Goal: Task Accomplishment & Management: Complete application form

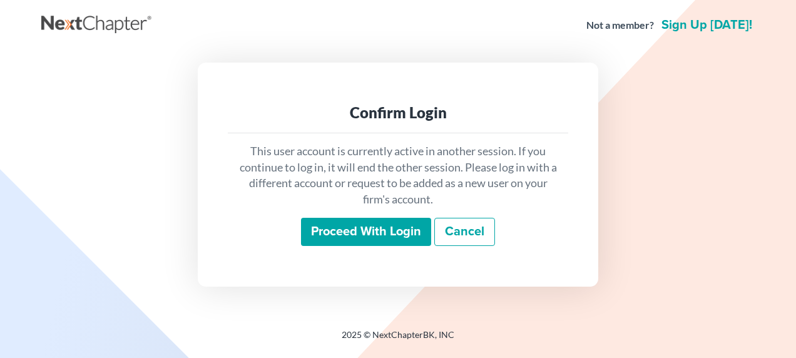
click at [343, 228] on input "Proceed with login" at bounding box center [366, 232] width 130 height 29
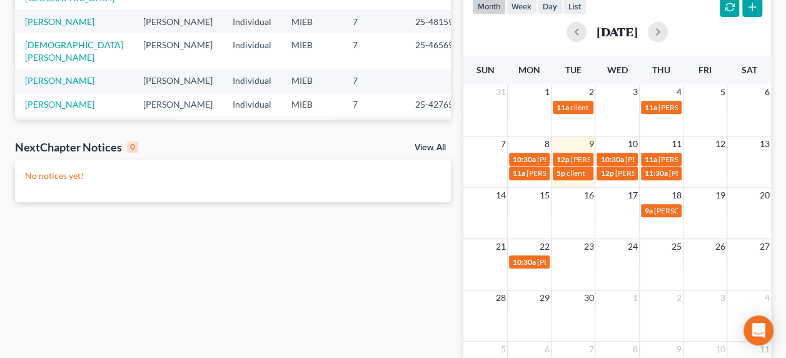
scroll to position [364, 0]
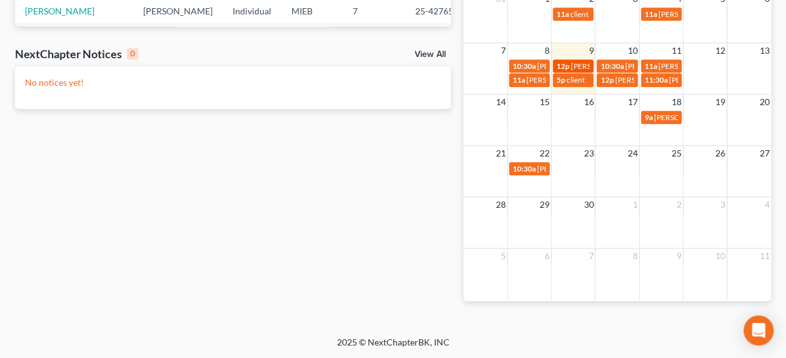
click at [566, 63] on span "12p" at bounding box center [563, 65] width 13 height 9
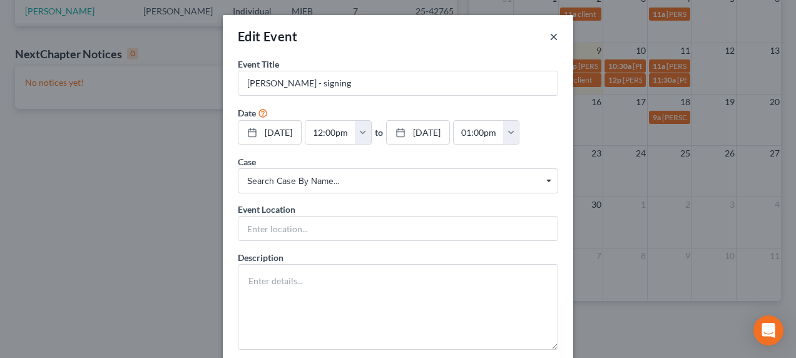
click at [549, 36] on button "×" at bounding box center [553, 36] width 9 height 15
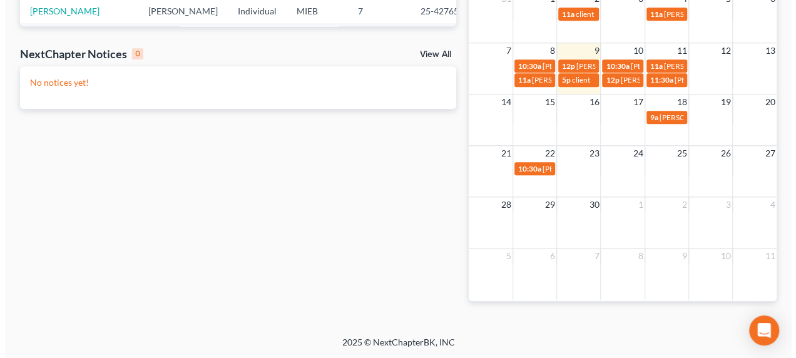
scroll to position [0, 0]
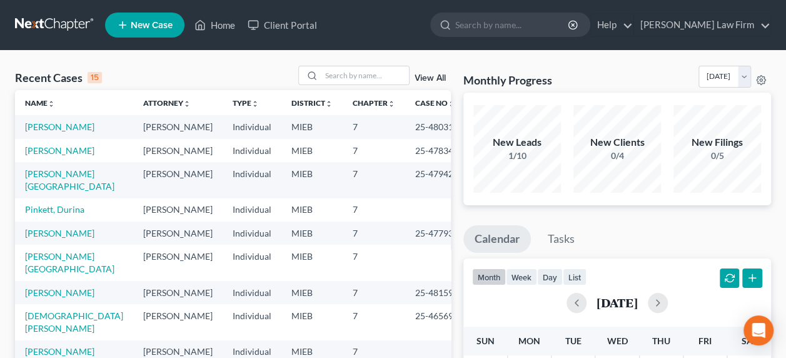
click at [156, 24] on span "New Case" at bounding box center [152, 25] width 42 height 9
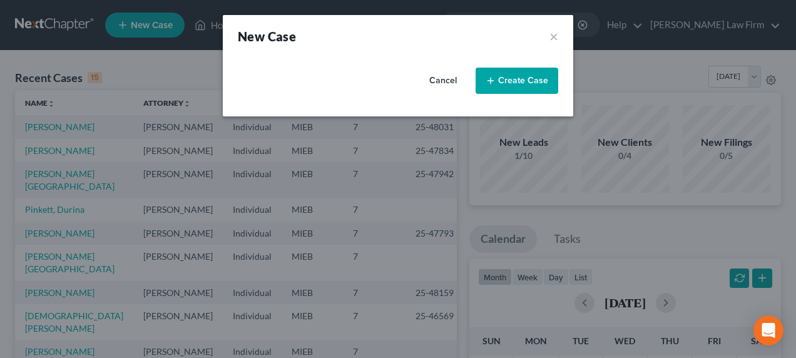
select select "40"
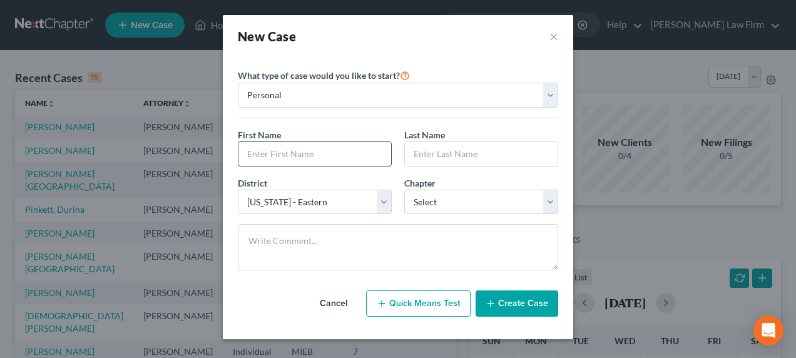
click at [272, 153] on input "text" at bounding box center [314, 154] width 153 height 24
type input "Kerry"
click at [454, 147] on input "text" at bounding box center [481, 154] width 153 height 24
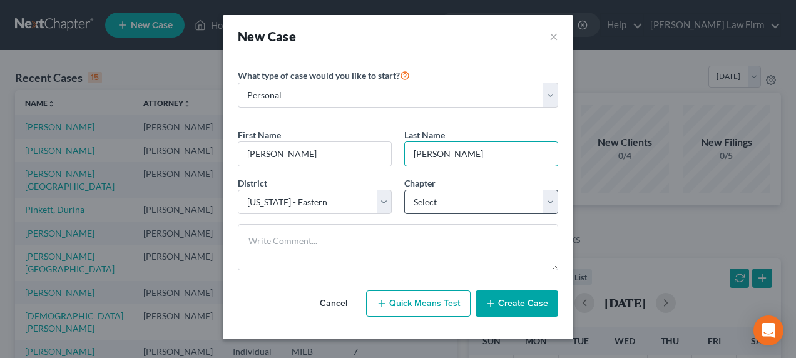
type input "Erwin"
click at [481, 203] on select "Select 7 11 12 13" at bounding box center [481, 202] width 154 height 25
select select "0"
click at [404, 190] on select "Select 7 11 12 13" at bounding box center [481, 202] width 154 height 25
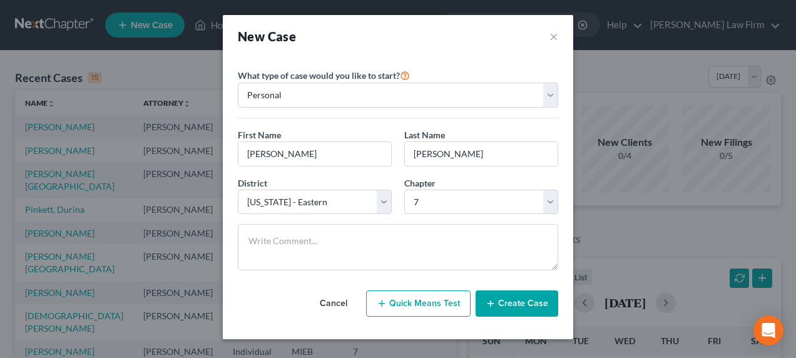
click at [510, 298] on button "Create Case" at bounding box center [517, 303] width 83 height 26
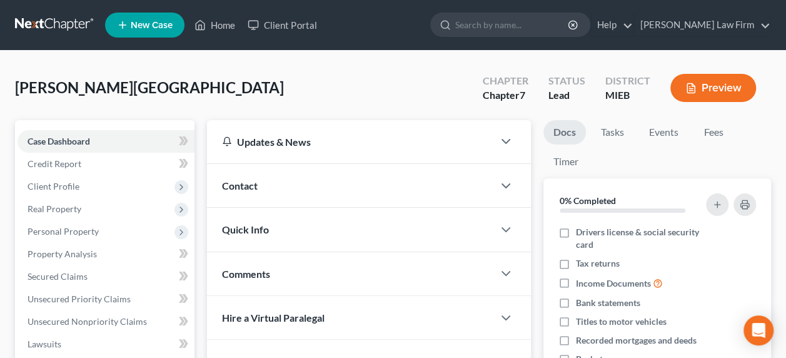
click at [255, 181] on span "Contact" at bounding box center [240, 186] width 36 height 12
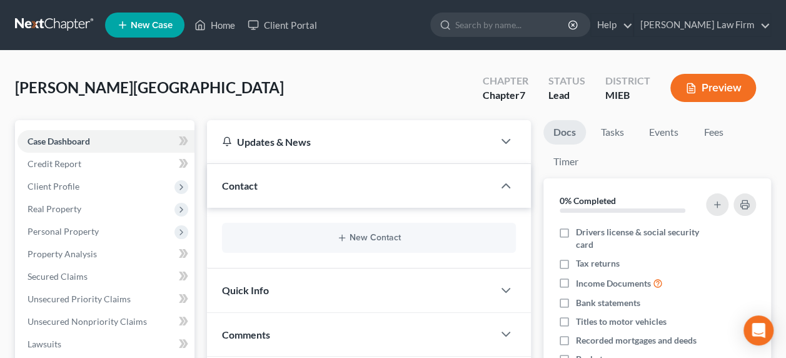
click at [345, 232] on div "New Contact" at bounding box center [369, 238] width 294 height 30
click at [359, 238] on button "New Contact" at bounding box center [369, 238] width 274 height 10
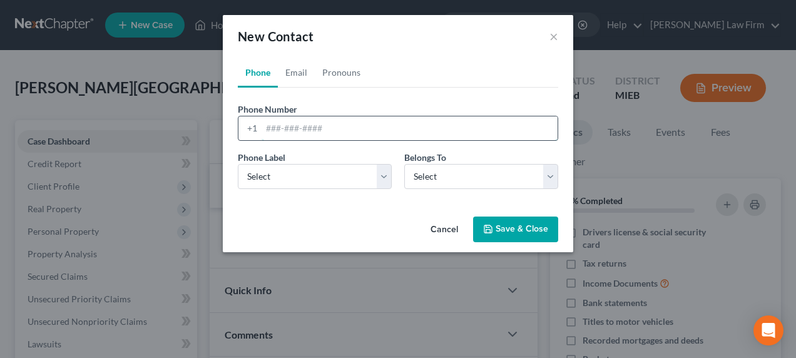
click at [292, 125] on input "tel" at bounding box center [410, 128] width 296 height 24
type input "3138295537"
click at [306, 178] on select "Select Mobile Home Work Other" at bounding box center [315, 176] width 154 height 25
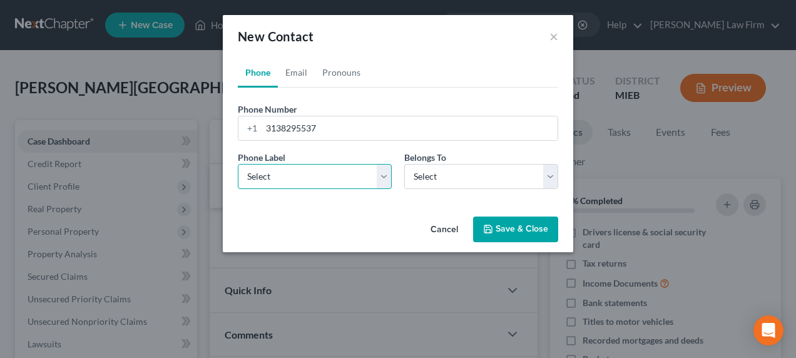
select select "0"
click at [238, 164] on select "Select Mobile Home Work Other" at bounding box center [315, 176] width 154 height 25
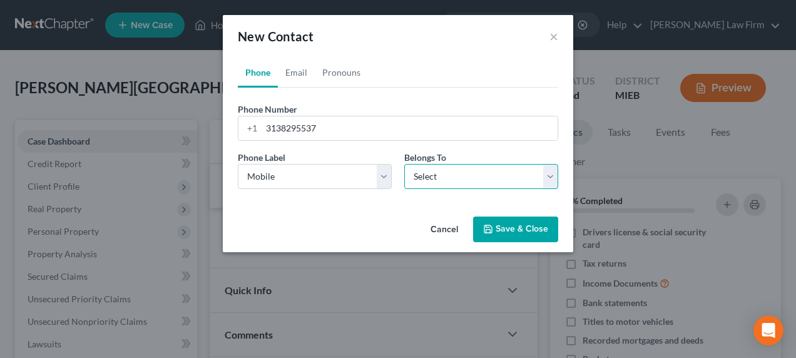
click at [435, 171] on select "Select Client Other" at bounding box center [481, 176] width 154 height 25
select select "0"
click at [404, 164] on select "Select Client Other" at bounding box center [481, 176] width 154 height 25
select select "0"
click at [302, 71] on link "Email" at bounding box center [296, 73] width 37 height 30
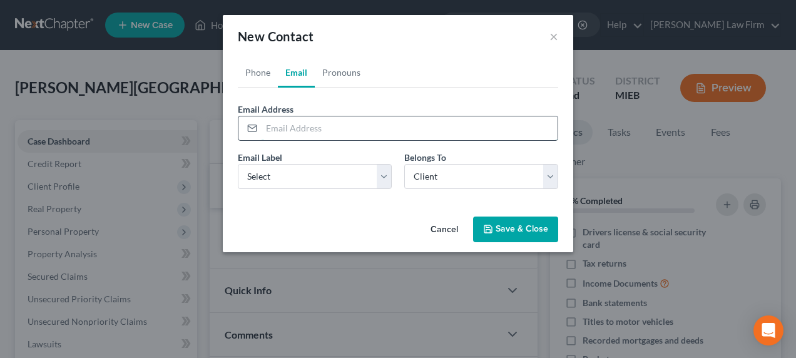
click at [300, 131] on input "email" at bounding box center [410, 128] width 296 height 24
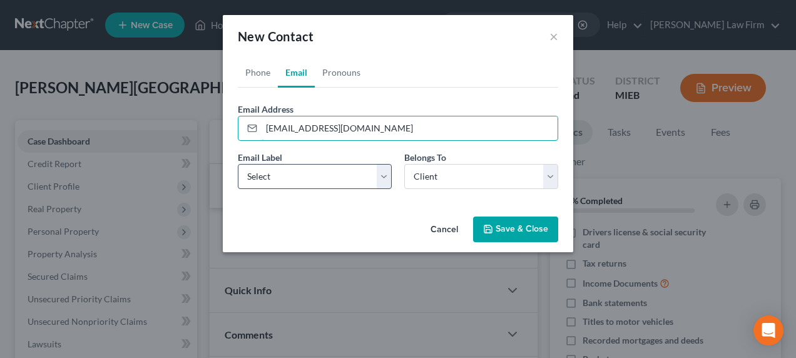
type input "kerrye686@gmail.com"
click at [315, 173] on select "Select Home Work Other" at bounding box center [315, 176] width 154 height 25
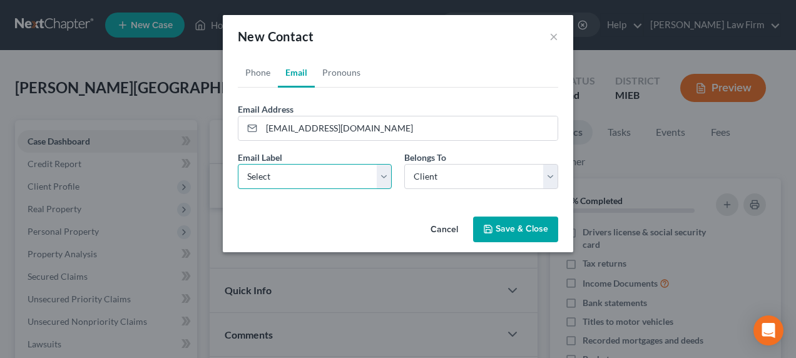
select select "0"
click at [238, 164] on select "Select Home Work Other" at bounding box center [315, 176] width 154 height 25
click at [504, 223] on button "Save & Close" at bounding box center [515, 229] width 85 height 26
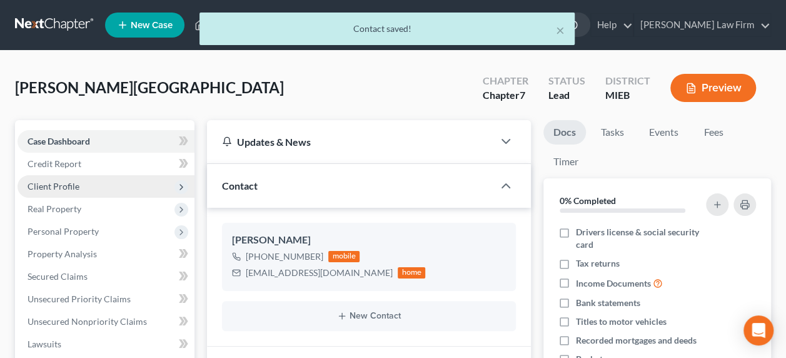
click at [86, 180] on span "Client Profile" at bounding box center [106, 186] width 177 height 23
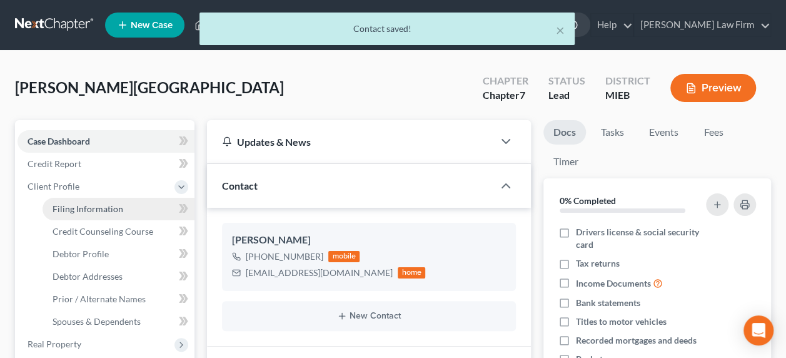
click at [92, 203] on span "Filing Information" at bounding box center [88, 208] width 71 height 11
select select "1"
select select "0"
select select "40"
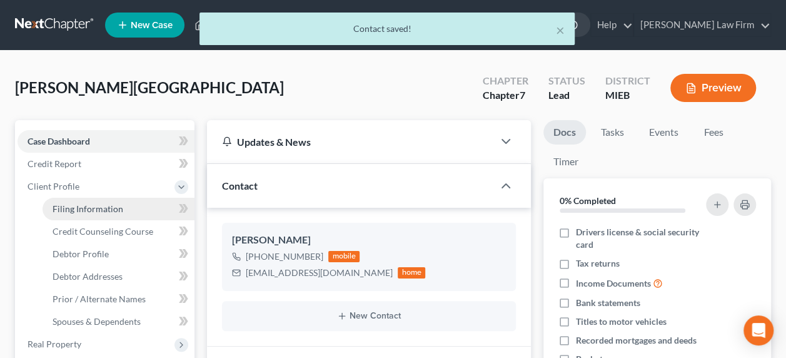
select select "23"
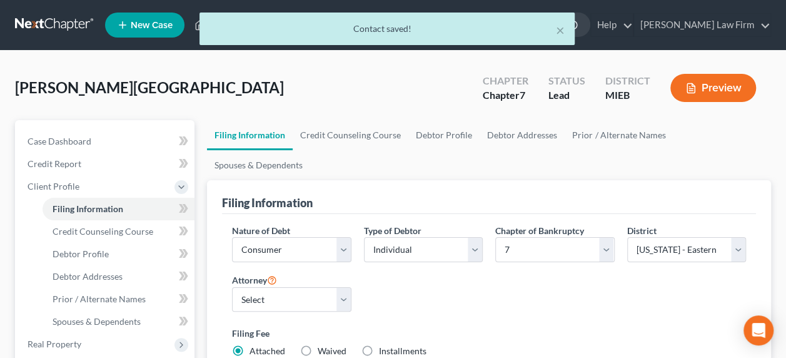
click at [379, 345] on label "Installments Installments" at bounding box center [403, 351] width 48 height 13
click at [384, 345] on input "Installments Installments" at bounding box center [388, 349] width 8 height 8
radio input "true"
radio input "false"
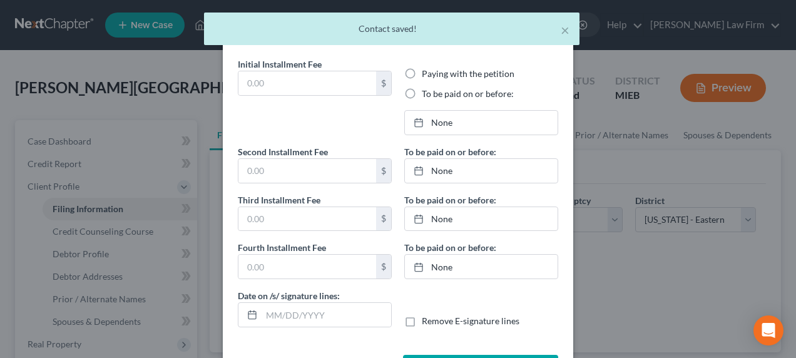
type input "0.00"
radio input "true"
type input "0.00"
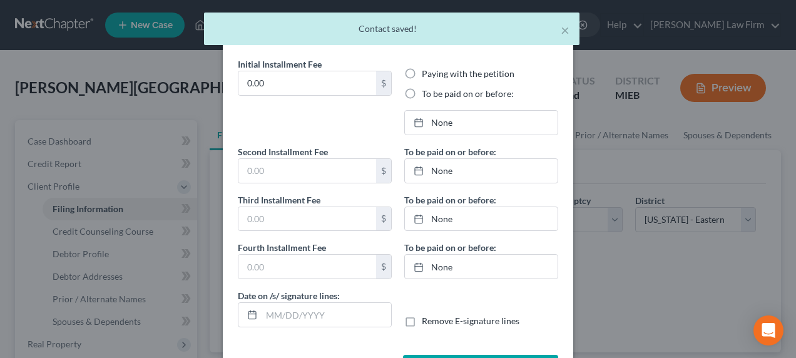
type input "09/09/2025"
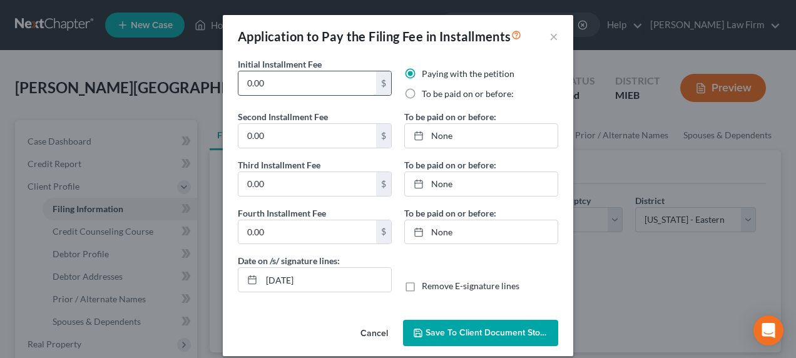
click at [287, 80] on input "0.00" at bounding box center [307, 83] width 138 height 24
type input "338"
click at [422, 93] on label "To be paid on or before:" at bounding box center [468, 94] width 92 height 13
click at [427, 93] on input "To be paid on or before:" at bounding box center [431, 92] width 8 height 8
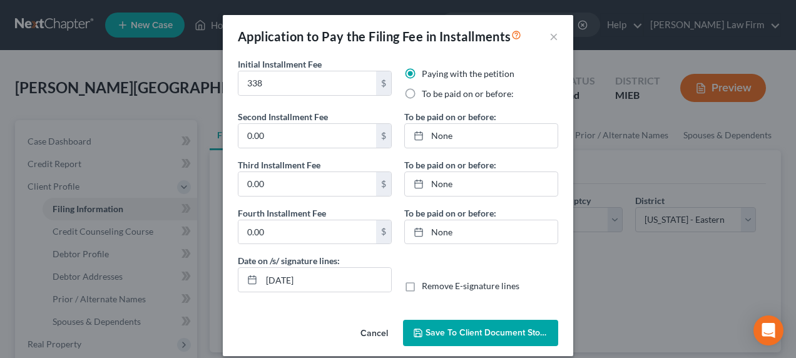
radio input "true"
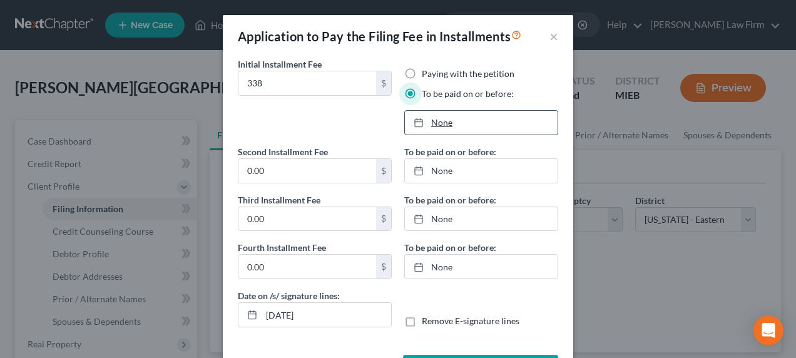
click at [452, 119] on link "None" at bounding box center [481, 123] width 153 height 24
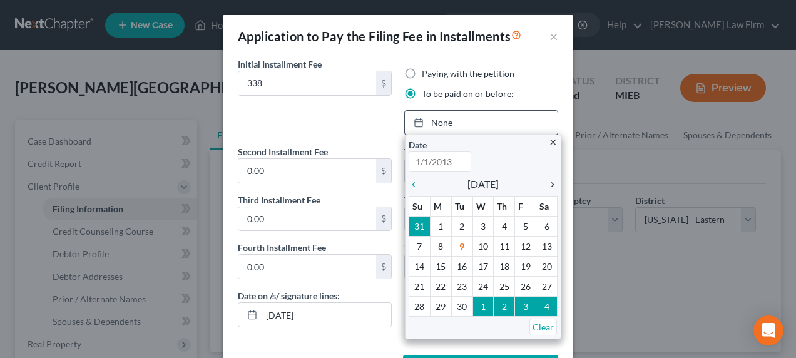
click at [548, 180] on icon "chevron_right" at bounding box center [549, 185] width 16 height 10
type input "9/9/2025"
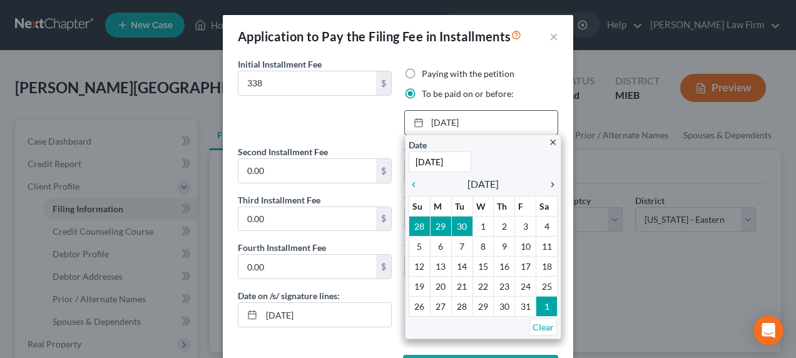
click at [548, 180] on icon "chevron_right" at bounding box center [549, 185] width 16 height 10
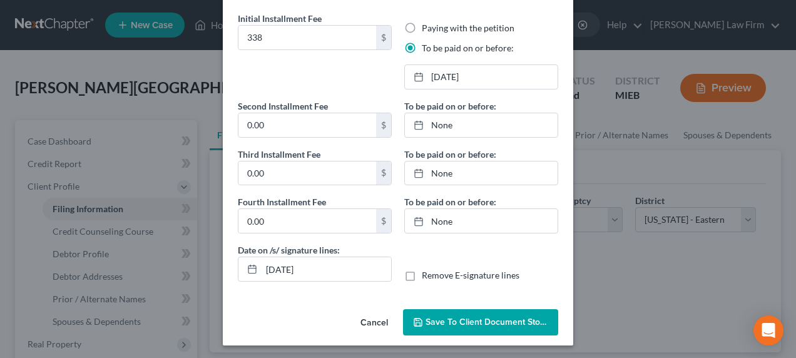
click at [467, 323] on span "Save to Client Document Storage" at bounding box center [491, 322] width 133 height 11
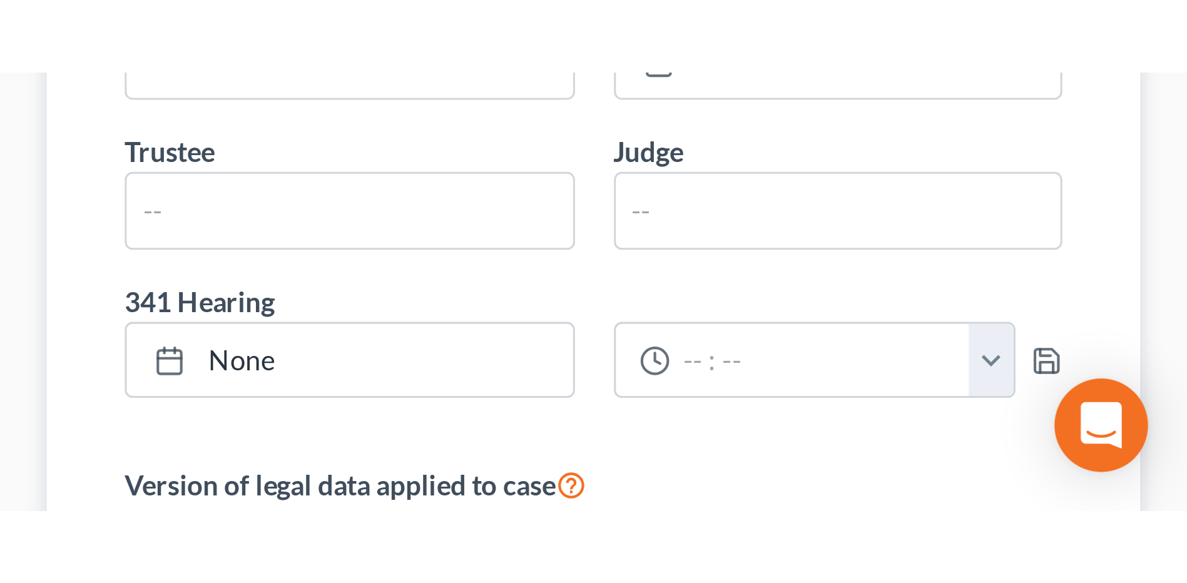
scroll to position [242, 0]
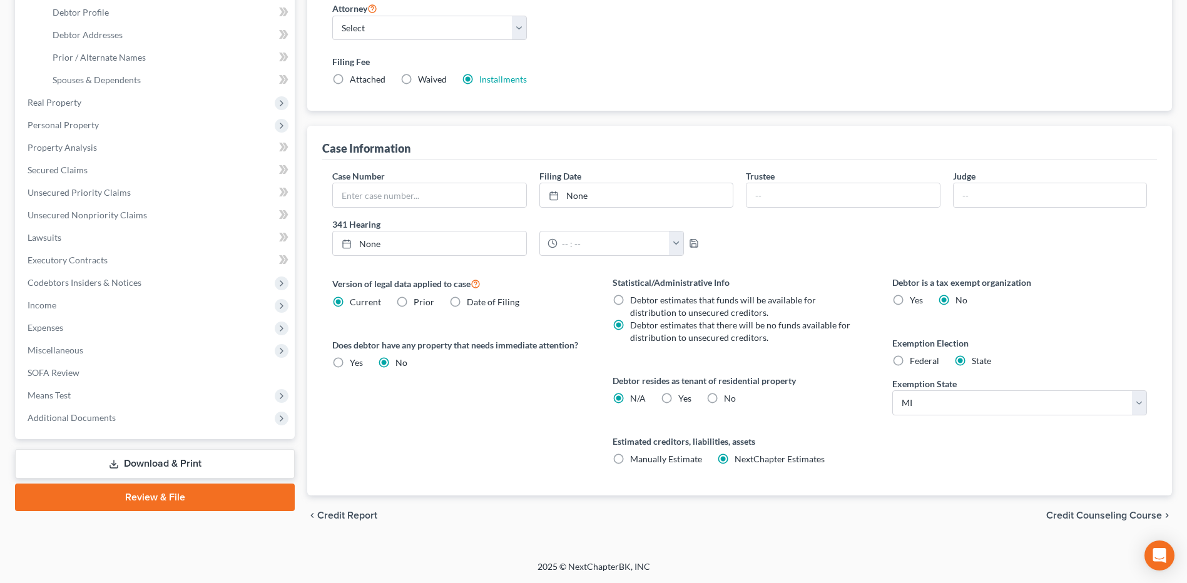
click at [795, 357] on label "Federal" at bounding box center [924, 361] width 29 height 13
click at [795, 357] on input "Federal" at bounding box center [919, 359] width 8 height 8
radio input "true"
radio input "false"
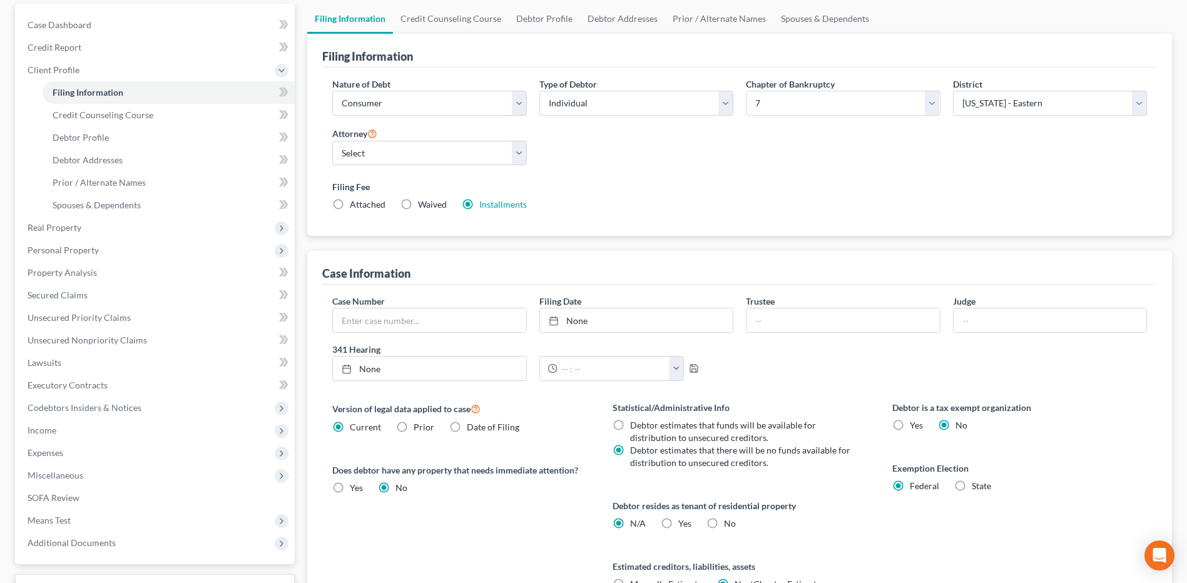
scroll to position [0, 0]
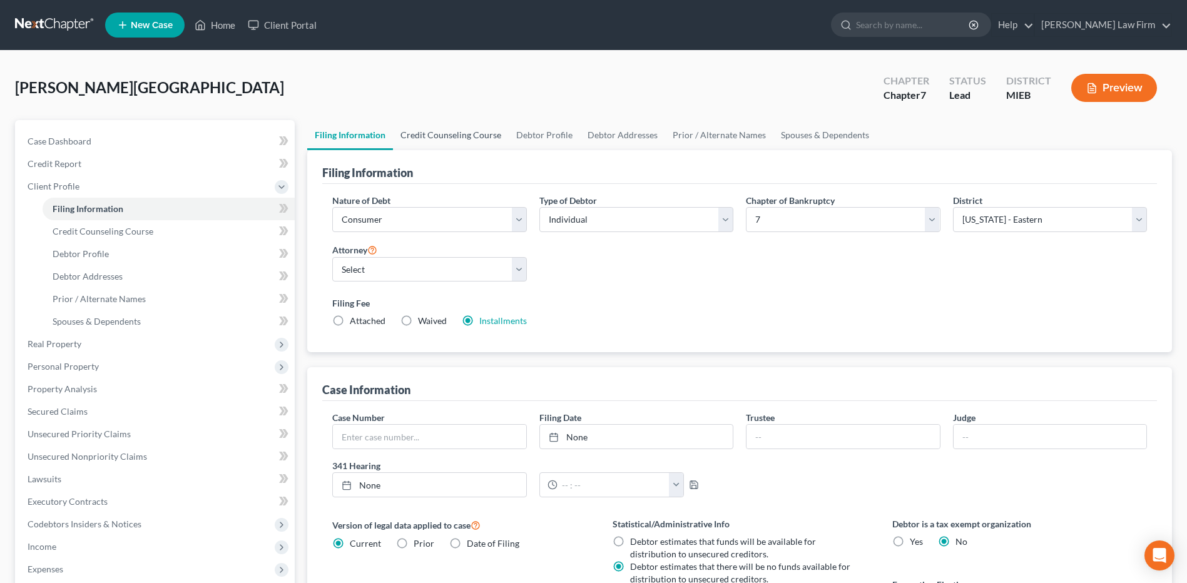
click at [479, 139] on link "Credit Counseling Course" at bounding box center [451, 135] width 116 height 30
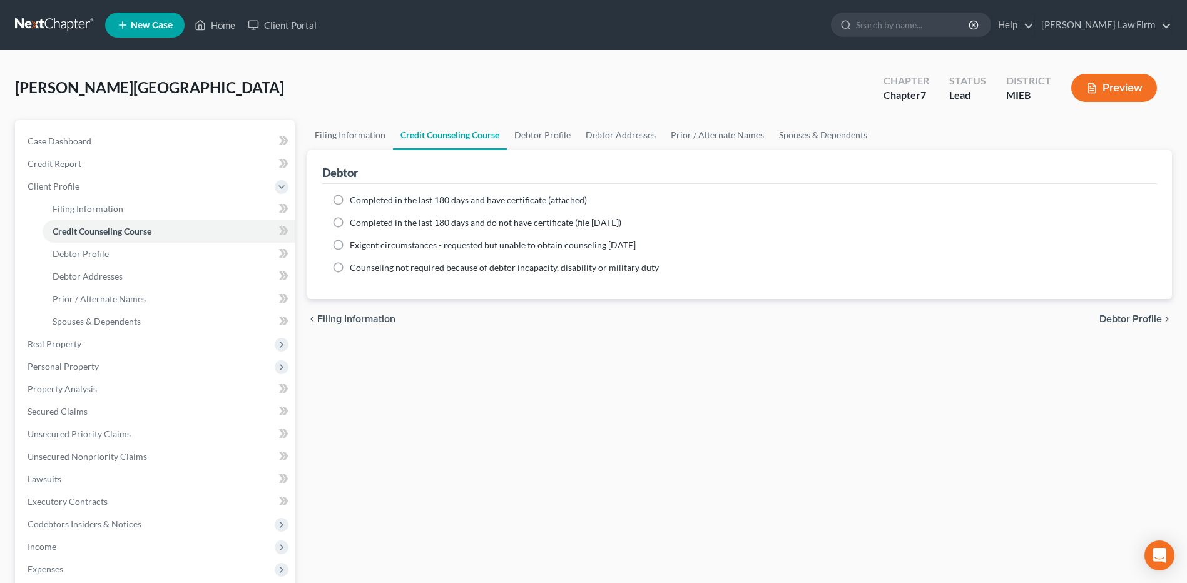
click at [385, 206] on label "Completed in the last 180 days and have certificate (attached)" at bounding box center [468, 200] width 237 height 13
click at [363, 202] on input "Completed in the last 180 days and have certificate (attached)" at bounding box center [359, 198] width 8 height 8
radio input "true"
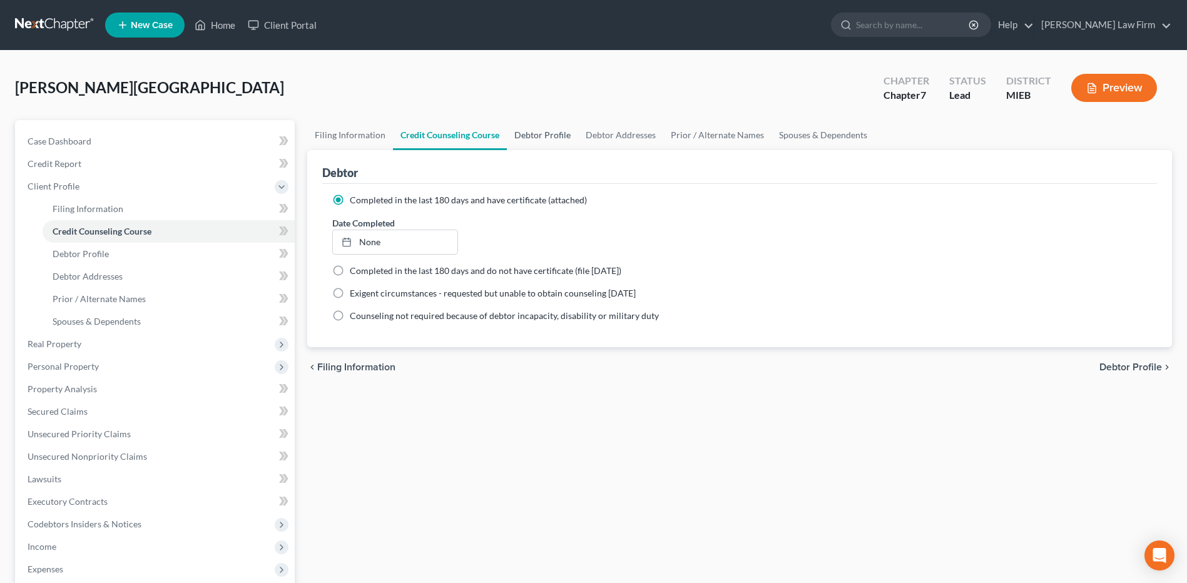
click at [558, 131] on link "Debtor Profile" at bounding box center [542, 135] width 71 height 30
select select "0"
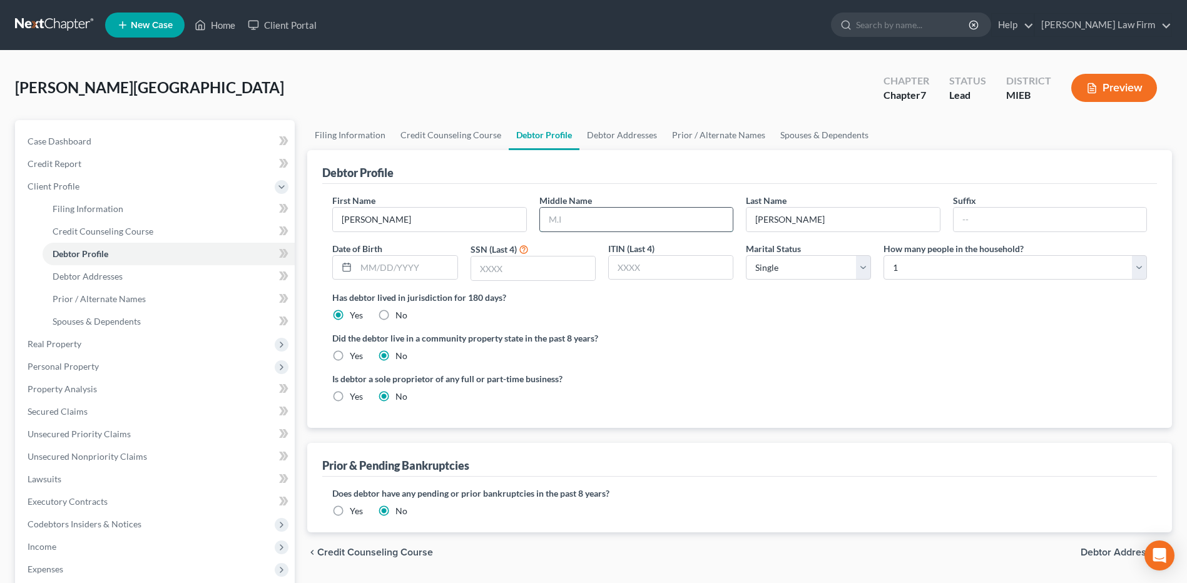
click at [601, 218] on input "text" at bounding box center [636, 220] width 193 height 24
type input "Marie"
click at [422, 265] on input "text" at bounding box center [406, 268] width 101 height 24
type input "01/26/1984"
click at [502, 267] on input "text" at bounding box center [533, 269] width 124 height 24
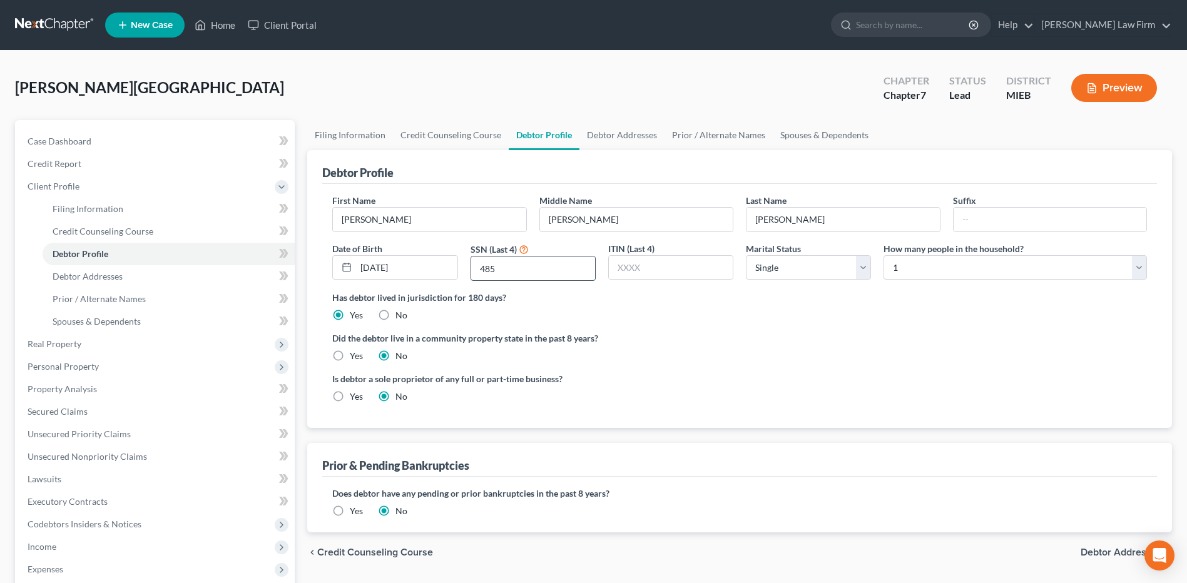
type input "4850"
click at [626, 136] on link "Debtor Addresses" at bounding box center [621, 135] width 85 height 30
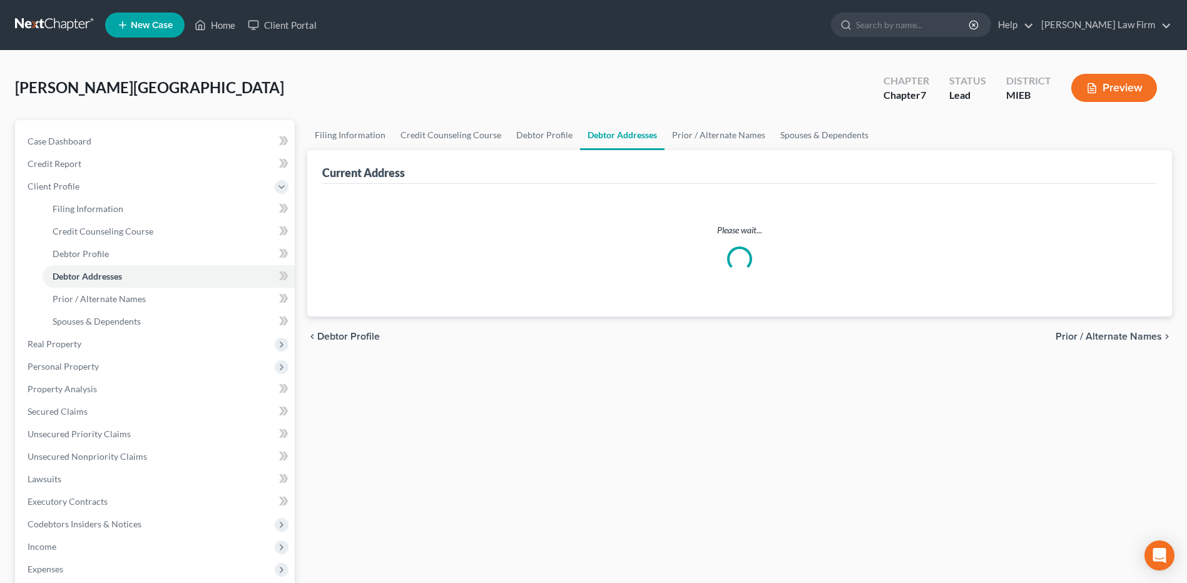
select select "0"
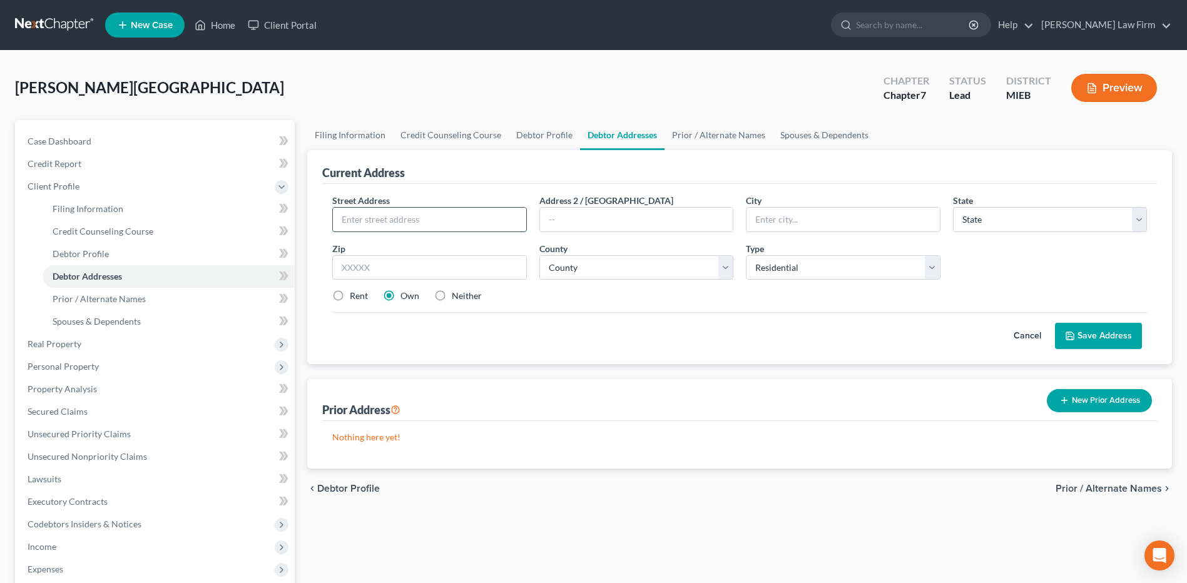
click at [435, 221] on input "text" at bounding box center [429, 220] width 193 height 24
type input "22600 Middlebelt Rd TRLR E5"
click at [418, 279] on input "text" at bounding box center [429, 267] width 194 height 25
type input "48336"
type input "Farmington"
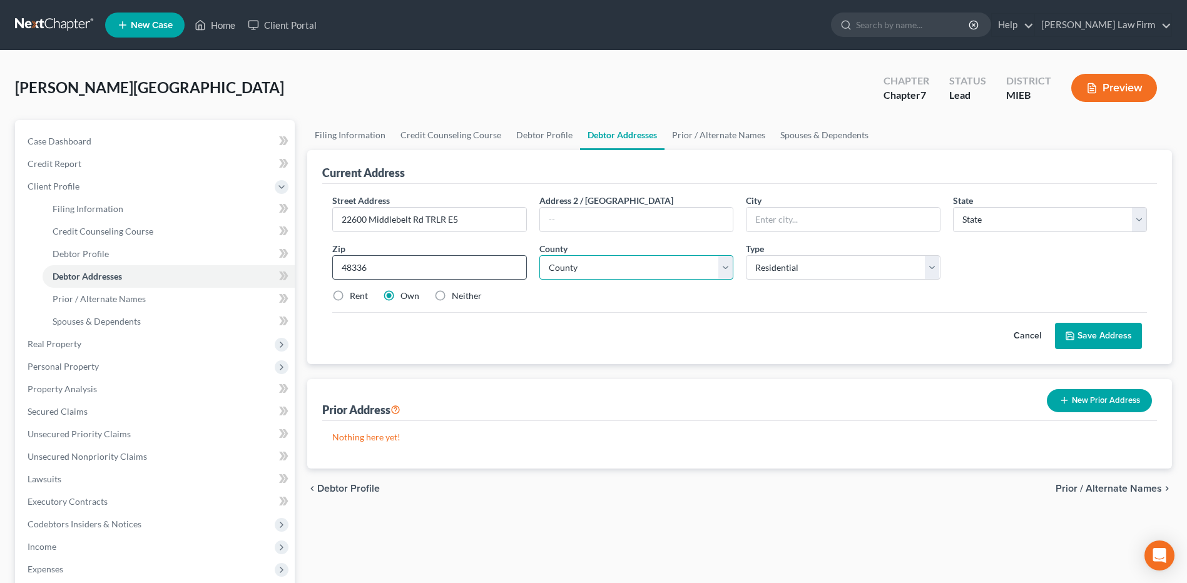
select select "23"
click at [585, 267] on select "County Alcona County Alger County Allegan County Alpena County Antrim County Ar…" at bounding box center [636, 267] width 194 height 25
select select "62"
click at [539, 255] on select "County Alcona County Alger County Allegan County Alpena County Antrim County Ar…" at bounding box center [636, 267] width 194 height 25
click at [452, 297] on label "Neither" at bounding box center [467, 296] width 30 height 13
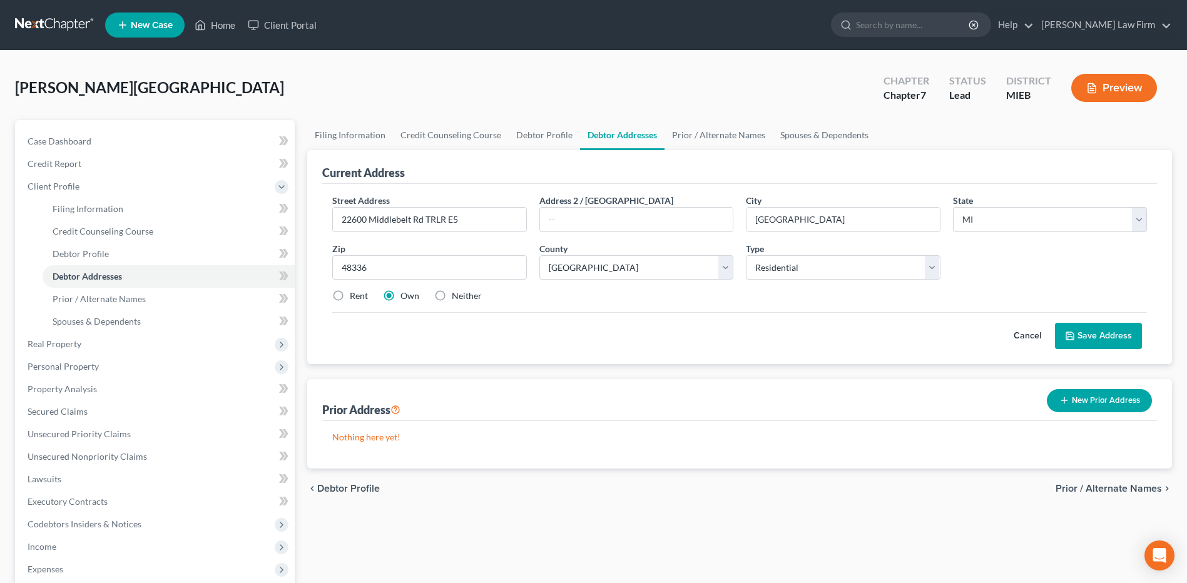
click at [457, 297] on input "Neither" at bounding box center [461, 294] width 8 height 8
radio input "true"
click at [795, 335] on button "Save Address" at bounding box center [1098, 336] width 87 height 26
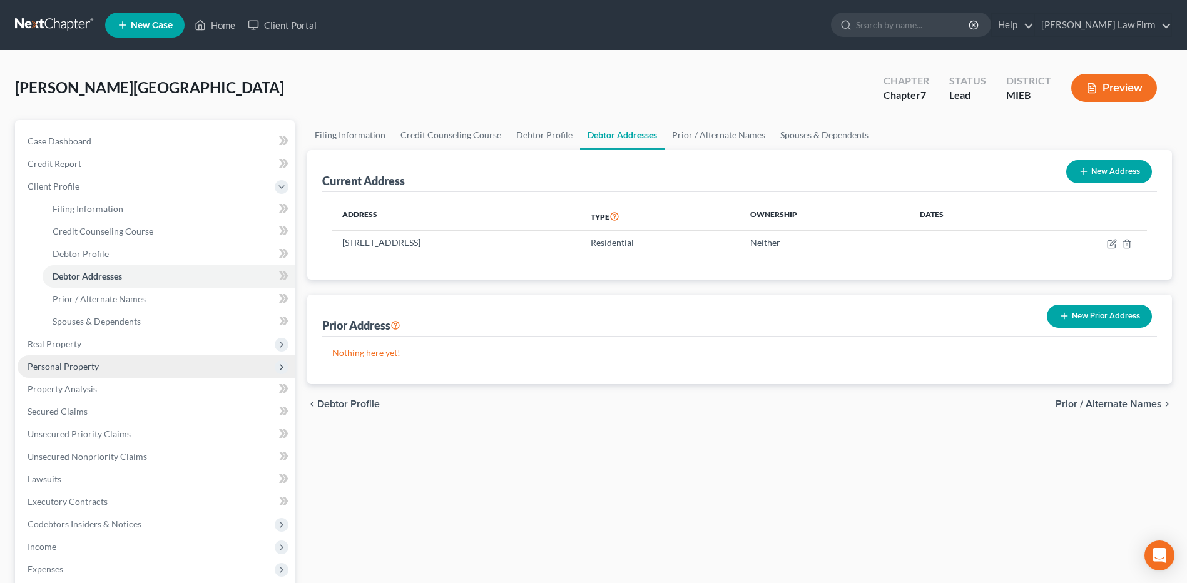
click at [113, 357] on span "Personal Property" at bounding box center [156, 366] width 277 height 23
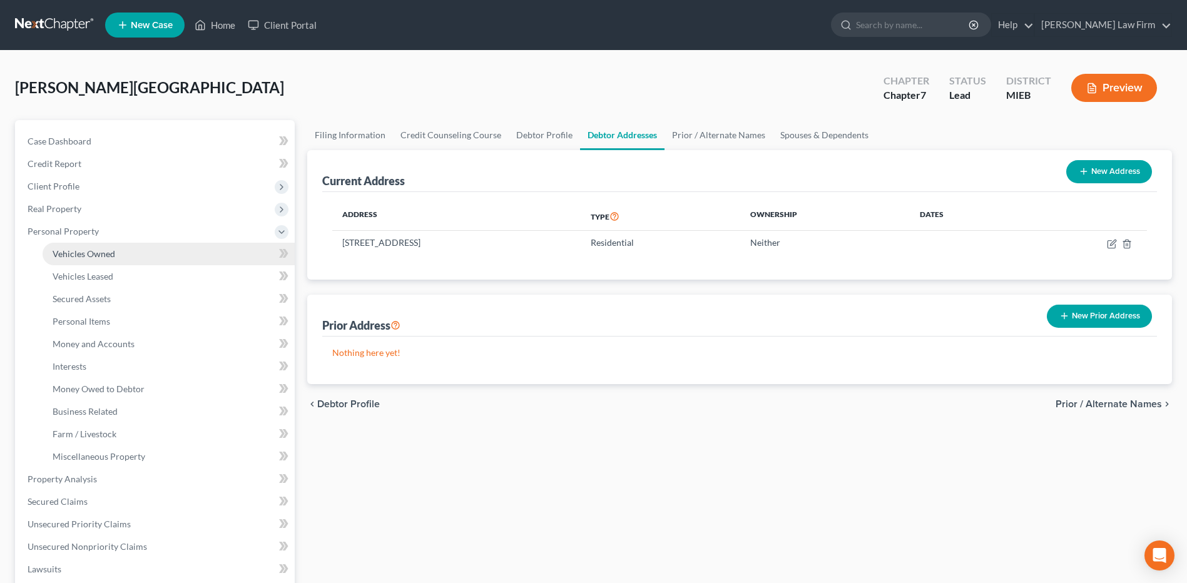
click at [117, 250] on link "Vehicles Owned" at bounding box center [169, 254] width 252 height 23
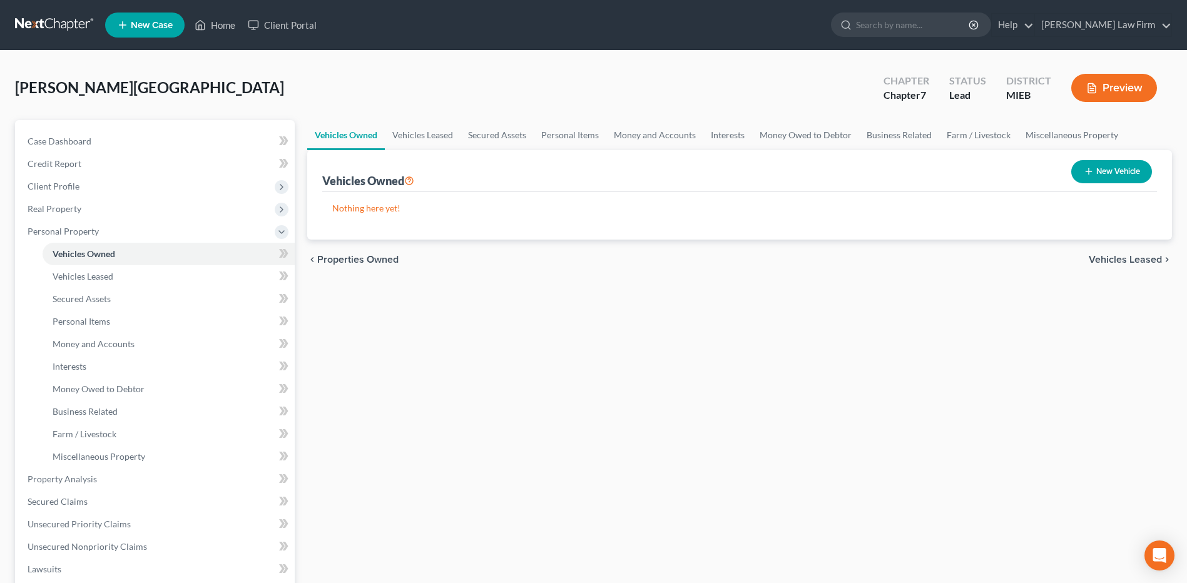
click at [795, 167] on button "New Vehicle" at bounding box center [1111, 171] width 81 height 23
select select "0"
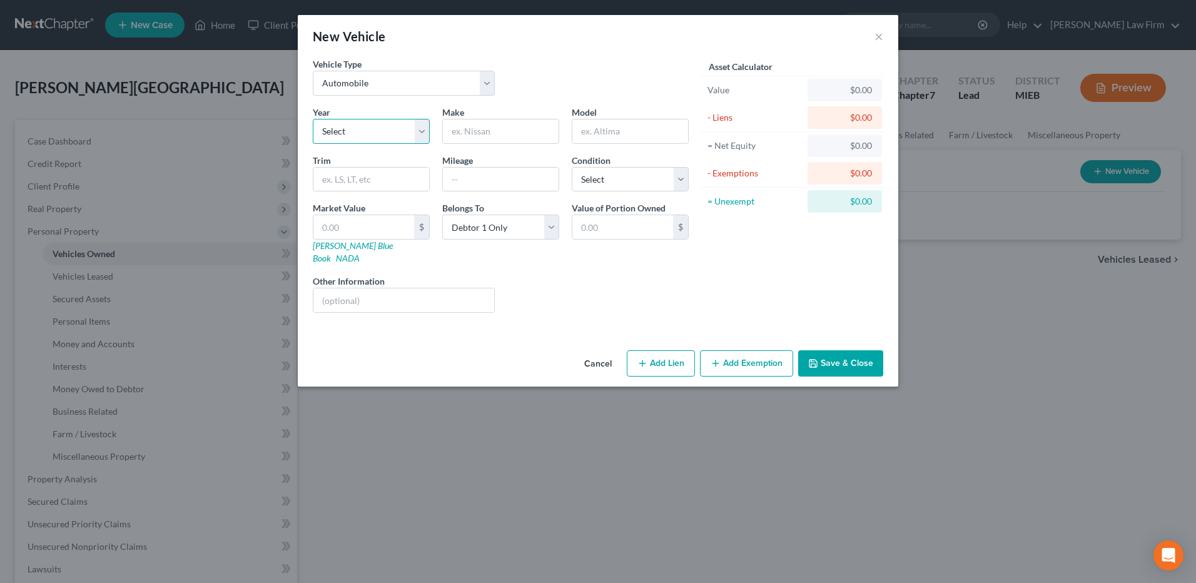
click at [389, 131] on select "Select 2026 2025 2024 2023 2022 2021 2020 2019 2018 2017 2016 2015 2014 2013 20…" at bounding box center [371, 131] width 117 height 25
select select "5"
click at [313, 119] on select "Select 2026 2025 2024 2023 2022 2021 2020 2019 2018 2017 2016 2015 2014 2013 20…" at bounding box center [371, 131] width 117 height 25
click at [480, 131] on input "text" at bounding box center [501, 132] width 116 height 24
type input "Chevy"
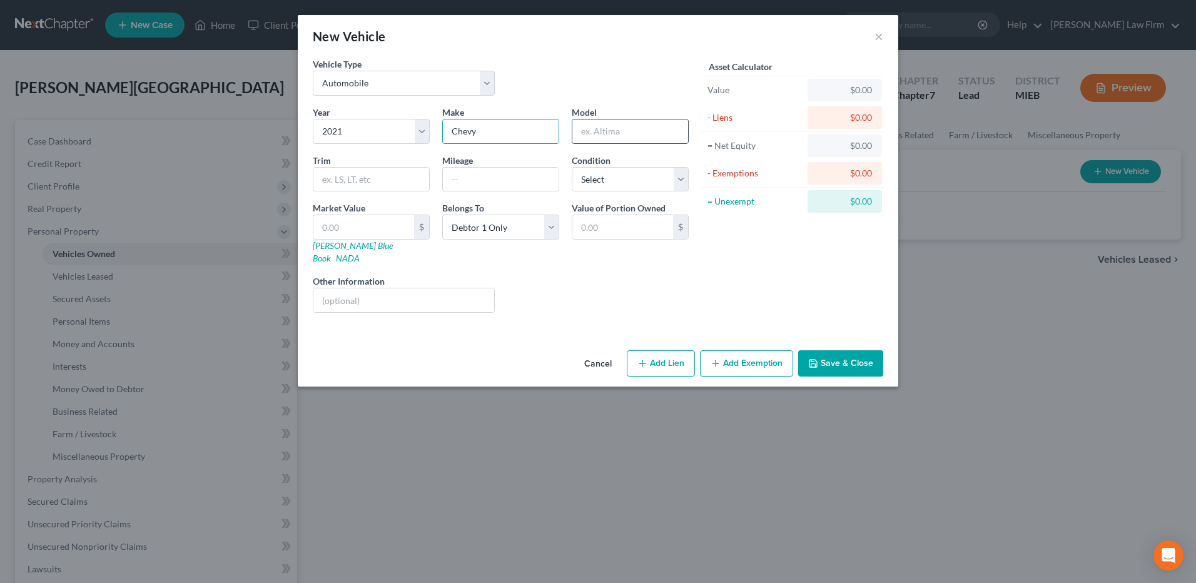
click at [596, 136] on input "text" at bounding box center [631, 132] width 116 height 24
type input "Equinox"
click at [491, 176] on input "text" at bounding box center [501, 180] width 116 height 24
type input "73000"
click at [627, 175] on select "Select Excellent Very Good Good Fair Poor" at bounding box center [630, 179] width 117 height 25
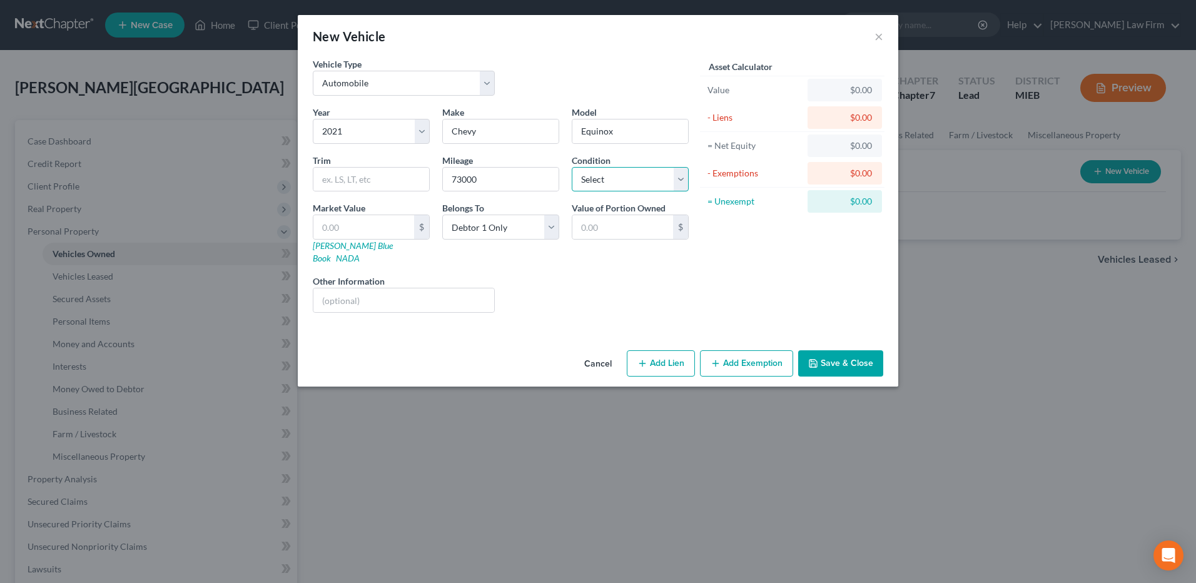
select select "2"
click at [572, 167] on select "Select Excellent Very Good Good Fair Poor" at bounding box center [630, 179] width 117 height 25
click at [373, 233] on input "text" at bounding box center [363, 227] width 101 height 24
type input "1"
type input "1.00"
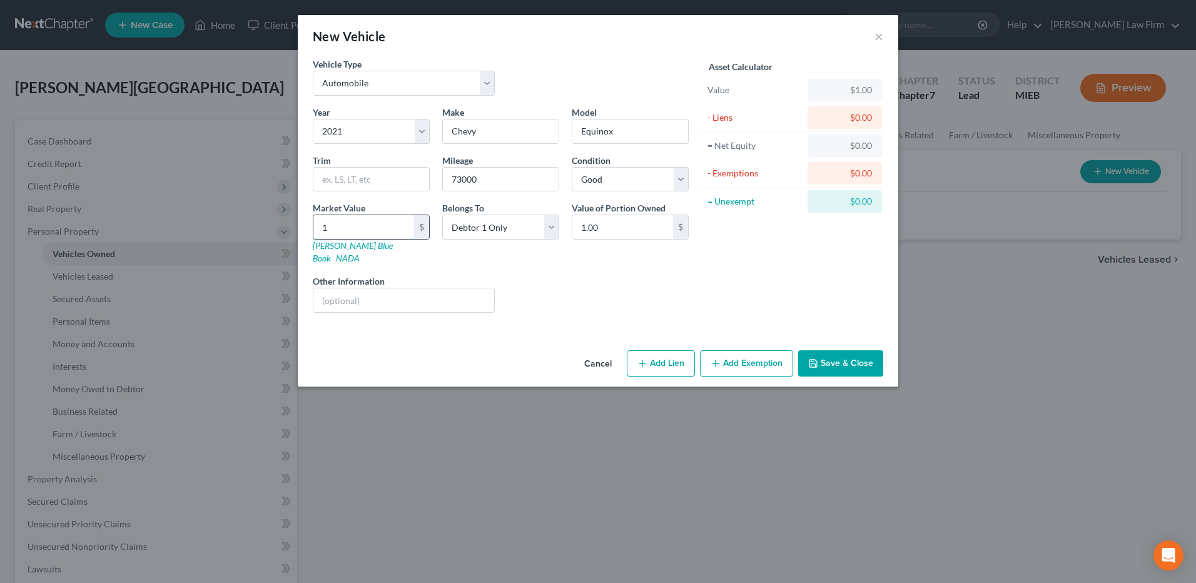
type input "15"
type input "15.00"
type input "150"
type input "150.00"
type input "1500"
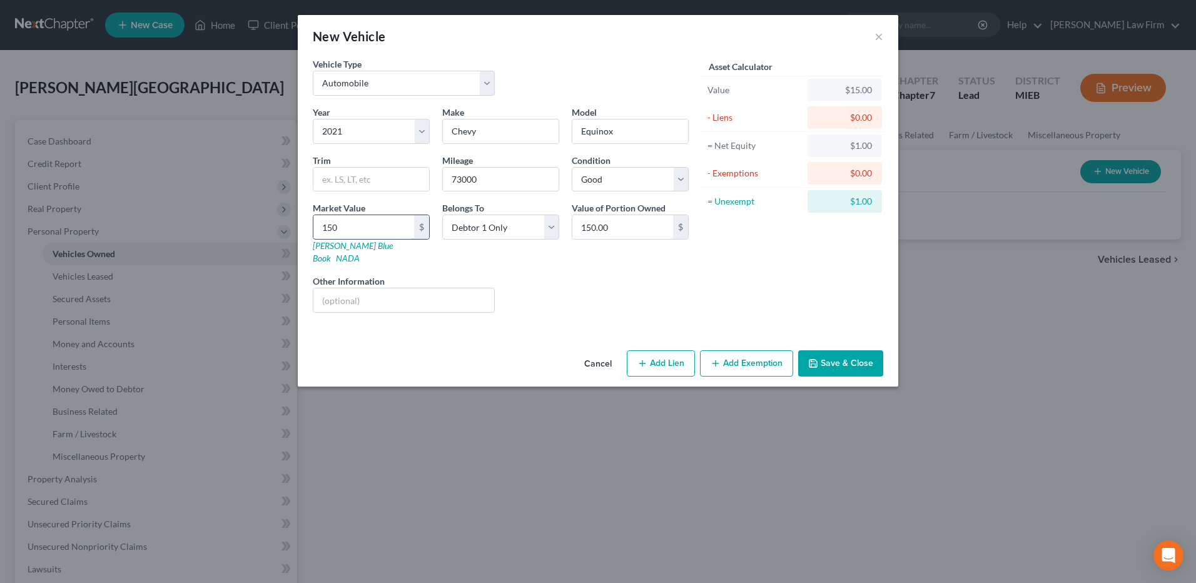
type input "1,500.00"
type input "1,5000"
type input "15,000.00"
type input "15,000"
click at [795, 350] on button "Save & Close" at bounding box center [840, 363] width 85 height 26
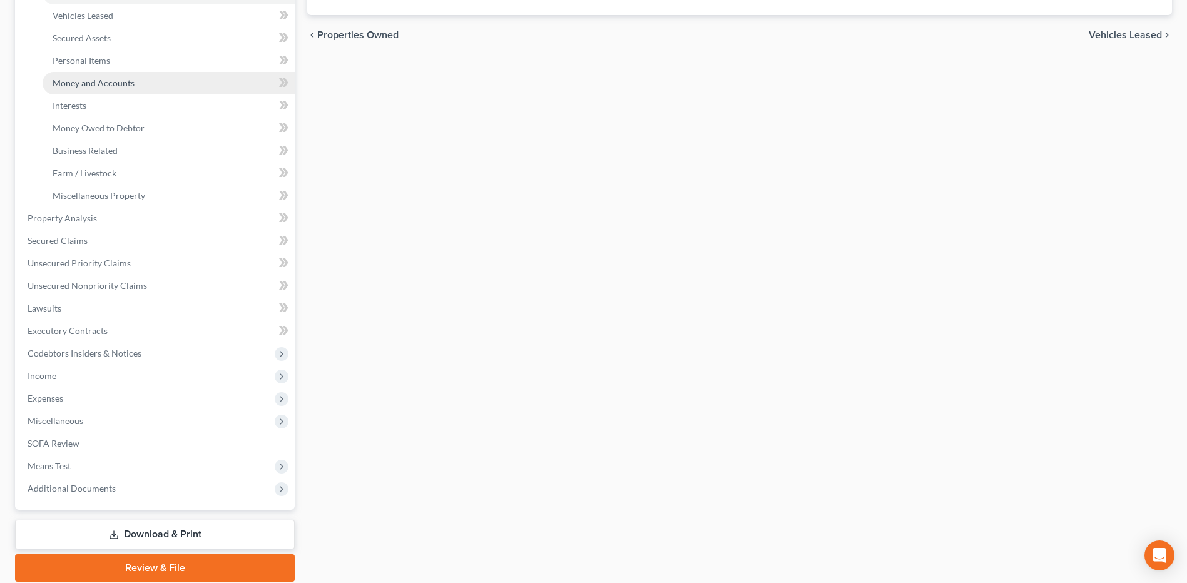
scroll to position [307, 0]
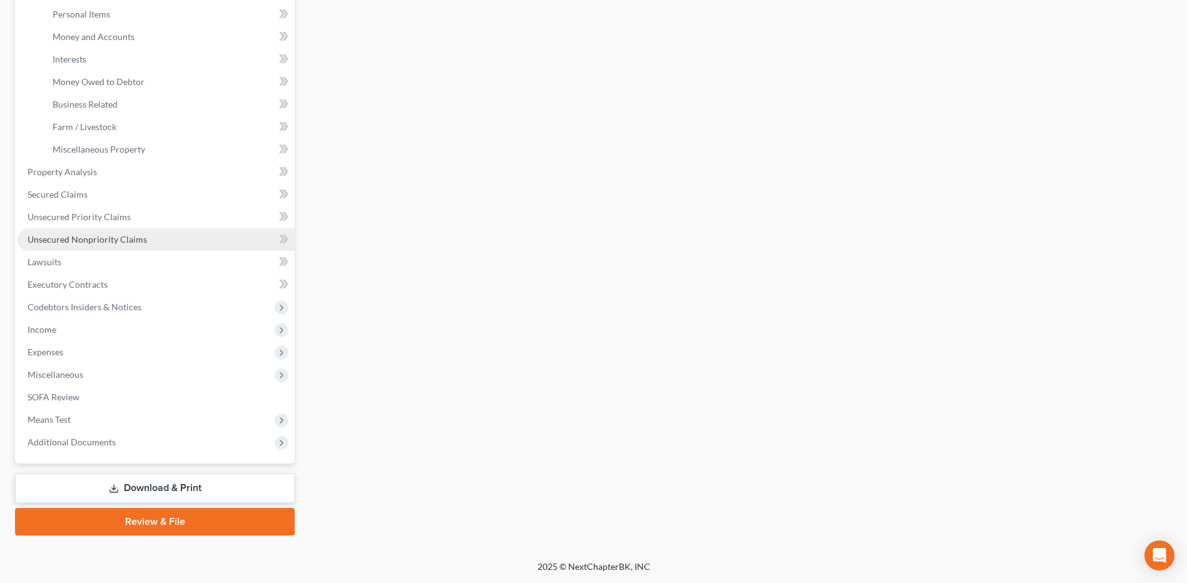
click at [122, 240] on span "Unsecured Nonpriority Claims" at bounding box center [88, 239] width 120 height 11
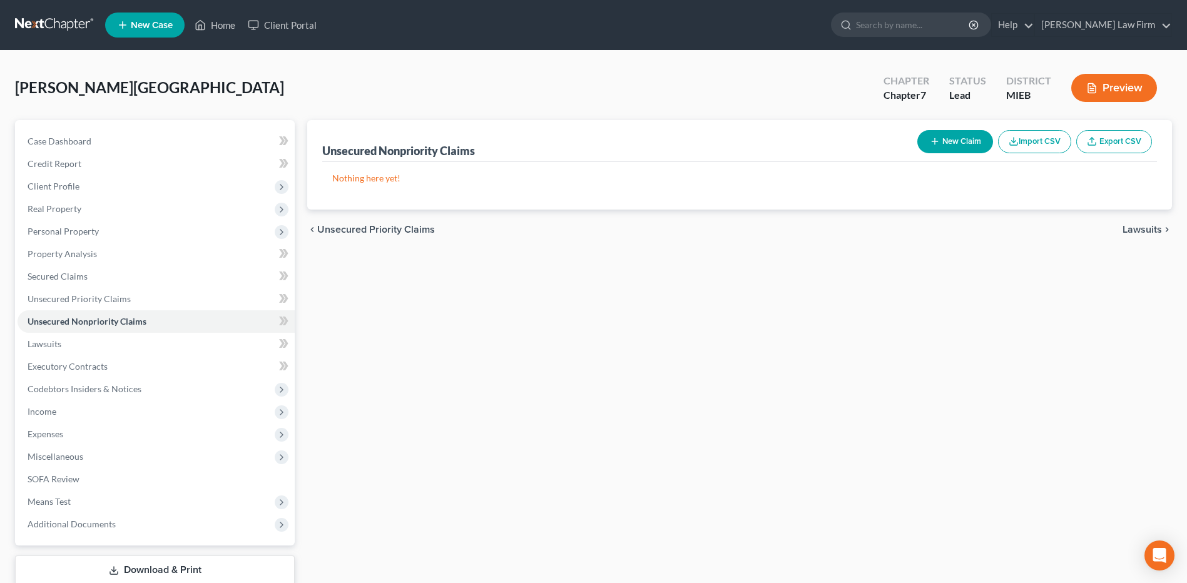
click at [795, 138] on button "New Claim" at bounding box center [955, 141] width 76 height 23
select select "0"
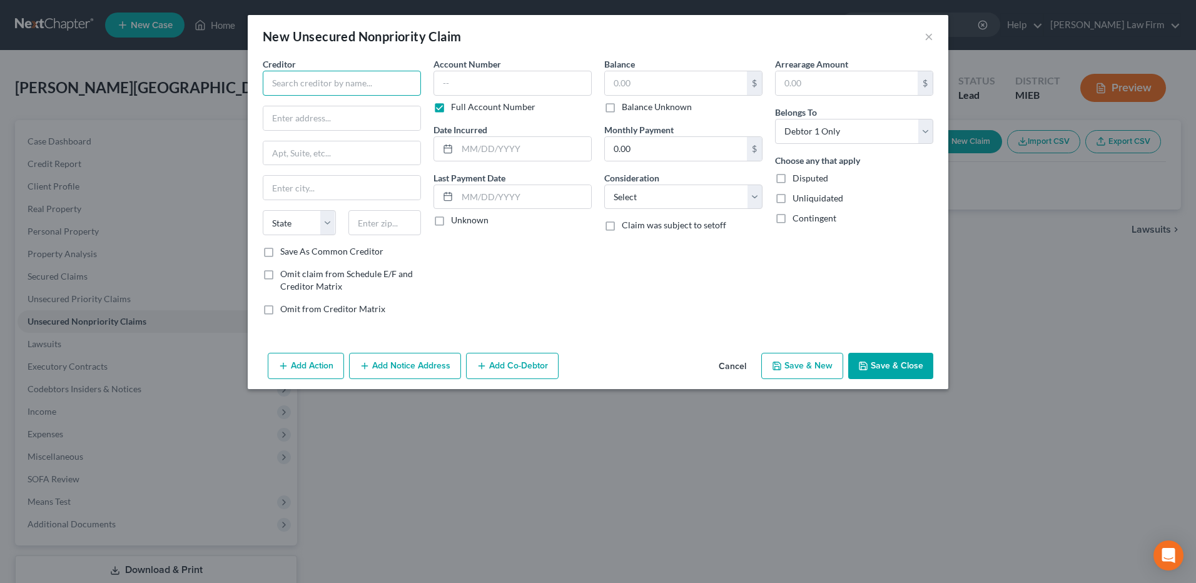
click at [374, 81] on input "text" at bounding box center [342, 83] width 158 height 25
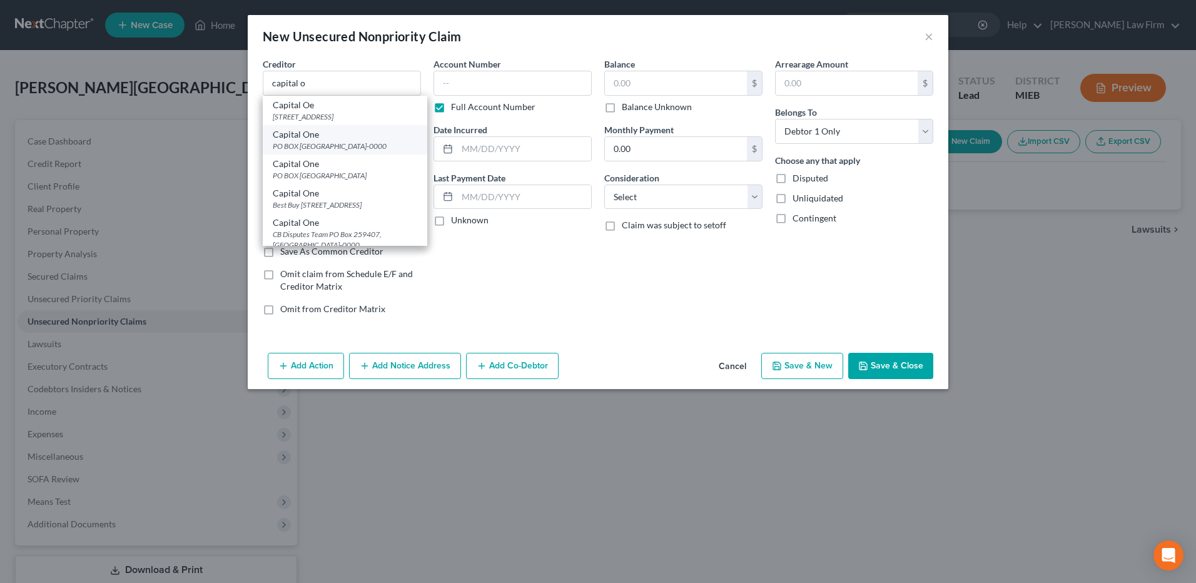
click at [330, 151] on div "PO BOX 85015, Richmond, VA 23238-0000" at bounding box center [345, 146] width 145 height 11
type input "Capital One"
type input "PO BOX 85015"
type input "Richmond"
select select "48"
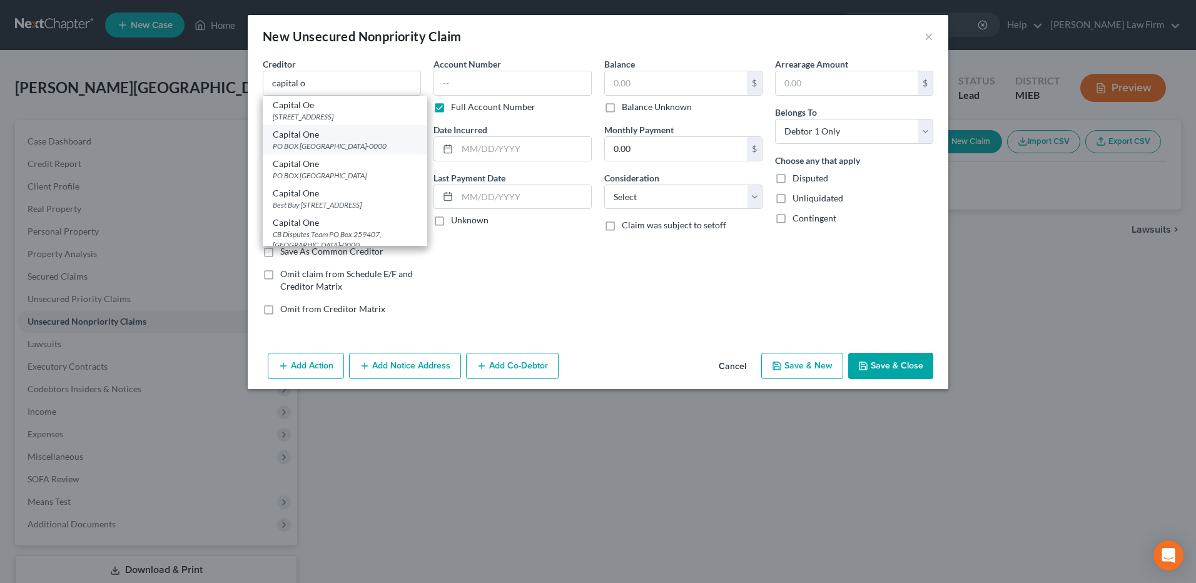
type input "23238-0000"
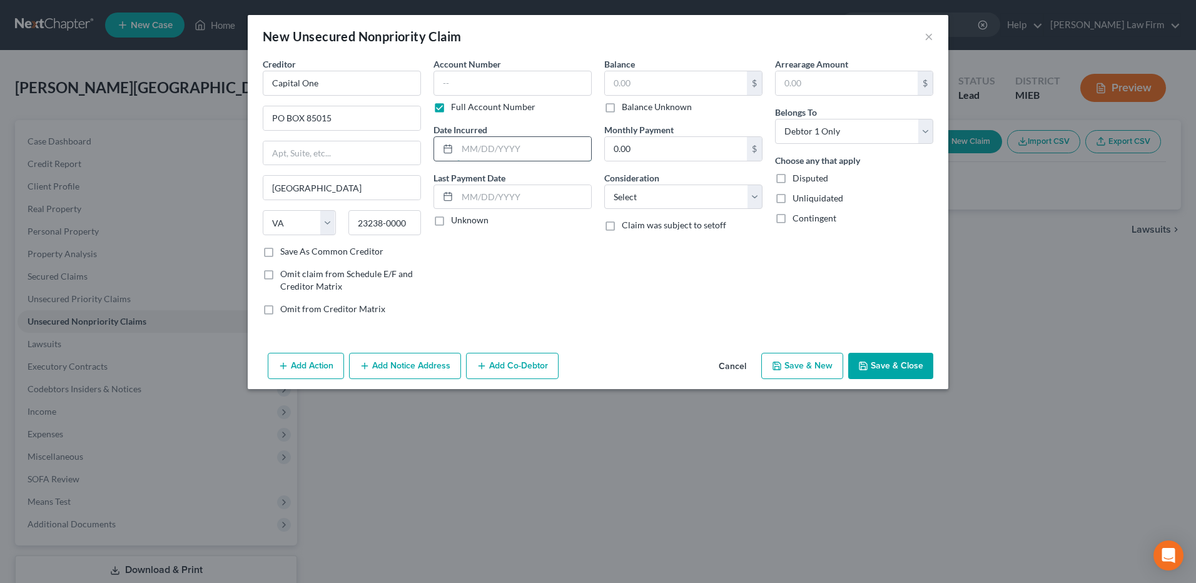
click at [523, 146] on input "text" at bounding box center [524, 149] width 134 height 24
type input "04/2022"
click at [642, 76] on input "text" at bounding box center [676, 83] width 142 height 24
type input "4,030"
click at [674, 207] on select "Select Cable / Satellite Services Collection Agency Credit Card Debt Debt Couns…" at bounding box center [683, 197] width 158 height 25
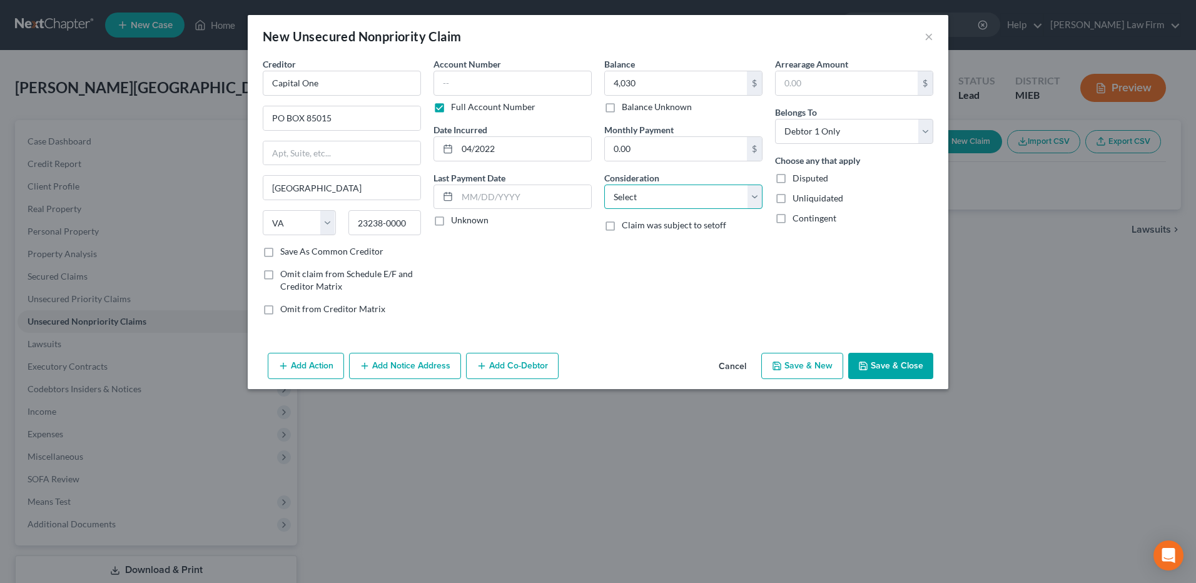
select select "2"
click at [604, 185] on select "Select Cable / Satellite Services Collection Agency Credit Card Debt Debt Couns…" at bounding box center [683, 197] width 158 height 25
click at [795, 357] on button "Save & New" at bounding box center [802, 366] width 82 height 26
select select "0"
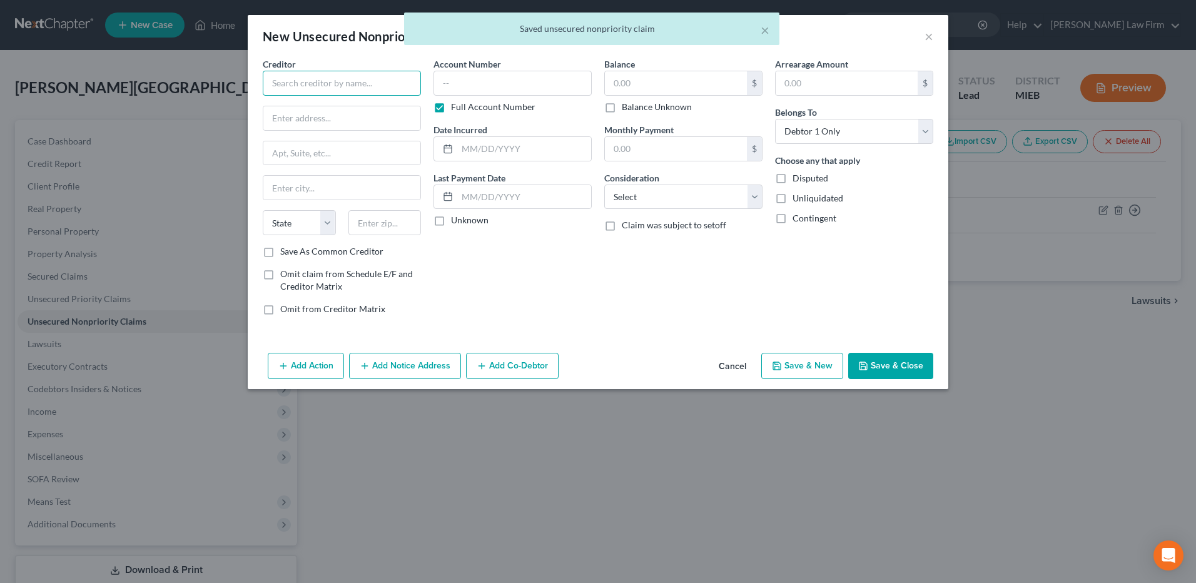
click at [362, 84] on input "text" at bounding box center [342, 83] width 158 height 25
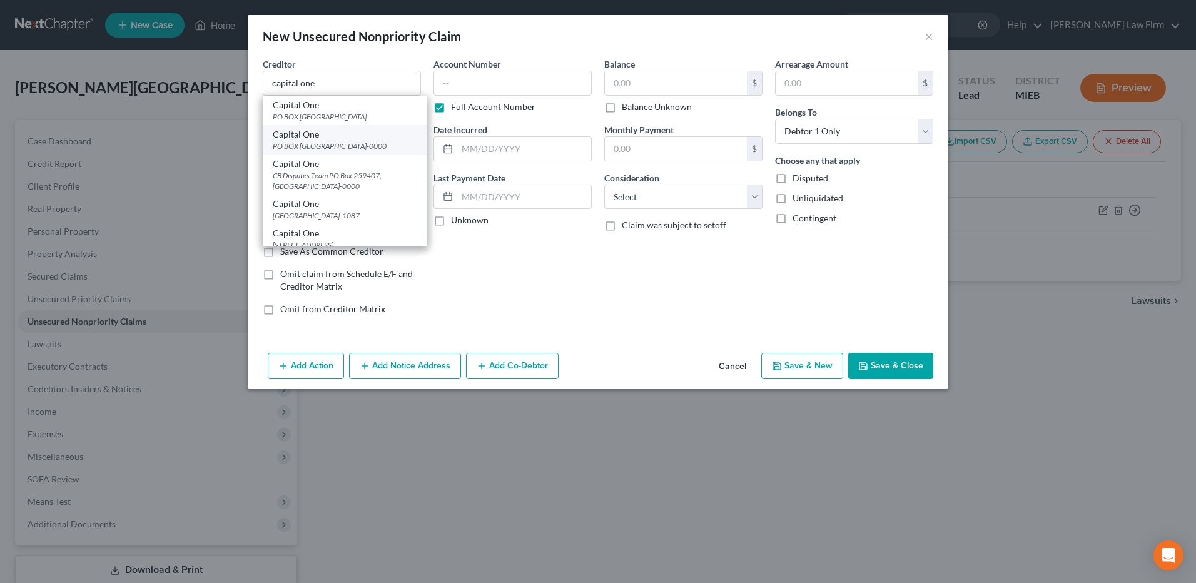
click at [337, 138] on div "Capital One" at bounding box center [345, 134] width 145 height 13
type input "Capital One"
type input "PO BOX 85015"
type input "Richmond"
select select "48"
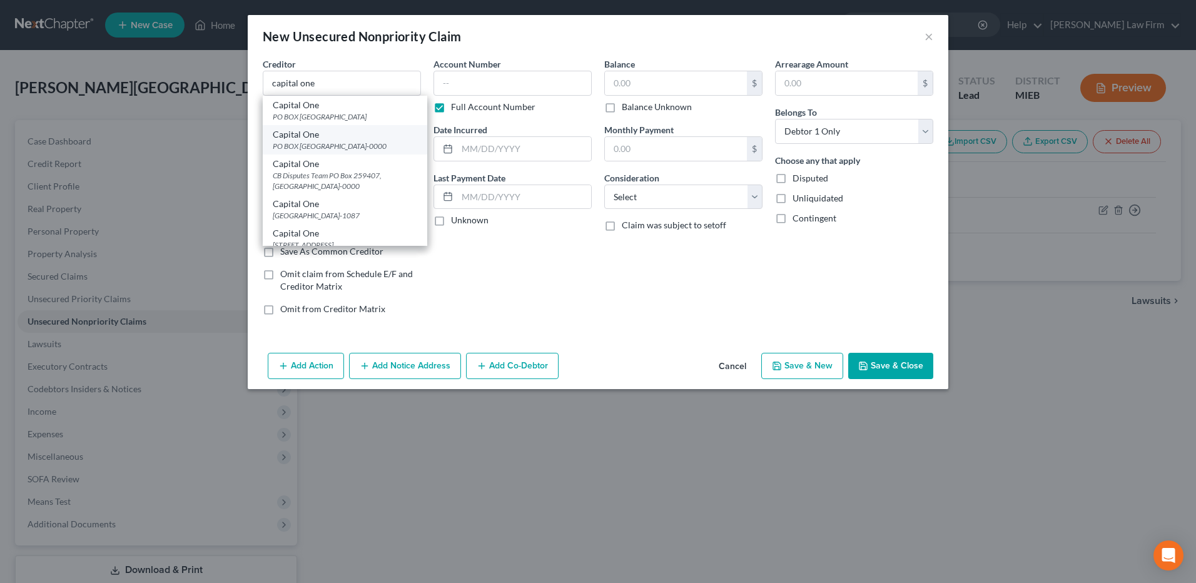
type input "23238-0000"
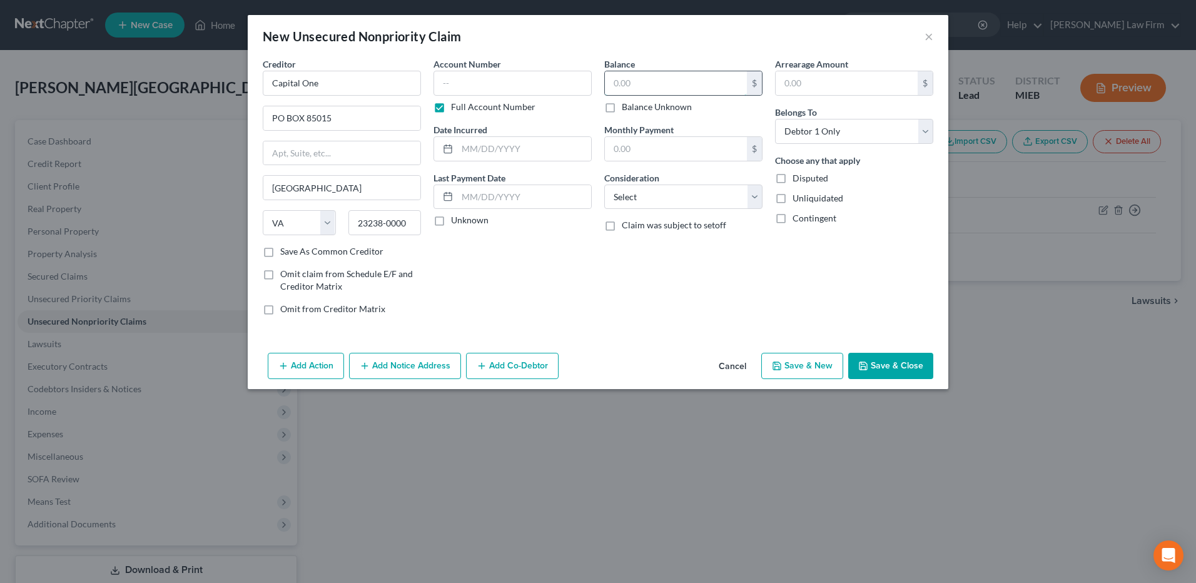
click at [644, 77] on input "text" at bounding box center [676, 83] width 142 height 24
type input "2,485"
click at [503, 147] on input "text" at bounding box center [524, 149] width 134 height 24
type input "08/2021"
click at [661, 193] on select "Select Cable / Satellite Services Collection Agency Credit Card Debt Debt Couns…" at bounding box center [683, 197] width 158 height 25
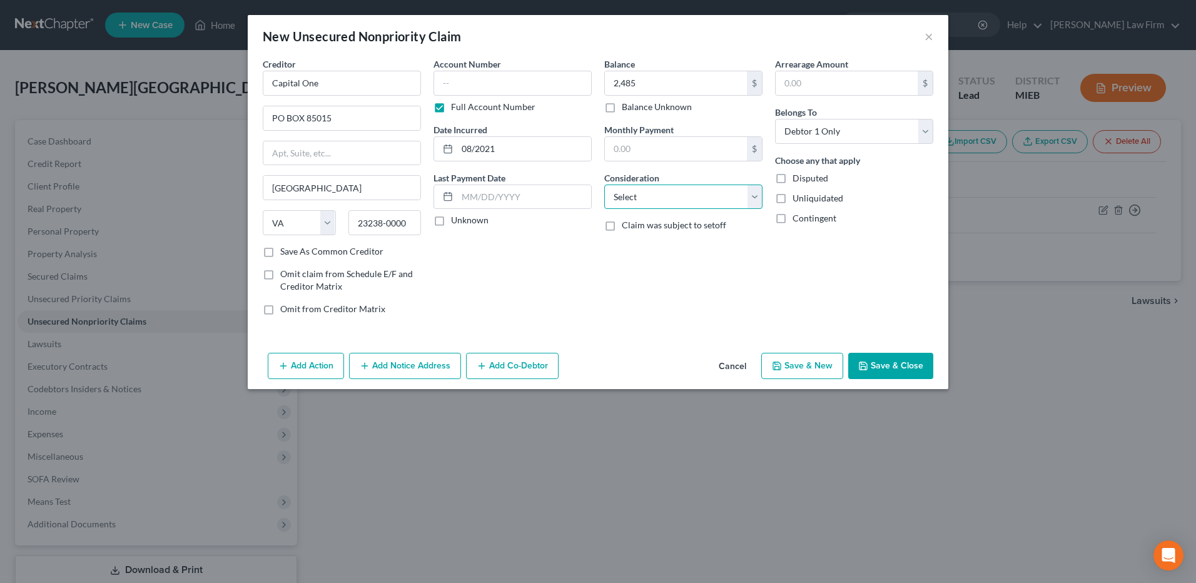
select select "2"
click at [604, 185] on select "Select Cable / Satellite Services Collection Agency Credit Card Debt Debt Couns…" at bounding box center [683, 197] width 158 height 25
click at [795, 357] on button "Save & New" at bounding box center [802, 366] width 82 height 26
select select "0"
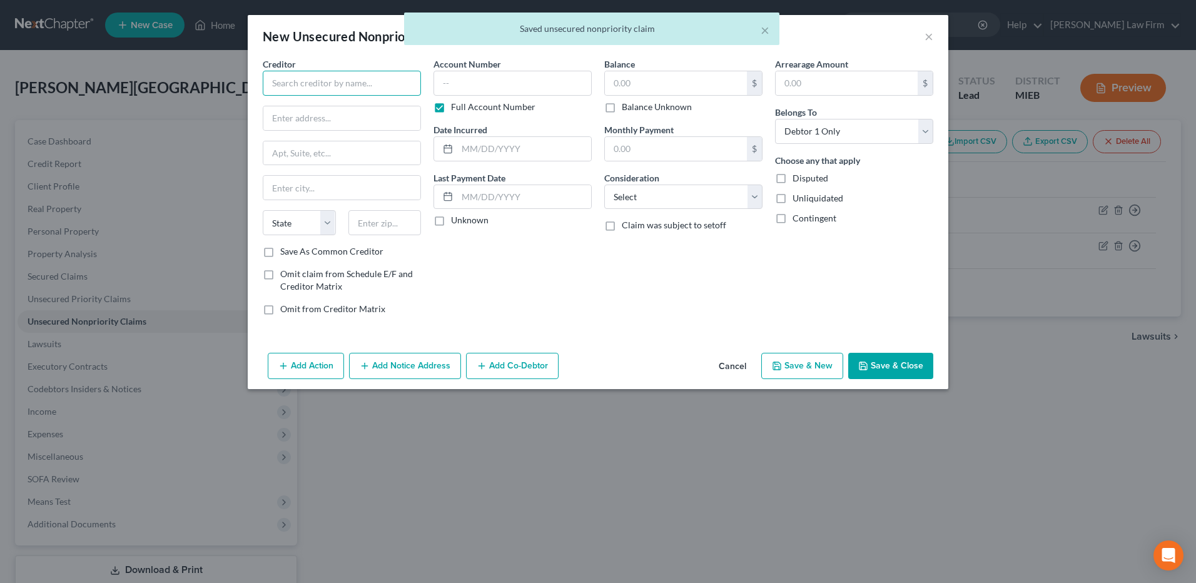
click at [349, 86] on input "text" at bounding box center [342, 83] width 158 height 25
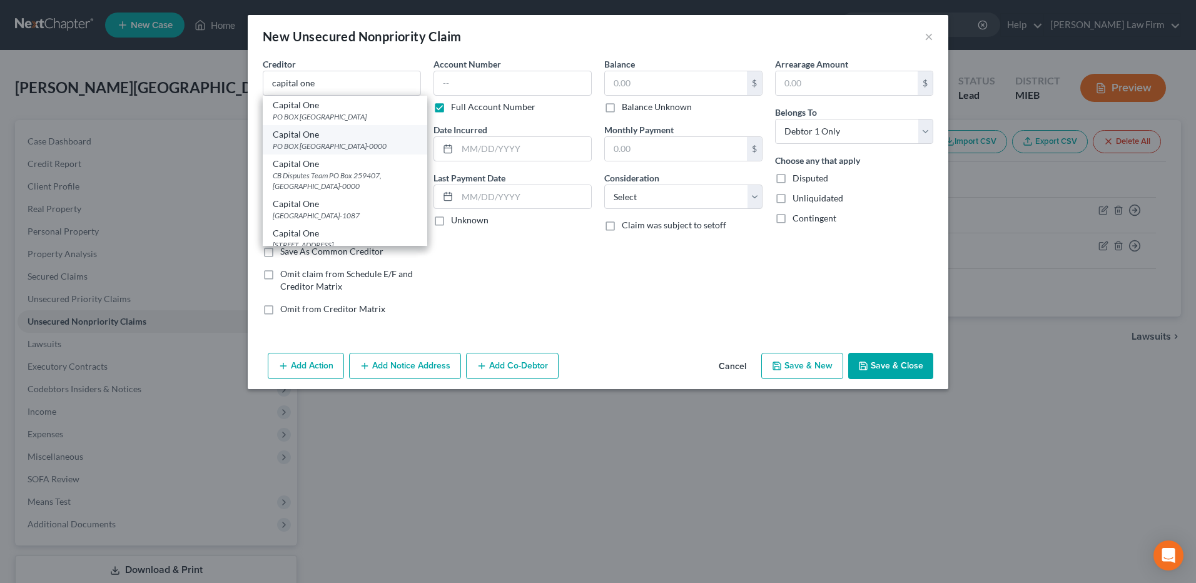
click at [345, 144] on div "PO BOX 85015, Richmond, VA 23238-0000" at bounding box center [345, 146] width 145 height 11
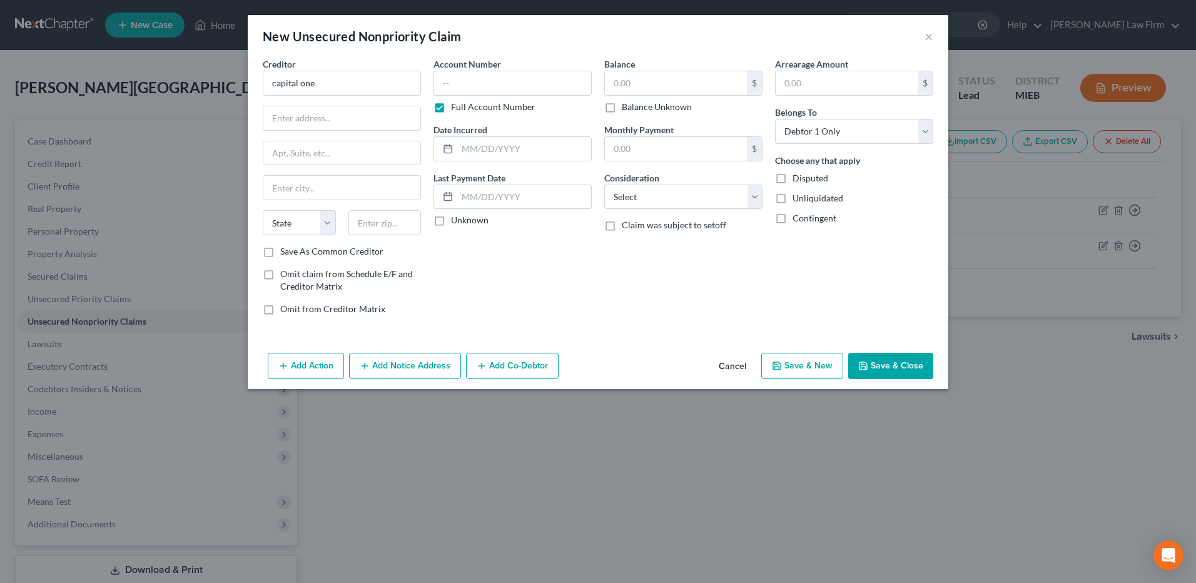
type input "Capital One"
type input "PO BOX 85015"
type input "Richmond"
select select "48"
type input "23238-0000"
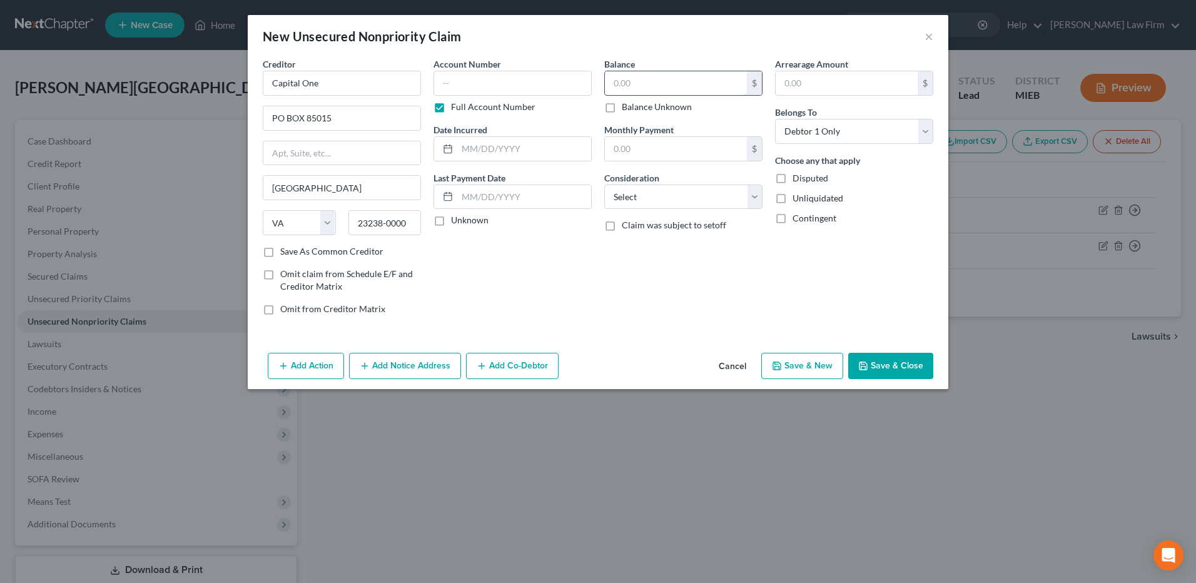
click at [641, 89] on input "text" at bounding box center [676, 83] width 142 height 24
type input "462"
click at [511, 150] on input "text" at bounding box center [524, 149] width 134 height 24
type input "07/2023"
click at [678, 196] on select "Select Cable / Satellite Services Collection Agency Credit Card Debt Debt Couns…" at bounding box center [683, 197] width 158 height 25
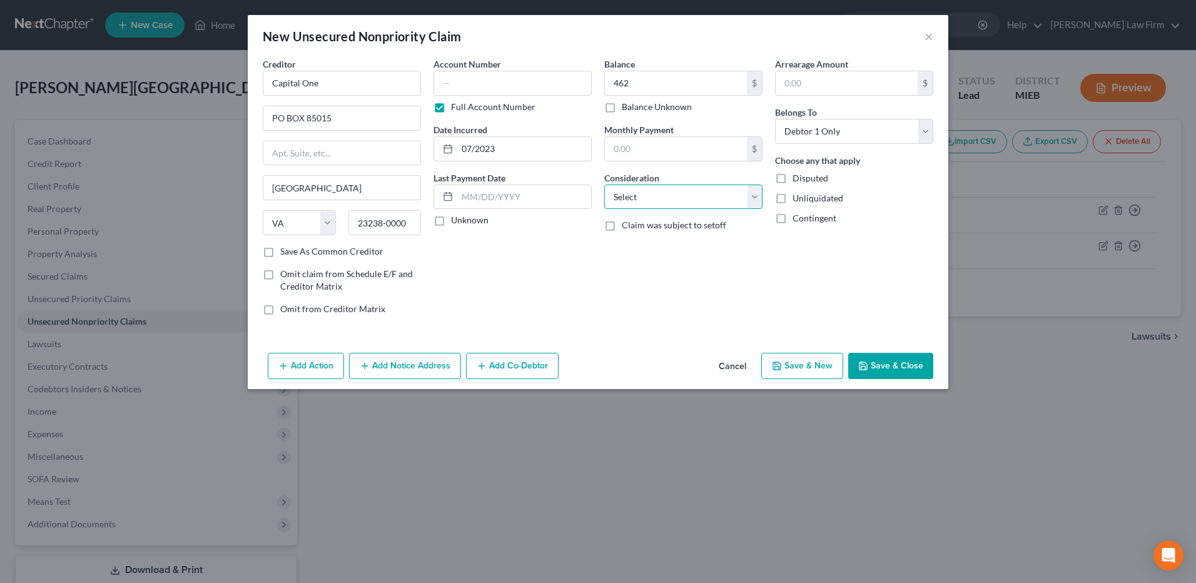
select select "2"
click at [604, 185] on select "Select Cable / Satellite Services Collection Agency Credit Card Debt Debt Couns…" at bounding box center [683, 197] width 158 height 25
click at [794, 357] on button "Save & New" at bounding box center [802, 366] width 82 height 26
select select "0"
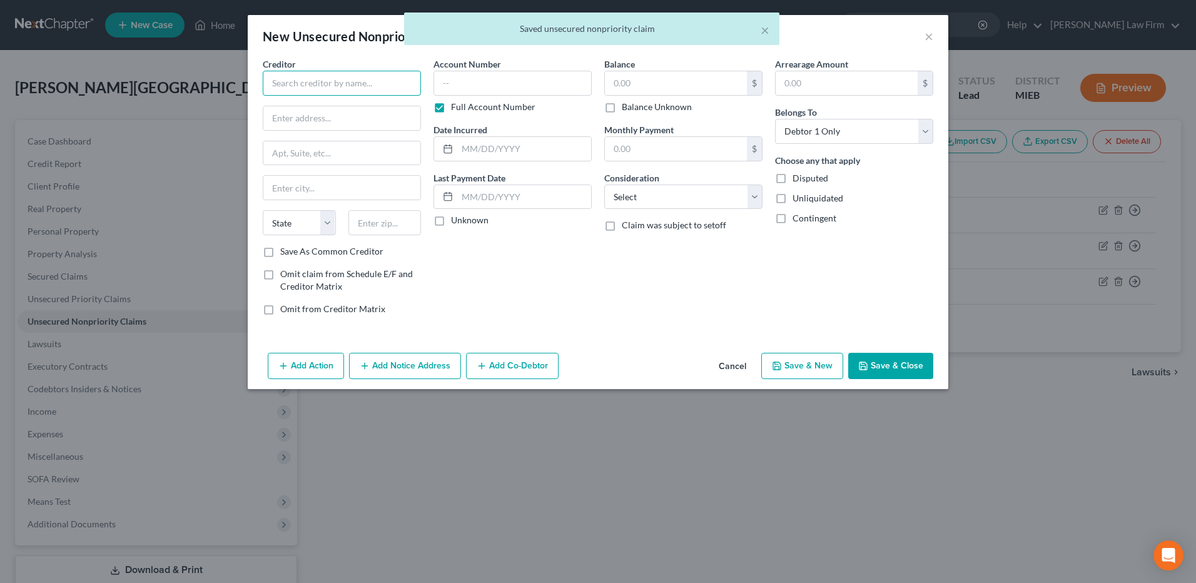
click at [381, 86] on input "text" at bounding box center [342, 83] width 158 height 25
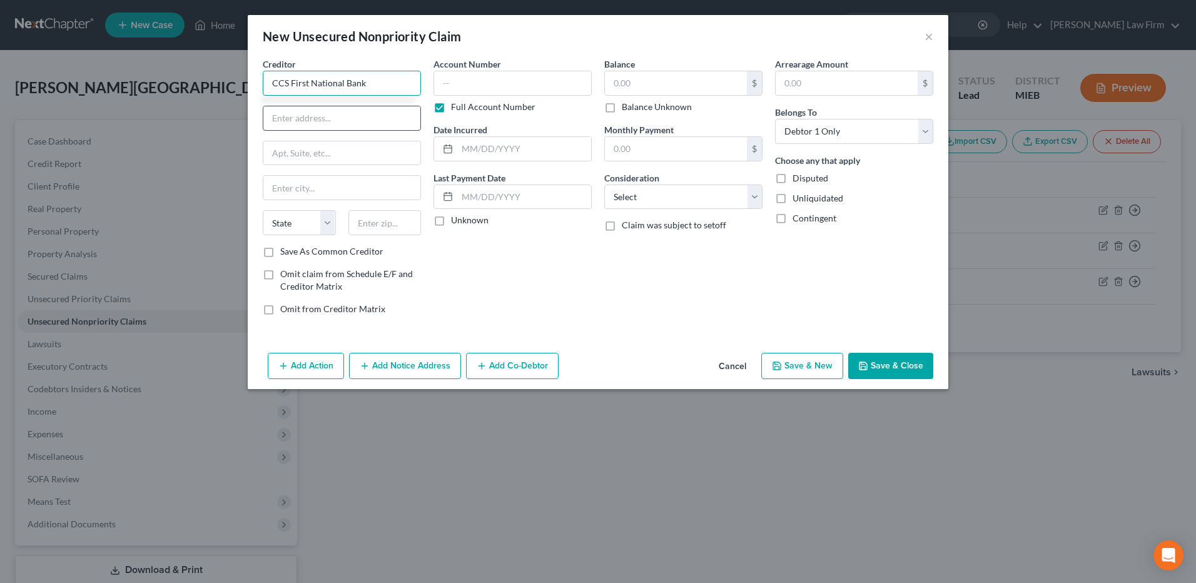
type input "CCS First National Bank"
click at [361, 122] on input "text" at bounding box center [341, 118] width 157 height 24
type input "1500 S Highline Ave"
click at [388, 222] on input "text" at bounding box center [385, 222] width 73 height 25
type input "57110"
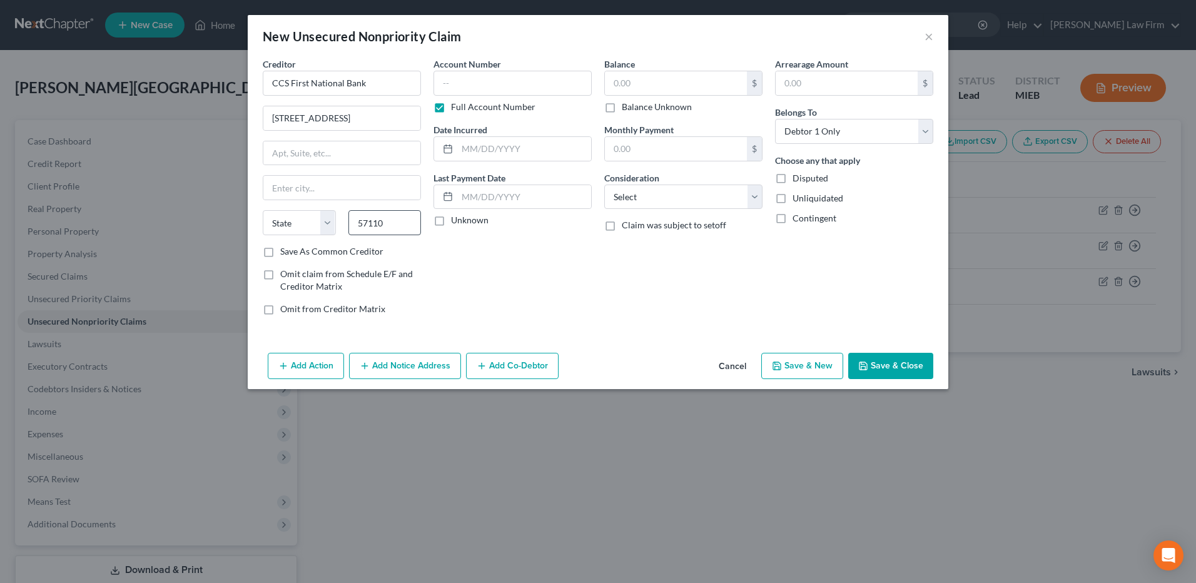
type input "Sioux Falls"
select select "43"
click at [493, 79] on input "text" at bounding box center [513, 83] width 158 height 25
click at [518, 148] on input "text" at bounding box center [524, 149] width 134 height 24
type input "12/2022"
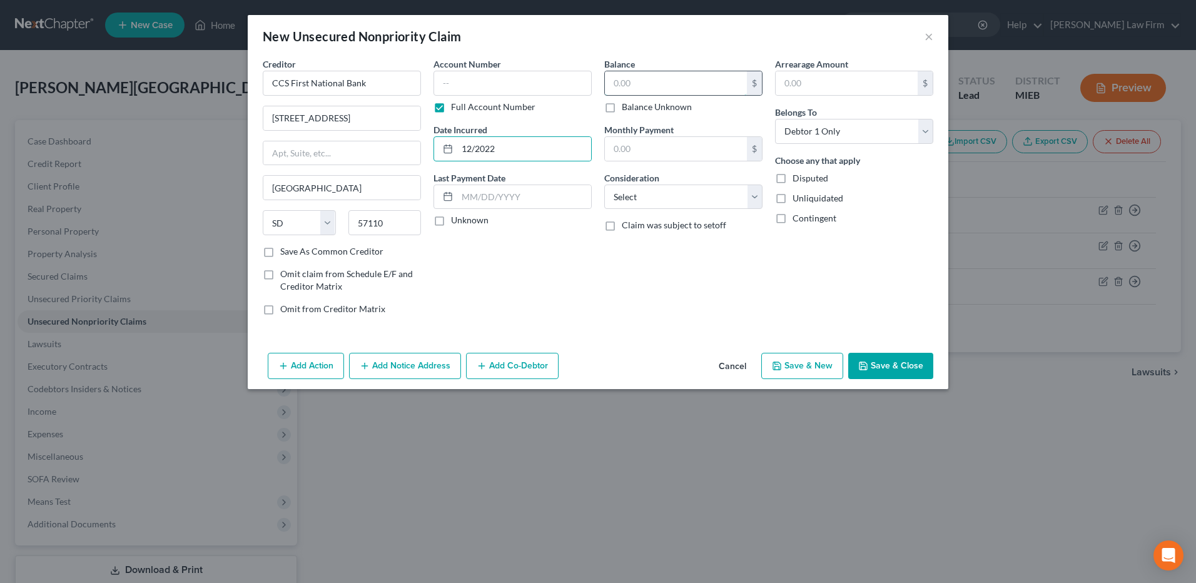
click at [664, 89] on input "text" at bounding box center [676, 83] width 142 height 24
type input "441"
click at [668, 194] on select "Select Cable / Satellite Services Collection Agency Credit Card Debt Debt Couns…" at bounding box center [683, 197] width 158 height 25
select select "2"
click at [604, 185] on select "Select Cable / Satellite Services Collection Agency Credit Card Debt Debt Couns…" at bounding box center [683, 197] width 158 height 25
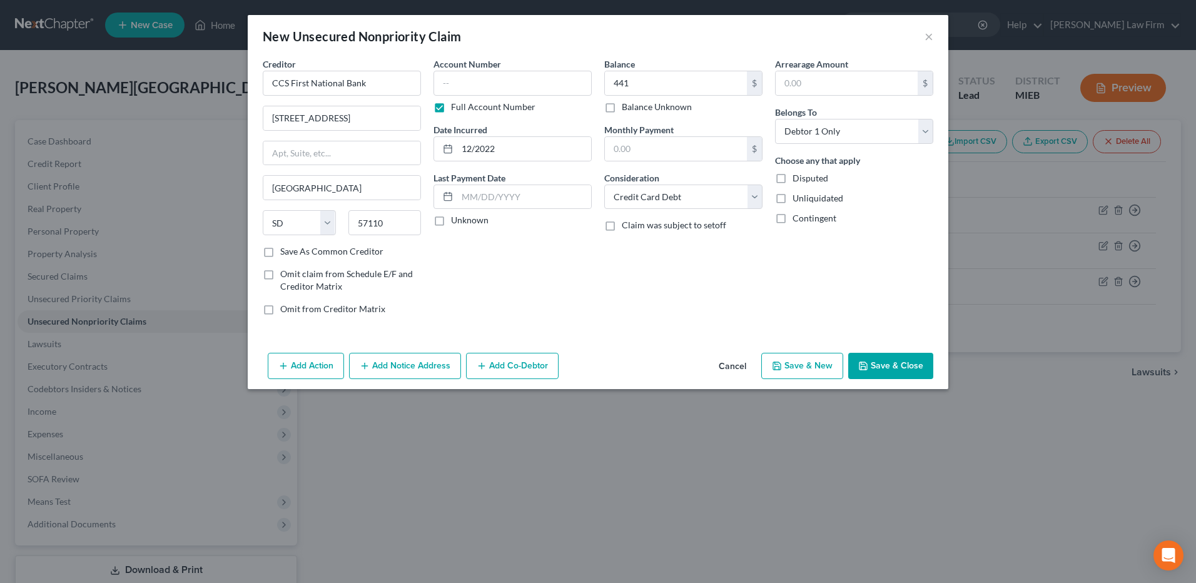
click at [795, 357] on button "Save & New" at bounding box center [802, 366] width 82 height 26
select select "0"
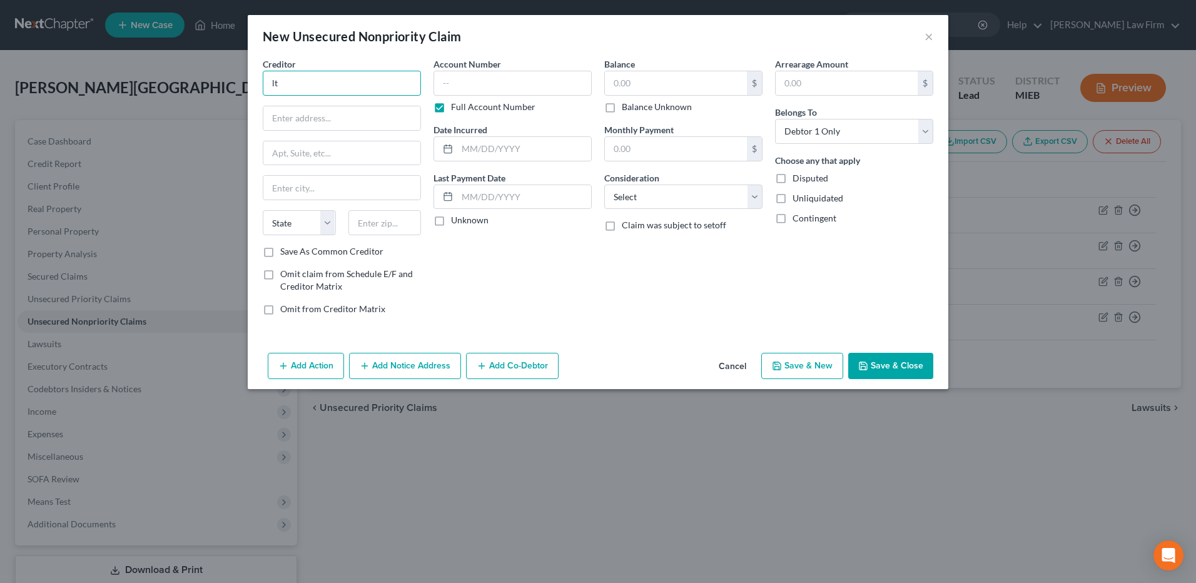
type input "l"
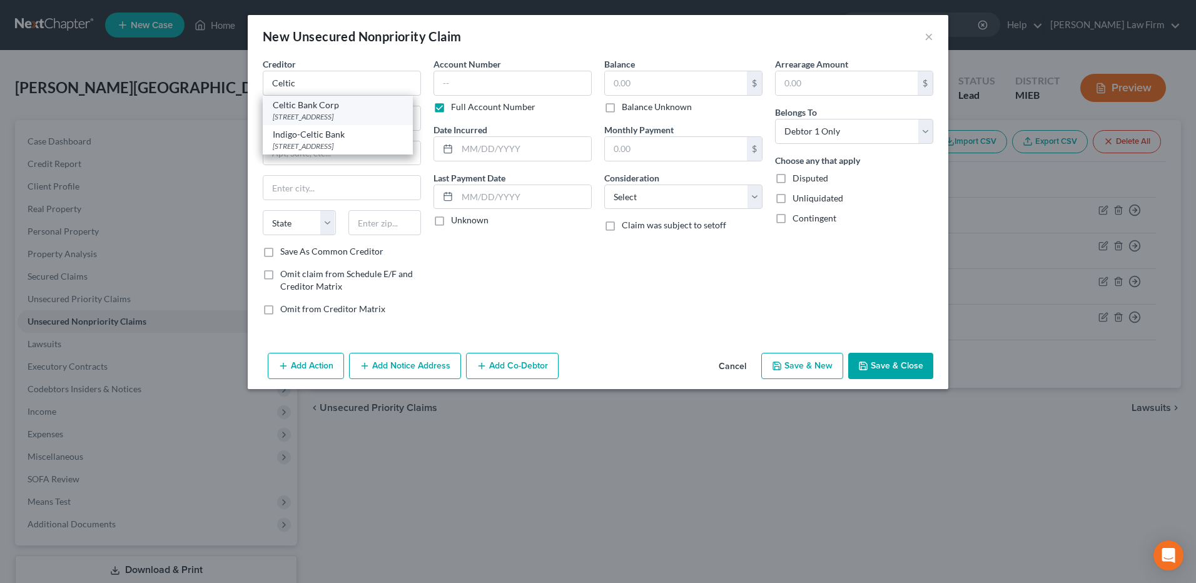
click at [308, 122] on div "268 S State St suite 300, Salt Lake City, UT 84111-0000" at bounding box center [338, 116] width 130 height 11
type input "Celtic Bank Corp"
type input "268 S State St"
type input "suite 300"
type input "Salt Lake City"
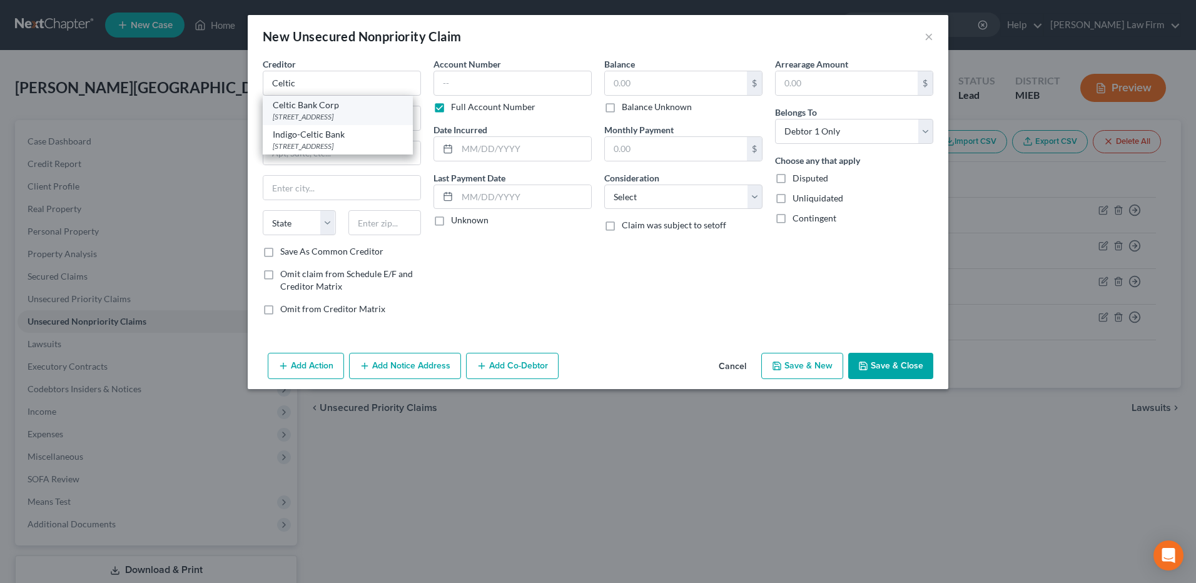
select select "46"
type input "84111-0000"
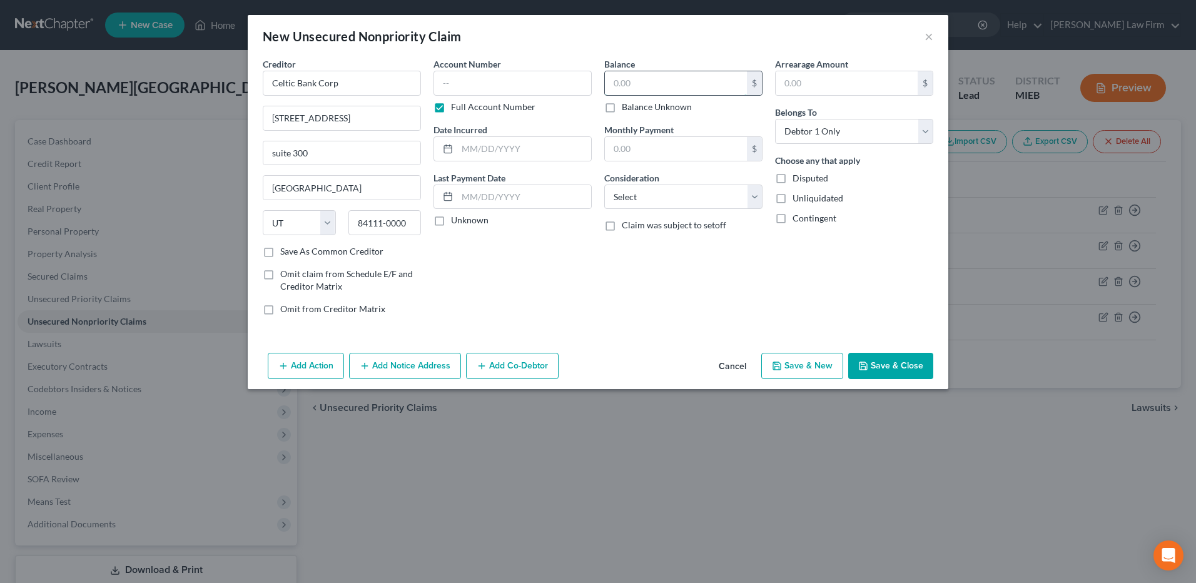
click at [643, 89] on input "text" at bounding box center [676, 83] width 142 height 24
type input "2,363"
click at [497, 150] on input "text" at bounding box center [524, 149] width 134 height 24
type input "11/2022"
click at [643, 188] on select "Select Cable / Satellite Services Collection Agency Credit Card Debt Debt Couns…" at bounding box center [683, 197] width 158 height 25
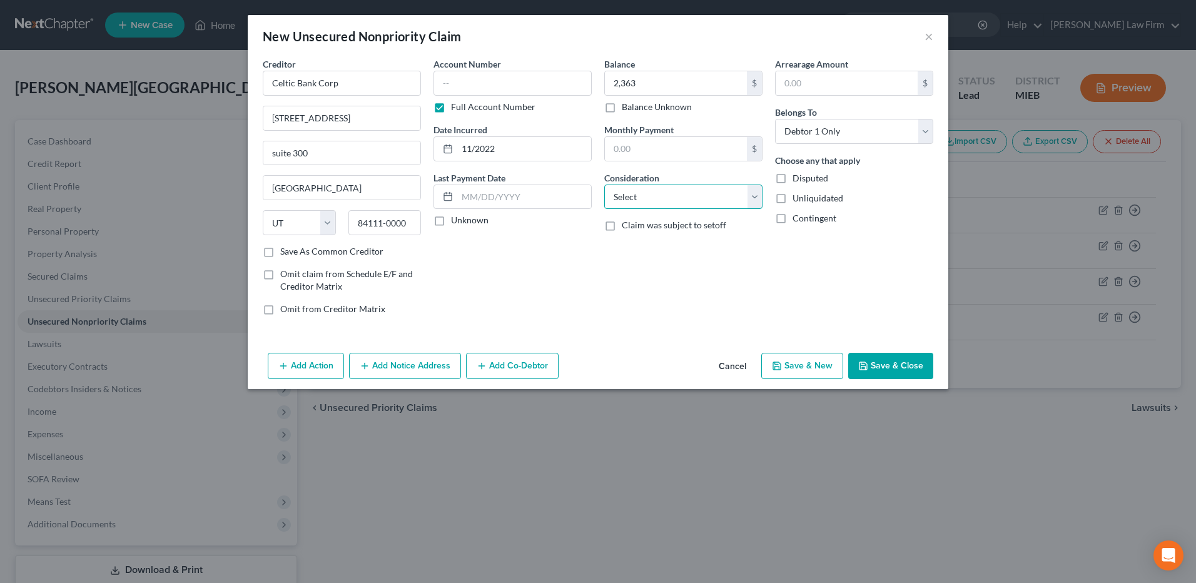
select select "2"
click at [604, 185] on select "Select Cable / Satellite Services Collection Agency Credit Card Debt Debt Couns…" at bounding box center [683, 197] width 158 height 25
click at [793, 357] on button "Save & New" at bounding box center [802, 366] width 82 height 26
select select "0"
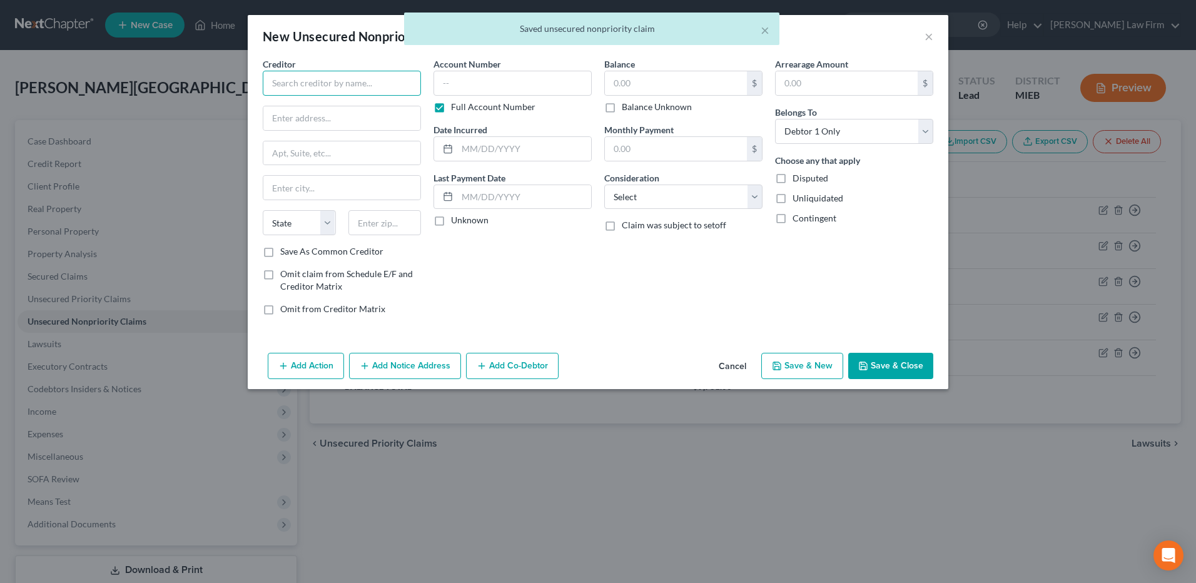
click at [352, 83] on input "text" at bounding box center [342, 83] width 158 height 25
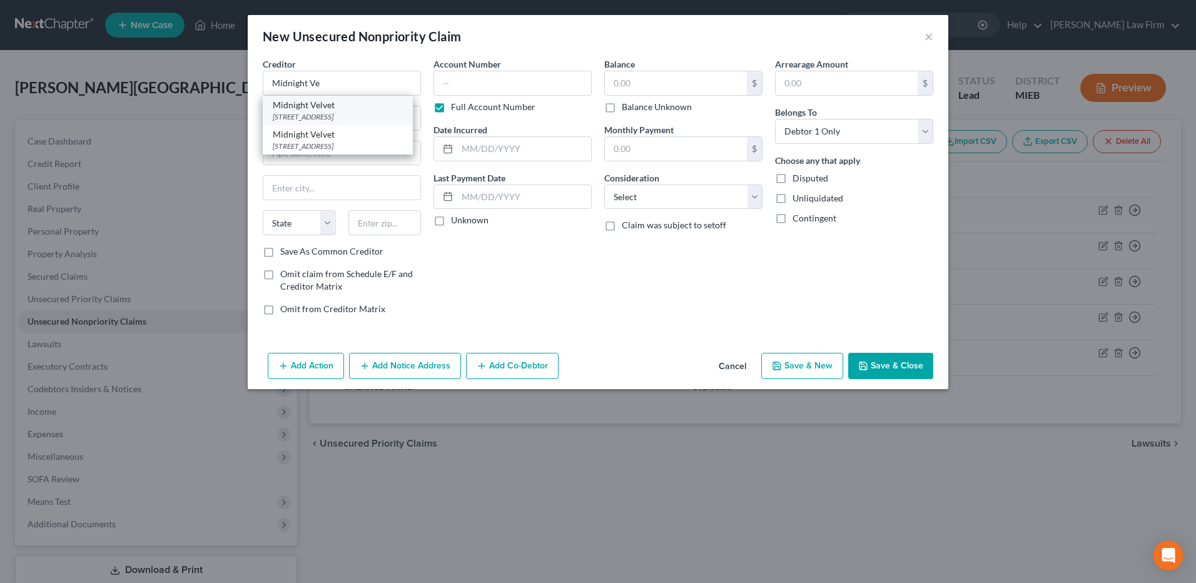
click at [343, 104] on div "Midnight Velvet" at bounding box center [338, 105] width 130 height 13
type input "Midnight Velvet"
type input "1112 7th Ave"
type input "Monroe"
select select "52"
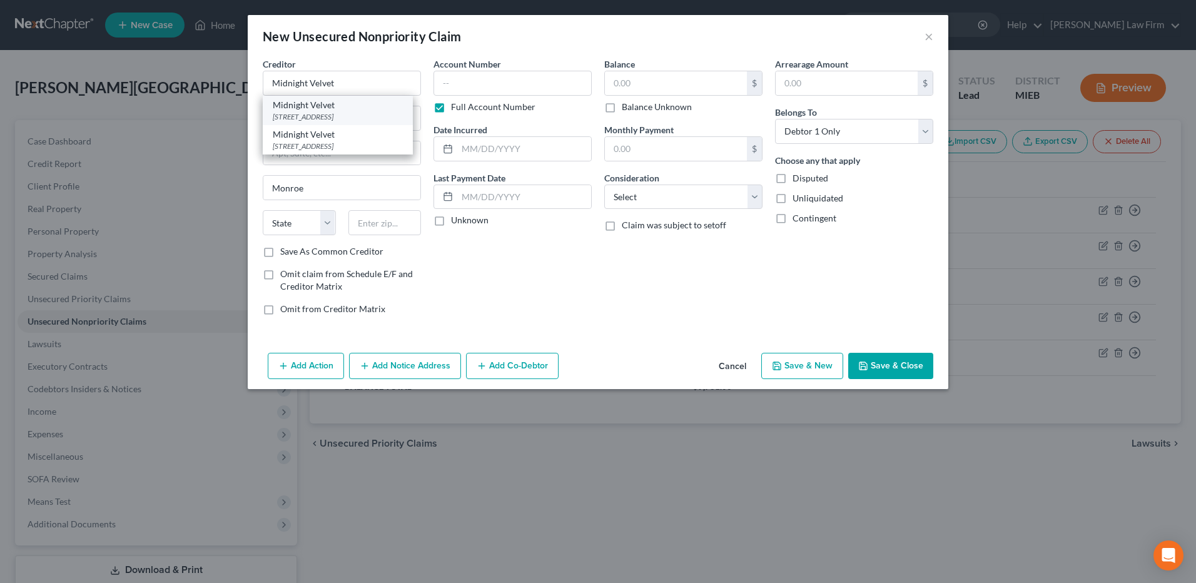
type input "53566-0000"
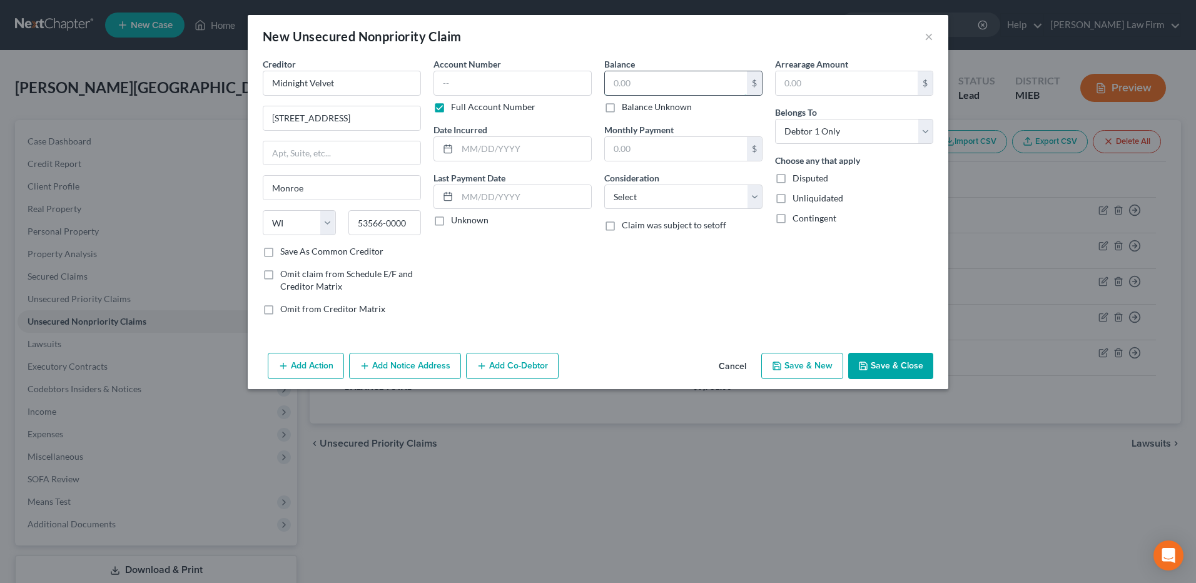
click at [637, 82] on input "text" at bounding box center [676, 83] width 142 height 24
type input "447"
click at [523, 149] on input "text" at bounding box center [524, 149] width 134 height 24
type input "05/2013"
click at [639, 193] on select "Select Cable / Satellite Services Collection Agency Credit Card Debt Debt Couns…" at bounding box center [683, 197] width 158 height 25
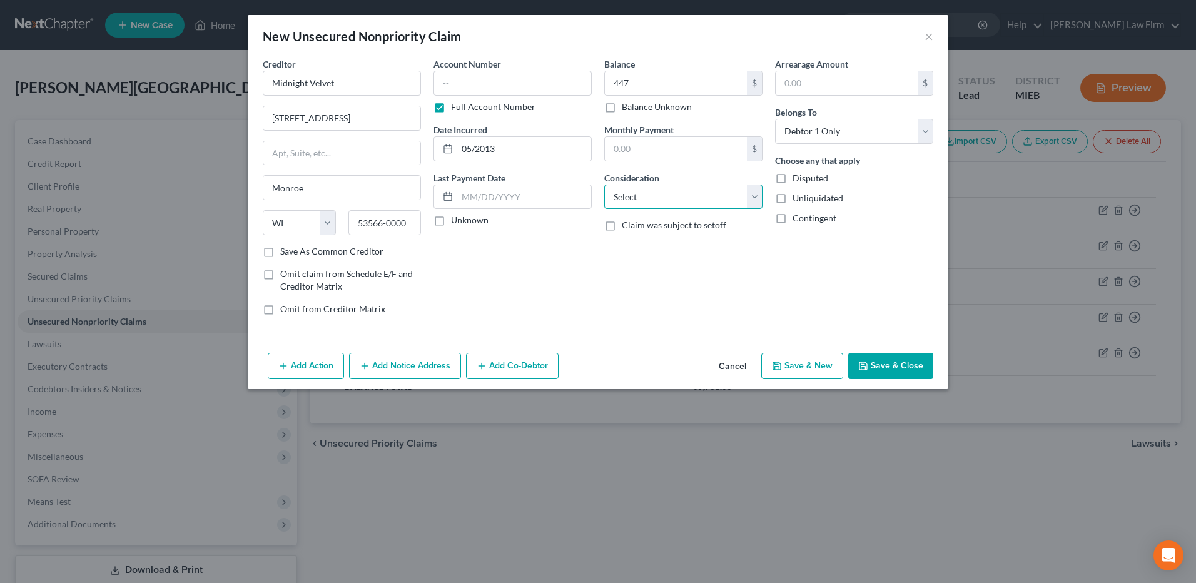
select select "4"
click at [604, 185] on select "Select Cable / Satellite Services Collection Agency Credit Card Debt Debt Couns…" at bounding box center [683, 197] width 158 height 25
click at [795, 357] on button "Save & New" at bounding box center [802, 366] width 82 height 26
select select "0"
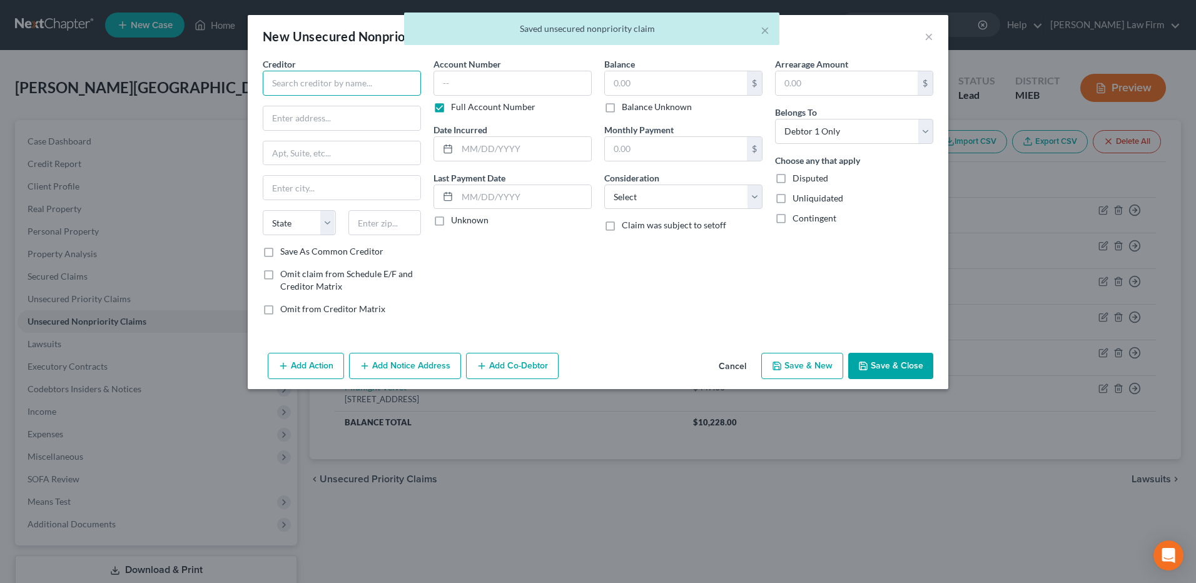
click at [359, 86] on input "text" at bounding box center [342, 83] width 158 height 25
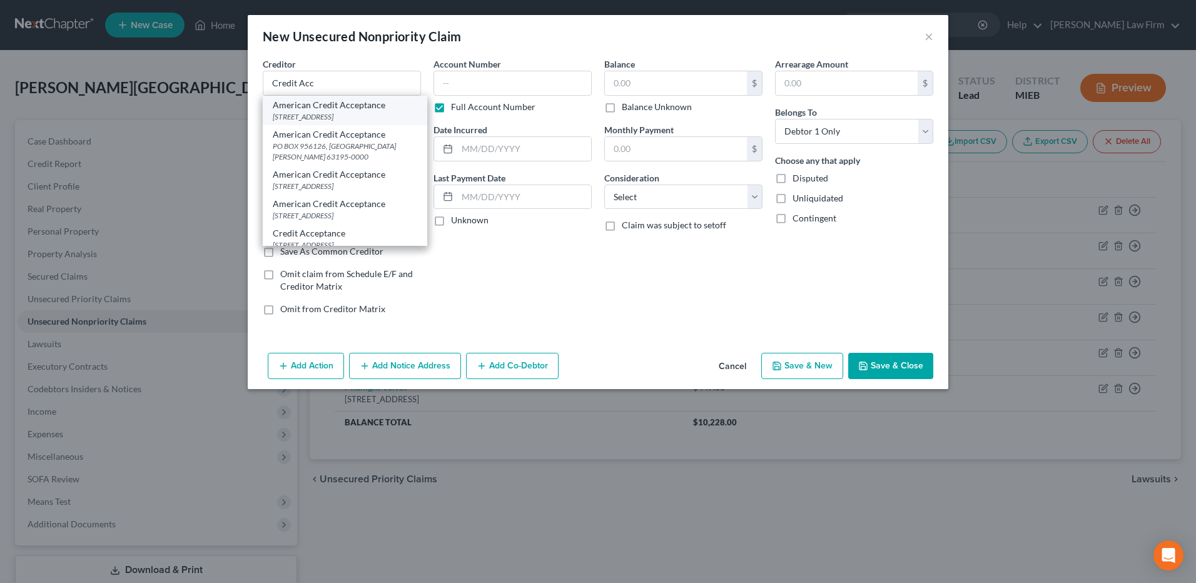
click at [313, 122] on div "961 E. Main St, Spartanburg, SC 29302-0000" at bounding box center [345, 116] width 145 height 11
type input "American Credit Acceptance"
type input "961 E. Main St"
type input "Spartanburg"
select select "42"
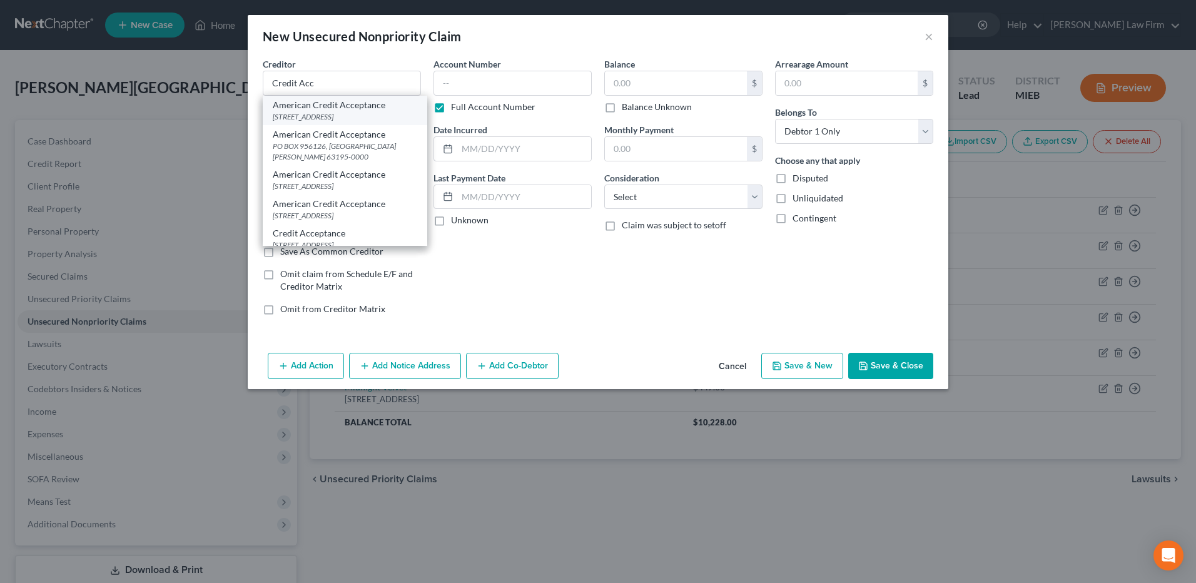
type input "29302-0000"
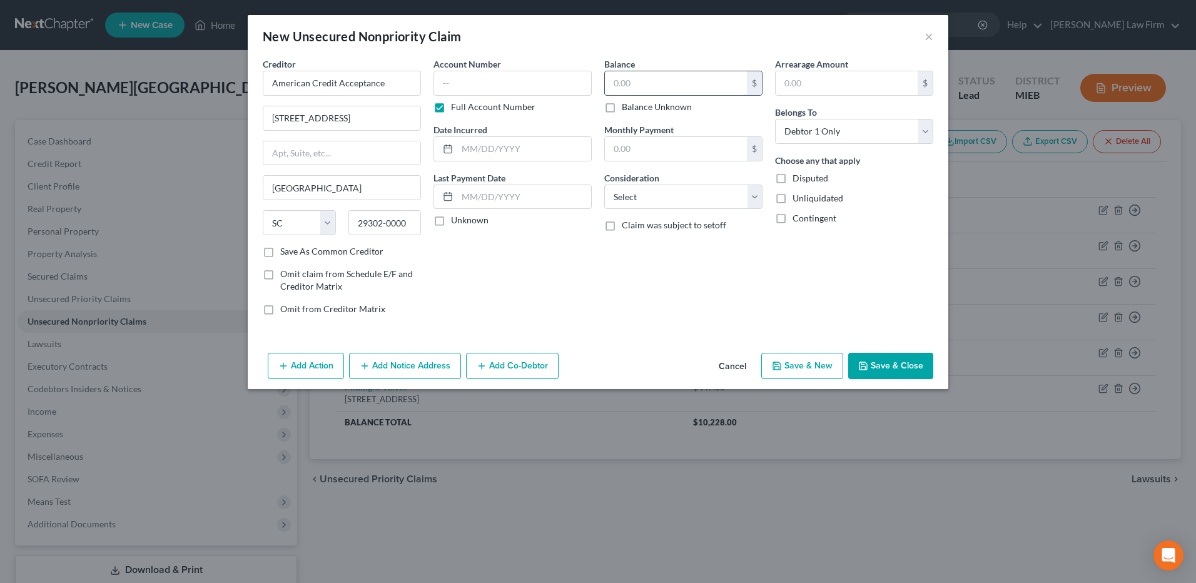
click at [634, 83] on input "text" at bounding box center [676, 83] width 142 height 24
type input "11,418"
click at [502, 153] on input "text" at bounding box center [524, 149] width 134 height 24
type input "01/2023"
click at [660, 201] on select "Select Cable / Satellite Services Collection Agency Credit Card Debt Debt Couns…" at bounding box center [683, 197] width 158 height 25
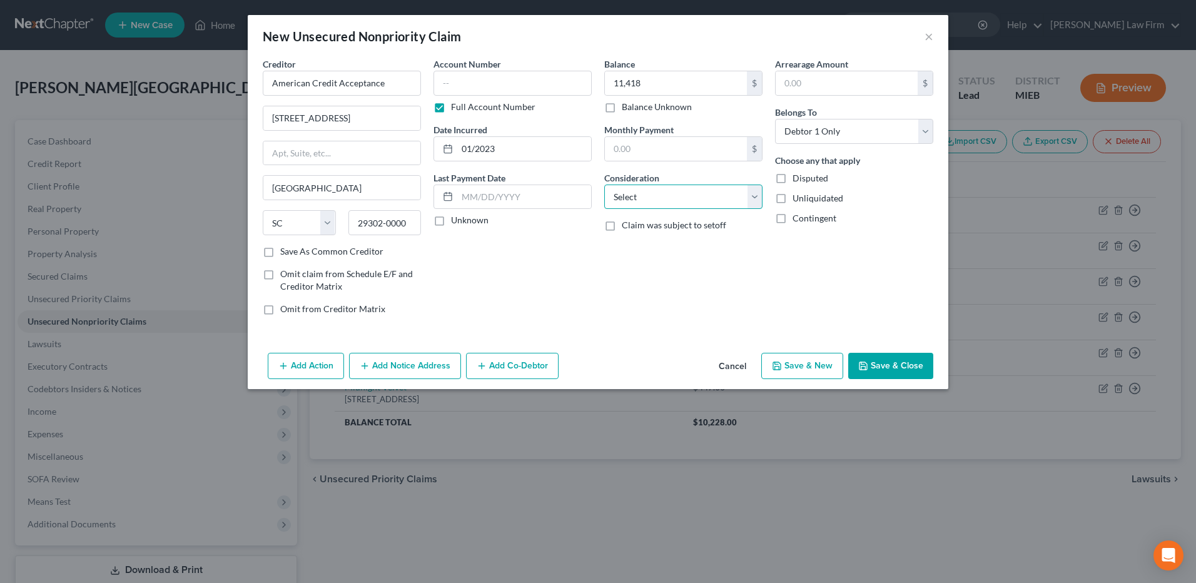
select select "4"
click at [604, 185] on select "Select Cable / Satellite Services Collection Agency Credit Card Debt Debt Couns…" at bounding box center [683, 197] width 158 height 25
click at [795, 357] on button "Save & New" at bounding box center [802, 366] width 82 height 26
select select "0"
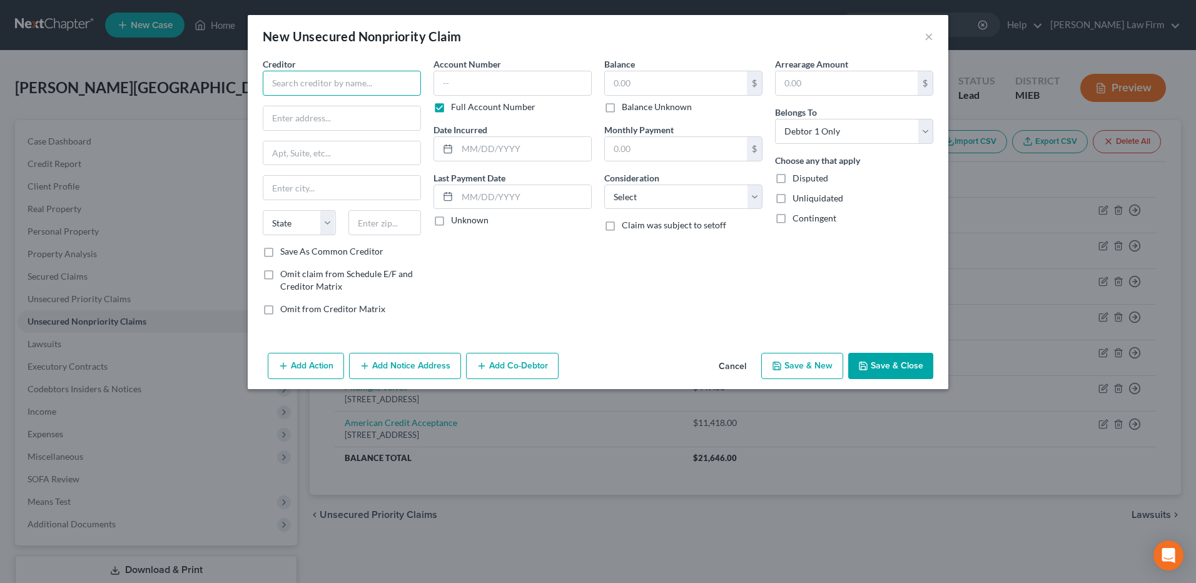
click at [350, 86] on input "text" at bounding box center [342, 83] width 158 height 25
type input "Credit One Bank"
click at [347, 121] on input "text" at bounding box center [341, 118] width 157 height 24
type input "P.O. Box 98875"
click at [383, 221] on input "text" at bounding box center [385, 222] width 73 height 25
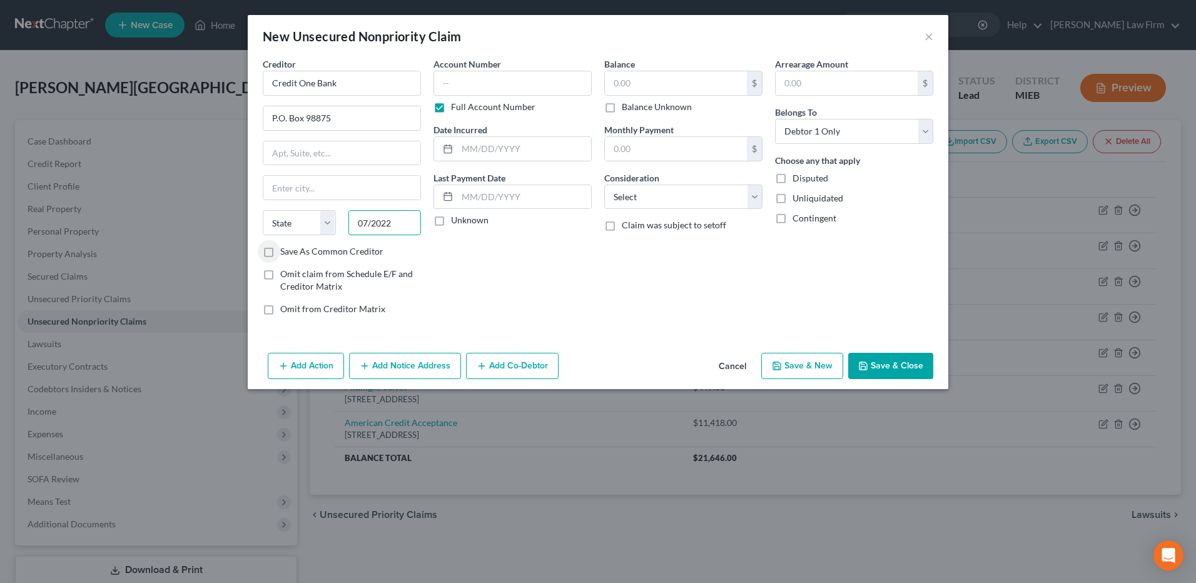
click at [399, 223] on input "07/2022" at bounding box center [385, 222] width 73 height 25
type input "0"
type input "89193-0000"
click at [327, 228] on select "State AL AK AR AZ CA CO CT DE DC FL GA GU HI ID IL IN IA KS KY LA ME MD MA MI M…" at bounding box center [299, 222] width 73 height 25
select select "31"
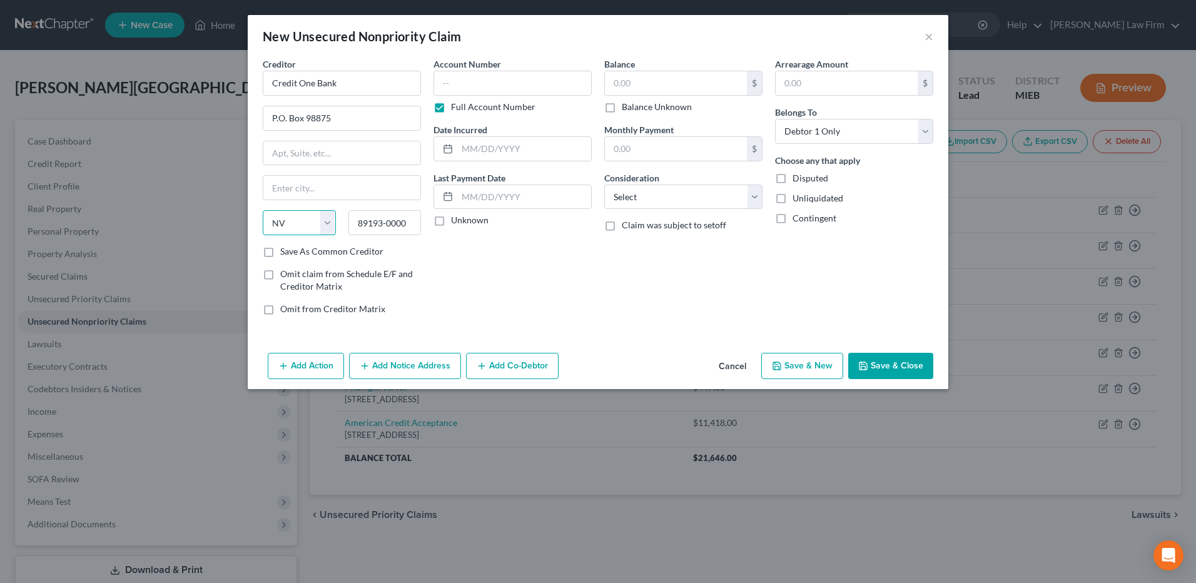
click at [263, 210] on select "State AL AK AR AZ CA CO CT DE DC FL GA GU HI ID IL IN IA KS KY LA ME MD MA MI M…" at bounding box center [299, 222] width 73 height 25
click at [628, 88] on input "text" at bounding box center [676, 83] width 142 height 24
type input "1,345"
click at [506, 151] on input "text" at bounding box center [524, 149] width 134 height 24
type input "07/2022"
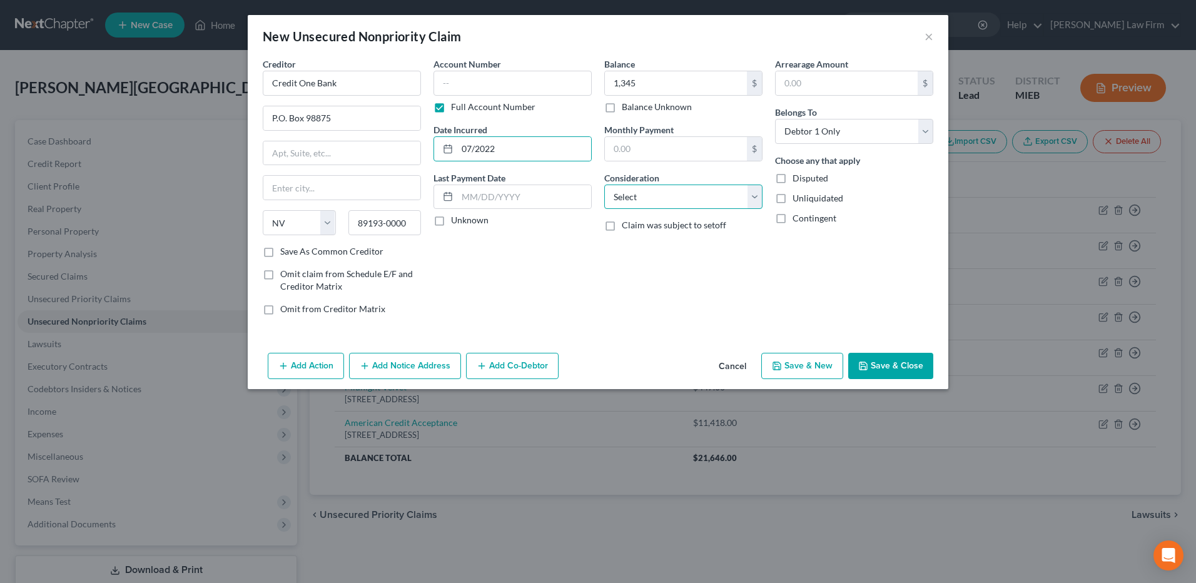
click at [683, 198] on select "Select Cable / Satellite Services Collection Agency Credit Card Debt Debt Couns…" at bounding box center [683, 197] width 158 height 25
select select "2"
click at [604, 185] on select "Select Cable / Satellite Services Collection Agency Credit Card Debt Debt Couns…" at bounding box center [683, 197] width 158 height 25
click at [795, 357] on button "Save & New" at bounding box center [802, 366] width 82 height 26
select select "0"
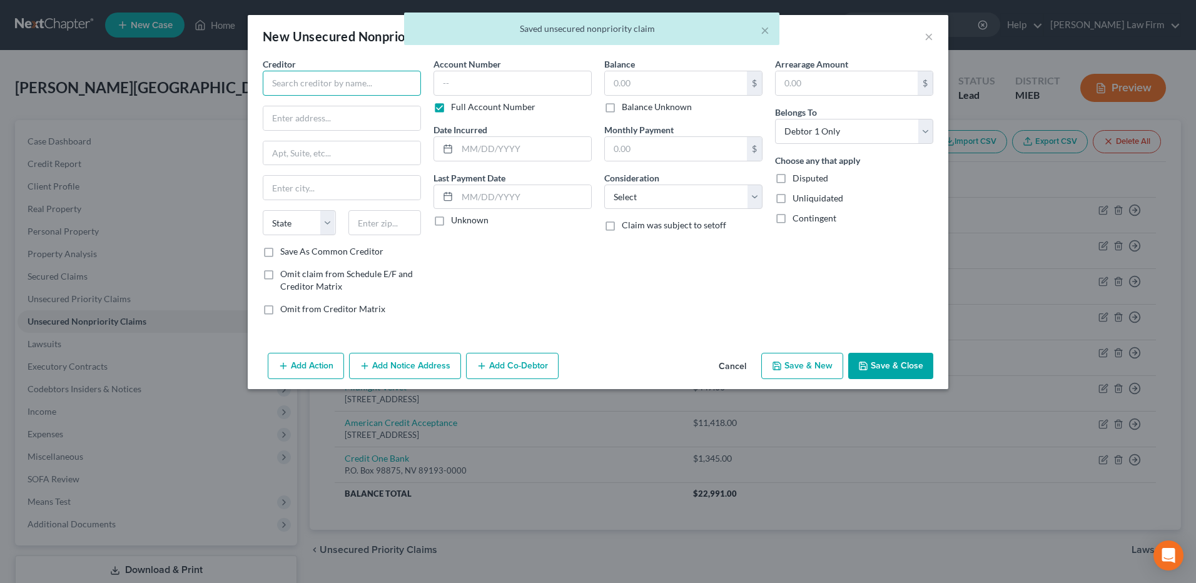
click at [364, 80] on input "text" at bounding box center [342, 83] width 158 height 25
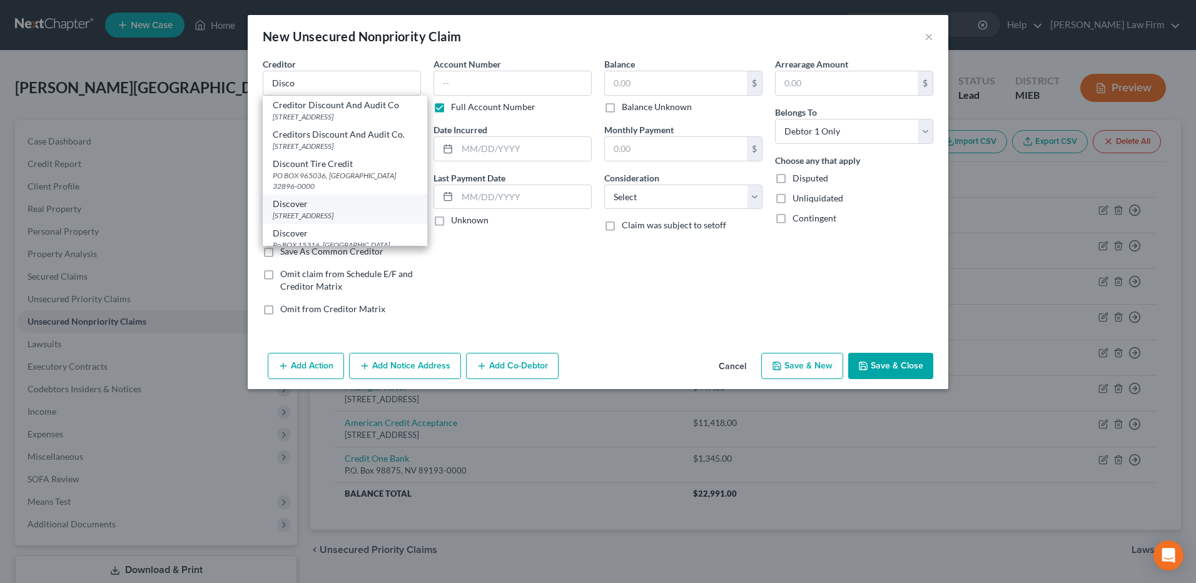
click at [333, 221] on div "PO BOX 30943, Salt Lake City, UT 84130-0000" at bounding box center [345, 215] width 145 height 11
type input "Discover"
type input "PO BOX 30943"
type input "Salt Lake City"
select select "46"
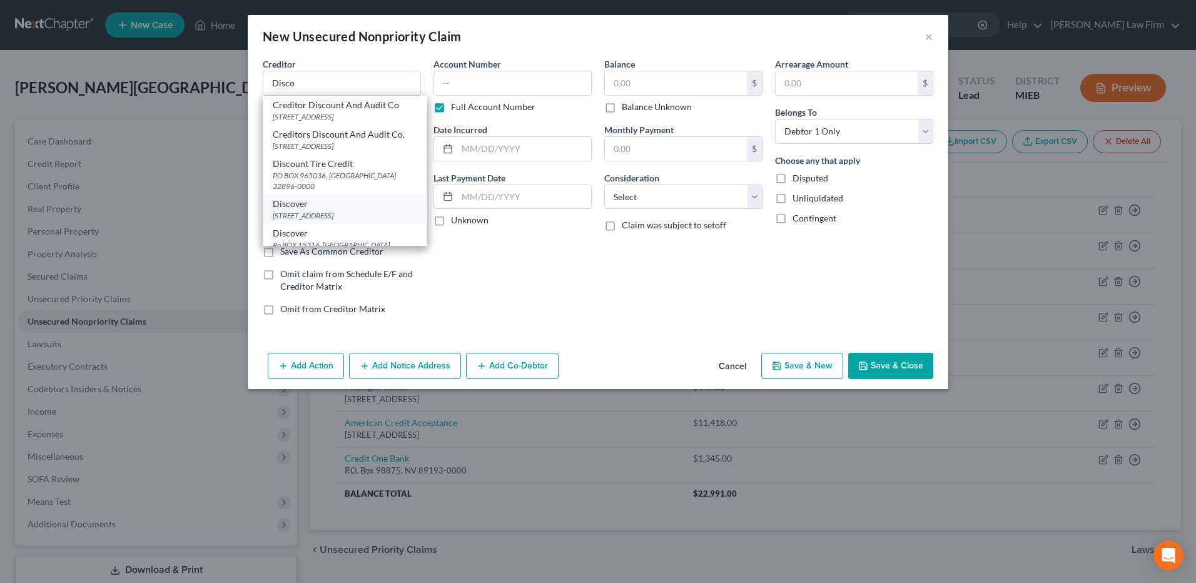
type input "84130-0000"
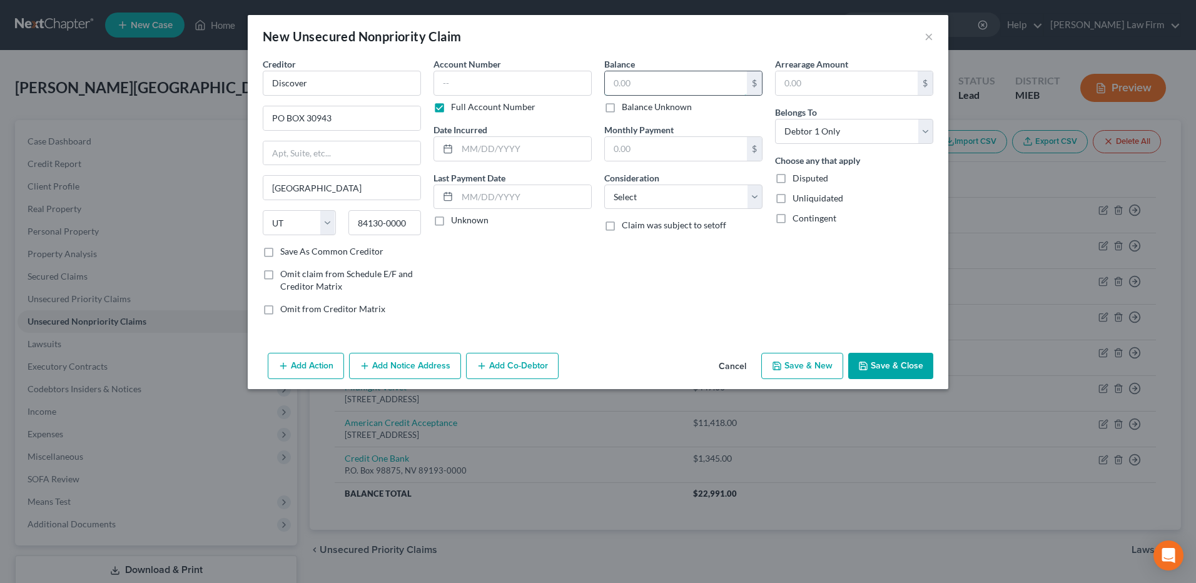
click at [641, 91] on input "text" at bounding box center [676, 83] width 142 height 24
type input "1,506"
click at [493, 151] on input "text" at bounding box center [524, 149] width 134 height 24
type input "05/2022"
click at [660, 200] on select "Select Cable / Satellite Services Collection Agency Credit Card Debt Debt Couns…" at bounding box center [683, 197] width 158 height 25
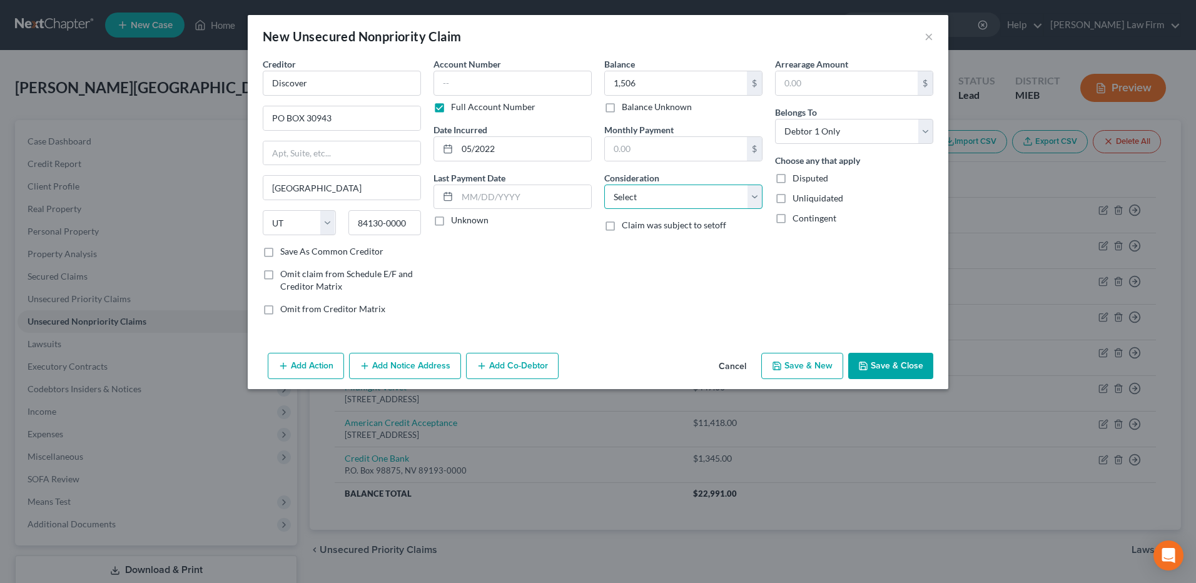
select select "2"
click at [604, 185] on select "Select Cable / Satellite Services Collection Agency Credit Card Debt Debt Couns…" at bounding box center [683, 197] width 158 height 25
click at [795, 357] on button "Save & New" at bounding box center [802, 366] width 82 height 26
select select "0"
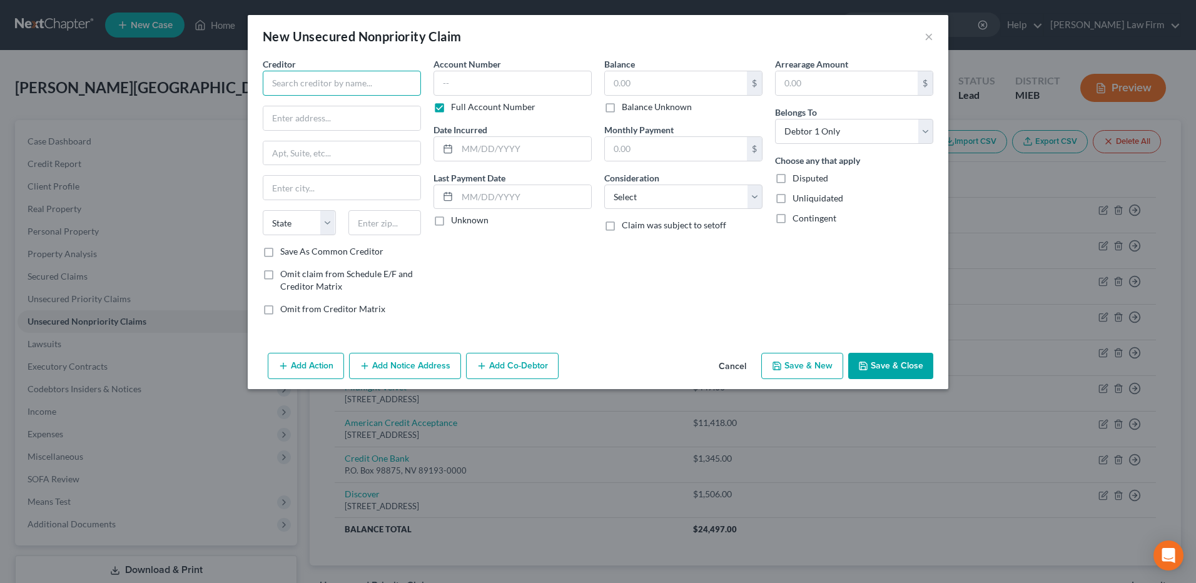
click at [305, 88] on input "text" at bounding box center [342, 83] width 158 height 25
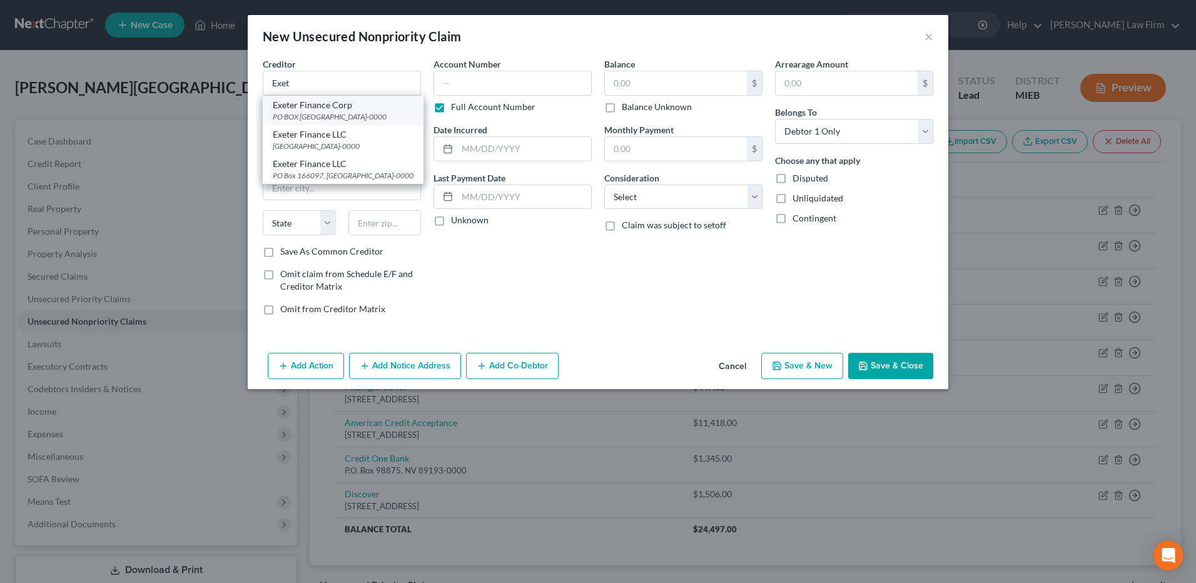
click at [318, 106] on div "Exeter Finance Corp" at bounding box center [343, 105] width 141 height 13
type input "Exeter Finance Corp"
type input "PO BOX 166008"
type input "Irving"
select select "45"
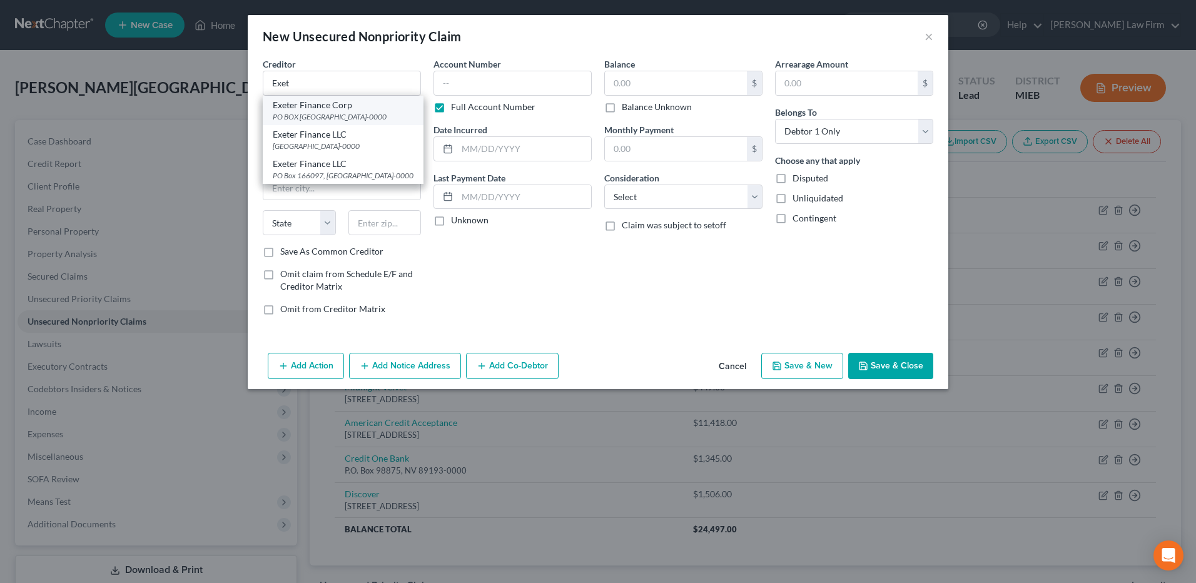
type input "75016-0000"
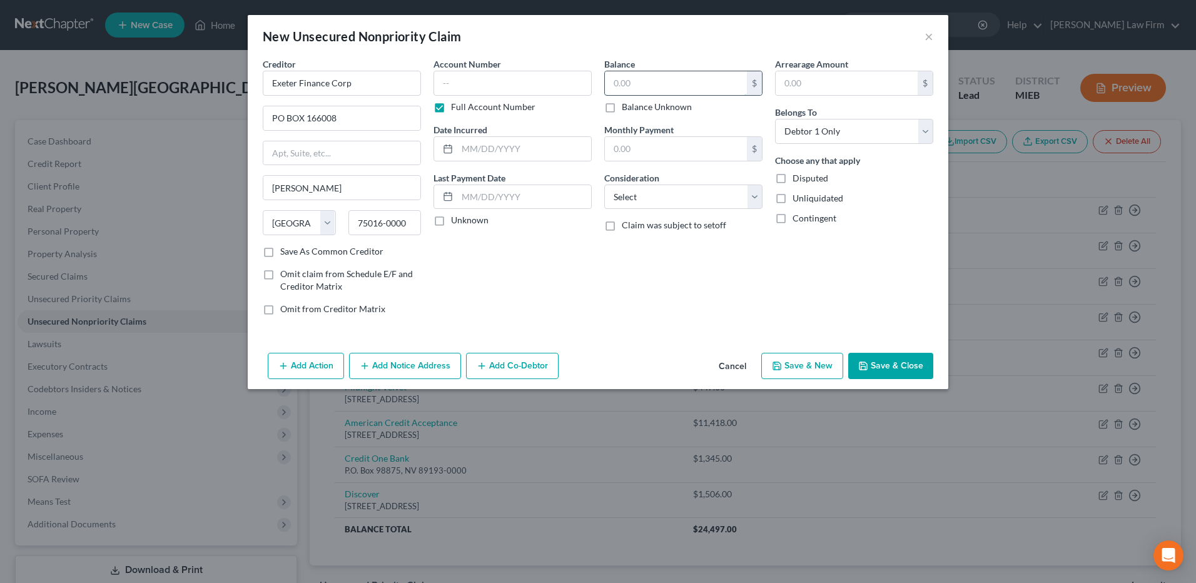
click at [641, 89] on input "text" at bounding box center [676, 83] width 142 height 24
type input "25,797"
click at [507, 155] on input "text" at bounding box center [524, 149] width 134 height 24
type input "12/2023"
click at [659, 203] on select "Select Cable / Satellite Services Collection Agency Credit Card Debt Debt Couns…" at bounding box center [683, 197] width 158 height 25
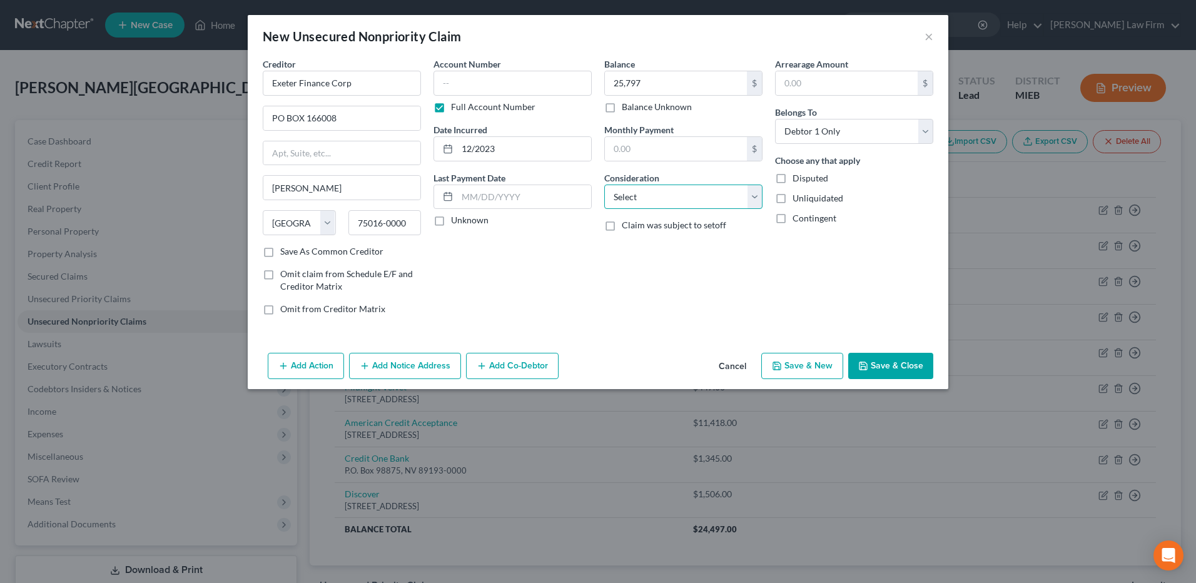
select select "4"
click at [604, 185] on select "Select Cable / Satellite Services Collection Agency Credit Card Debt Debt Couns…" at bounding box center [683, 197] width 158 height 25
click at [795, 357] on button "Save & New" at bounding box center [802, 366] width 82 height 26
select select "0"
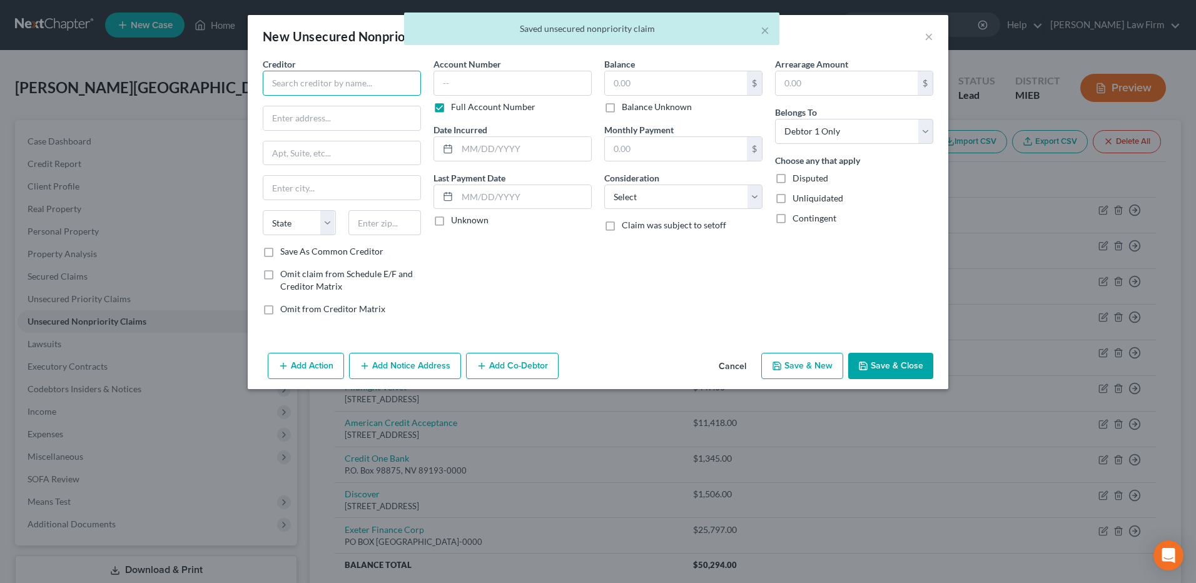
click at [333, 83] on input "text" at bounding box center [342, 83] width 158 height 25
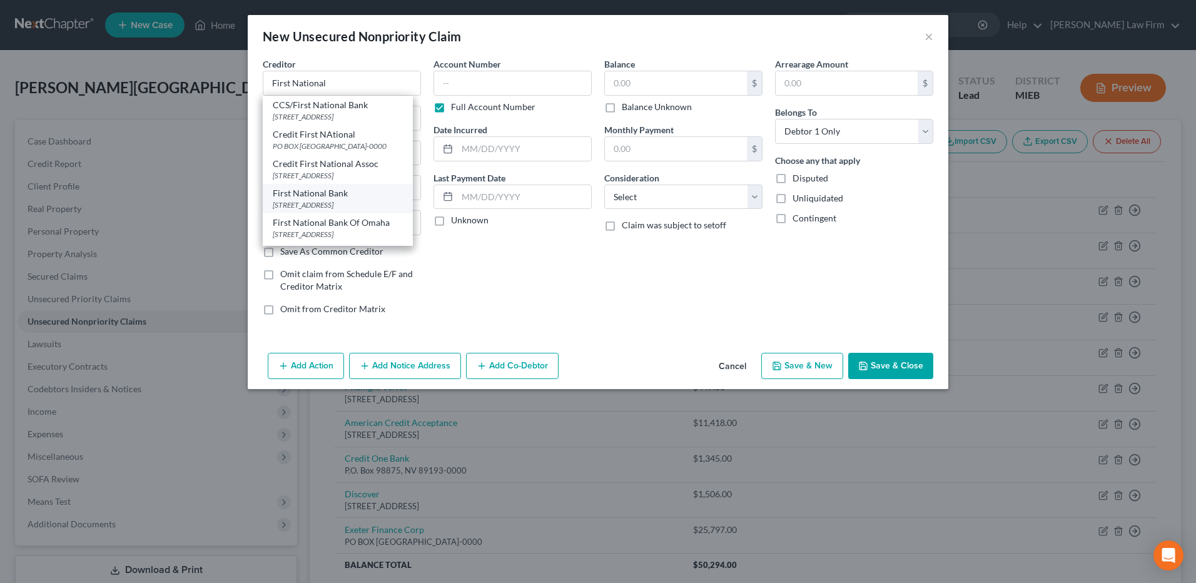
click at [333, 200] on div "First National Bank" at bounding box center [338, 193] width 130 height 13
type input "First National Bank"
type input "500 E. 60th St"
type input "Sioux Falls"
select select "43"
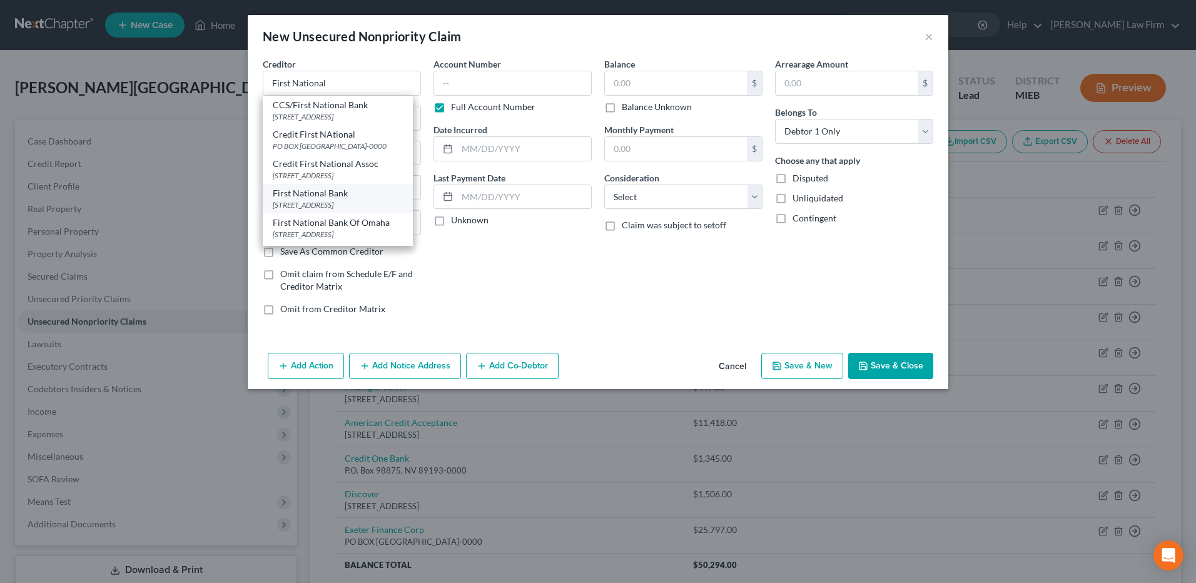
type input "57104-0000"
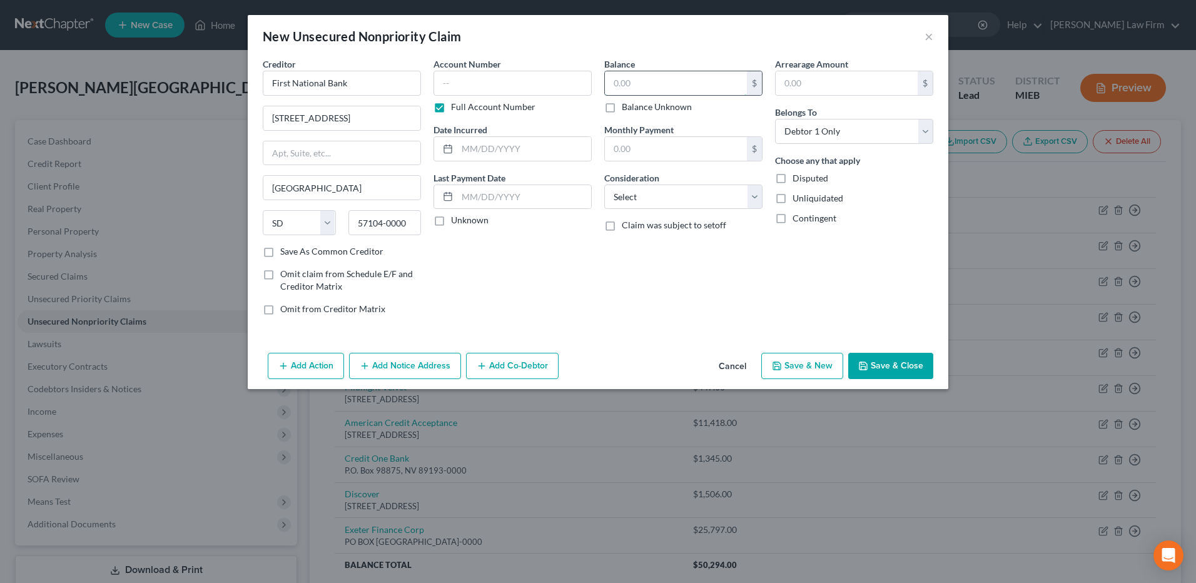
click at [648, 88] on input "text" at bounding box center [676, 83] width 142 height 24
type input "440"
click at [542, 146] on input "text" at bounding box center [524, 149] width 134 height 24
type input "12/2022"
click at [696, 206] on select "Select Cable / Satellite Services Collection Agency Credit Card Debt Debt Couns…" at bounding box center [683, 197] width 158 height 25
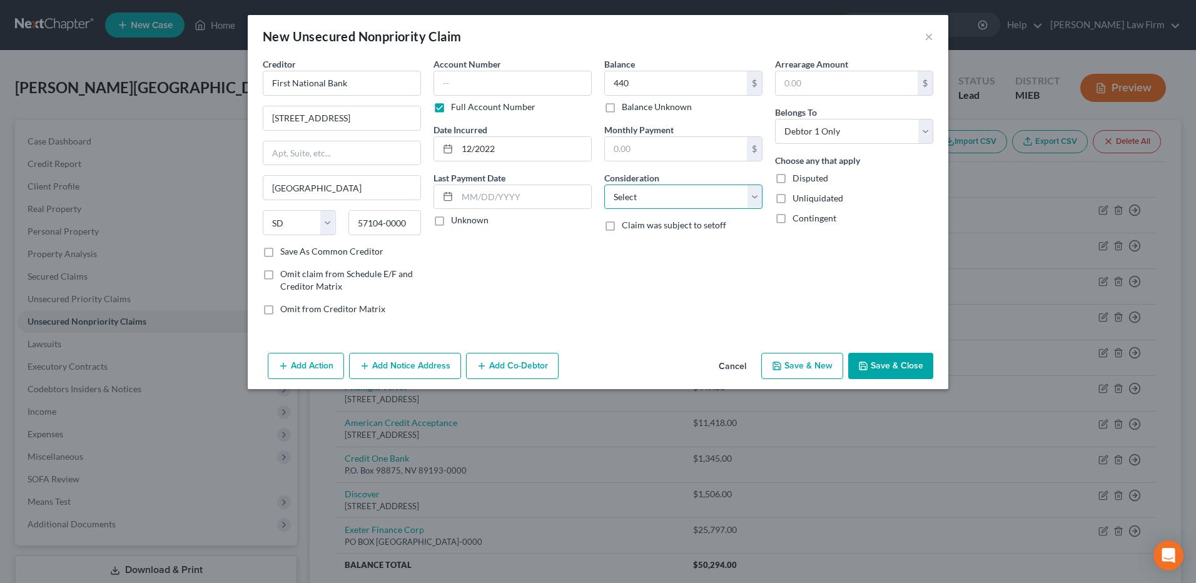
select select "2"
click at [604, 185] on select "Select Cable / Satellite Services Collection Agency Credit Card Debt Debt Couns…" at bounding box center [683, 197] width 158 height 25
click at [795, 357] on button "Save & New" at bounding box center [802, 366] width 82 height 26
select select "0"
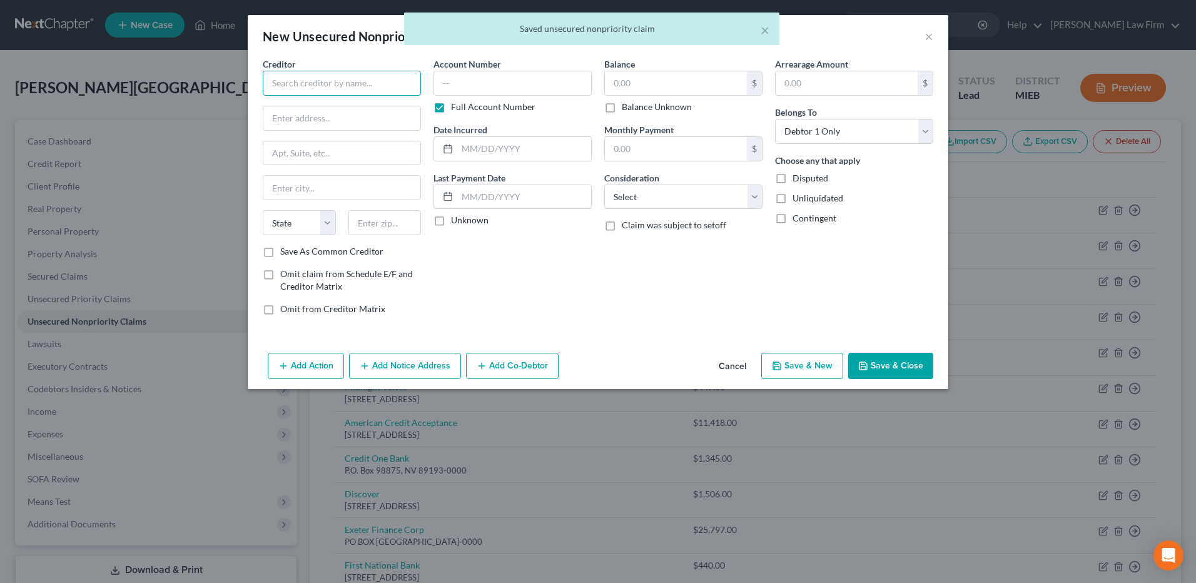
click at [367, 88] on input "text" at bounding box center [342, 83] width 158 height 25
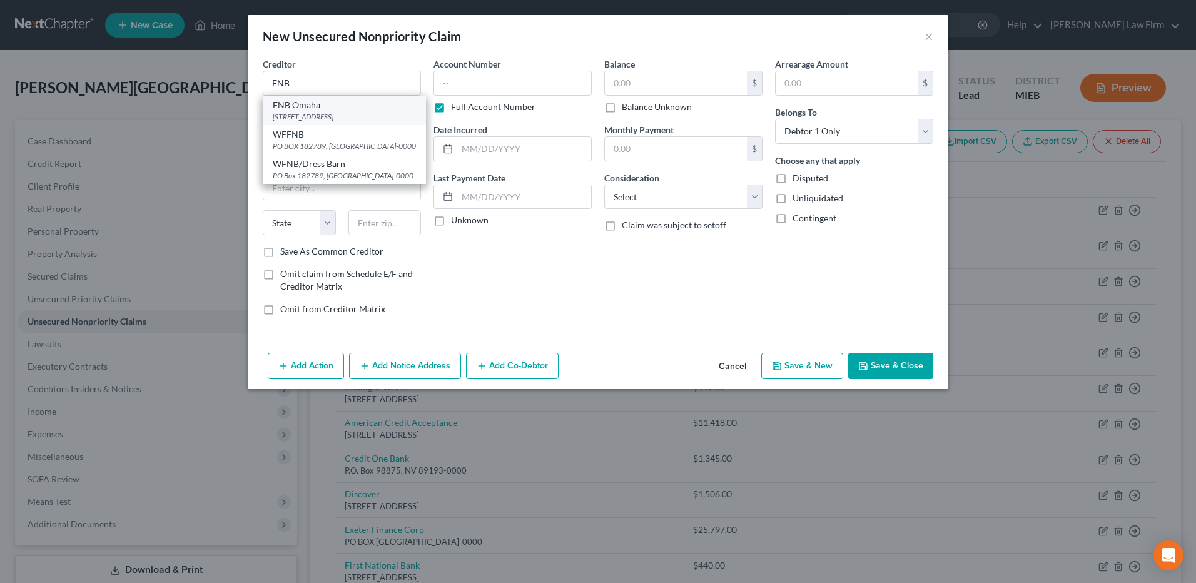
click at [347, 109] on div "FNB Omaha" at bounding box center [344, 105] width 143 height 13
type input "FNB Omaha"
type input "PO BOX 3412"
type input "Omaha"
select select "30"
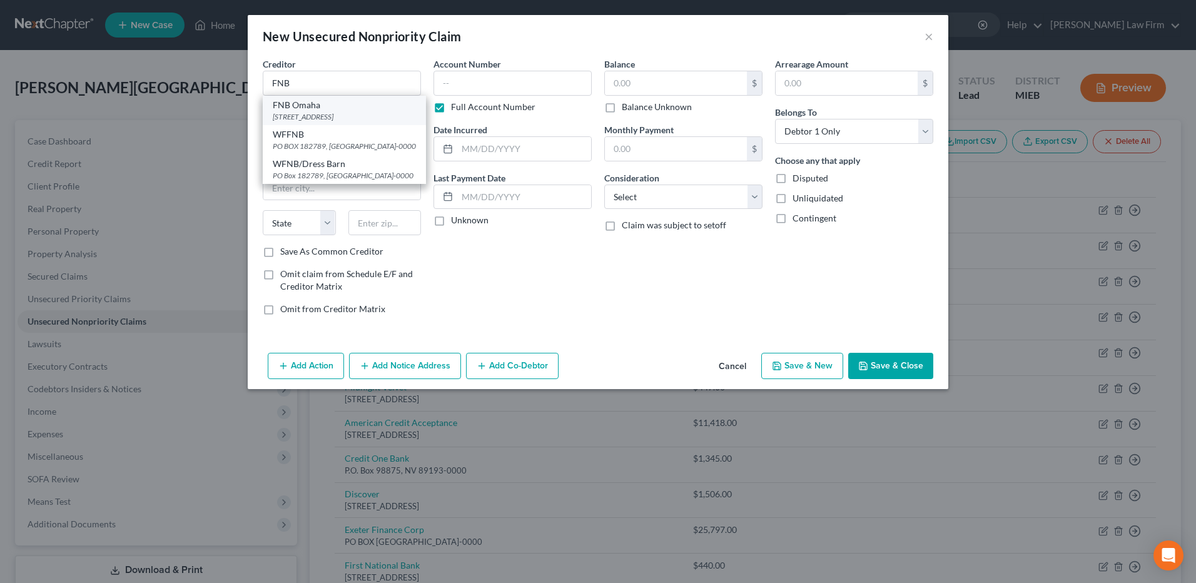
type input "68197-0000"
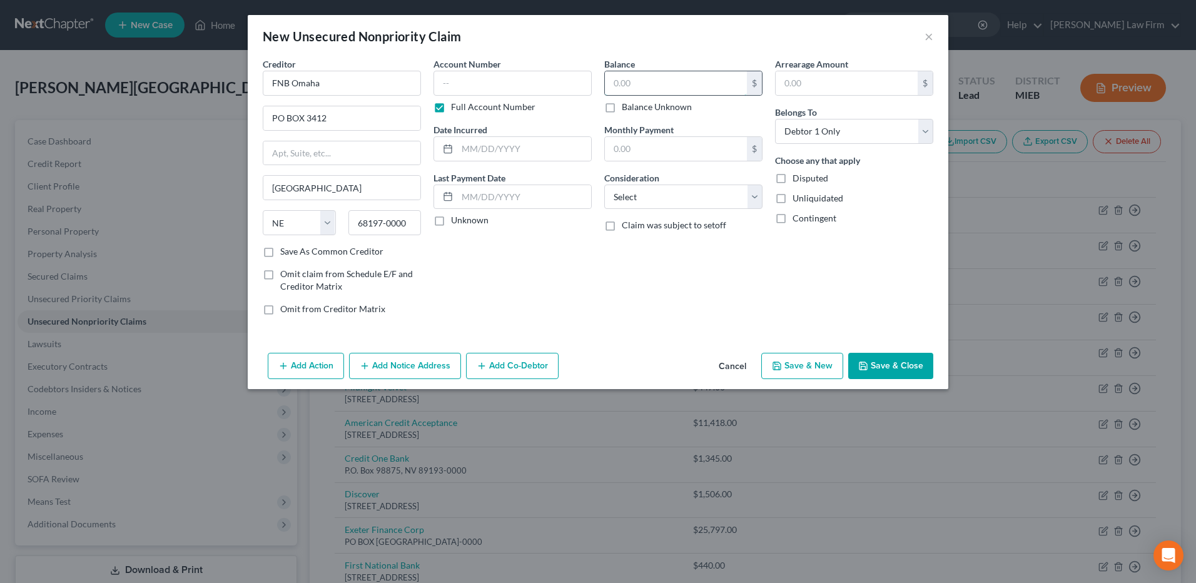
click at [628, 85] on input "text" at bounding box center [676, 83] width 142 height 24
type input "1,318"
click at [525, 150] on input "text" at bounding box center [524, 149] width 134 height 24
type input "07/2022"
click at [640, 196] on select "Select Cable / Satellite Services Collection Agency Credit Card Debt Debt Couns…" at bounding box center [683, 197] width 158 height 25
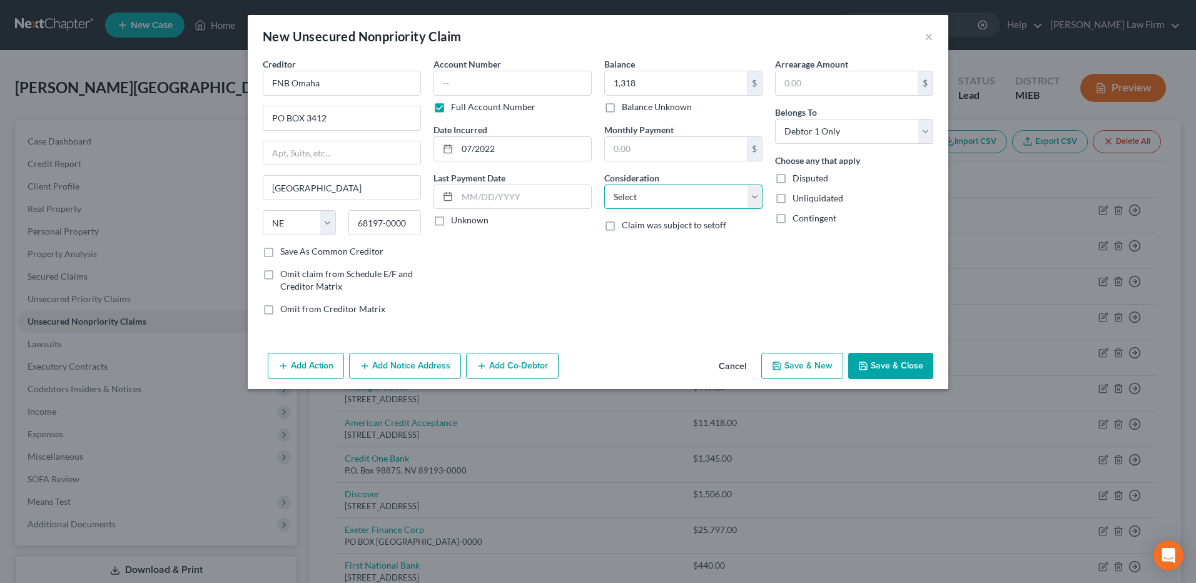
select select "2"
click at [604, 185] on select "Select Cable / Satellite Services Collection Agency Credit Card Debt Debt Couns…" at bounding box center [683, 197] width 158 height 25
click at [795, 357] on button "Save & New" at bounding box center [802, 366] width 82 height 26
select select "0"
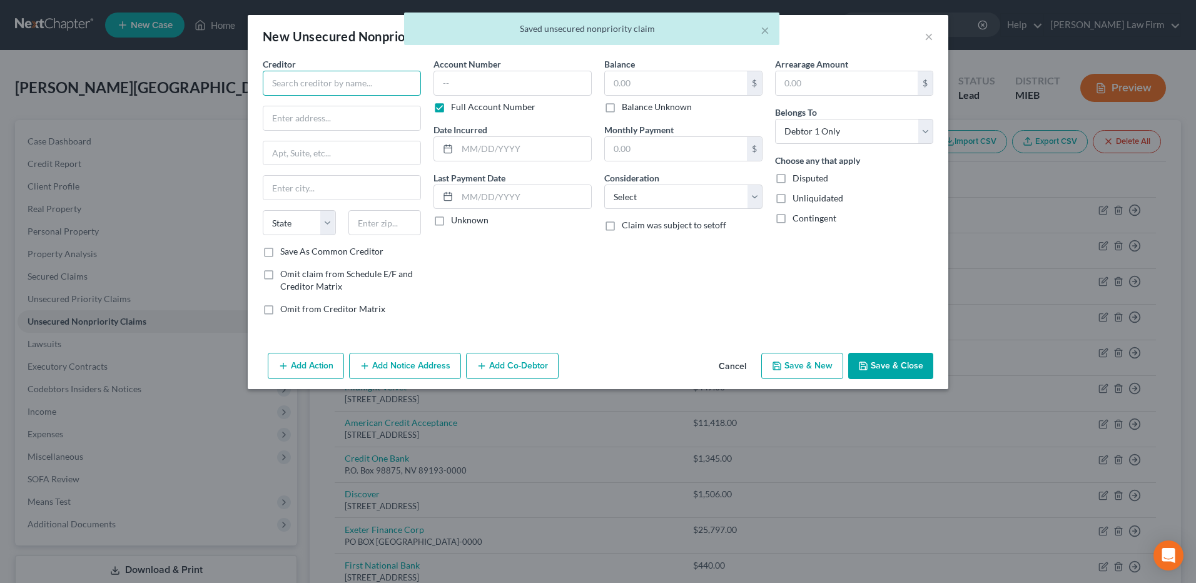
click at [371, 89] on input "text" at bounding box center [342, 83] width 158 height 25
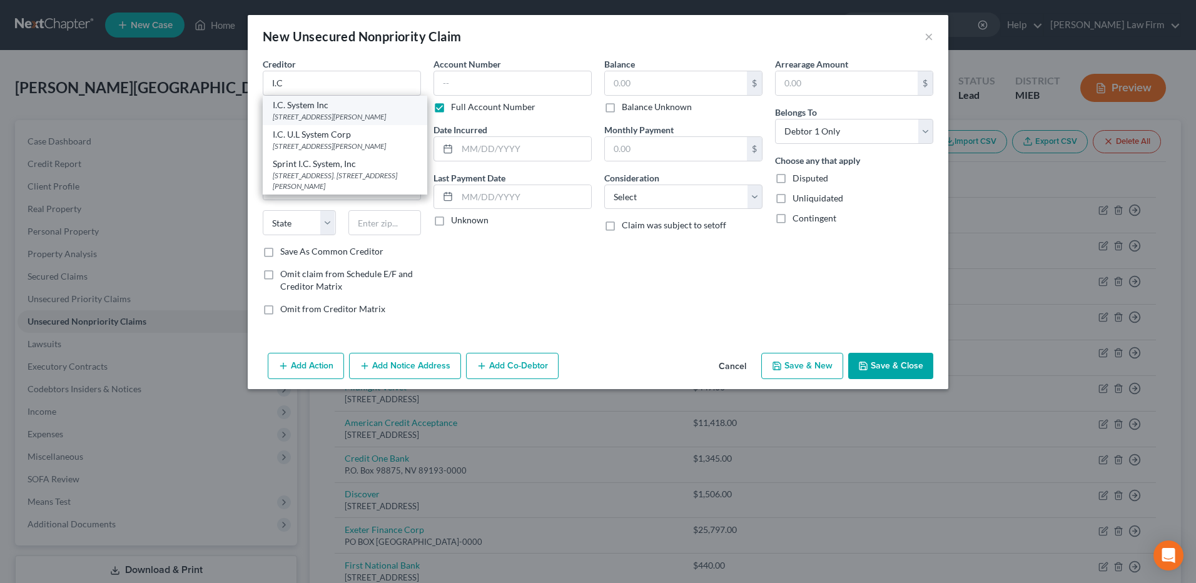
click at [334, 112] on div "444 Highway 96 East PO Box 64437, St Paul, MN 55164-0000" at bounding box center [345, 116] width 145 height 11
type input "I.C. System Inc"
type input "444 Highway 96 East"
type input "PO Box 64437"
type input "St Paul"
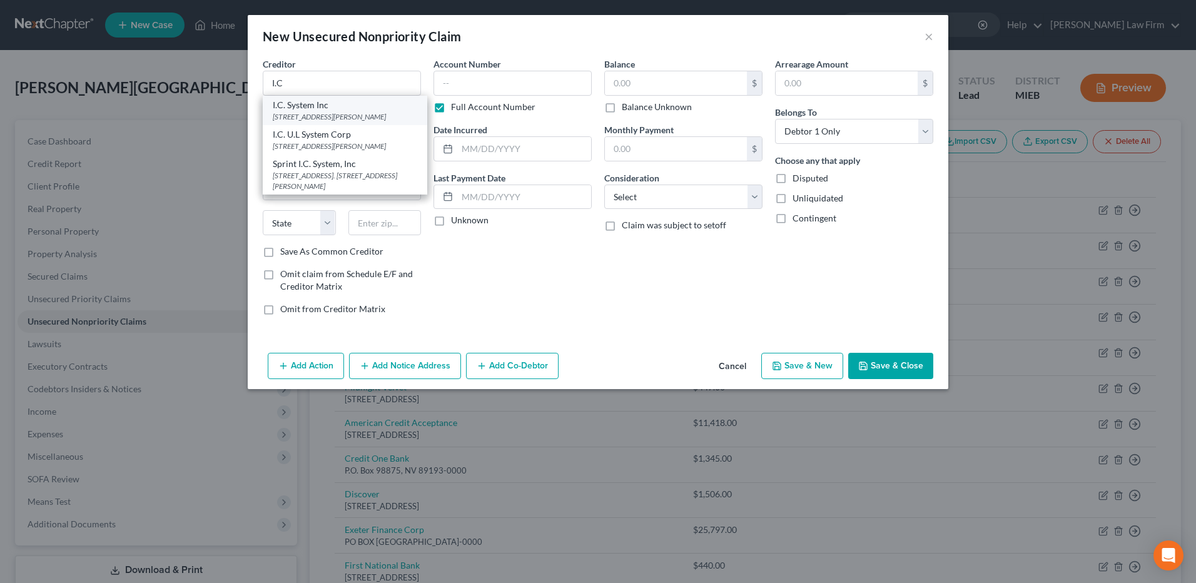
select select "24"
type input "55164-0000"
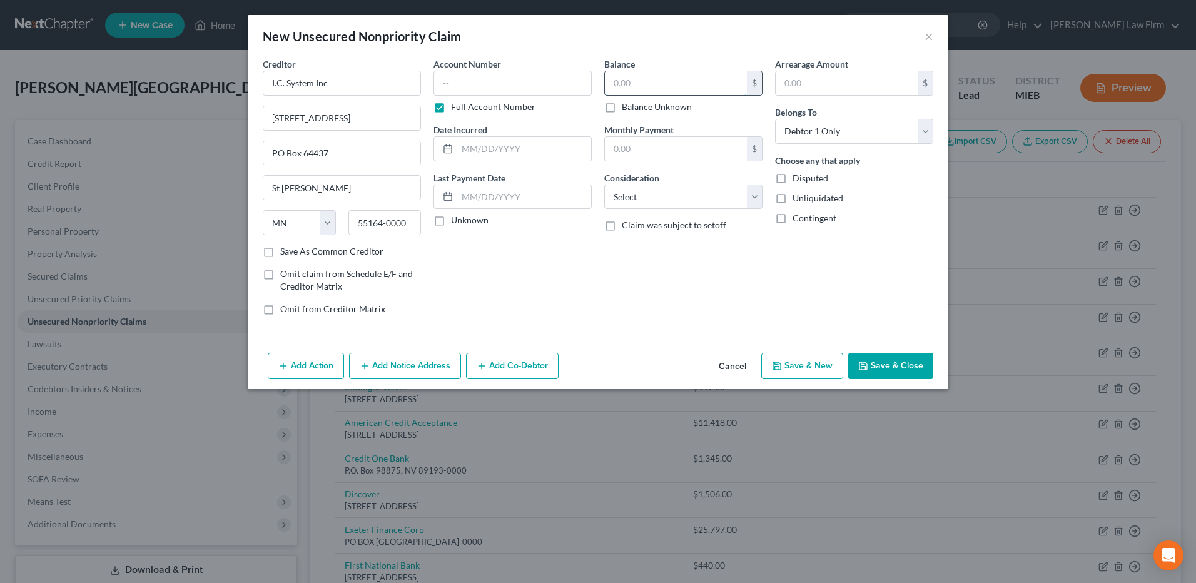
click at [639, 86] on input "text" at bounding box center [676, 83] width 142 height 24
type input "790"
click at [549, 149] on input "text" at bounding box center [524, 149] width 134 height 24
type input "09/2019"
click at [653, 190] on select "Select Cable / Satellite Services Collection Agency Credit Card Debt Debt Couns…" at bounding box center [683, 197] width 158 height 25
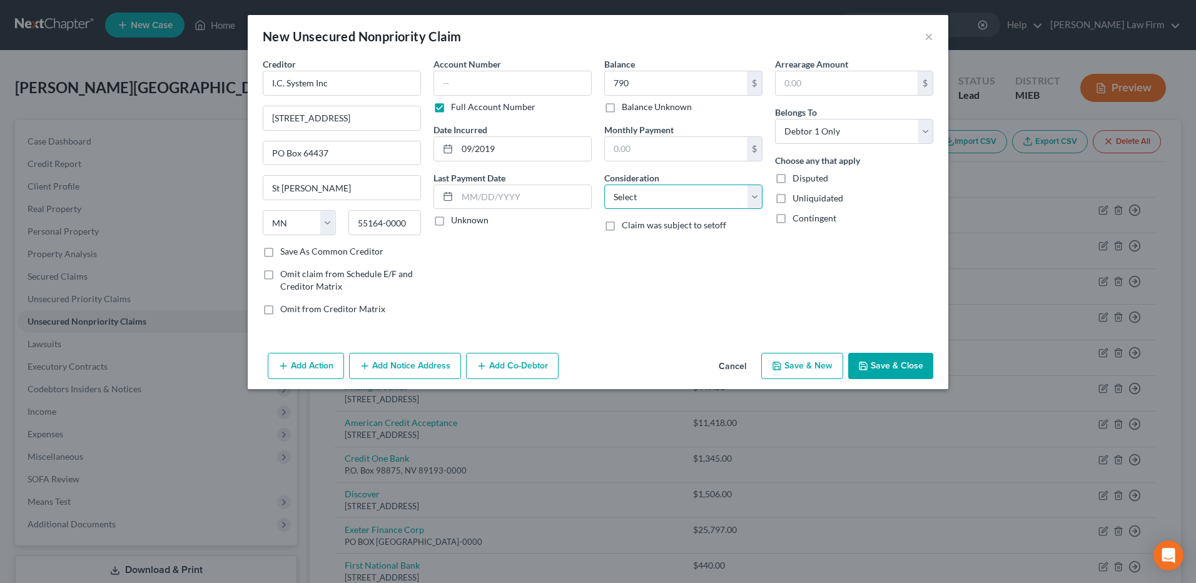
select select "1"
click at [604, 185] on select "Select Cable / Satellite Services Collection Agency Credit Card Debt Debt Couns…" at bounding box center [683, 197] width 158 height 25
click at [795, 357] on button "Save & New" at bounding box center [802, 366] width 82 height 26
select select "0"
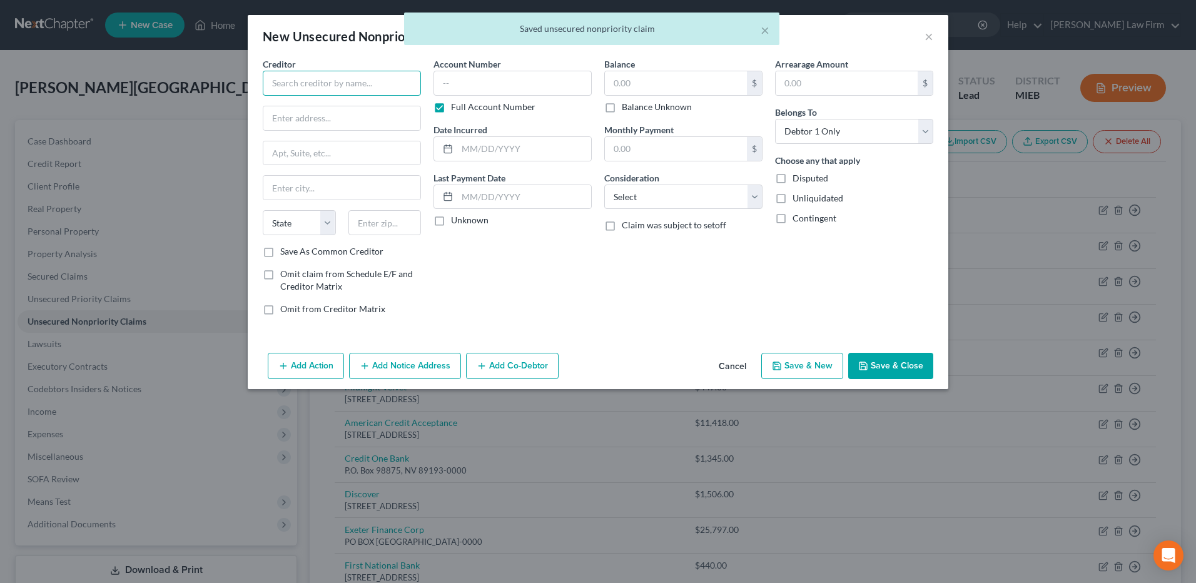
click at [364, 84] on input "text" at bounding box center [342, 83] width 158 height 25
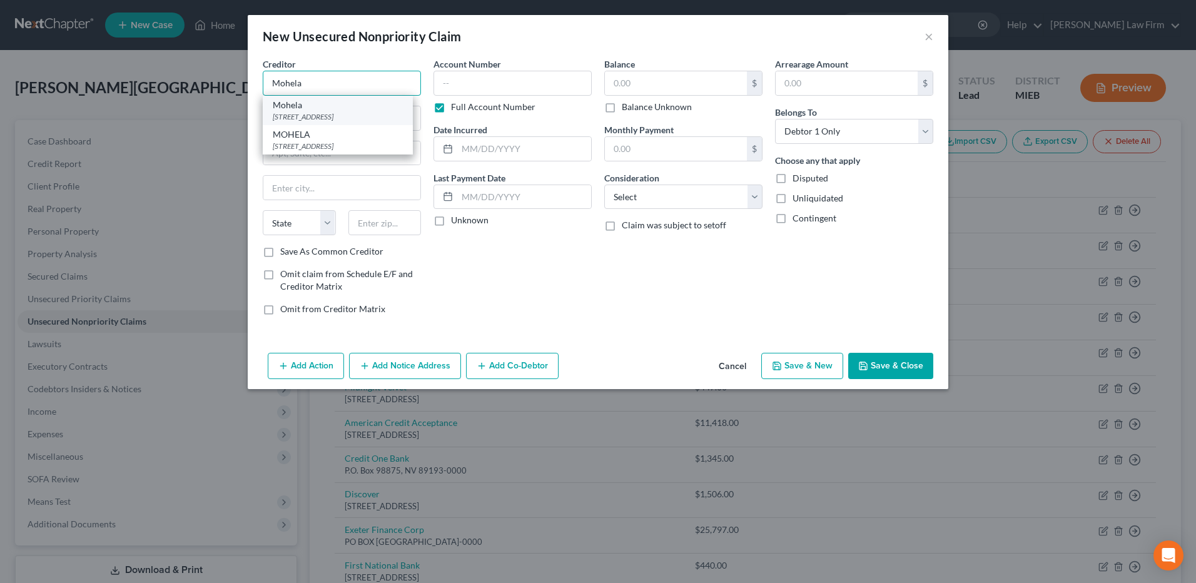
type input "Mohela"
click at [351, 111] on div "633 Spirit Drive, Chesterfield, MO 63005-0000" at bounding box center [338, 116] width 130 height 11
type input "633 Spirit Drive"
type input "Chesterfield"
select select "26"
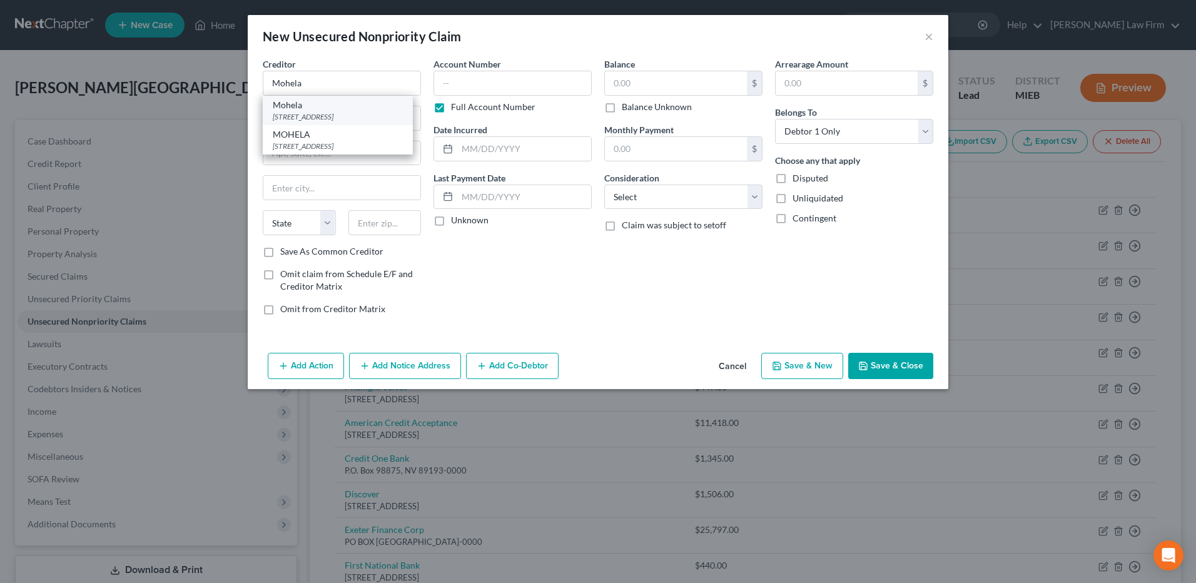
type input "63005-0000"
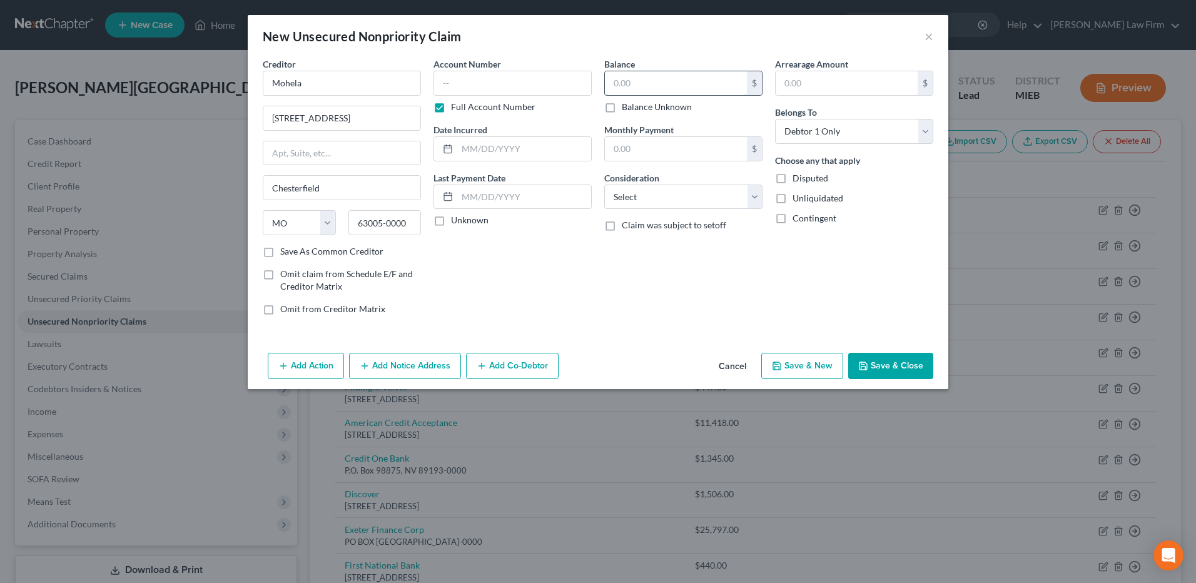
click at [628, 81] on input "text" at bounding box center [676, 83] width 142 height 24
type input "8,349"
click at [505, 154] on input "text" at bounding box center [524, 149] width 134 height 24
type input "08/2017"
click at [641, 190] on select "Select Cable / Satellite Services Collection Agency Credit Card Debt Debt Couns…" at bounding box center [683, 197] width 158 height 25
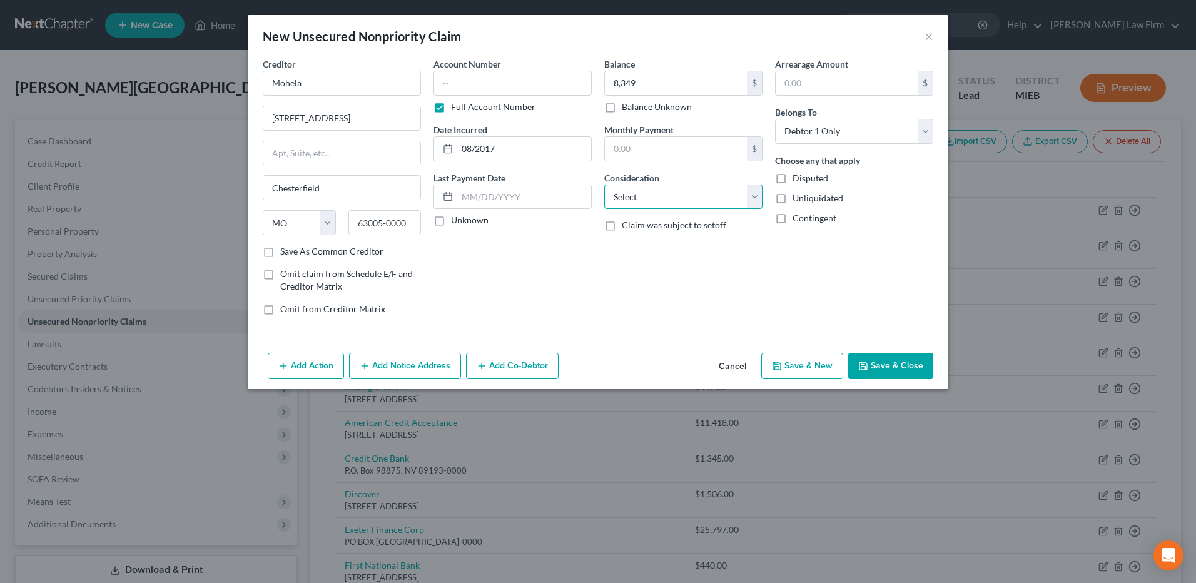
select select "4"
click at [604, 185] on select "Select Cable / Satellite Services Collection Agency Credit Card Debt Debt Couns…" at bounding box center [683, 197] width 158 height 25
click at [795, 357] on button "Save & New" at bounding box center [802, 366] width 82 height 26
select select "0"
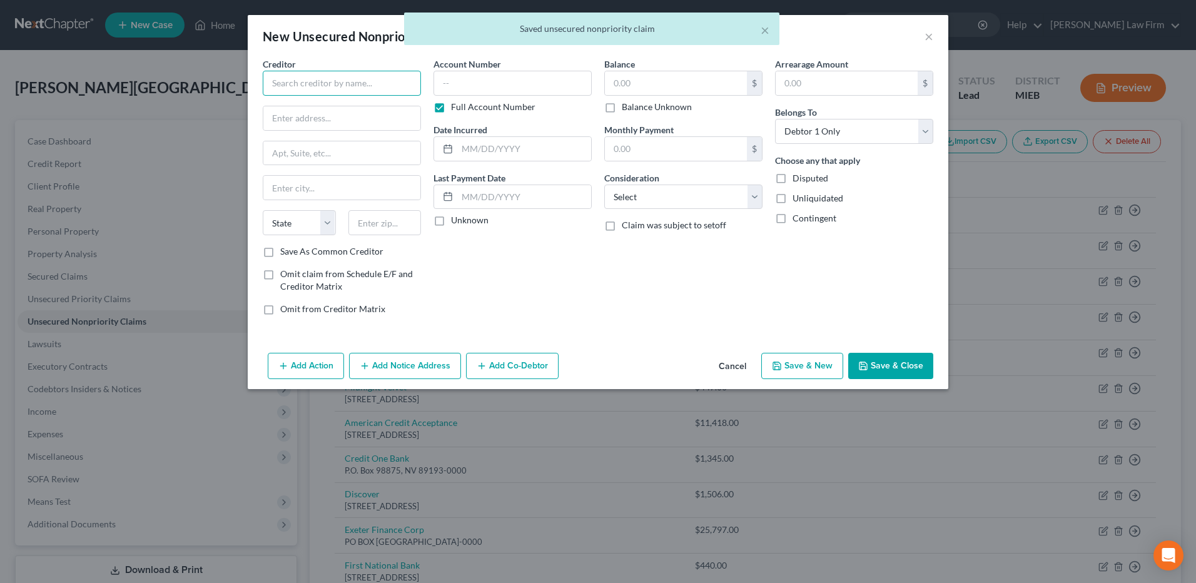
click at [374, 86] on input "text" at bounding box center [342, 83] width 158 height 25
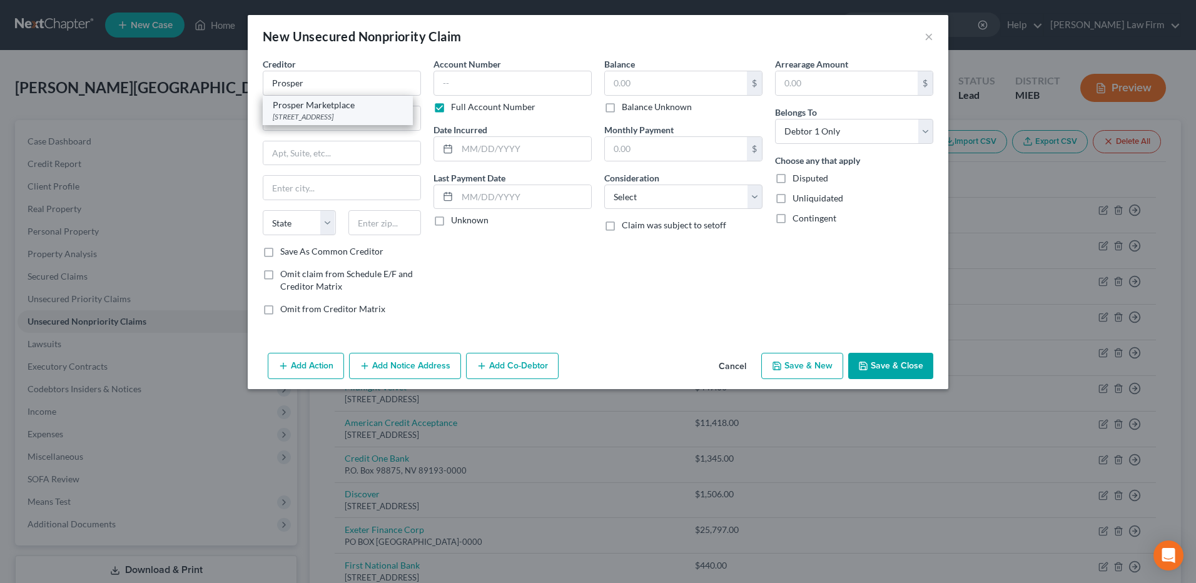
click at [366, 106] on div "Prosper Marketplace" at bounding box center [338, 105] width 130 height 13
type input "Prosper Marketplace"
type input "221 Main St. #300"
type input "San Francisco"
select select "4"
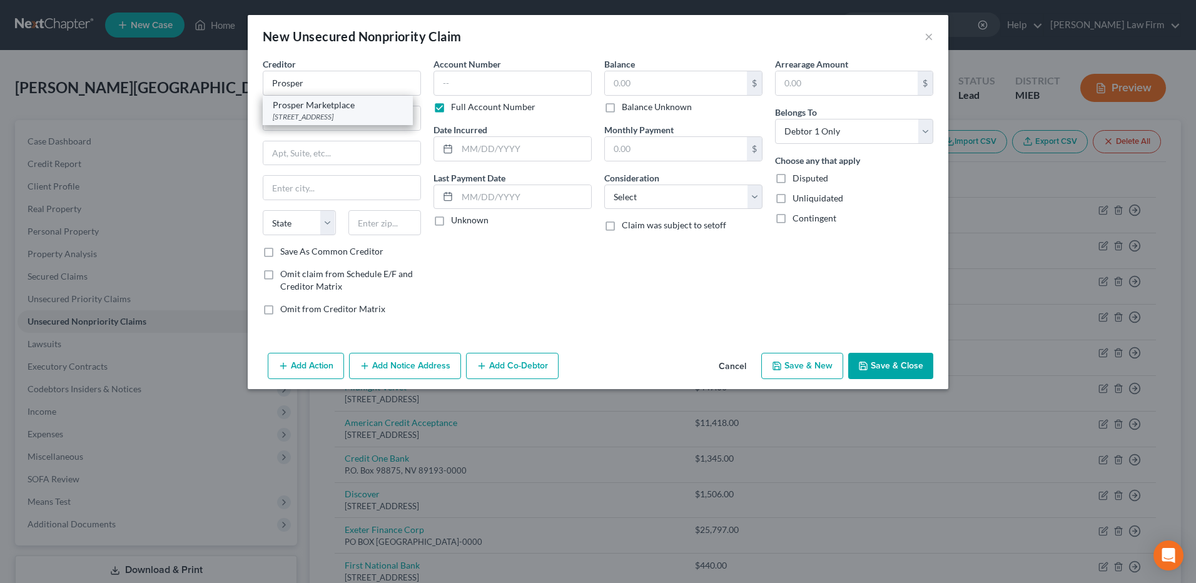
type input "94105-0000"
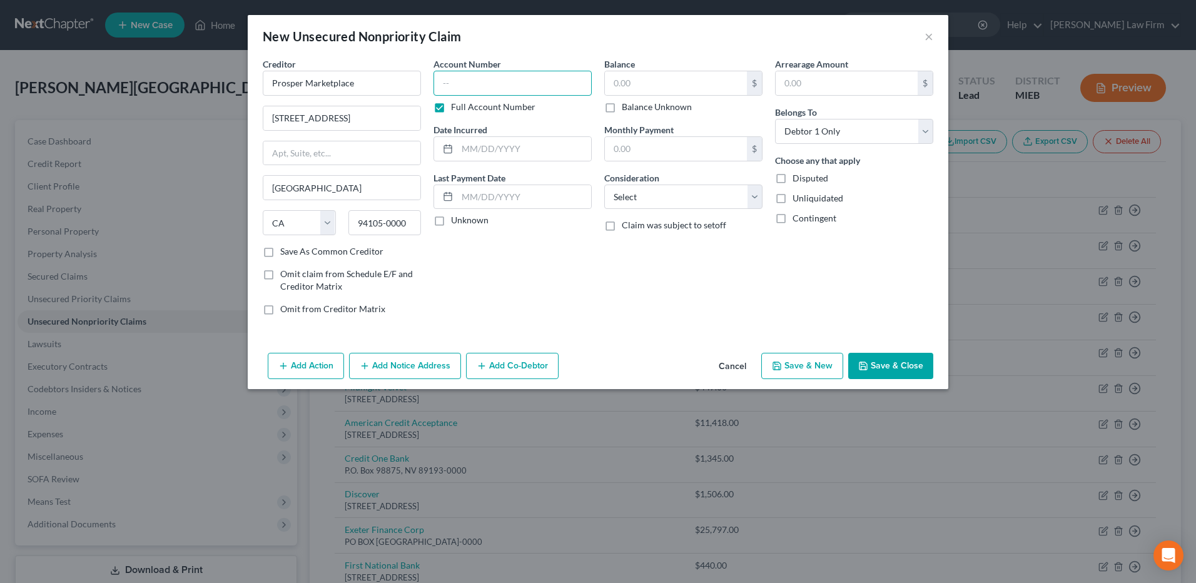
click at [493, 92] on input "text" at bounding box center [513, 83] width 158 height 25
type input "2402"
click at [631, 78] on input "text" at bounding box center [676, 83] width 142 height 24
click at [530, 87] on input "2402" at bounding box center [513, 83] width 158 height 25
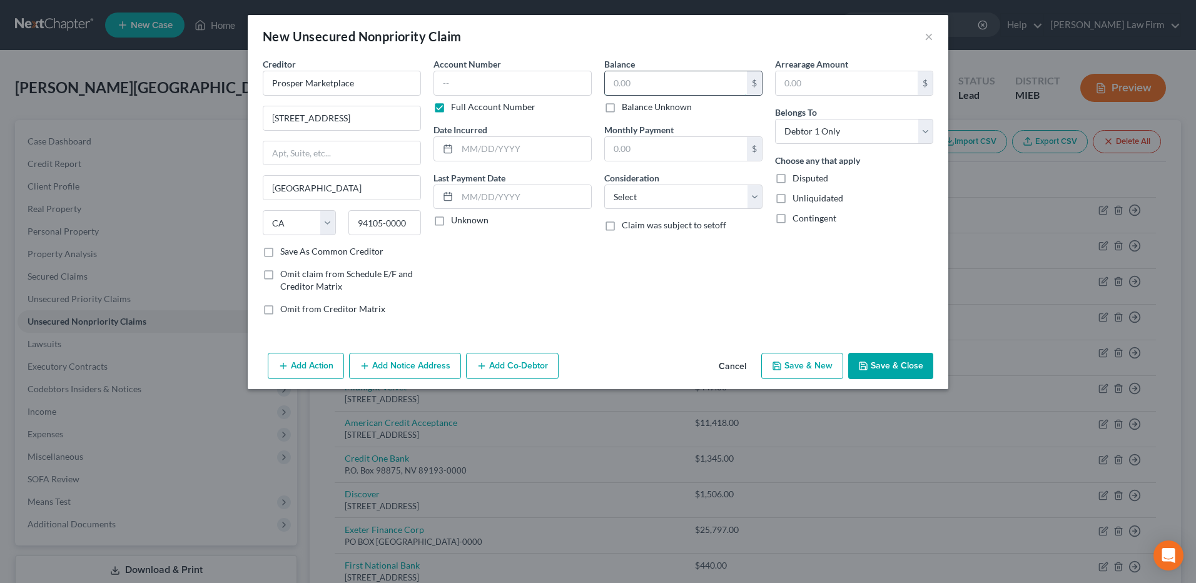
click at [654, 83] on input "text" at bounding box center [676, 83] width 142 height 24
type input "2,402"
click at [506, 144] on input "text" at bounding box center [524, 149] width 134 height 24
type input "12/2023"
click at [636, 193] on select "Select Cable / Satellite Services Collection Agency Credit Card Debt Debt Couns…" at bounding box center [683, 197] width 158 height 25
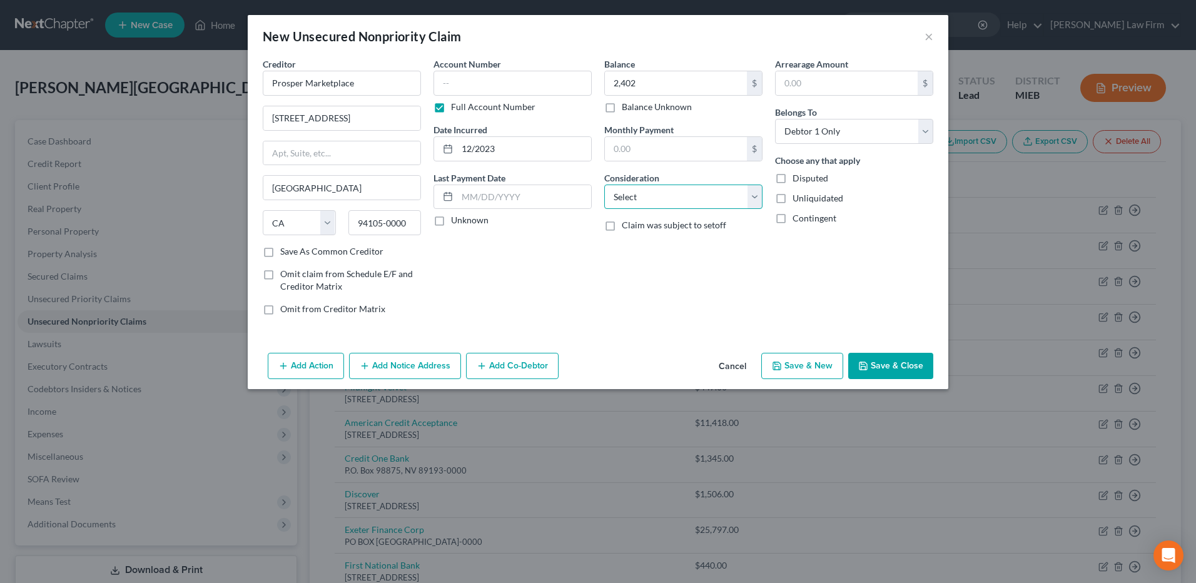
select select "4"
click at [604, 185] on select "Select Cable / Satellite Services Collection Agency Credit Card Debt Debt Couns…" at bounding box center [683, 197] width 158 height 25
click at [795, 357] on button "Save & New" at bounding box center [802, 366] width 82 height 26
select select "0"
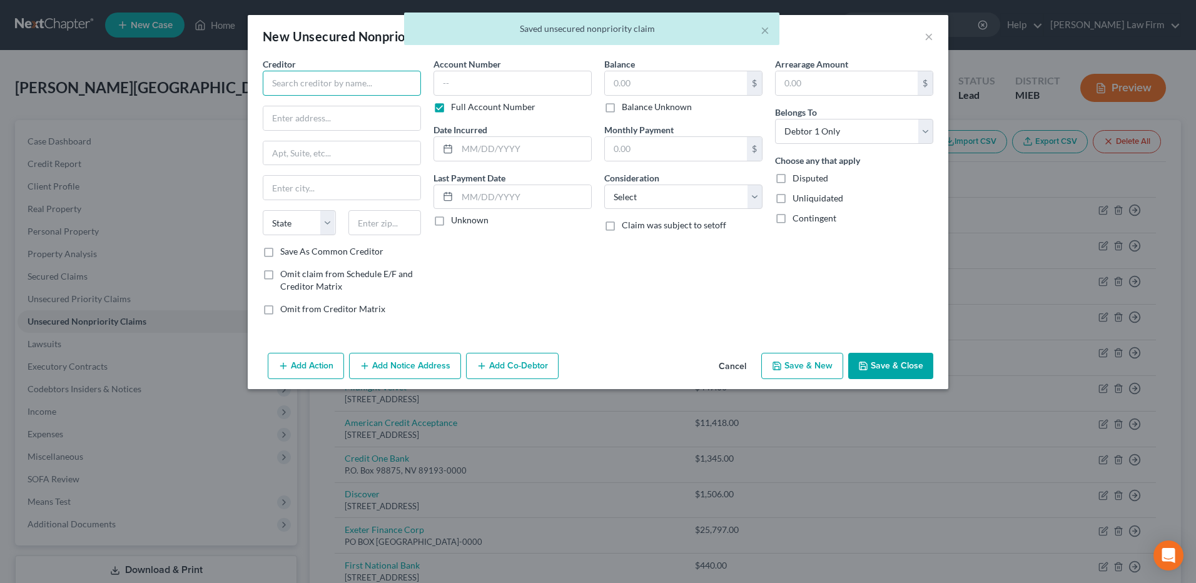
click at [380, 88] on input "text" at bounding box center [342, 83] width 158 height 25
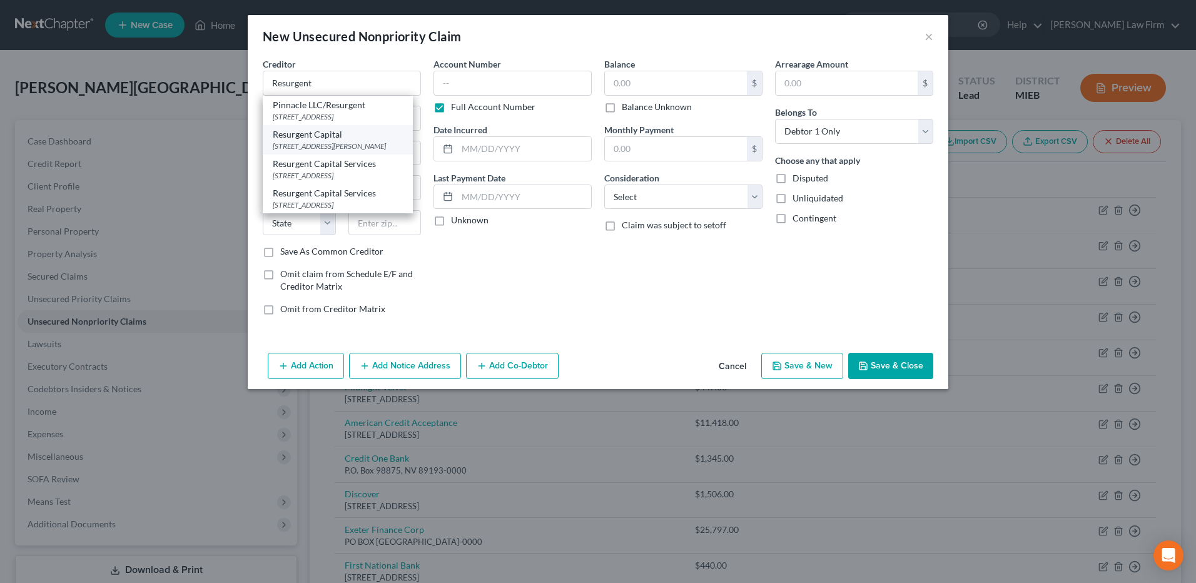
click at [335, 138] on div "Resurgent Capital 55 Beattie Pl, Greenville, SC 29601-0000" at bounding box center [338, 139] width 150 height 29
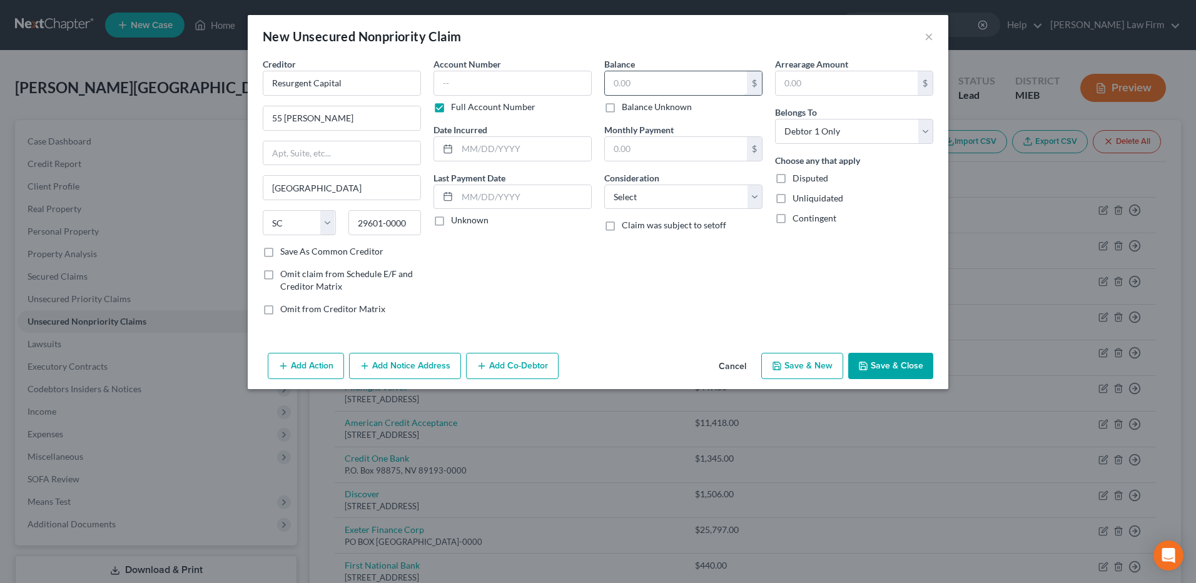
click at [648, 90] on input "text" at bounding box center [676, 83] width 142 height 24
click at [492, 148] on input "text" at bounding box center [524, 149] width 134 height 24
click at [671, 198] on select "Select Cable / Satellite Services Collection Agency Credit Card Debt Debt Couns…" at bounding box center [683, 197] width 158 height 25
click at [604, 185] on select "Select Cable / Satellite Services Collection Agency Credit Card Debt Debt Couns…" at bounding box center [683, 197] width 158 height 25
click at [795, 357] on button "Save & New" at bounding box center [802, 366] width 82 height 26
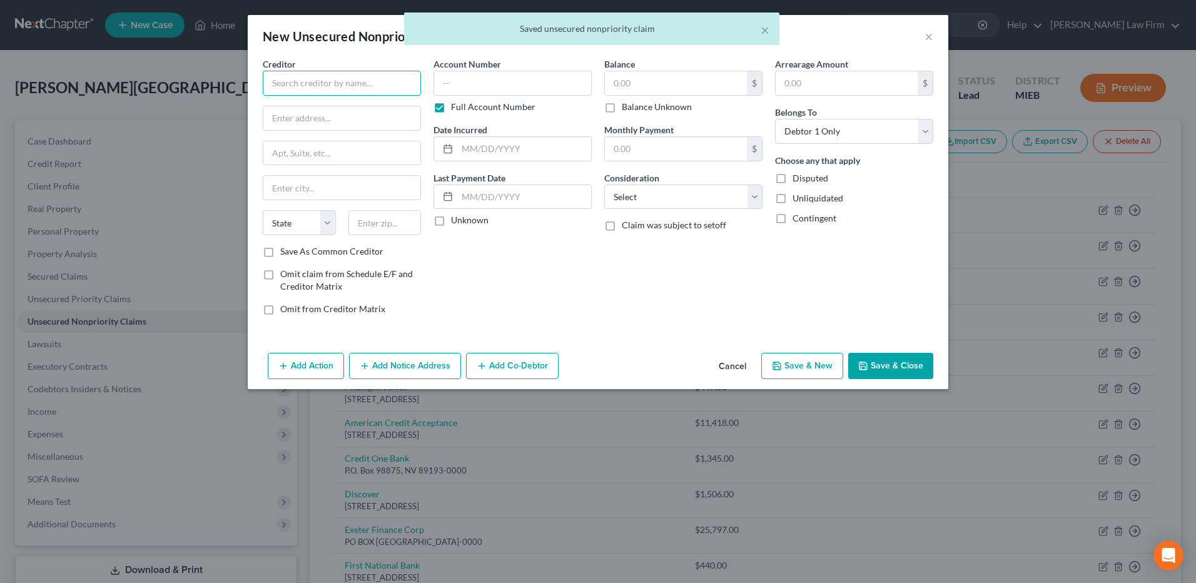
click at [349, 81] on input "text" at bounding box center [342, 83] width 158 height 25
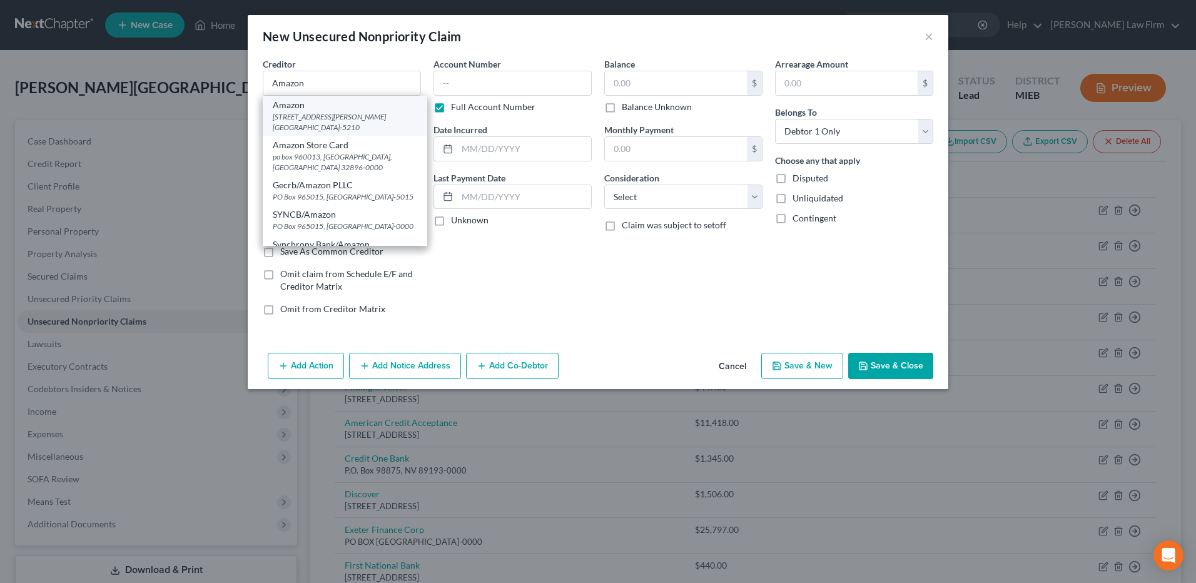
click at [344, 111] on div "410 Terry Ave. North, Seattle, WA 98109-5210" at bounding box center [345, 121] width 145 height 21
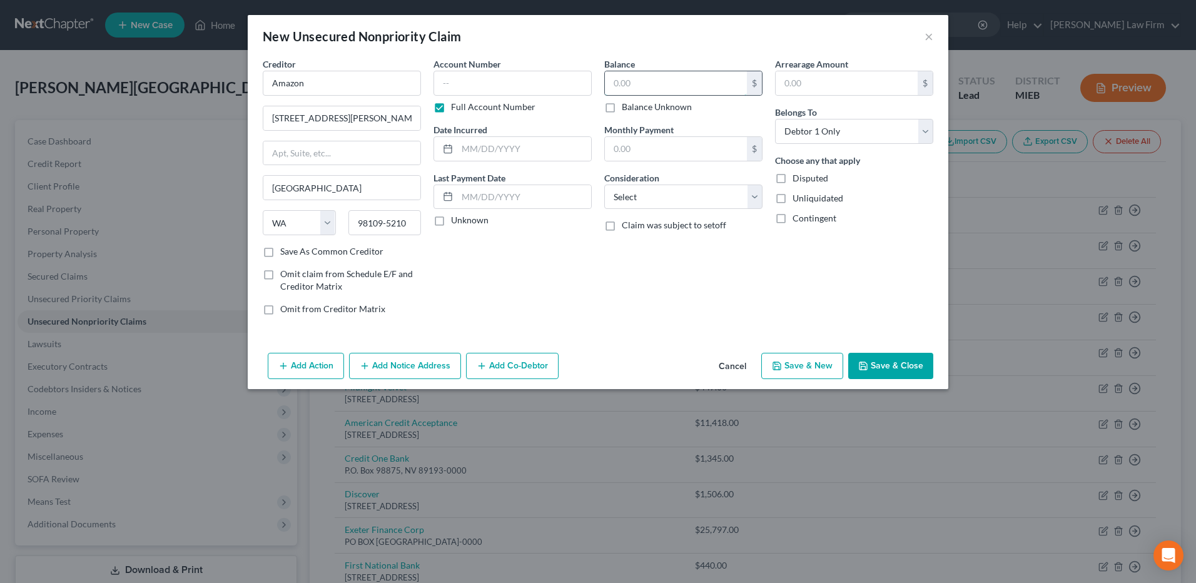
click at [639, 84] on input "text" at bounding box center [676, 83] width 142 height 24
click at [487, 143] on input "text" at bounding box center [524, 149] width 134 height 24
click at [669, 205] on select "Select Cable / Satellite Services Collection Agency Credit Card Debt Debt Couns…" at bounding box center [683, 197] width 158 height 25
click at [604, 185] on select "Select Cable / Satellite Services Collection Agency Credit Card Debt Debt Couns…" at bounding box center [683, 197] width 158 height 25
click at [795, 357] on button "Save & Close" at bounding box center [890, 366] width 85 height 26
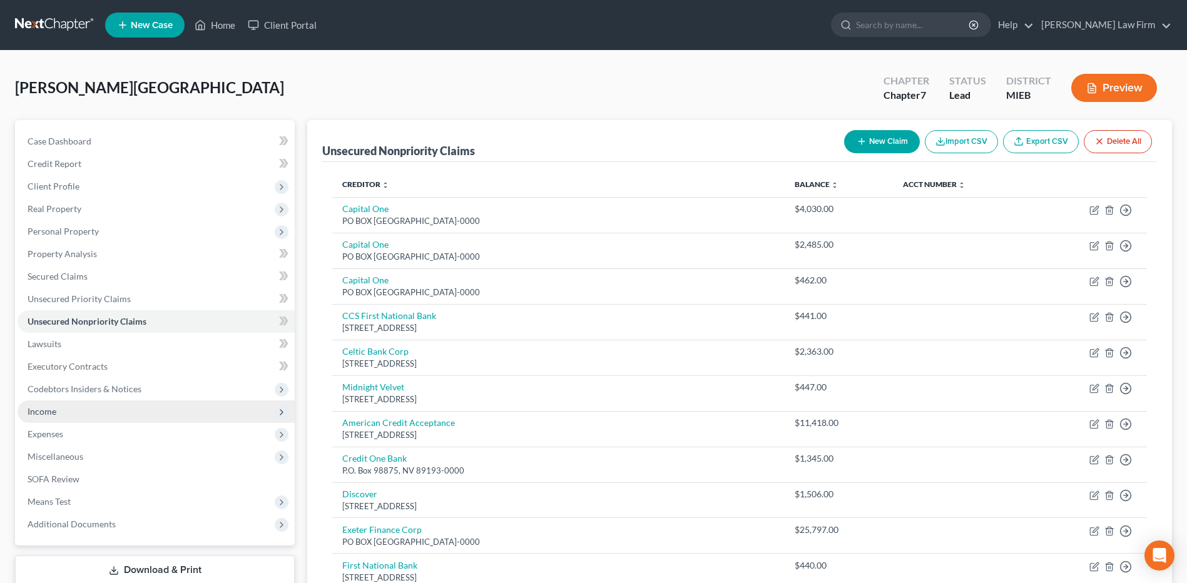
click at [84, 357] on span "Income" at bounding box center [156, 411] width 277 height 23
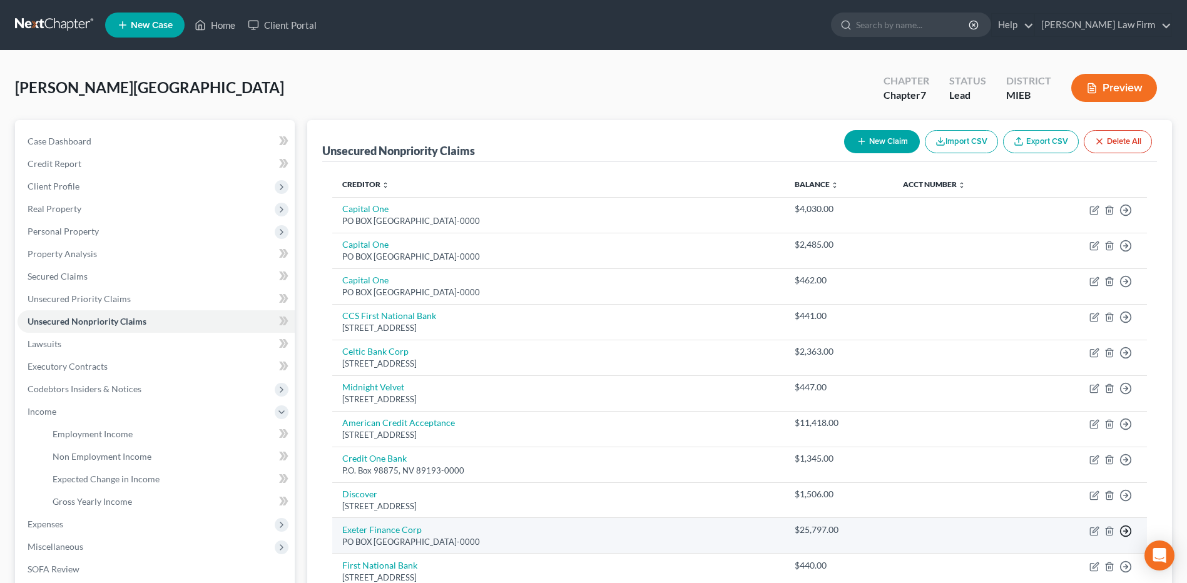
click at [795, 357] on line "button" at bounding box center [1126, 531] width 4 height 0
click at [795, 357] on link "Move to D" at bounding box center [1067, 540] width 104 height 21
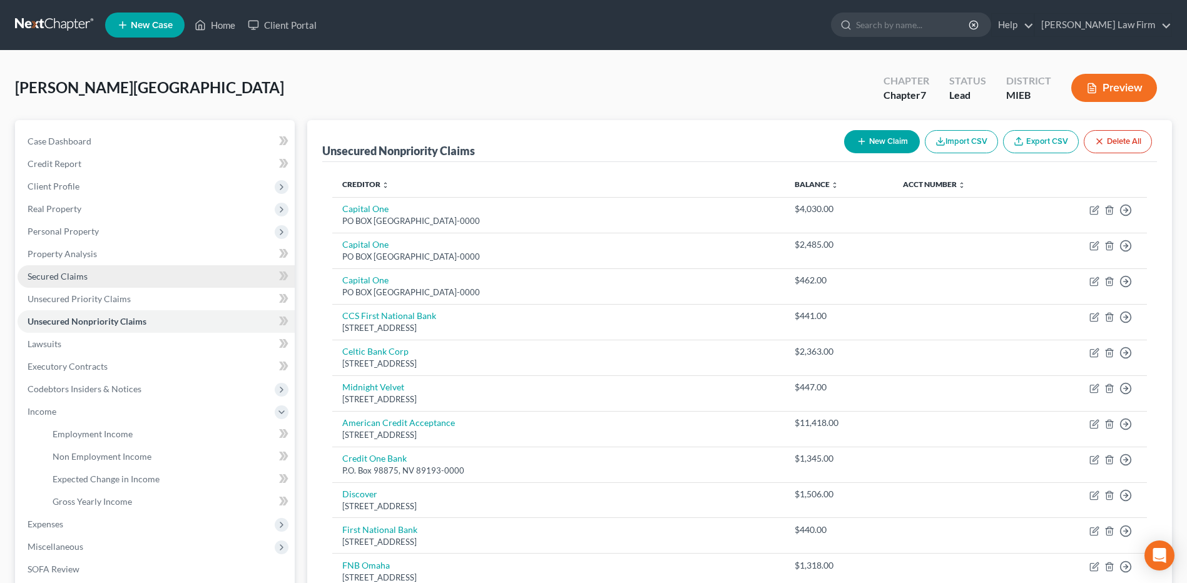
click at [100, 280] on link "Secured Claims" at bounding box center [156, 276] width 277 height 23
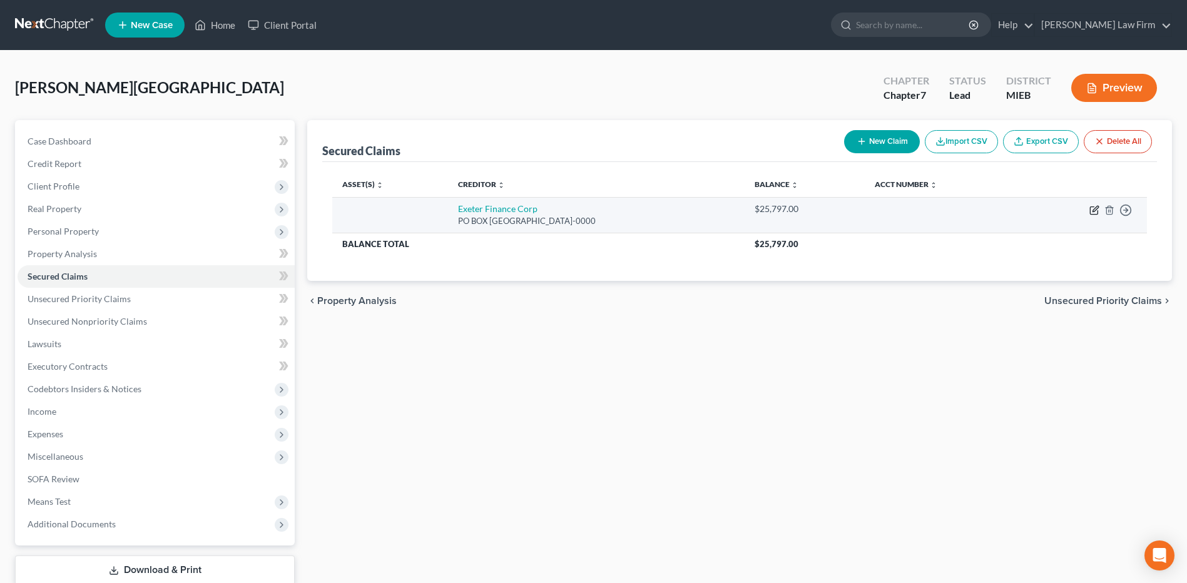
click at [795, 211] on icon "button" at bounding box center [1094, 210] width 10 height 10
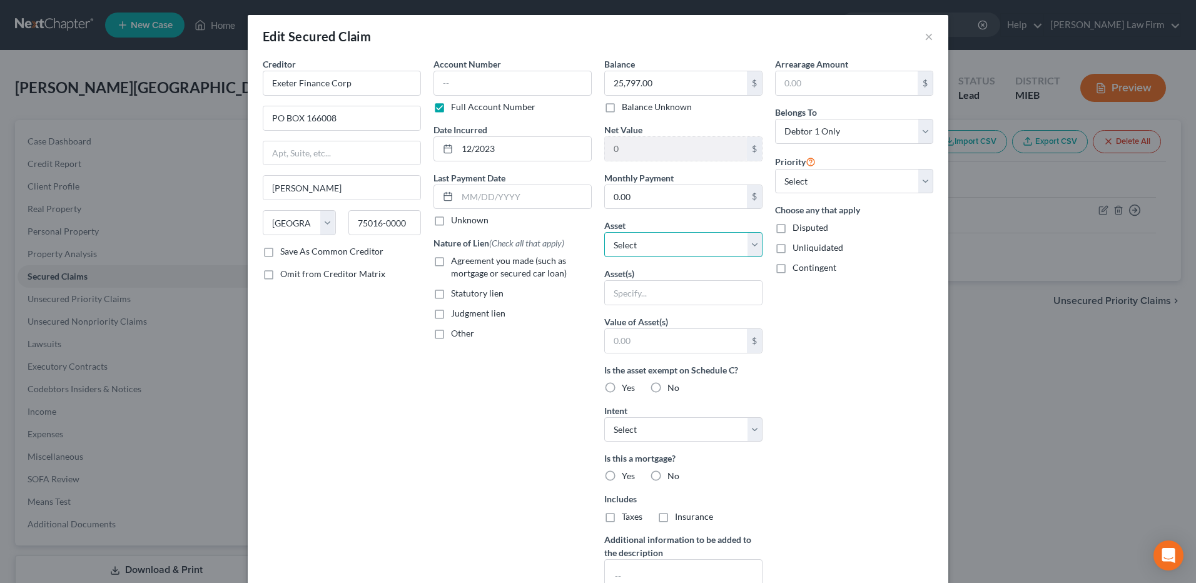
click at [755, 248] on select "Select Other Multiple Assets 2021 Chevy Equinox - $15000.0" at bounding box center [683, 244] width 158 height 25
click at [604, 232] on select "Select Other Multiple Assets 2021 Chevy Equinox - $15000.0" at bounding box center [683, 244] width 158 height 25
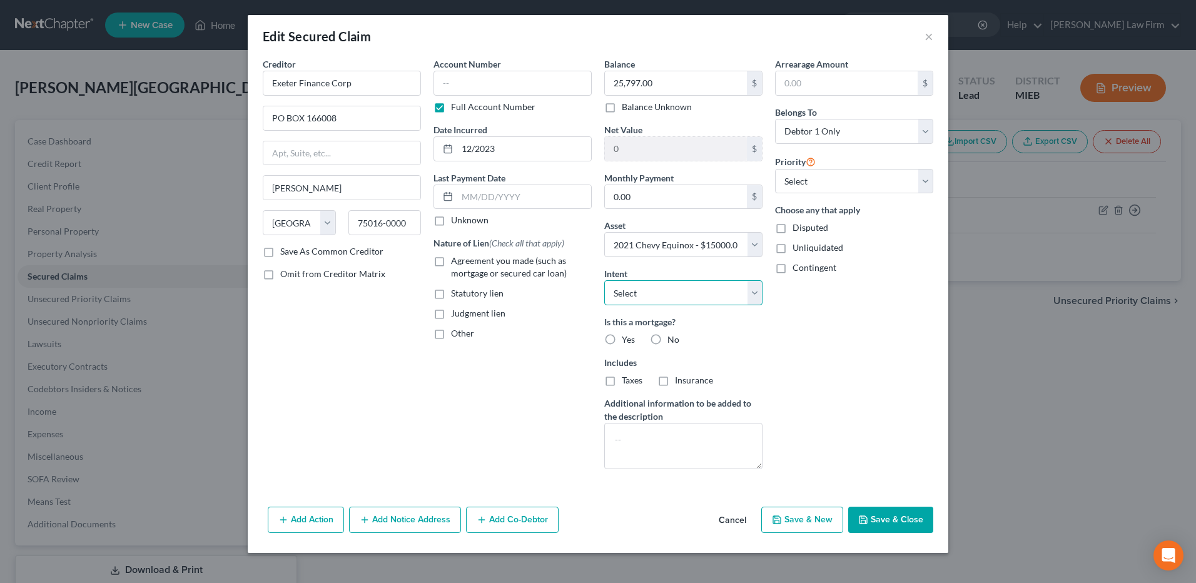
click at [700, 296] on select "Select Surrender Redeem Reaffirm Avoid Other" at bounding box center [683, 292] width 158 height 25
click at [604, 280] on select "Select Surrender Redeem Reaffirm Avoid Other" at bounding box center [683, 292] width 158 height 25
click at [668, 342] on label "No" at bounding box center [674, 339] width 12 height 13
click at [673, 342] on input "No" at bounding box center [677, 337] width 8 height 8
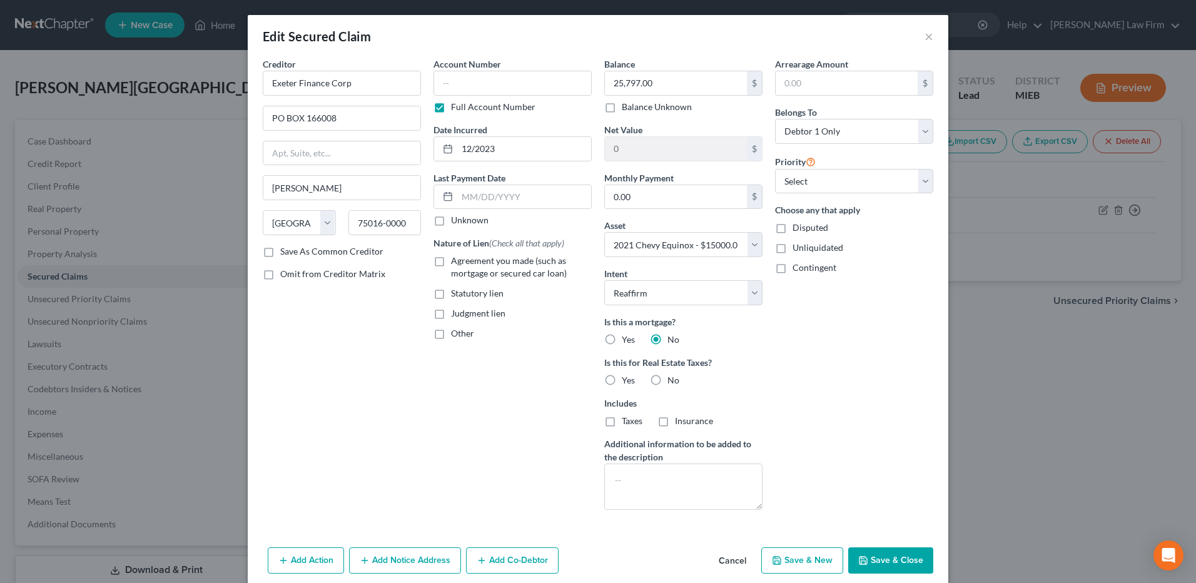
click at [668, 357] on label "No" at bounding box center [674, 380] width 12 height 13
click at [673, 357] on input "No" at bounding box center [677, 378] width 8 height 8
click at [451, 262] on label "Agreement you made (such as mortgage or secured car loan)" at bounding box center [521, 267] width 141 height 25
click at [456, 262] on input "Agreement you made (such as mortgage or secured car loan)" at bounding box center [460, 259] width 8 height 8
click at [795, 357] on button "Save & Close" at bounding box center [890, 560] width 85 height 26
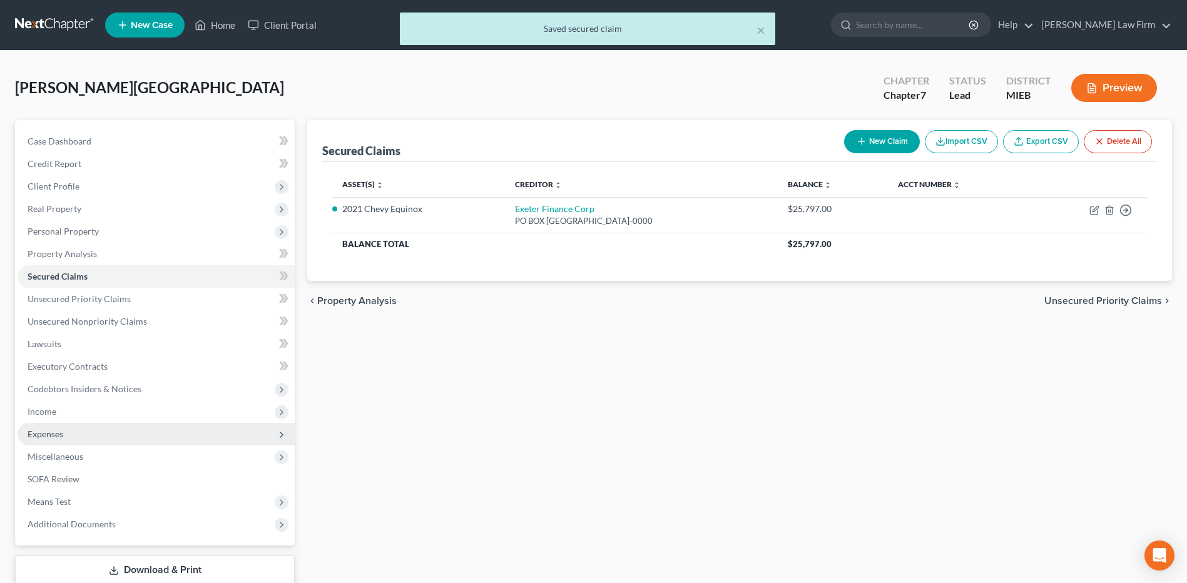
scroll to position [21, 0]
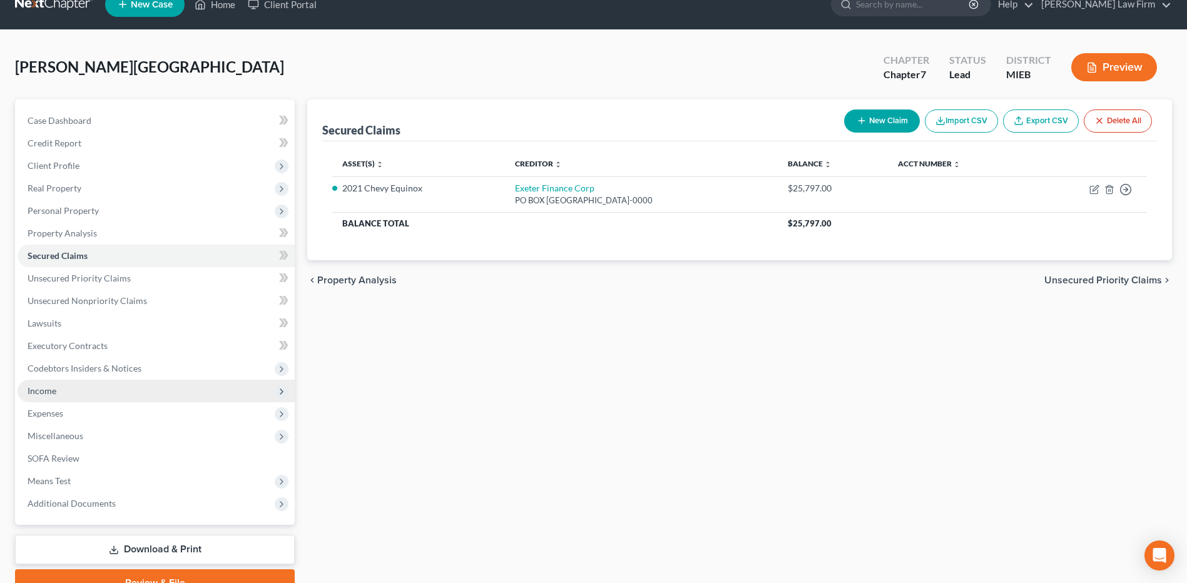
click at [103, 357] on span "Income" at bounding box center [156, 391] width 277 height 23
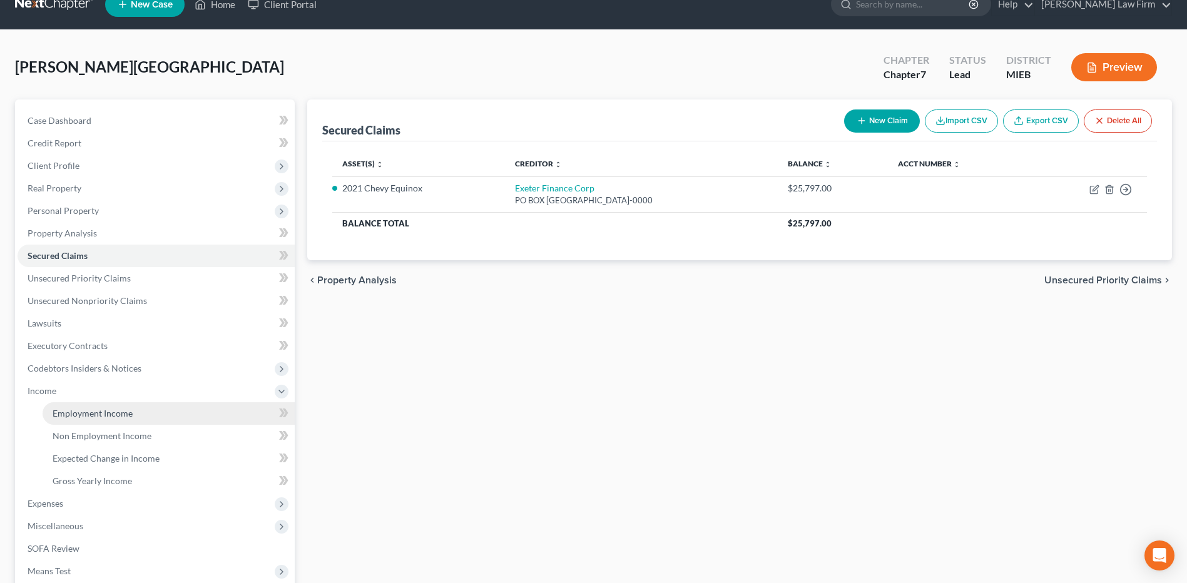
click at [113, 357] on span "Employment Income" at bounding box center [93, 413] width 80 height 11
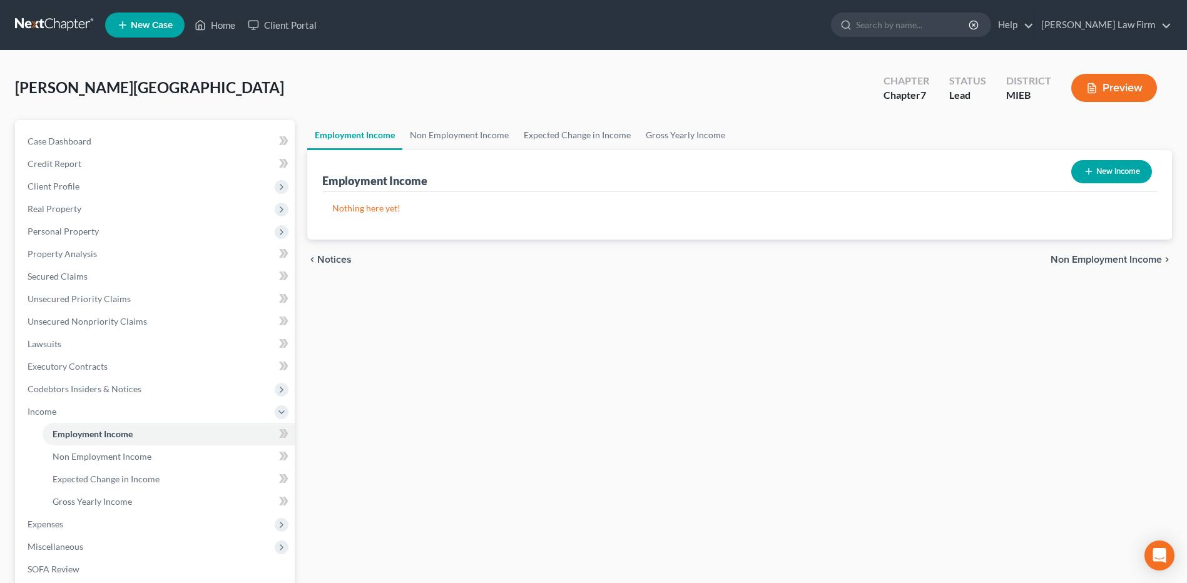
click at [795, 172] on button "New Income" at bounding box center [1111, 171] width 81 height 23
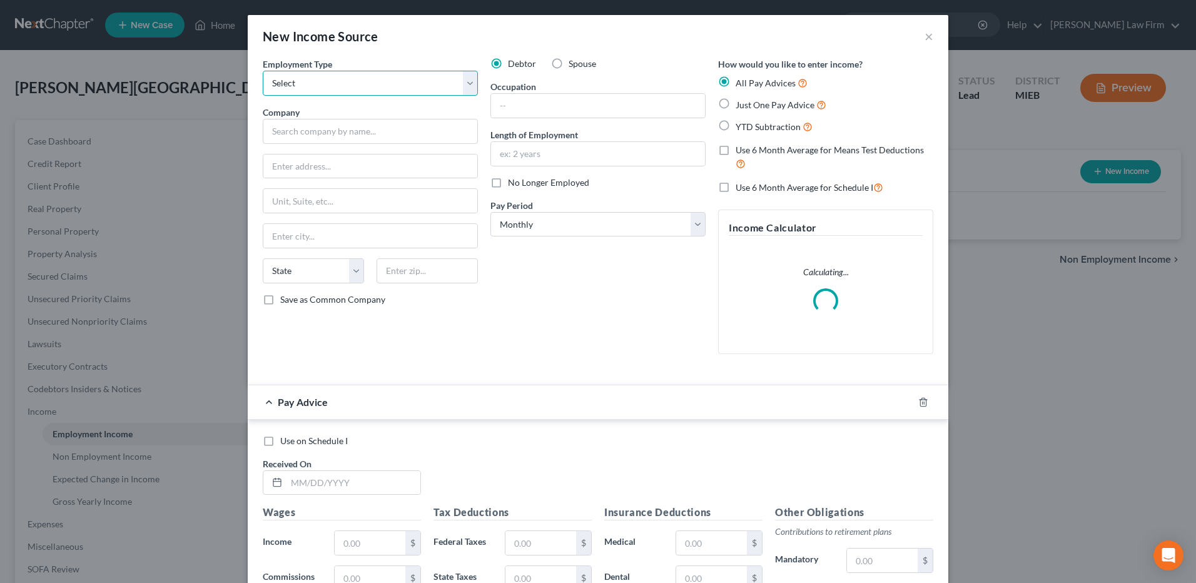
click at [462, 90] on select "Select Full or Part Time Employment Self Employment" at bounding box center [370, 83] width 215 height 25
click at [263, 71] on select "Select Full or Part Time Employment Self Employment" at bounding box center [370, 83] width 215 height 25
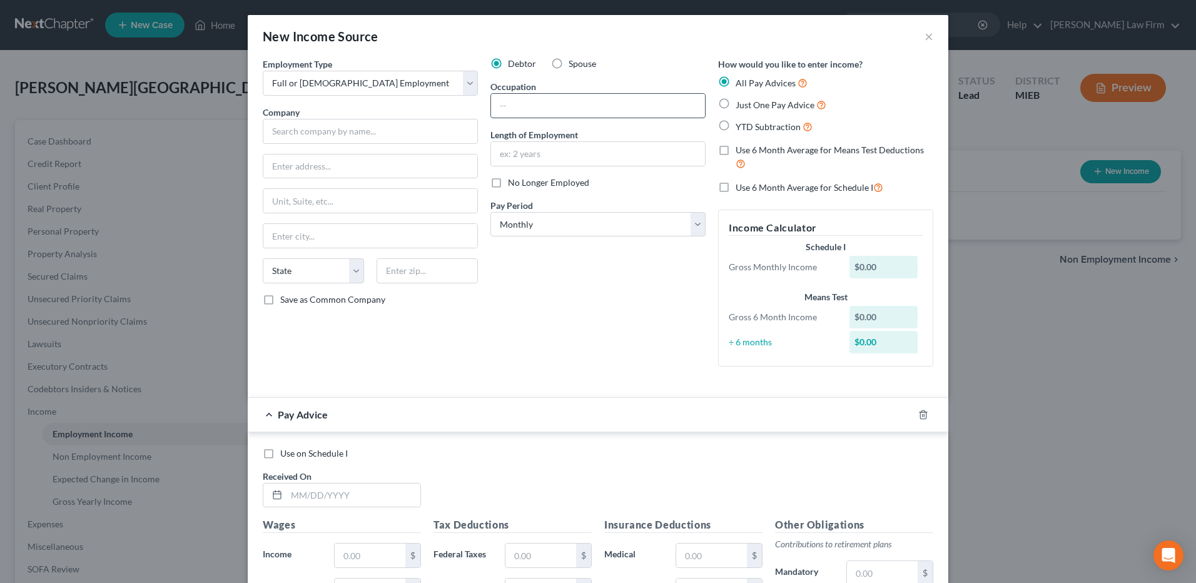
click at [559, 108] on input "text" at bounding box center [598, 106] width 214 height 24
click at [410, 133] on input "text" at bounding box center [370, 131] width 215 height 25
click at [360, 155] on div "Rockwell Medical" at bounding box center [338, 153] width 130 height 13
click at [531, 160] on input "text" at bounding box center [598, 154] width 214 height 24
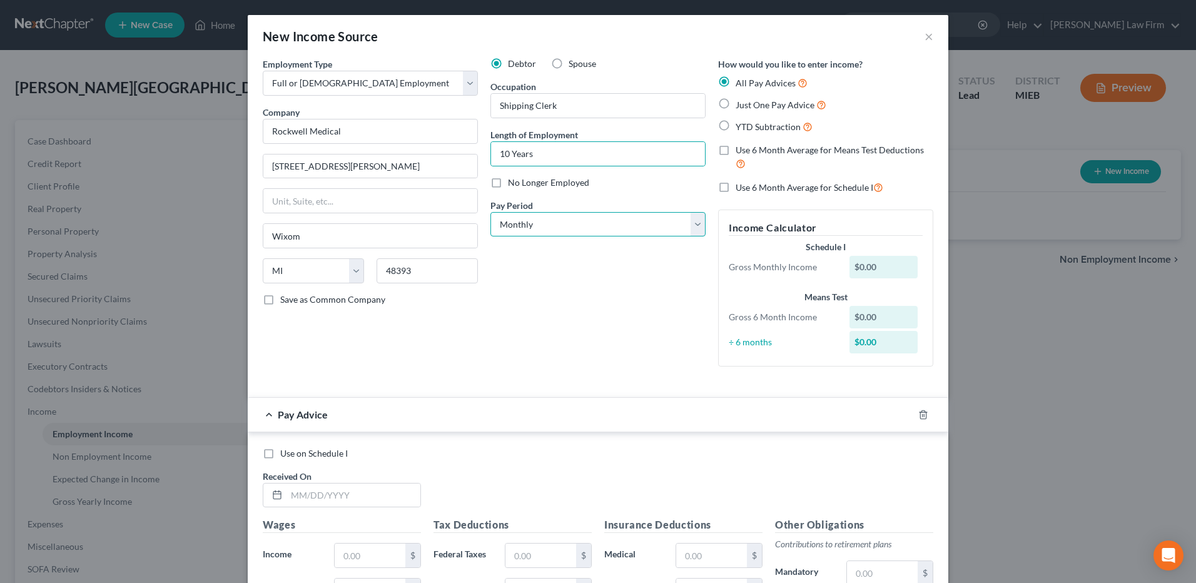
click at [536, 219] on select "Select Monthly Twice Monthly Every Other Week Weekly" at bounding box center [598, 224] width 215 height 25
click at [491, 212] on select "Select Monthly Twice Monthly Every Other Week Weekly" at bounding box center [598, 224] width 215 height 25
click at [736, 104] on label "Just One Pay Advice" at bounding box center [781, 105] width 91 height 14
click at [741, 104] on input "Just One Pay Advice" at bounding box center [745, 102] width 8 height 8
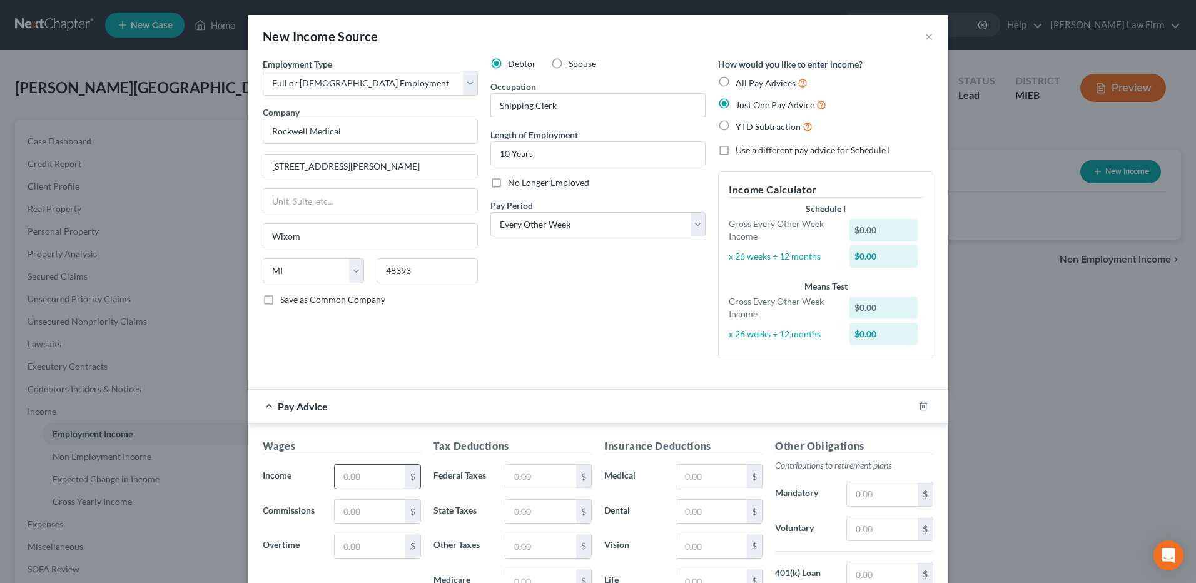
click at [361, 357] on input "text" at bounding box center [370, 477] width 71 height 24
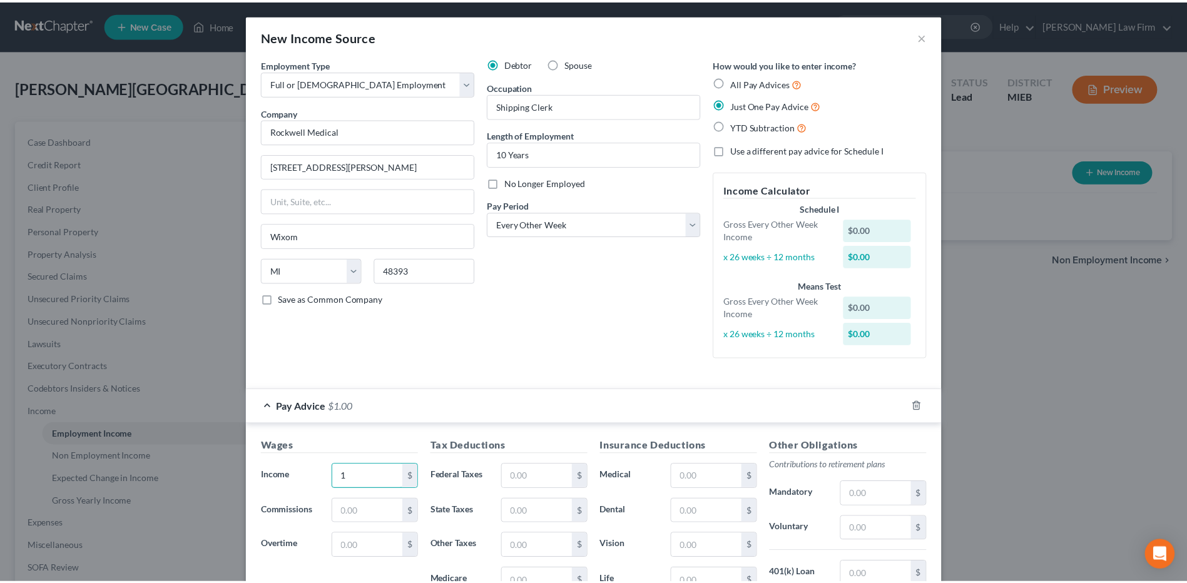
scroll to position [215, 0]
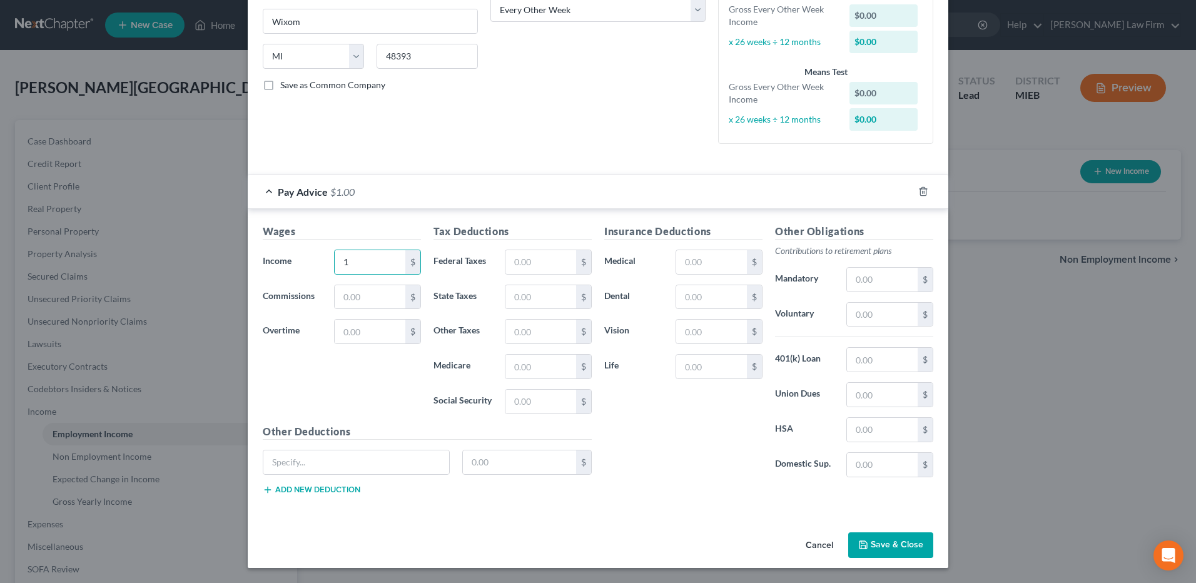
click at [795, 357] on button "Save & Close" at bounding box center [890, 545] width 85 height 26
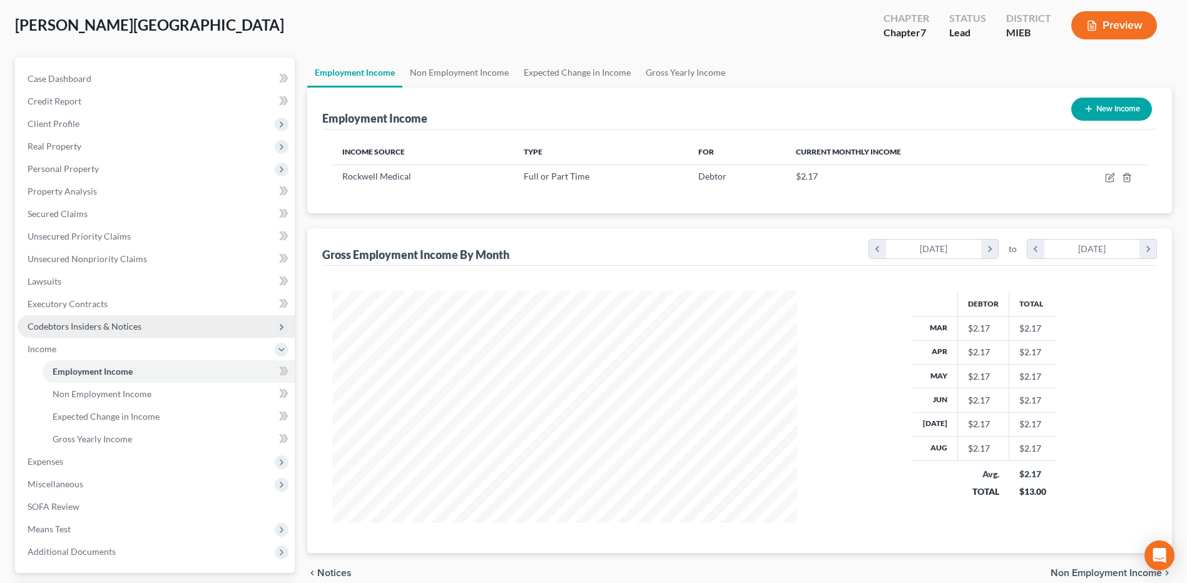
scroll to position [125, 0]
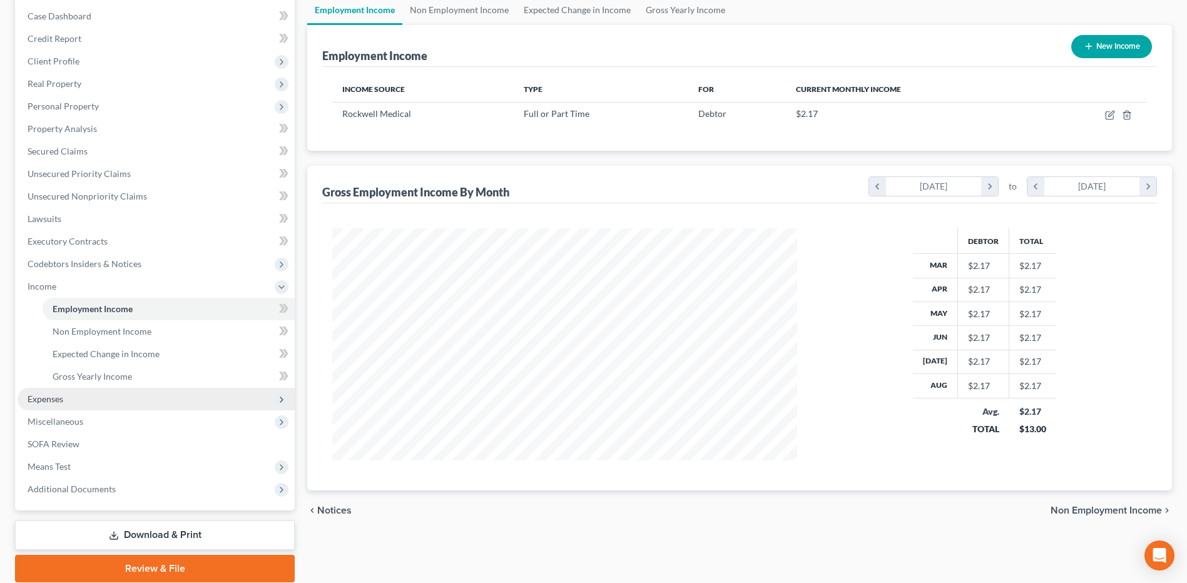
click at [199, 357] on span "Expenses" at bounding box center [156, 399] width 277 height 23
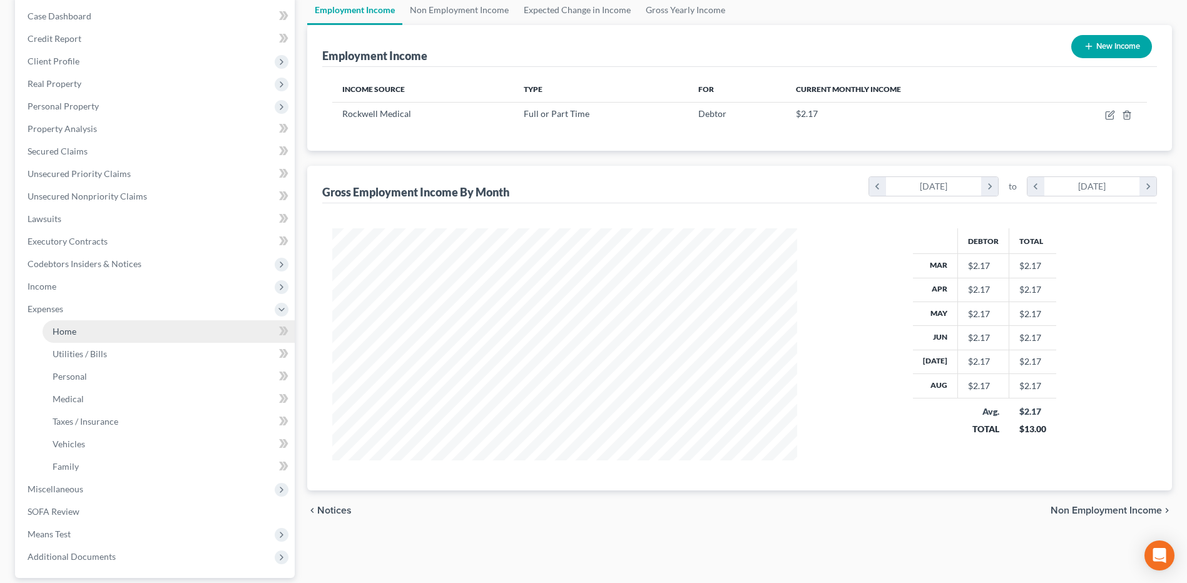
click at [147, 336] on link "Home" at bounding box center [169, 331] width 252 height 23
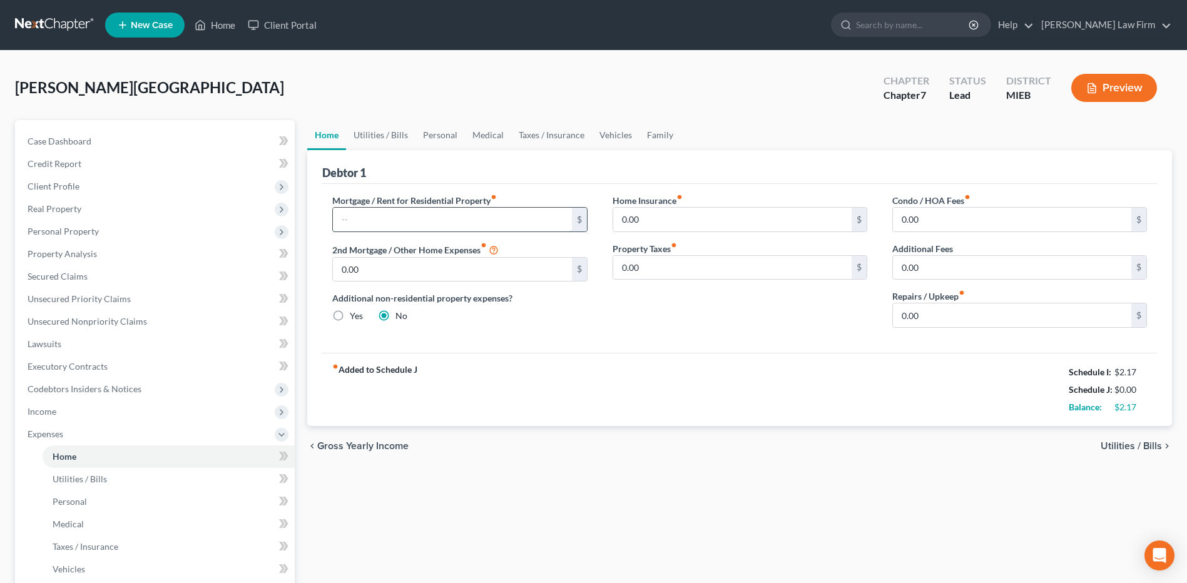
click at [407, 223] on input "text" at bounding box center [452, 220] width 238 height 24
click at [385, 133] on link "Utilities / Bills" at bounding box center [380, 135] width 69 height 30
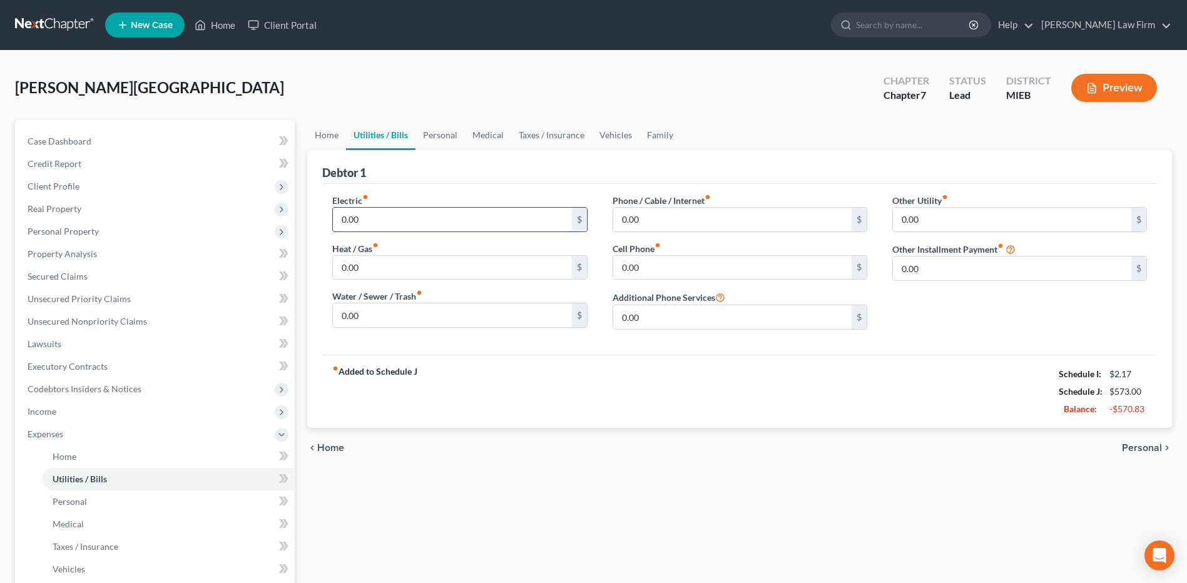
click at [373, 222] on input "0.00" at bounding box center [452, 220] width 238 height 24
click at [668, 228] on input "0.00" at bounding box center [732, 220] width 238 height 24
click at [442, 133] on link "Personal" at bounding box center [439, 135] width 49 height 30
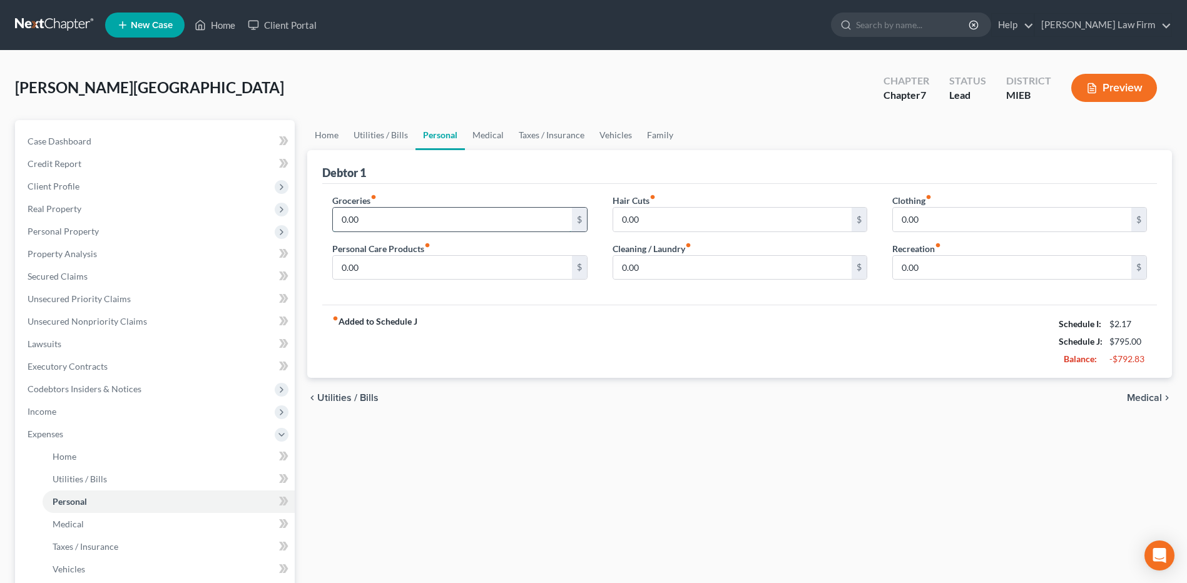
click at [432, 220] on input "0.00" at bounding box center [452, 220] width 238 height 24
click at [795, 213] on input "0.00" at bounding box center [1012, 220] width 238 height 24
click at [469, 266] on input "0.00" at bounding box center [452, 268] width 238 height 24
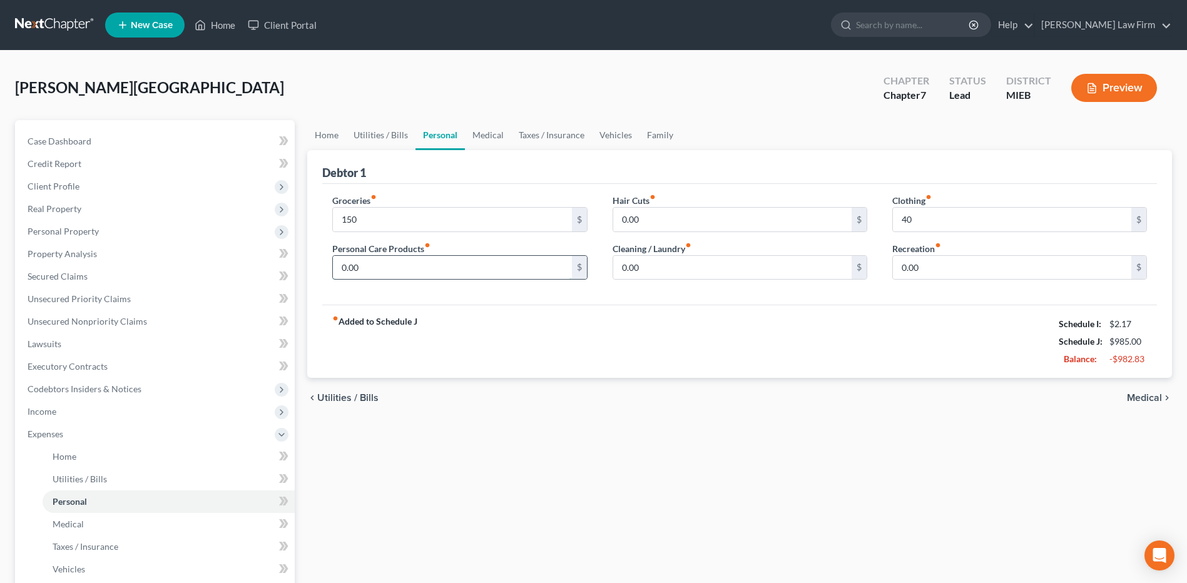
click at [469, 266] on input "0.00" at bounding box center [452, 268] width 238 height 24
click at [610, 135] on link "Vehicles" at bounding box center [616, 135] width 48 height 30
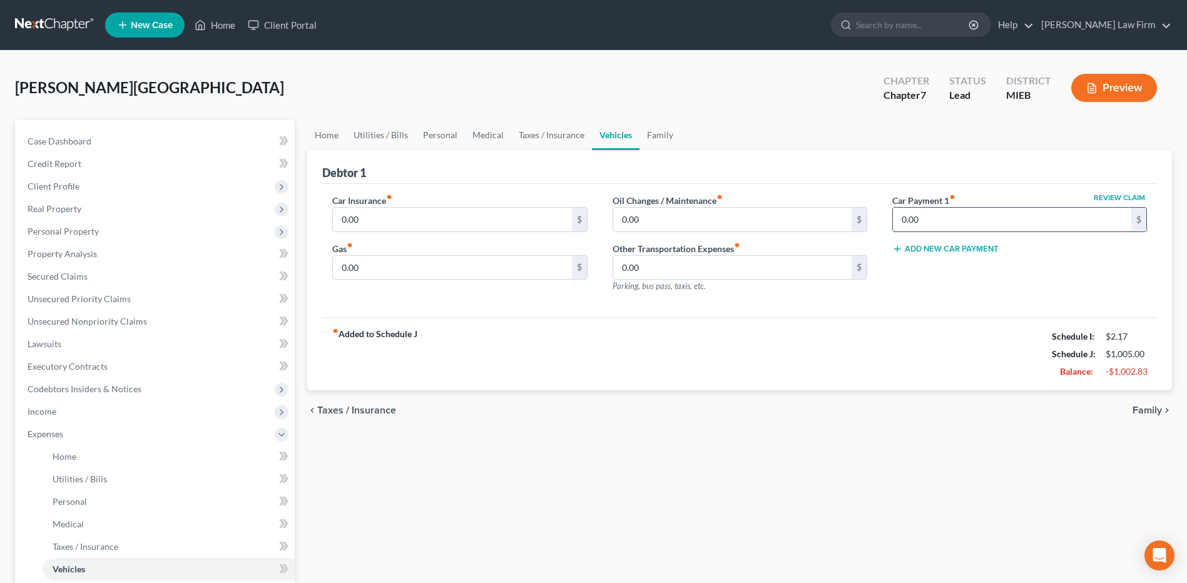
click at [795, 217] on input "0.00" at bounding box center [1012, 220] width 238 height 24
click at [412, 272] on input "0.00" at bounding box center [452, 268] width 238 height 24
click at [444, 140] on link "Personal" at bounding box center [439, 135] width 49 height 30
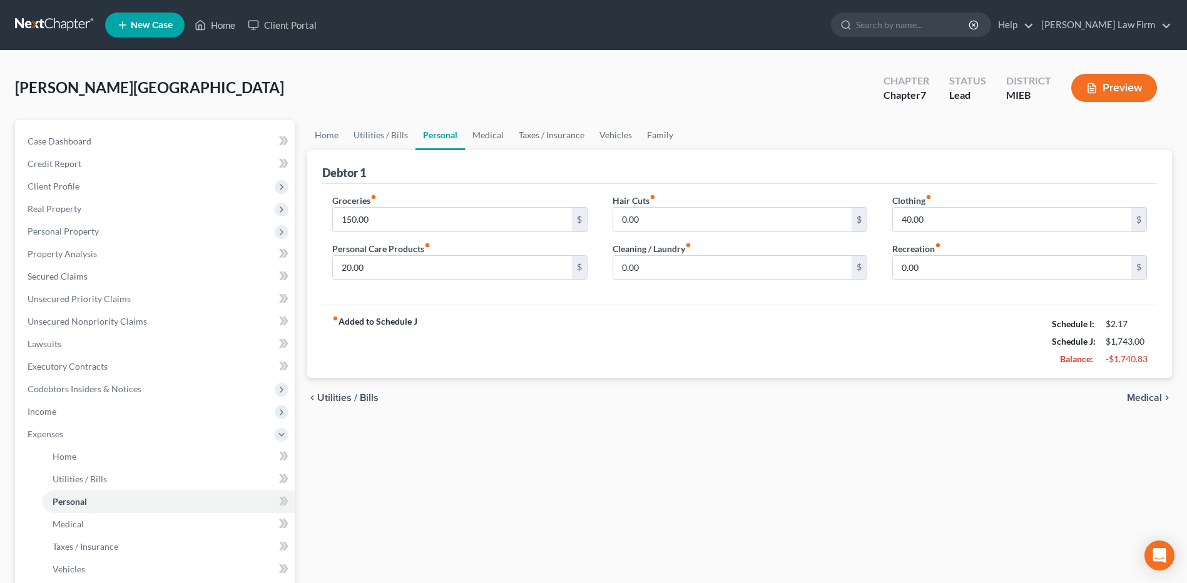
click at [795, 254] on div "Recreation fiber_manual_record 0.00 $" at bounding box center [1019, 261] width 255 height 38
click at [795, 264] on input "0.00" at bounding box center [1012, 268] width 238 height 24
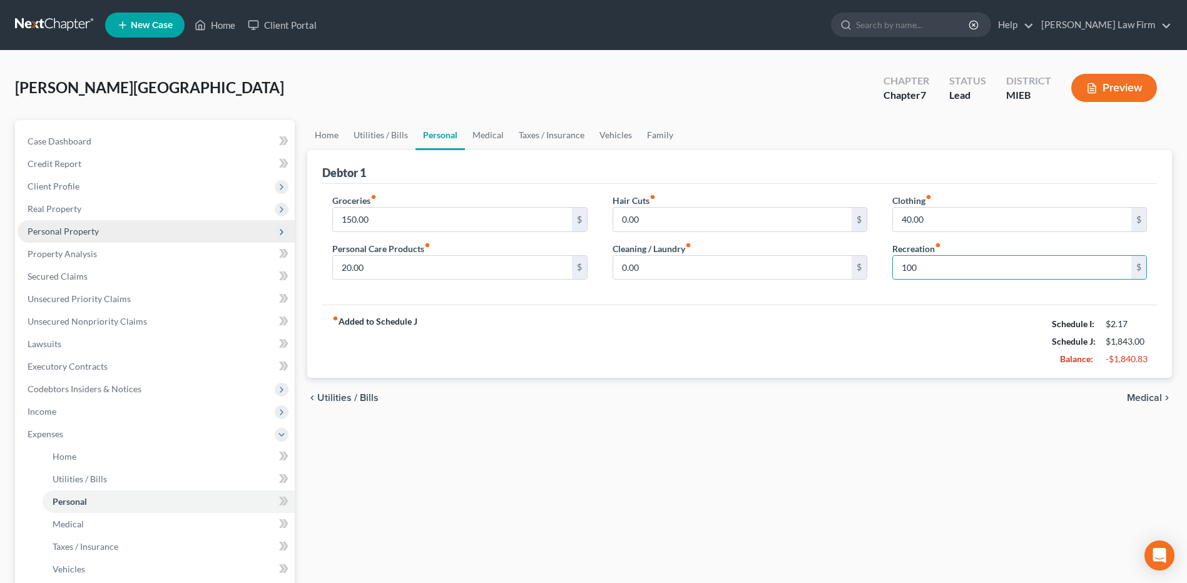
click at [97, 233] on span "Personal Property" at bounding box center [63, 231] width 71 height 11
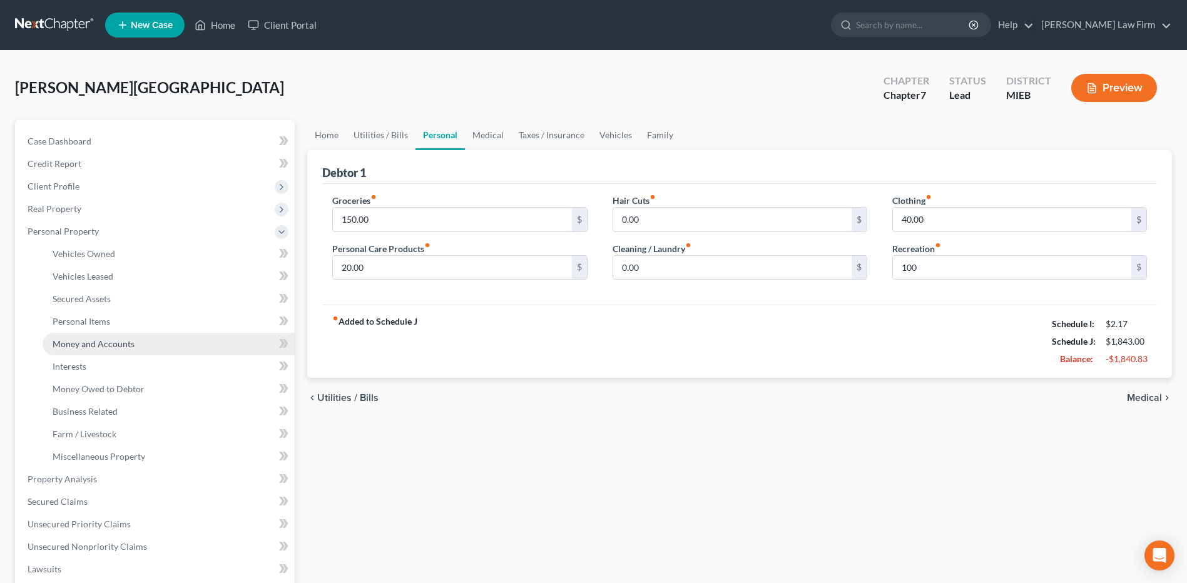
click at [99, 340] on span "Money and Accounts" at bounding box center [94, 344] width 82 height 11
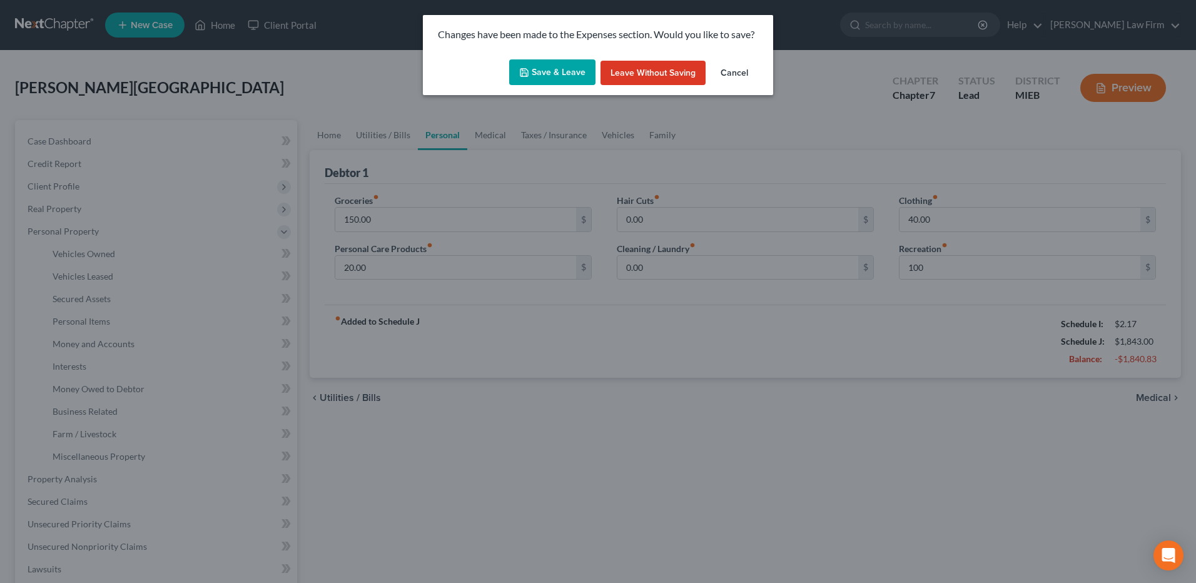
click at [549, 73] on button "Save & Leave" at bounding box center [552, 72] width 86 height 26
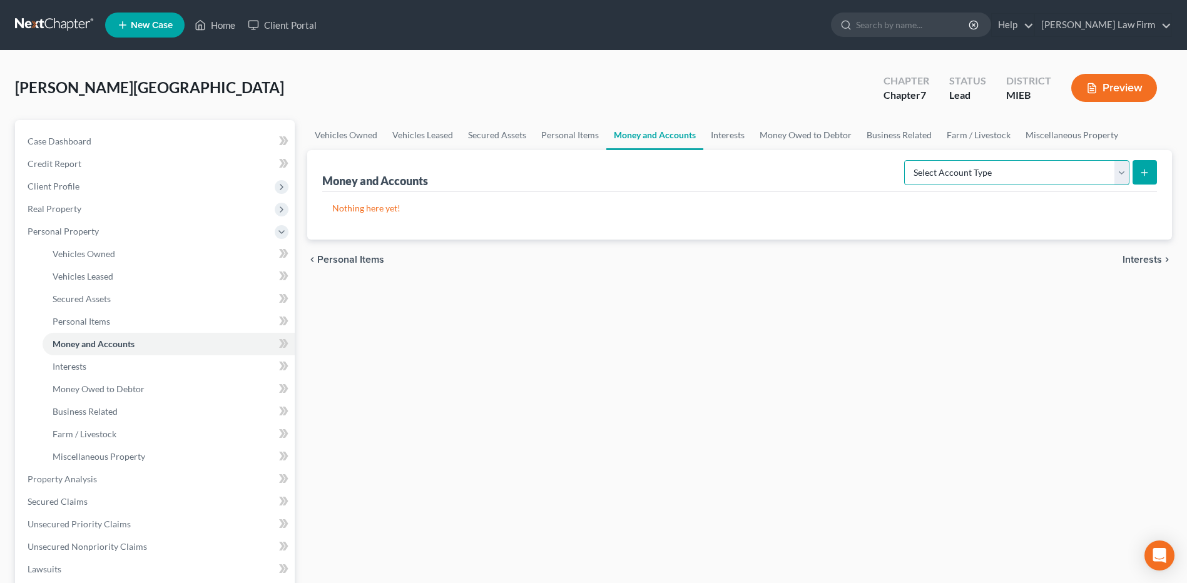
click at [795, 177] on select "Select Account Type Brokerage Cash on Hand Certificates of Deposit Checking Acc…" at bounding box center [1016, 172] width 225 height 25
click at [795, 160] on select "Select Account Type Brokerage Cash on Hand Certificates of Deposit Checking Acc…" at bounding box center [1016, 172] width 225 height 25
click at [795, 172] on icon "submit" at bounding box center [1144, 173] width 10 height 10
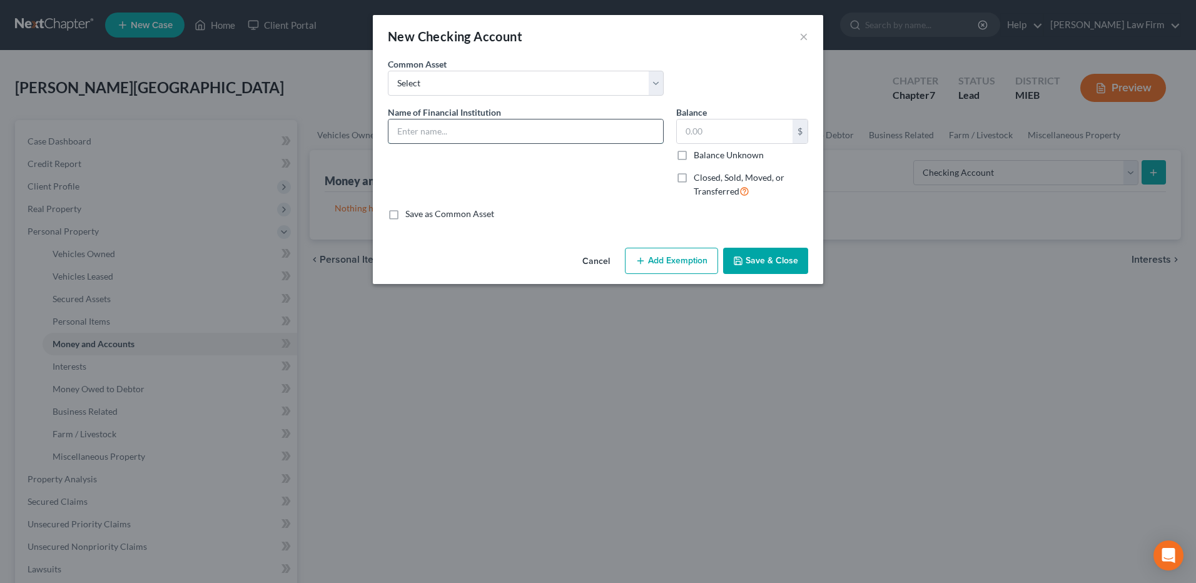
click at [499, 129] on input "text" at bounding box center [526, 132] width 275 height 24
click at [720, 133] on input "text" at bounding box center [735, 132] width 116 height 24
click at [675, 260] on button "Add Exemption" at bounding box center [671, 261] width 93 height 26
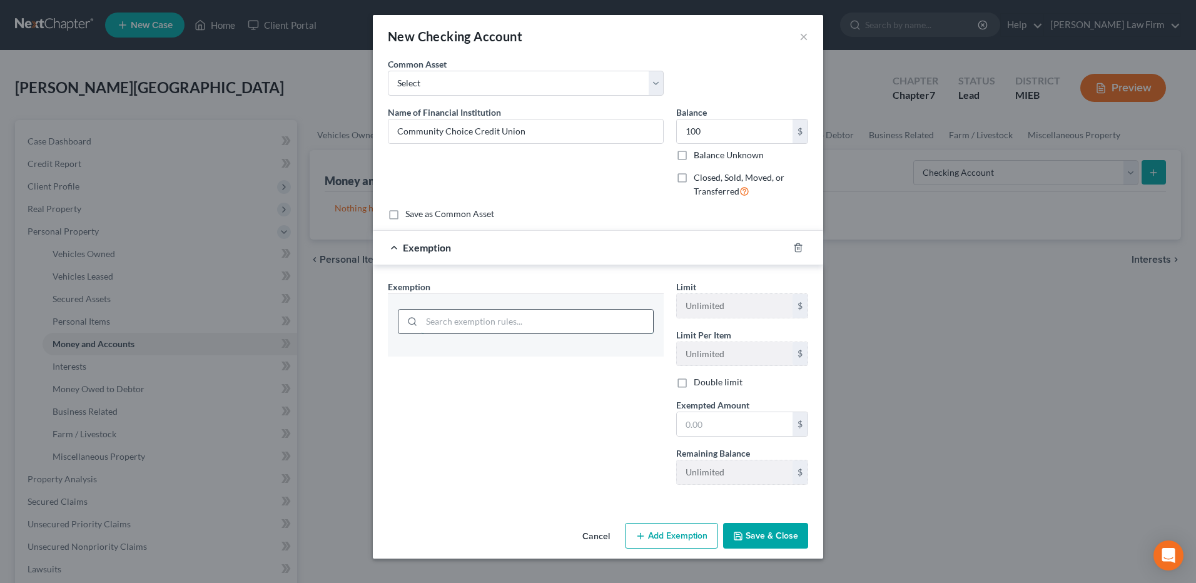
click at [586, 325] on input "search" at bounding box center [538, 322] width 232 height 24
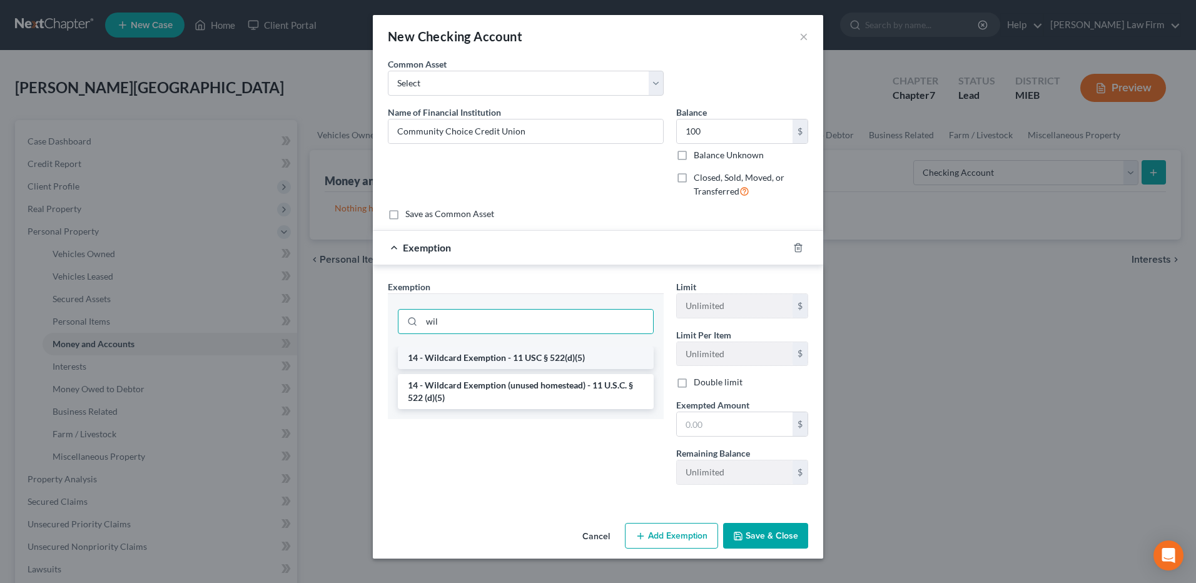
click at [556, 355] on li "14 - Wildcard Exemption - 11 USC § 522(d)(5)" at bounding box center [526, 358] width 256 height 23
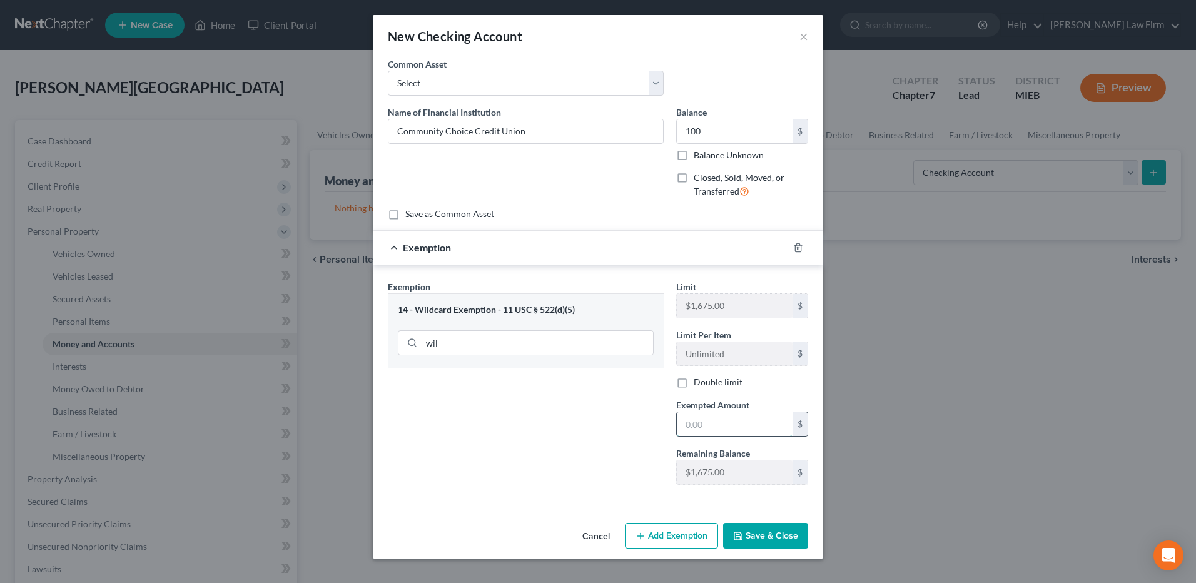
click at [706, 357] on input "text" at bounding box center [735, 424] width 116 height 24
click at [775, 357] on button "Save & Close" at bounding box center [765, 536] width 85 height 26
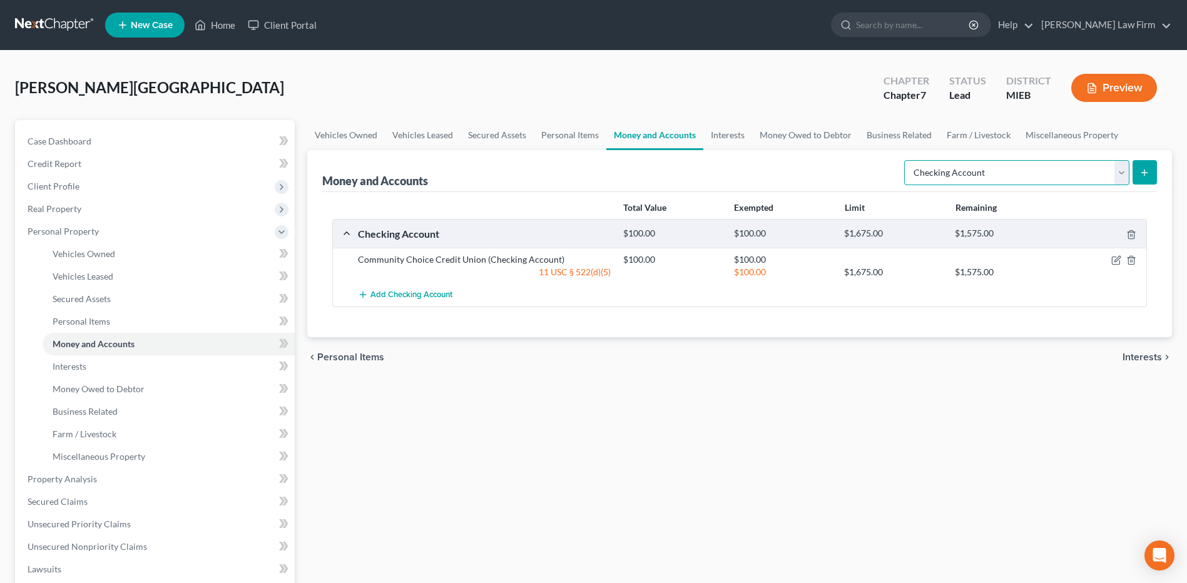
click at [795, 171] on select "Select Account Type Brokerage Cash on Hand Certificates of Deposit Checking Acc…" at bounding box center [1016, 172] width 225 height 25
click at [795, 160] on select "Select Account Type Brokerage Cash on Hand Certificates of Deposit Checking Acc…" at bounding box center [1016, 172] width 225 height 25
click at [795, 172] on icon "submit" at bounding box center [1144, 173] width 10 height 10
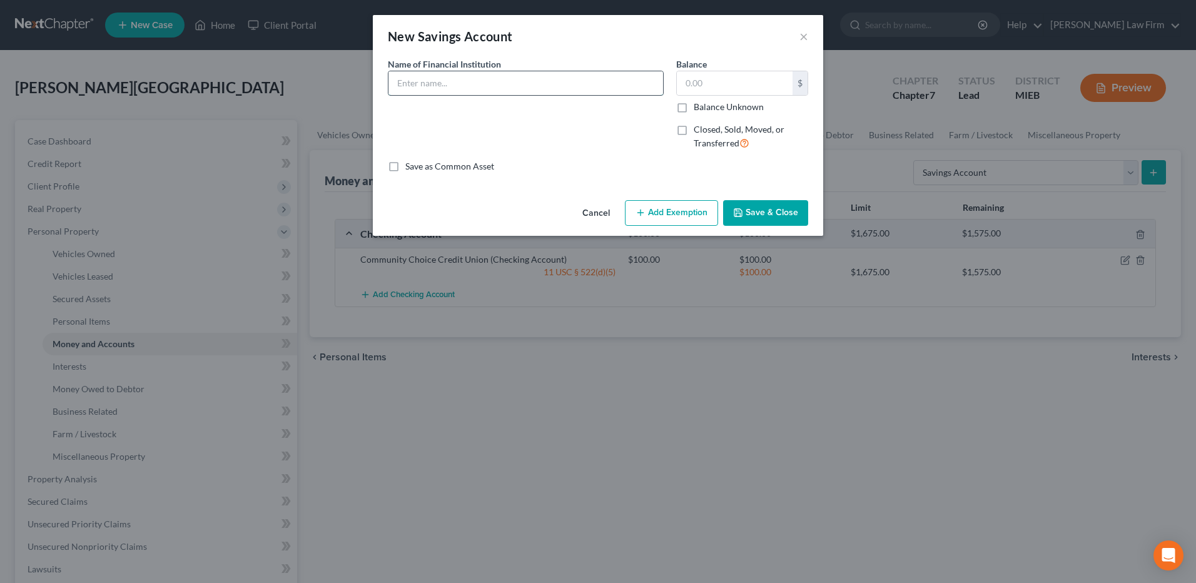
click at [569, 89] on input "text" at bounding box center [526, 83] width 275 height 24
click at [738, 86] on input "text" at bounding box center [735, 83] width 116 height 24
click at [678, 209] on button "Add Exemption" at bounding box center [671, 213] width 93 height 26
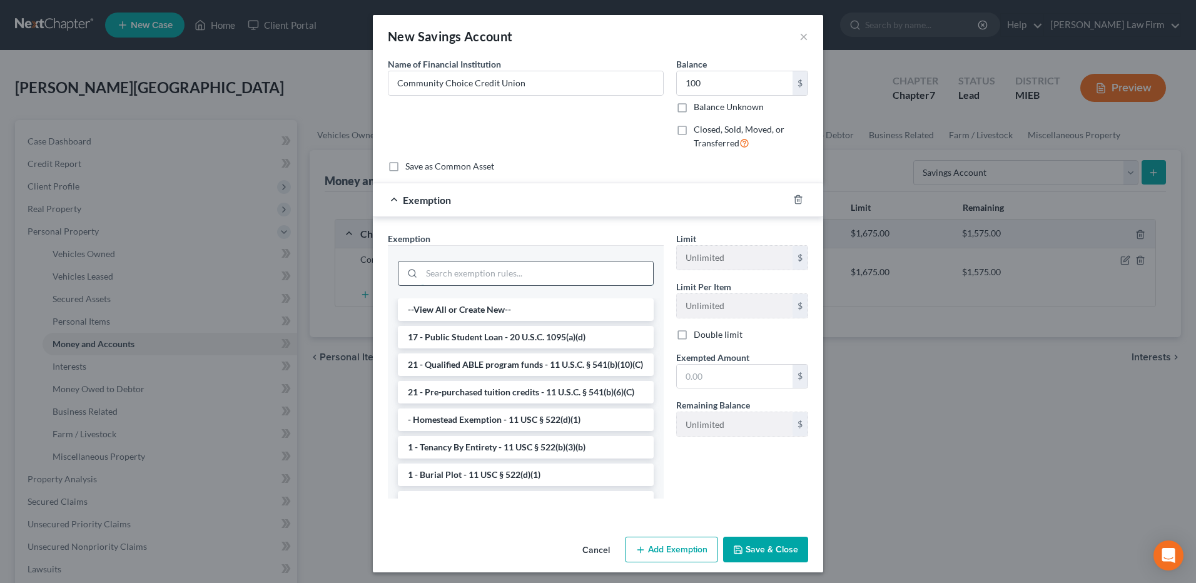
click at [588, 277] on input "search" at bounding box center [538, 274] width 232 height 24
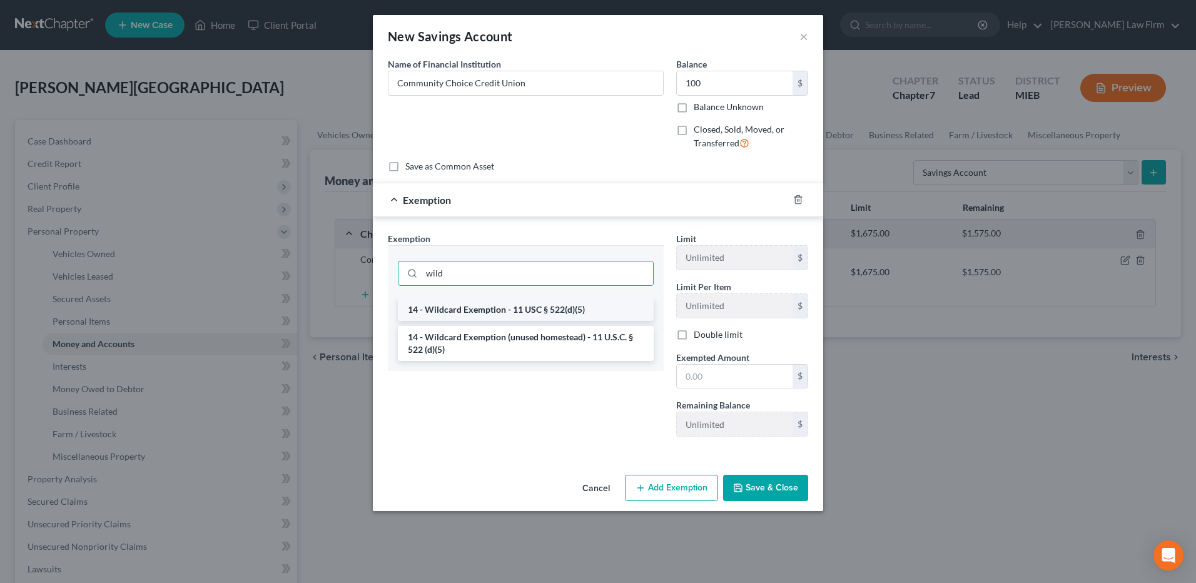
click at [564, 311] on li "14 - Wildcard Exemption - 11 USC § 522(d)(5)" at bounding box center [526, 309] width 256 height 23
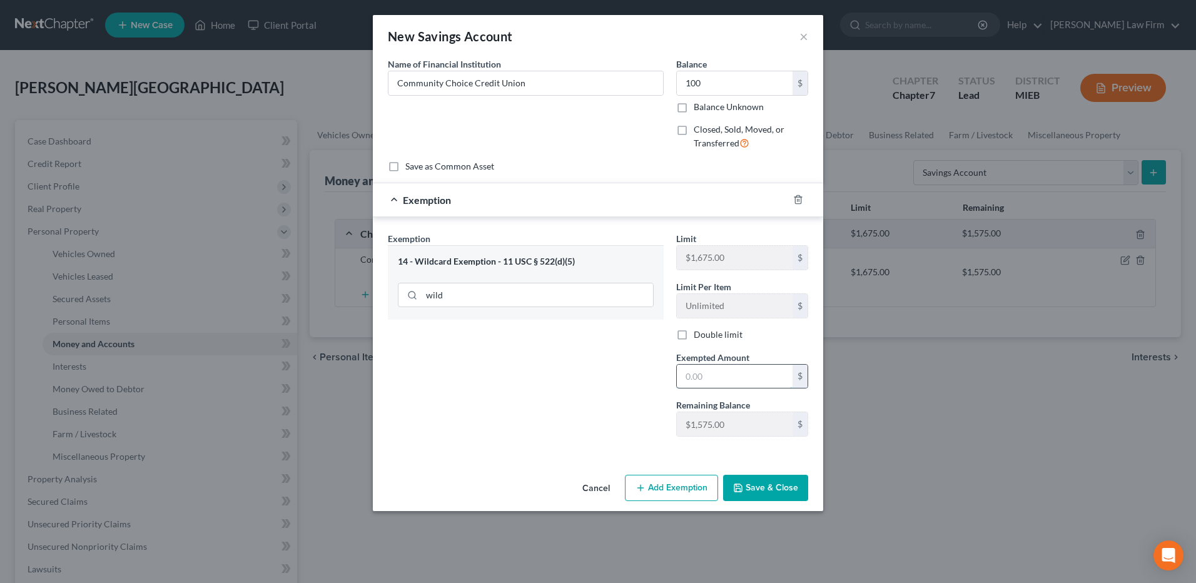
click at [710, 357] on input "text" at bounding box center [735, 377] width 116 height 24
click at [756, 357] on button "Save & Close" at bounding box center [765, 488] width 85 height 26
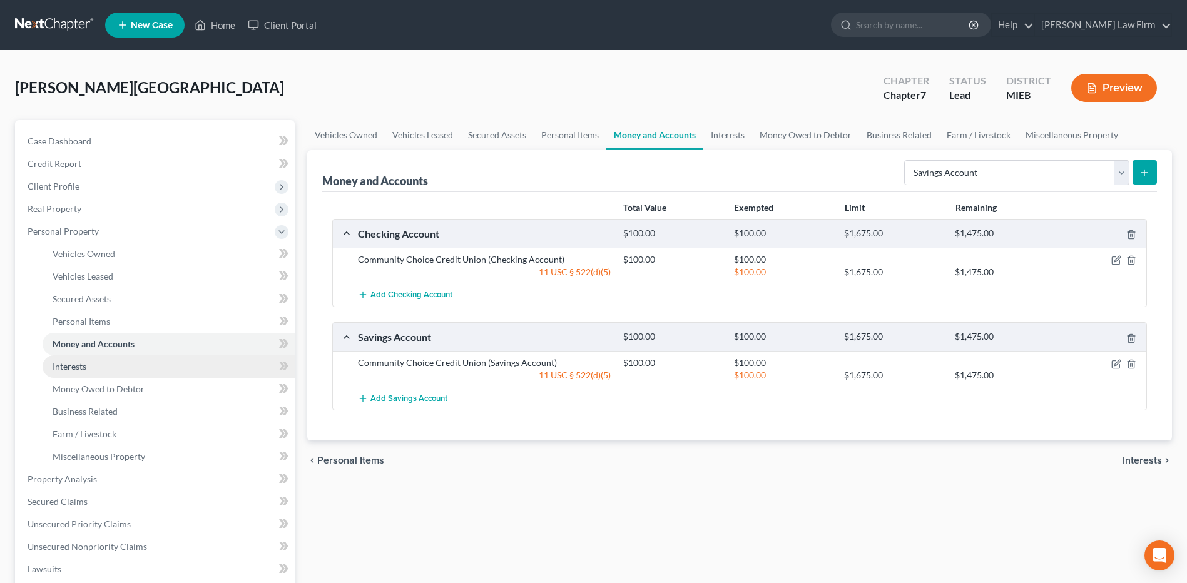
click at [137, 357] on link "Interests" at bounding box center [169, 366] width 252 height 23
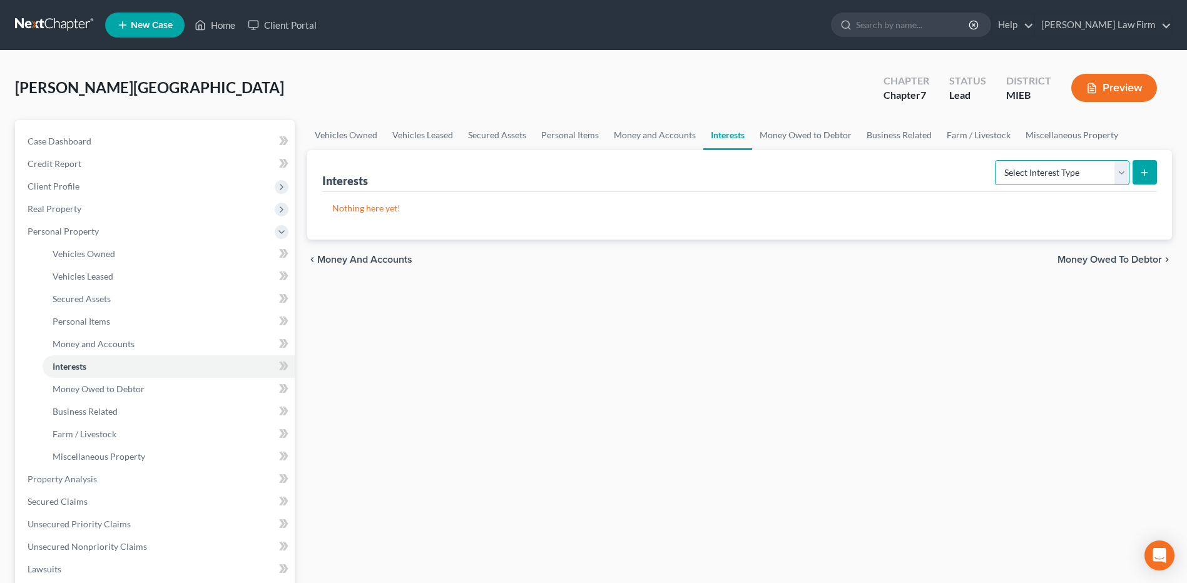
click at [795, 174] on select "Select Interest Type 401K Annuity Bond Education IRA Government Bond Government…" at bounding box center [1062, 172] width 135 height 25
click at [795, 160] on select "Select Interest Type 401K Annuity Bond Education IRA Government Bond Government…" at bounding box center [1062, 172] width 135 height 25
click at [795, 170] on button "submit" at bounding box center [1145, 172] width 24 height 24
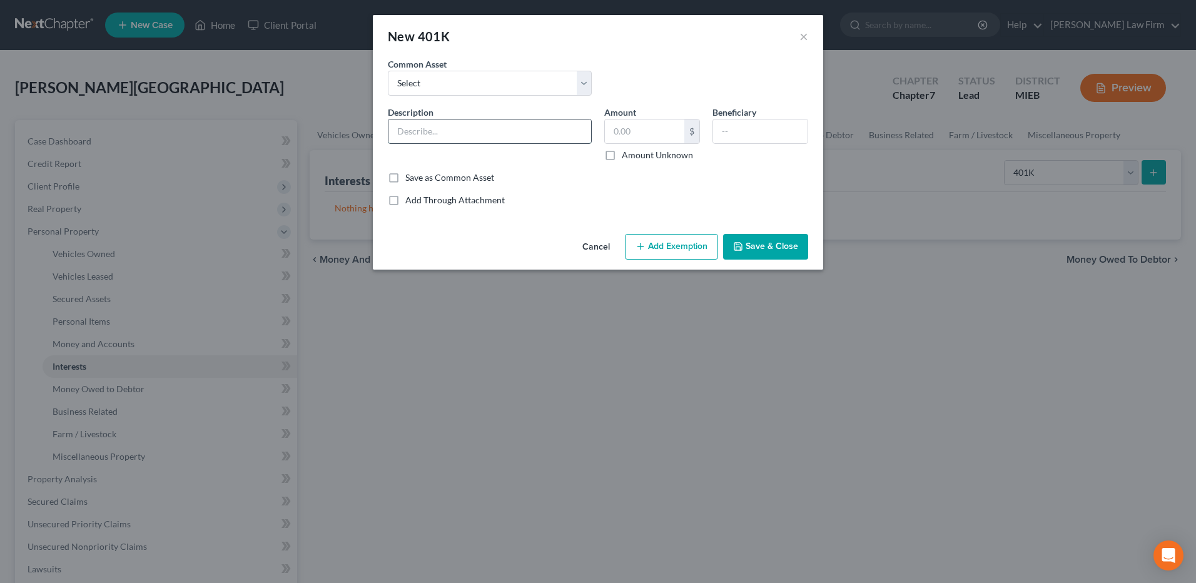
click at [516, 134] on input "text" at bounding box center [490, 132] width 203 height 24
click at [655, 134] on input "text" at bounding box center [644, 132] width 79 height 24
click at [663, 240] on button "Add Exemption" at bounding box center [671, 247] width 93 height 26
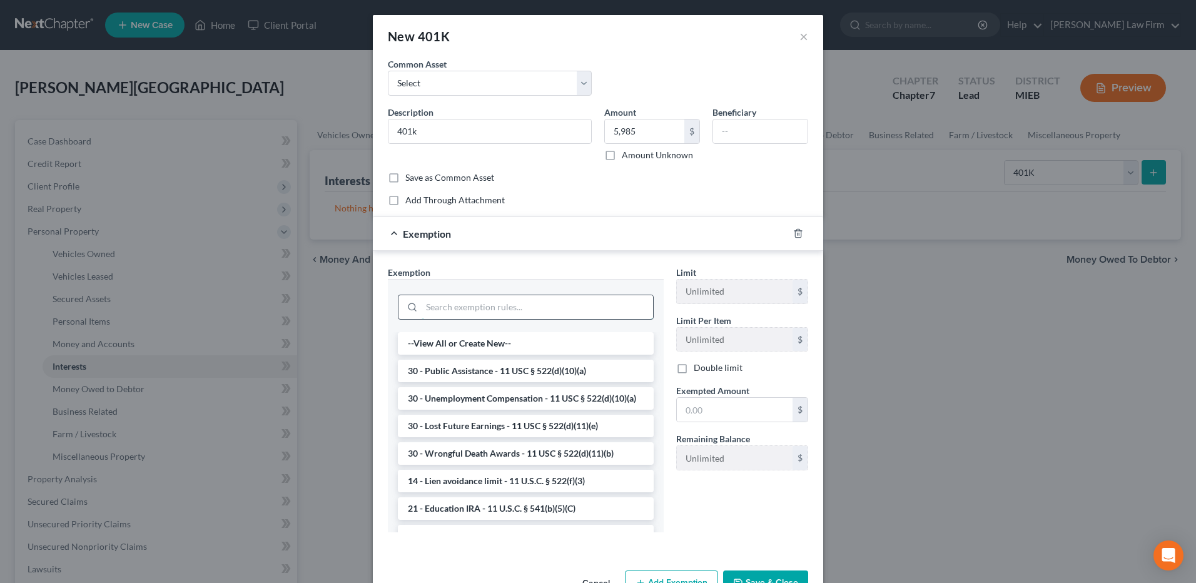
click at [557, 309] on input "search" at bounding box center [538, 307] width 232 height 24
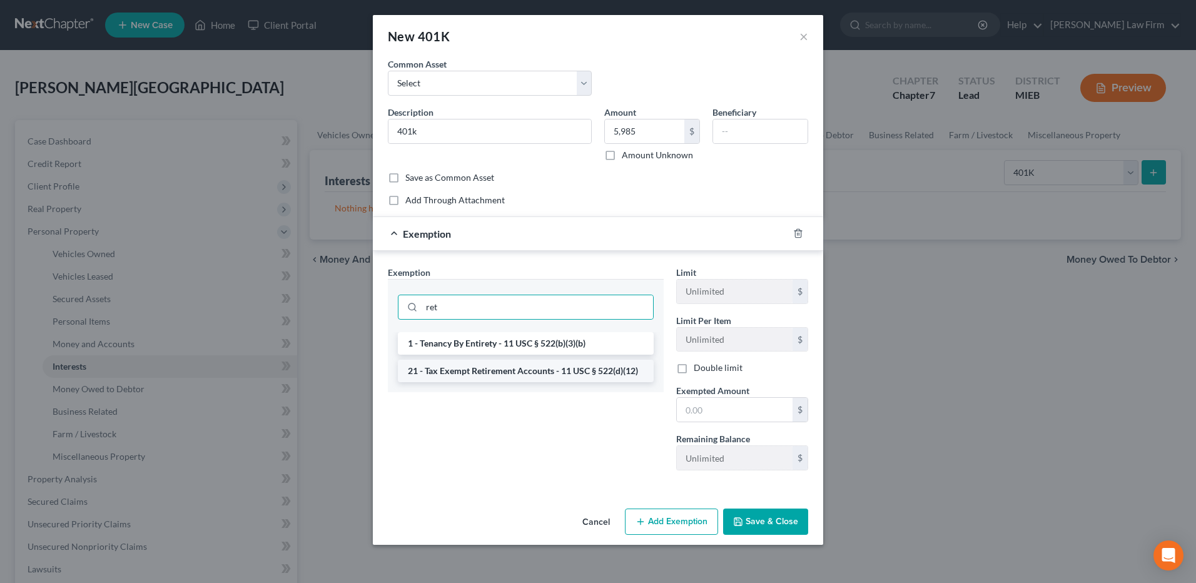
click at [525, 357] on li "21 - Tax Exempt Retirement Accounts - 11 USC § 522(d)(12)" at bounding box center [526, 371] width 256 height 23
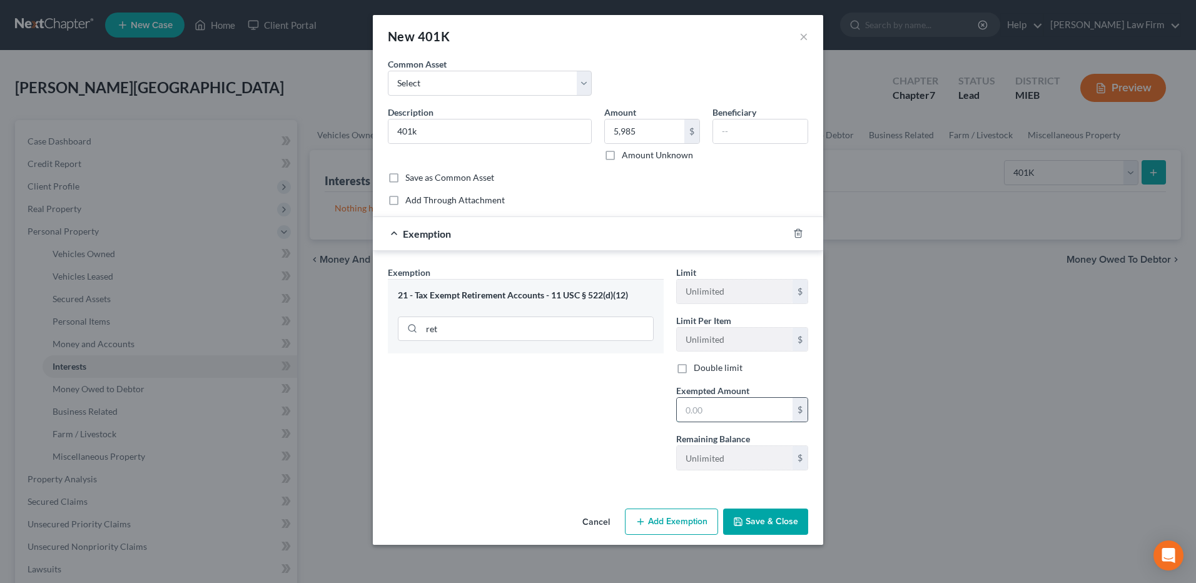
click at [707, 357] on input "text" at bounding box center [735, 410] width 116 height 24
click at [773, 357] on button "Save & Close" at bounding box center [765, 522] width 85 height 26
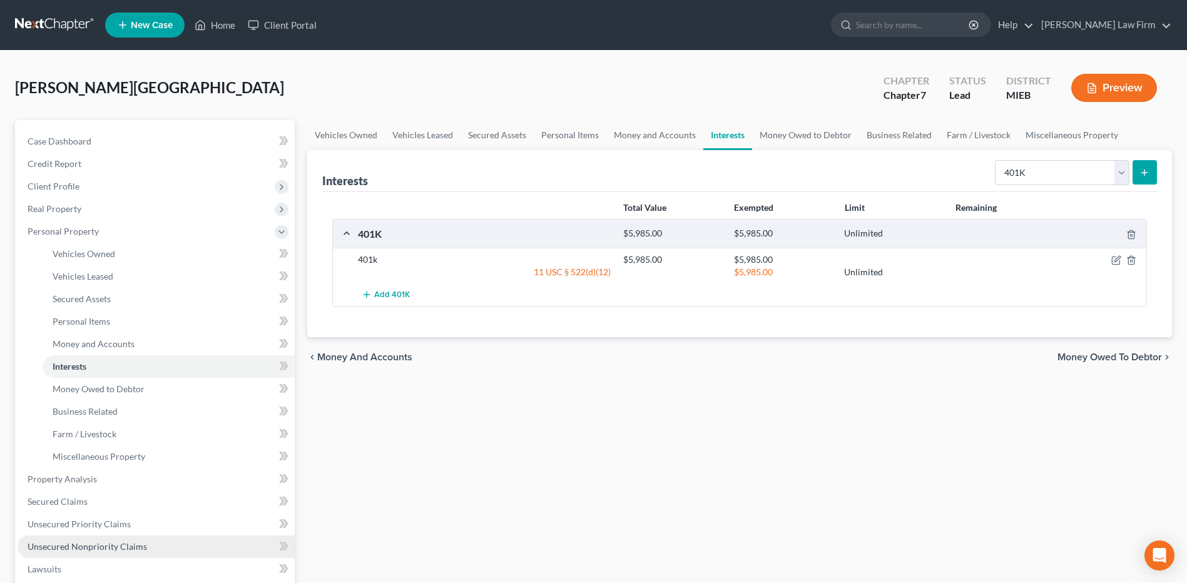
click at [79, 357] on span "Unsecured Nonpriority Claims" at bounding box center [88, 546] width 120 height 11
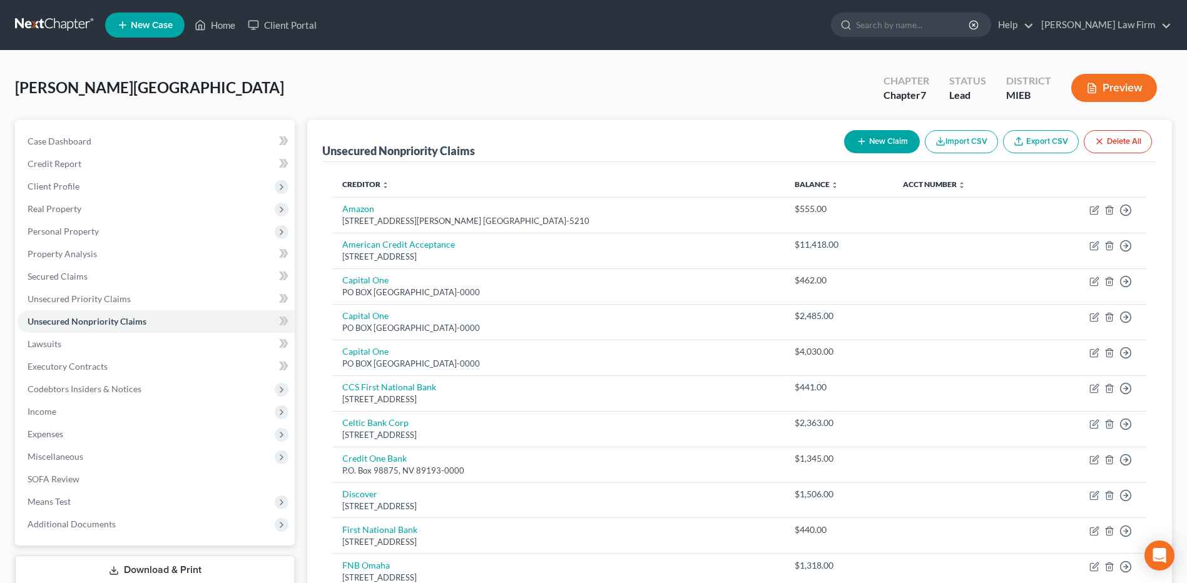
click at [795, 140] on button "New Claim" at bounding box center [882, 141] width 76 height 23
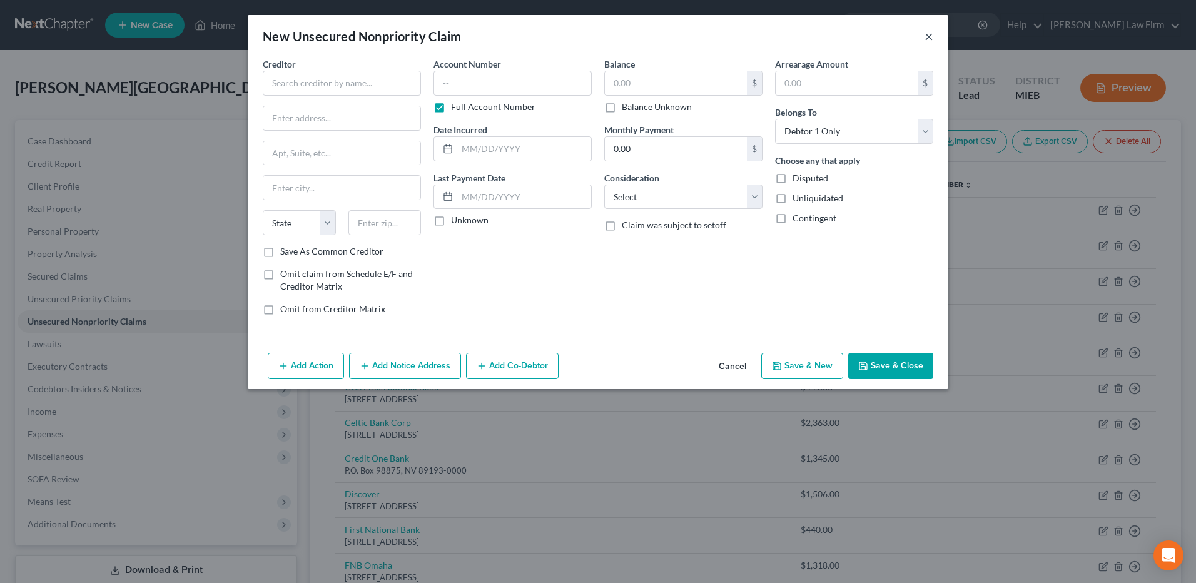
click at [795, 41] on button "×" at bounding box center [929, 36] width 9 height 15
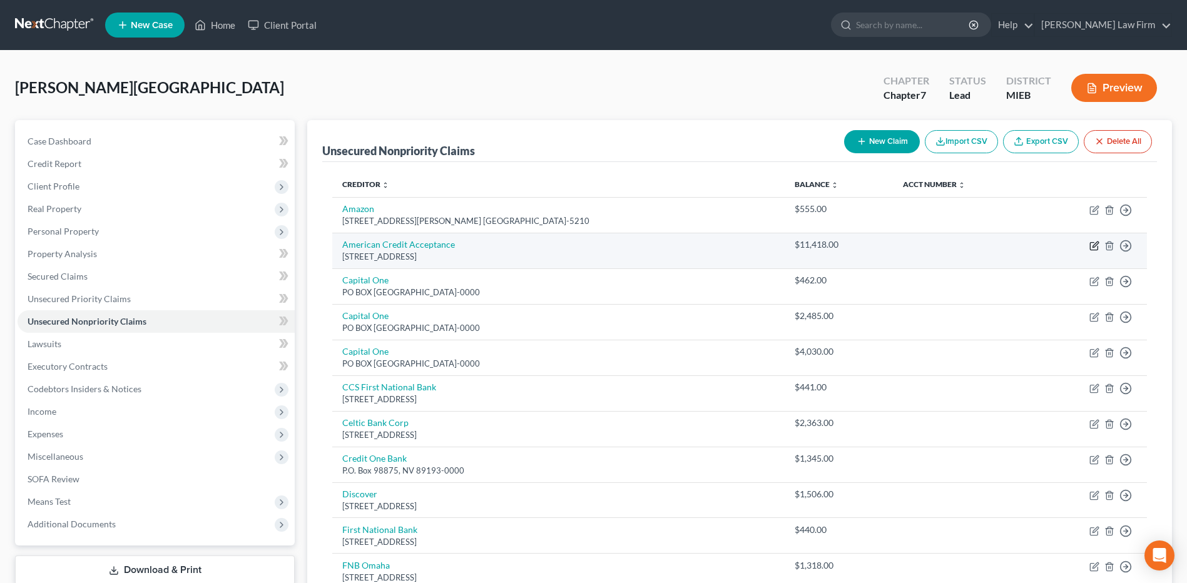
click at [795, 247] on icon "button" at bounding box center [1094, 246] width 10 height 10
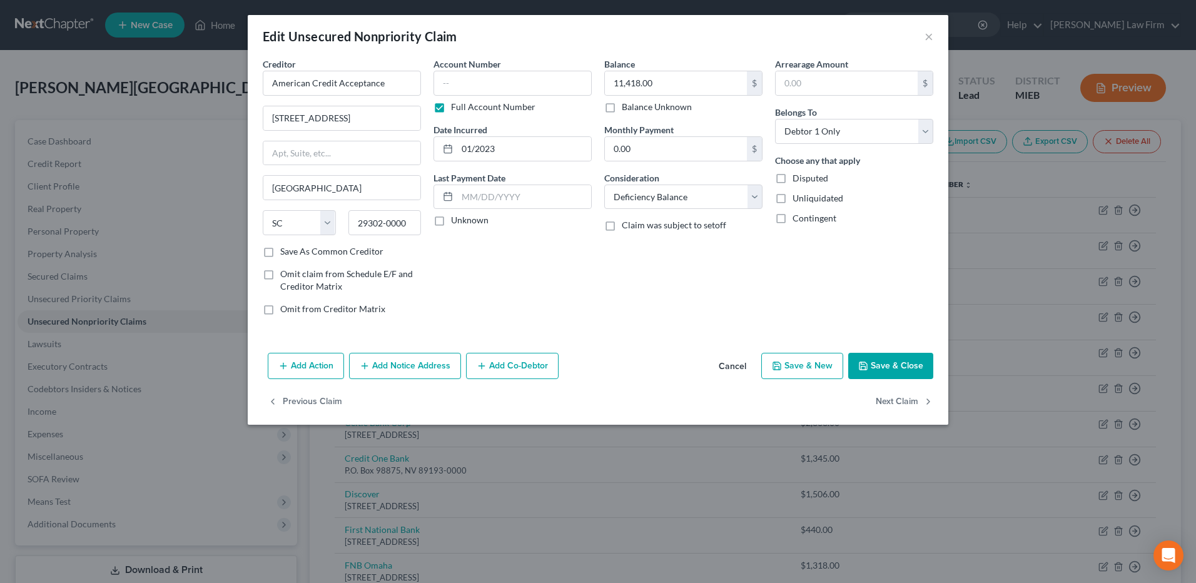
click at [403, 357] on button "Add Notice Address" at bounding box center [405, 366] width 112 height 26
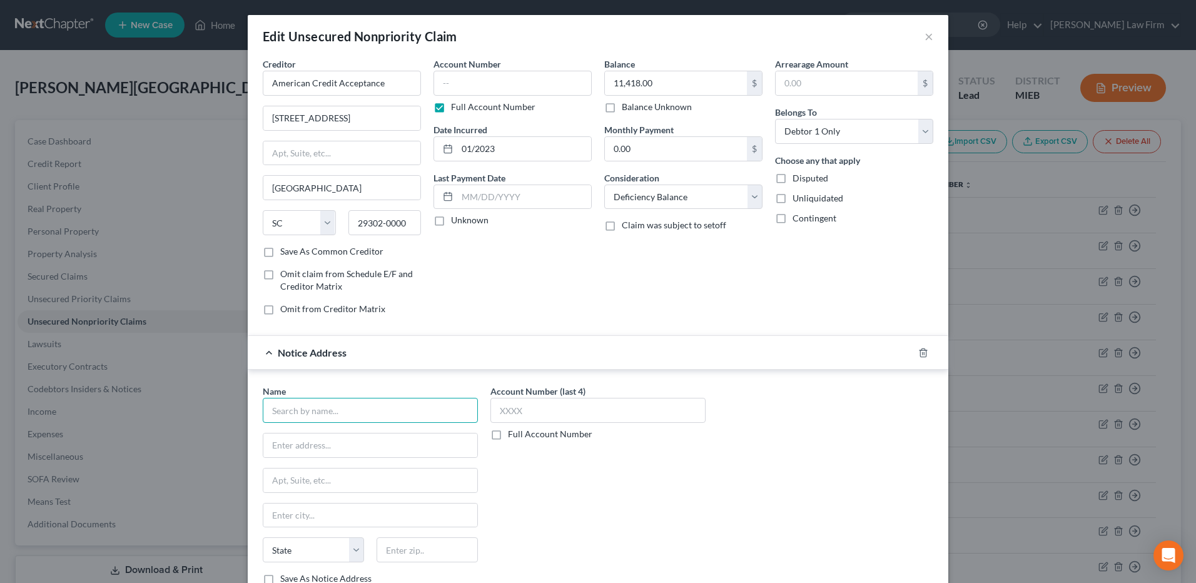
click at [361, 357] on input "text" at bounding box center [370, 410] width 215 height 25
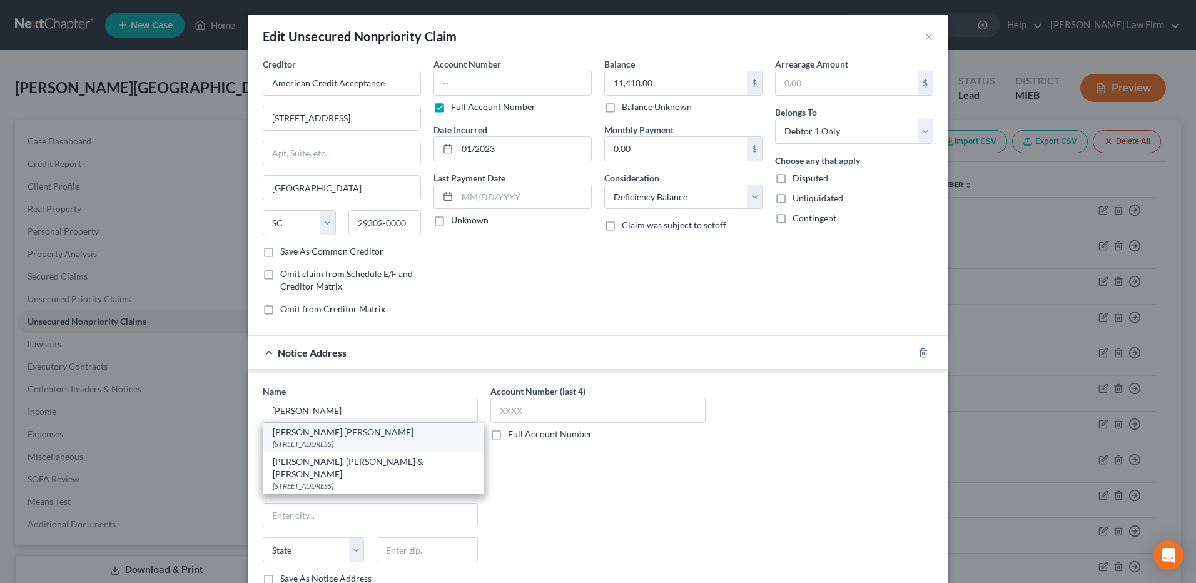
click at [352, 357] on div "Roosen Varchetti Olivier" at bounding box center [373, 432] width 201 height 13
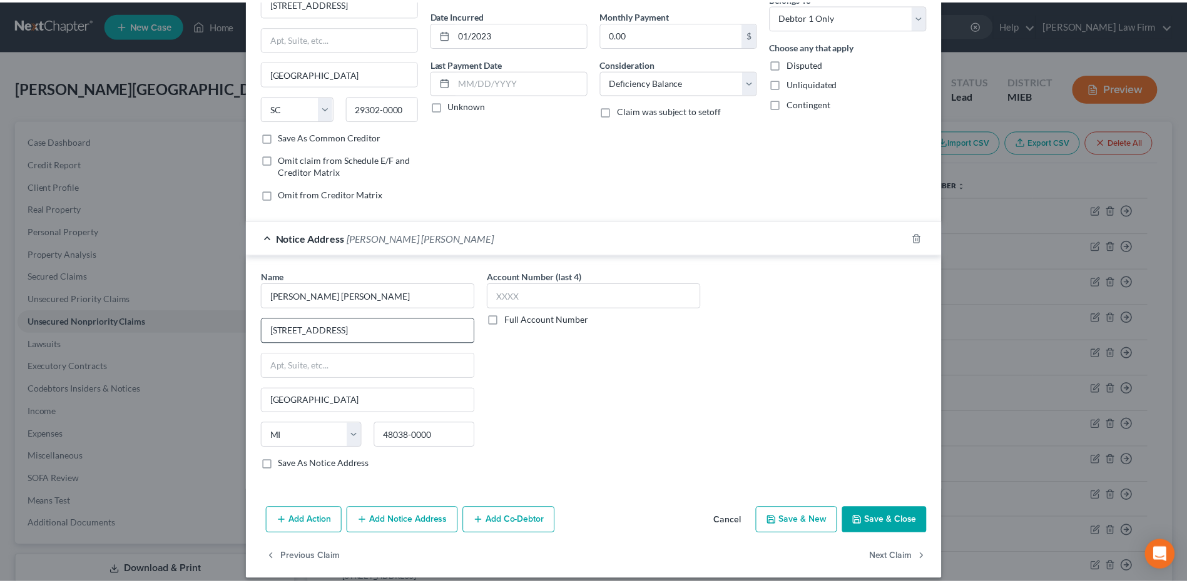
scroll to position [126, 0]
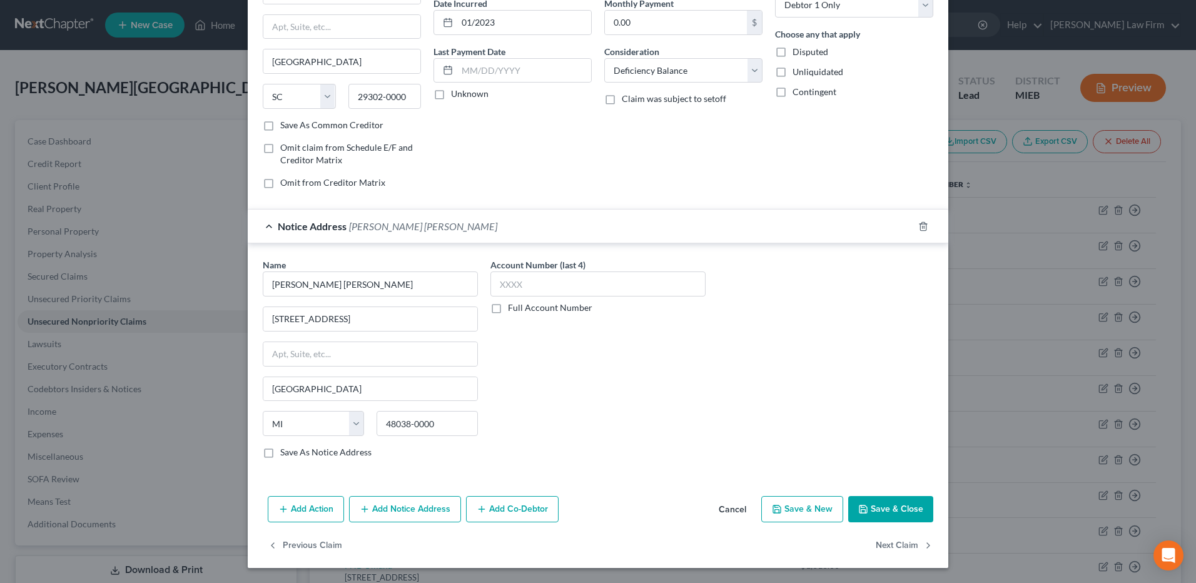
click at [795, 357] on button "Save & Close" at bounding box center [890, 509] width 85 height 26
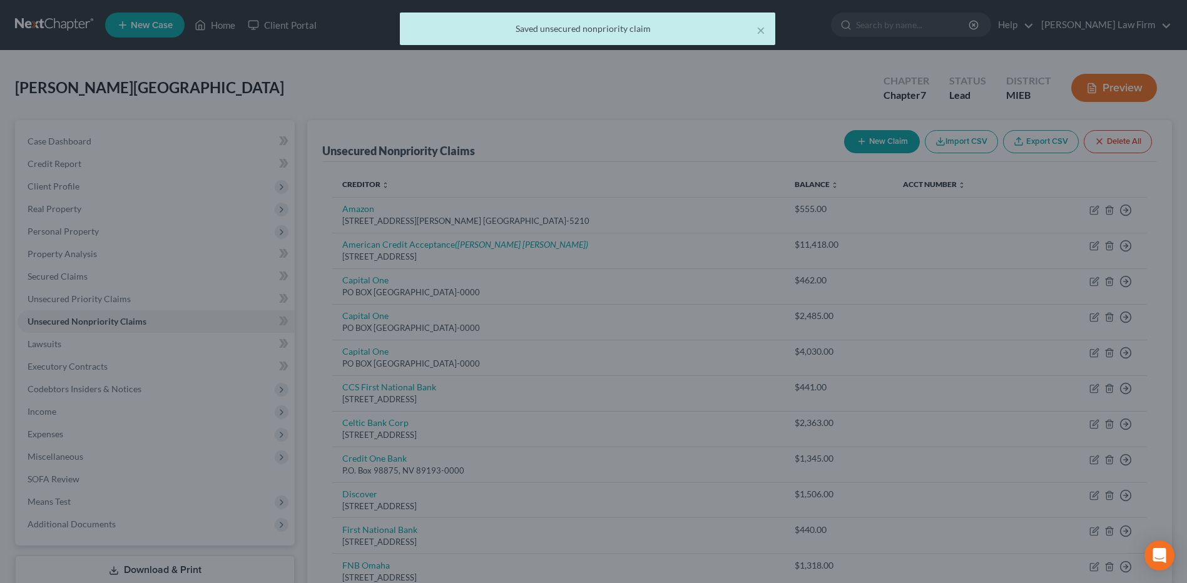
scroll to position [0, 0]
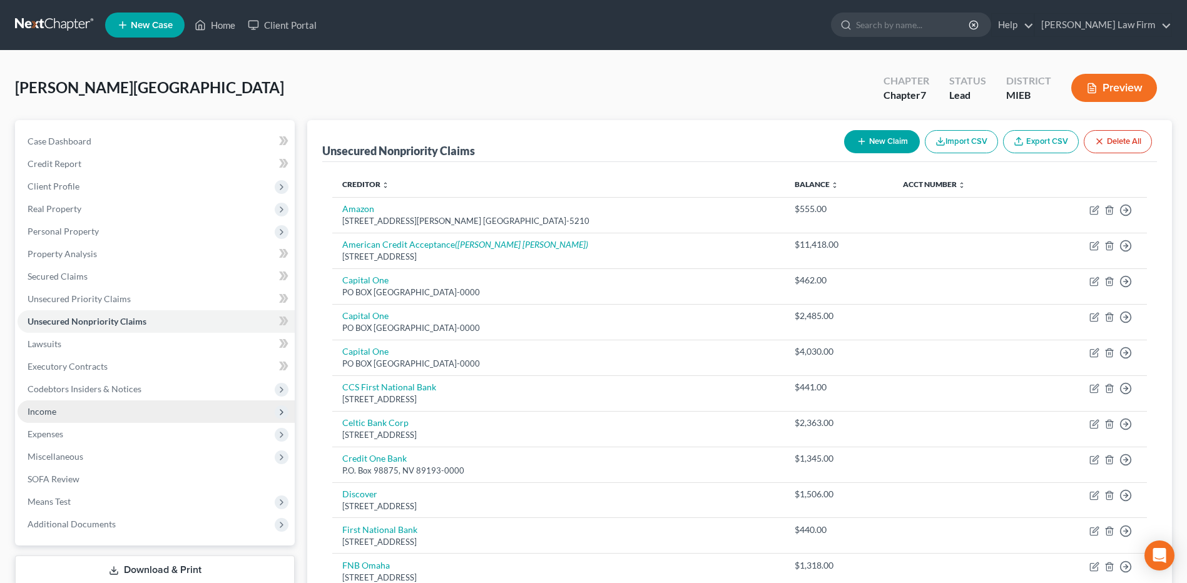
click at [155, 357] on span "Income" at bounding box center [156, 411] width 277 height 23
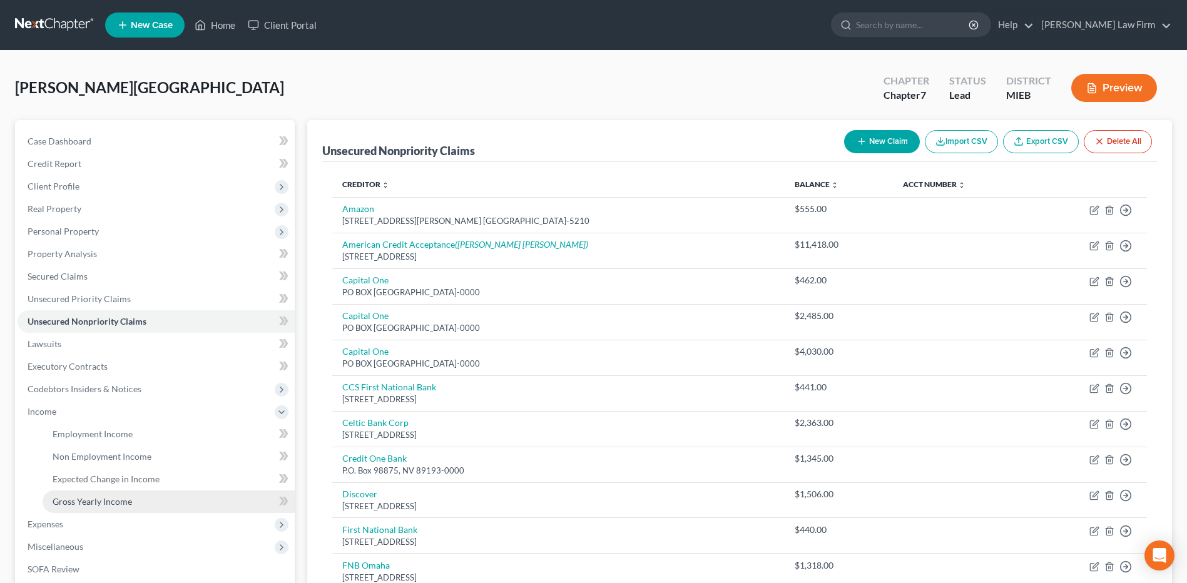
click at [122, 357] on span "Gross Yearly Income" at bounding box center [92, 501] width 79 height 11
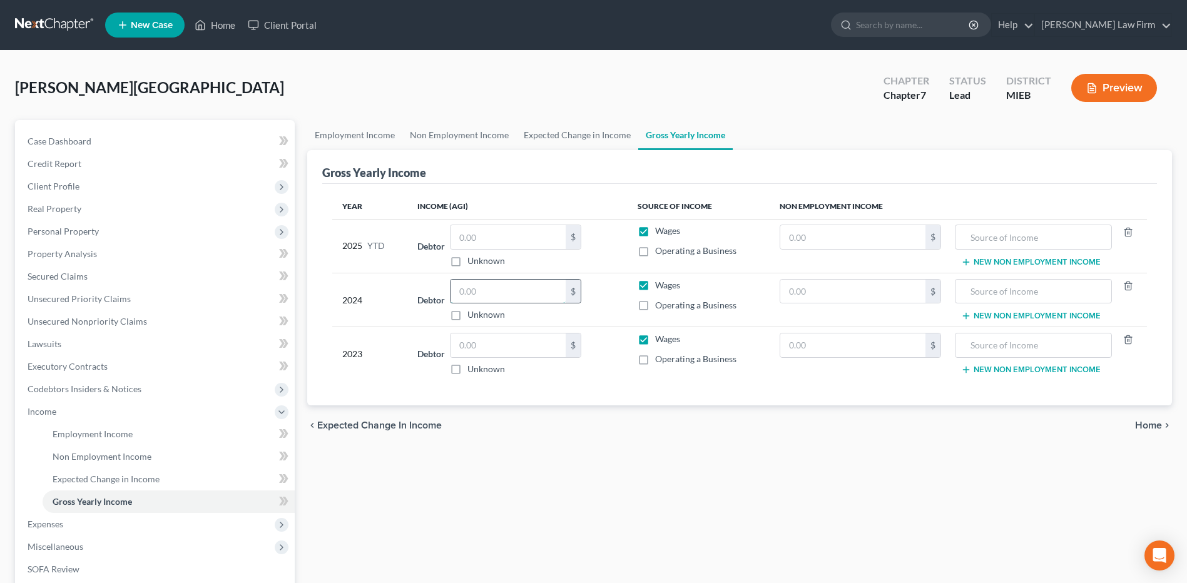
click at [519, 291] on input "text" at bounding box center [507, 292] width 115 height 24
click at [482, 352] on input "text" at bounding box center [507, 345] width 115 height 24
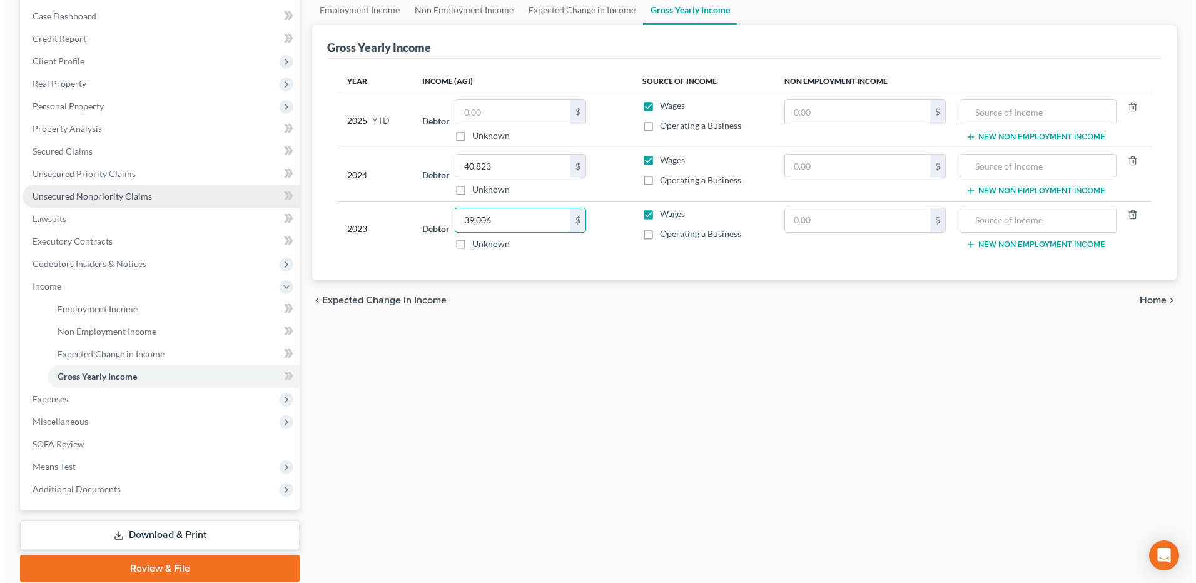
scroll to position [146, 0]
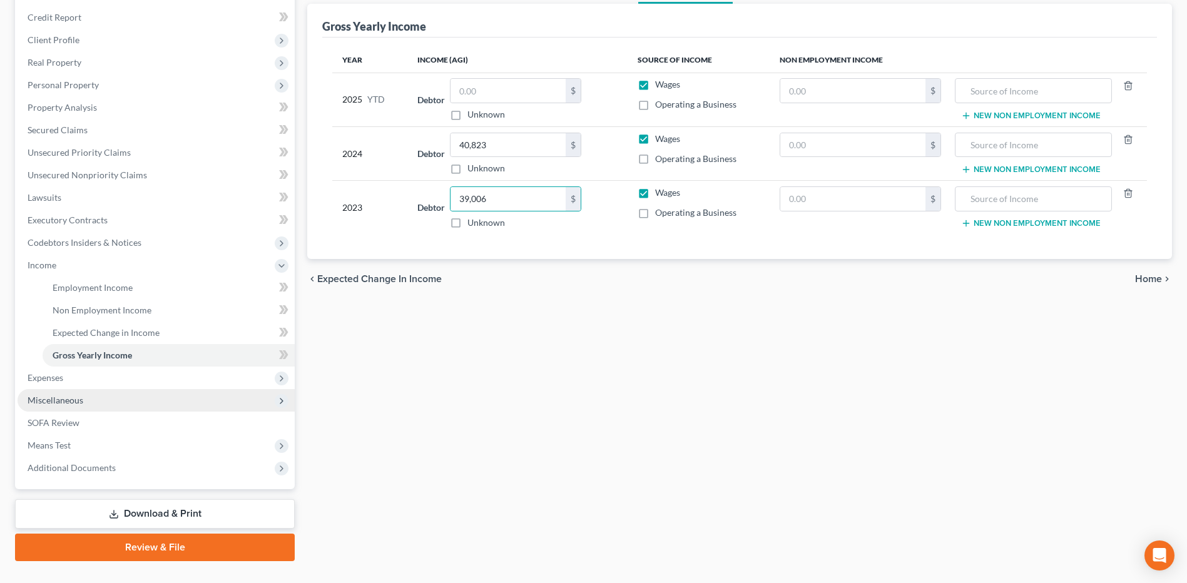
click at [85, 357] on span "Miscellaneous" at bounding box center [156, 400] width 277 height 23
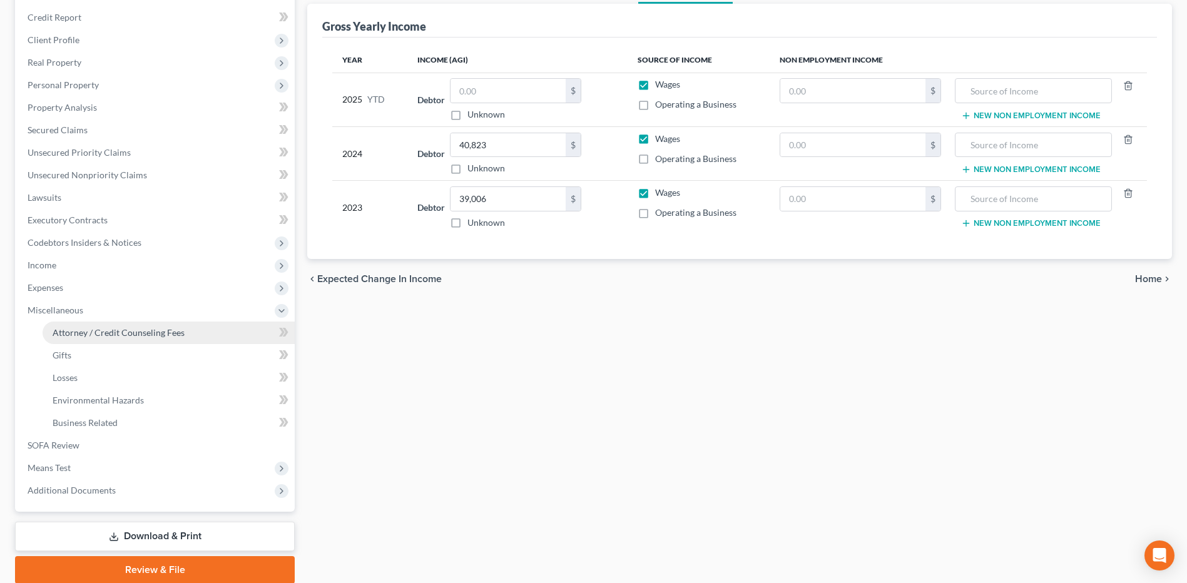
click at [168, 338] on link "Attorney / Credit Counseling Fees" at bounding box center [169, 333] width 252 height 23
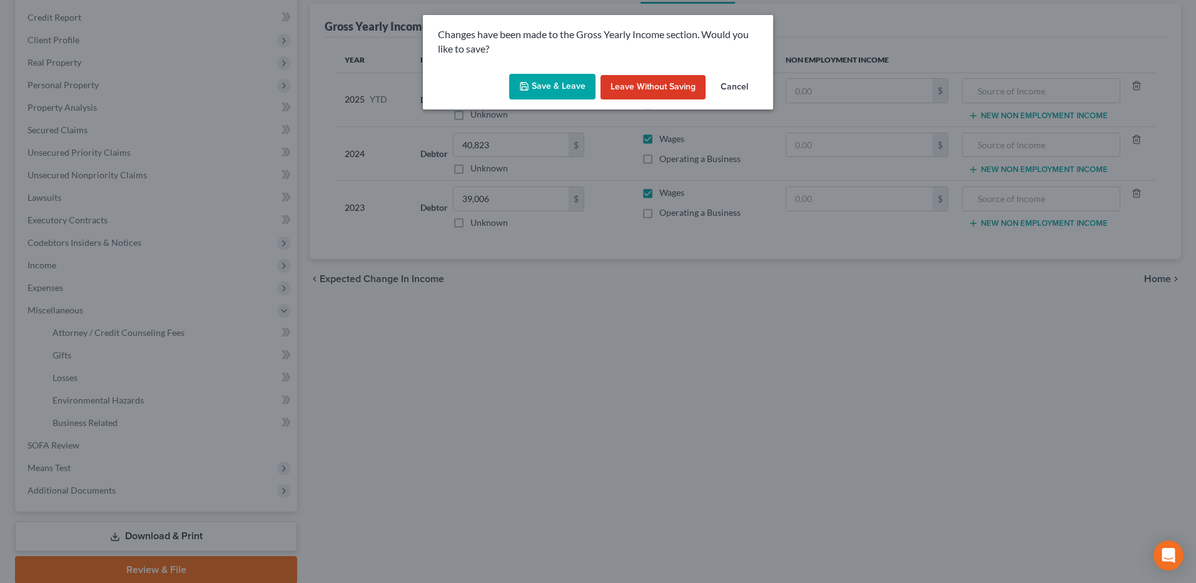
click at [557, 78] on button "Save & Leave" at bounding box center [552, 87] width 86 height 26
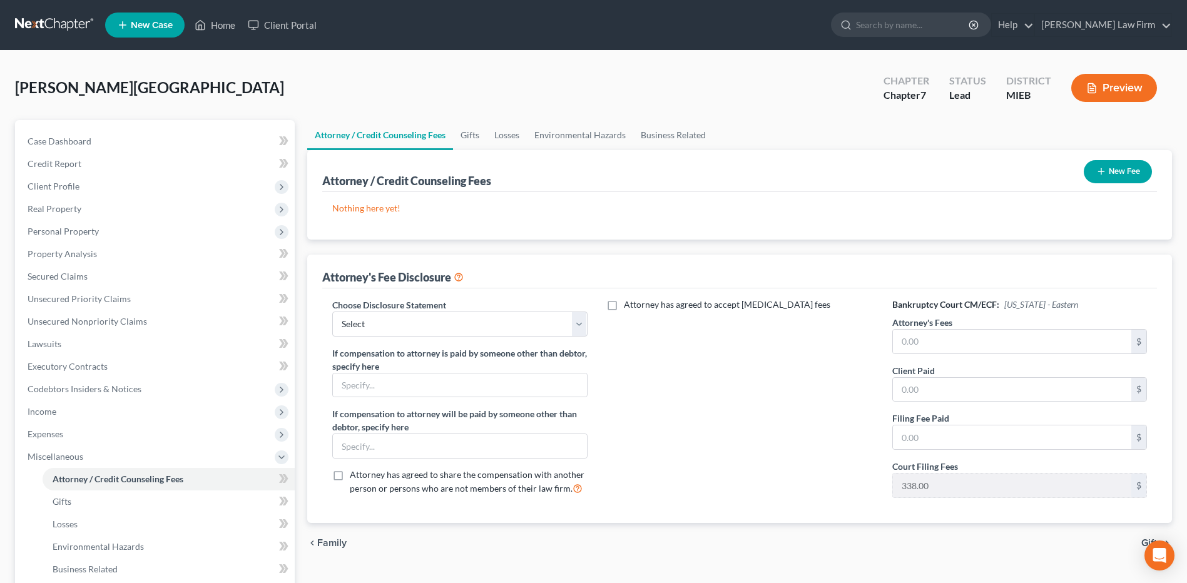
click at [795, 179] on button "New Fee" at bounding box center [1118, 171] width 68 height 23
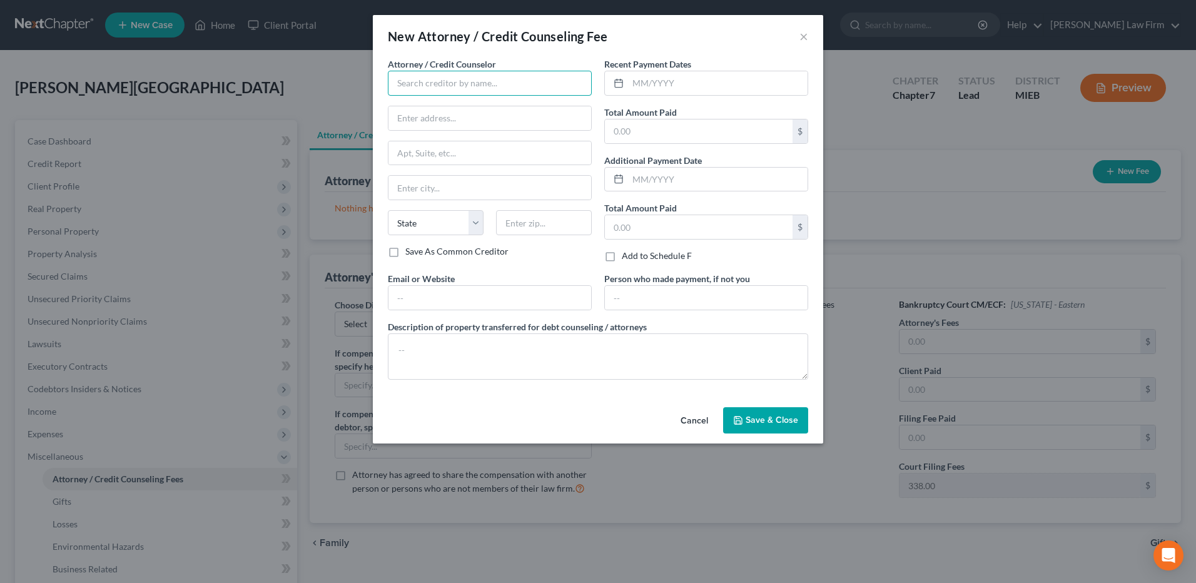
click at [466, 87] on input "text" at bounding box center [490, 83] width 204 height 25
click at [642, 129] on input "text" at bounding box center [699, 132] width 188 height 24
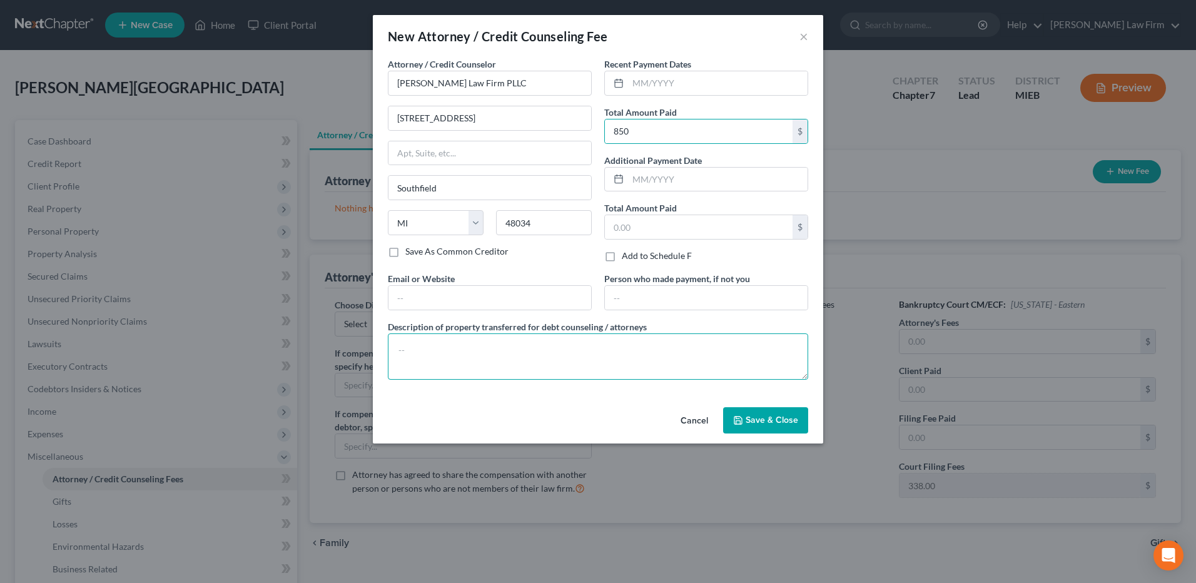
click at [547, 357] on textarea at bounding box center [598, 356] width 420 height 46
click at [759, 357] on span "Save & Close" at bounding box center [772, 420] width 53 height 11
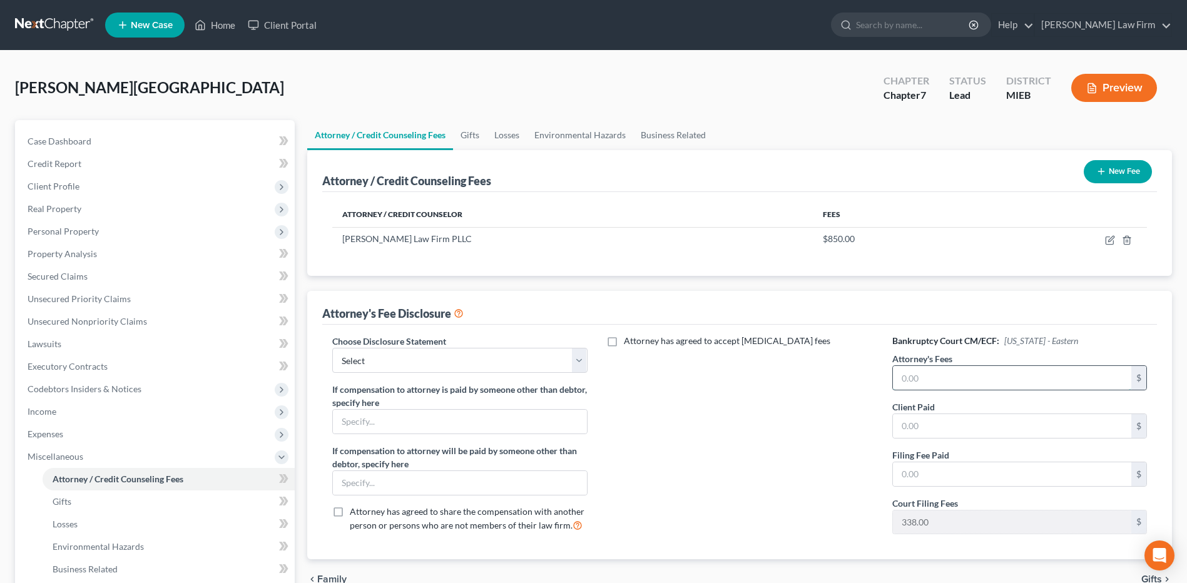
click at [795, 357] on input "text" at bounding box center [1012, 378] width 238 height 24
click at [795, 357] on input "text" at bounding box center [1012, 426] width 238 height 24
click at [795, 357] on input "text" at bounding box center [1012, 474] width 238 height 24
click at [576, 357] on select "Select Legal Services Provided" at bounding box center [459, 360] width 255 height 25
click at [332, 348] on select "Select Legal Services Provided" at bounding box center [459, 360] width 255 height 25
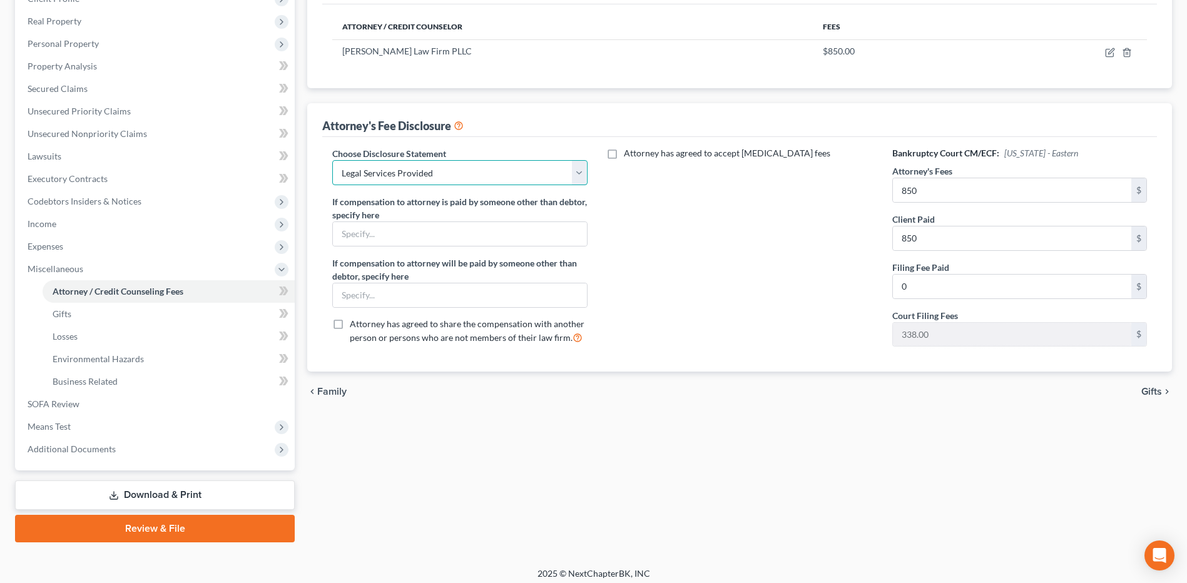
scroll to position [195, 0]
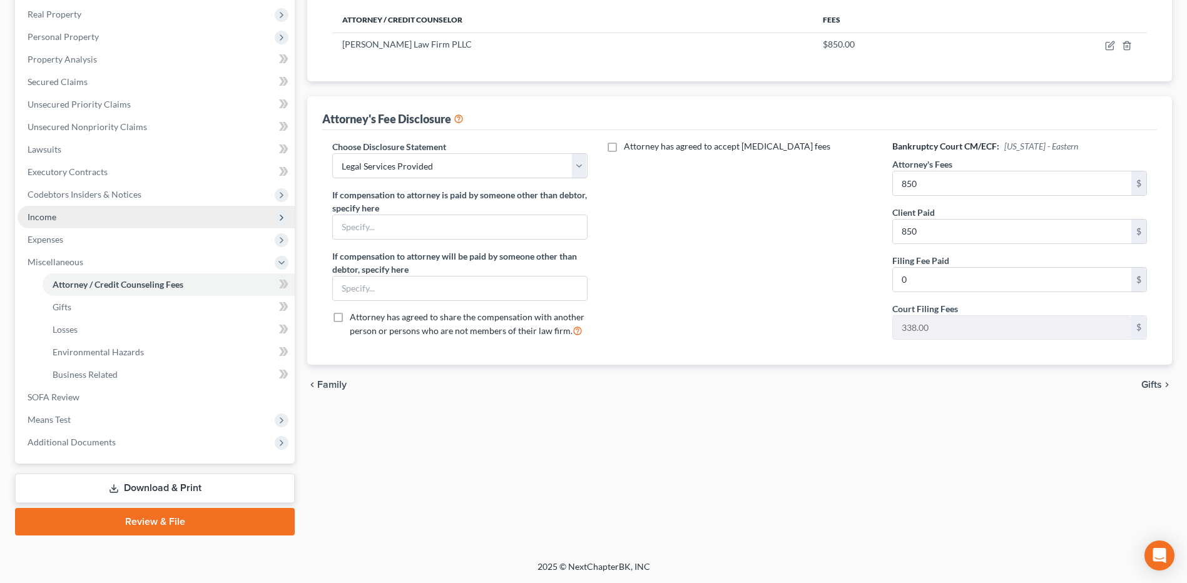
click at [158, 215] on span "Income" at bounding box center [156, 217] width 277 height 23
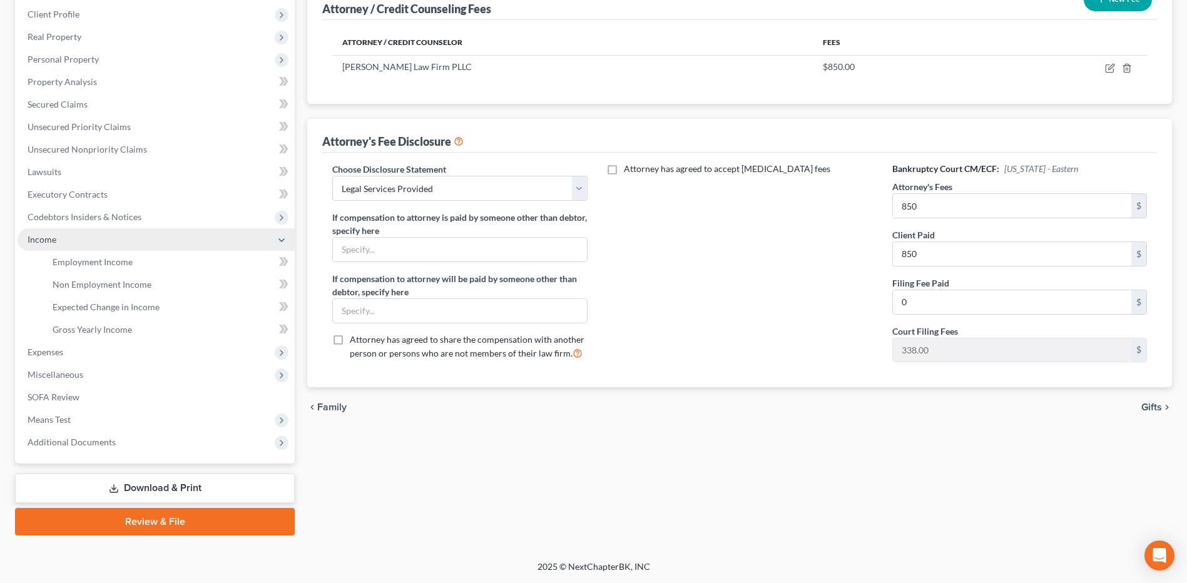
scroll to position [172, 0]
click at [120, 259] on span "Employment Income" at bounding box center [93, 262] width 80 height 11
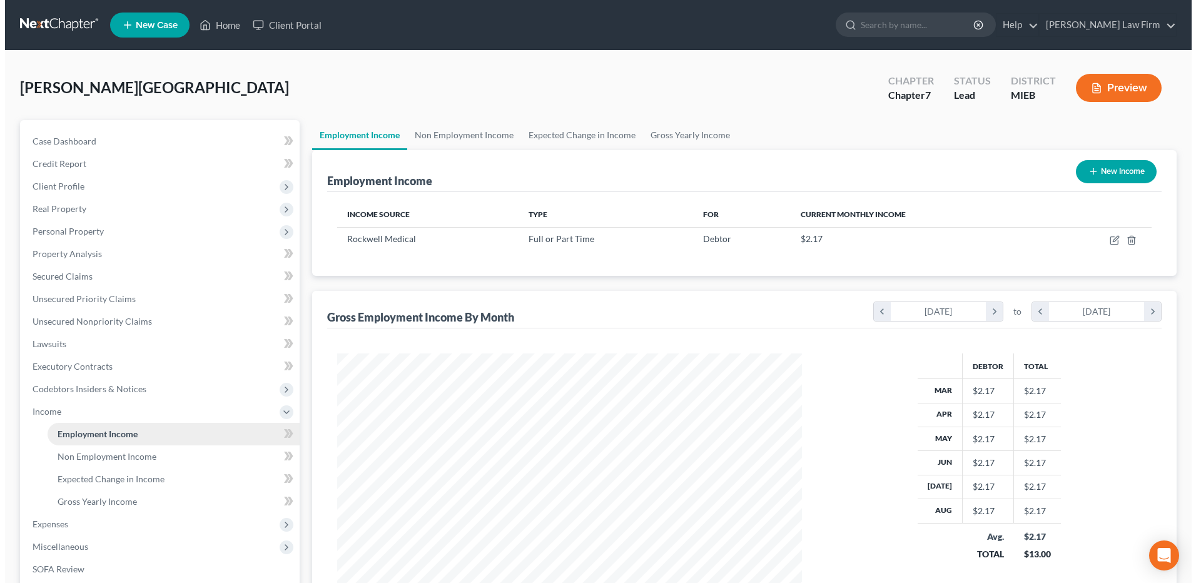
scroll to position [232, 489]
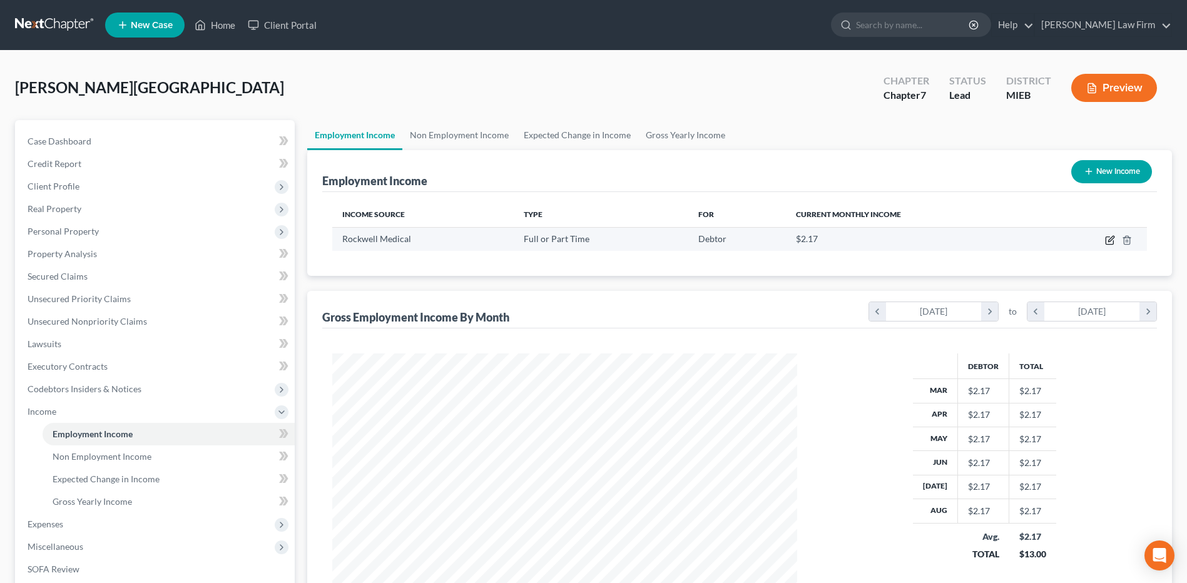
click at [795, 242] on icon "button" at bounding box center [1111, 239] width 6 height 6
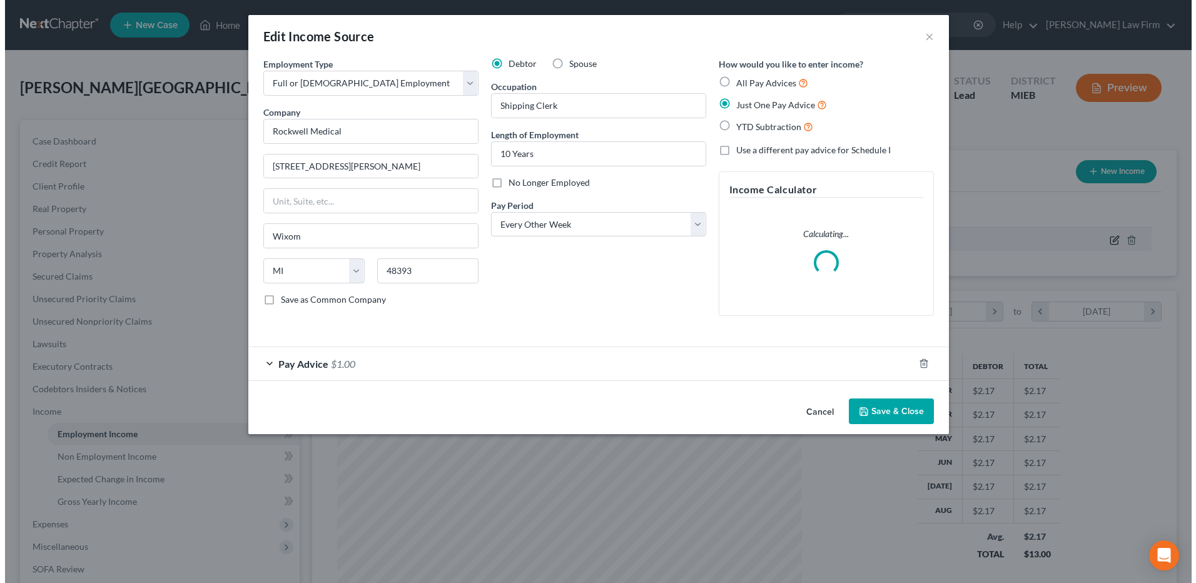
scroll to position [234, 494]
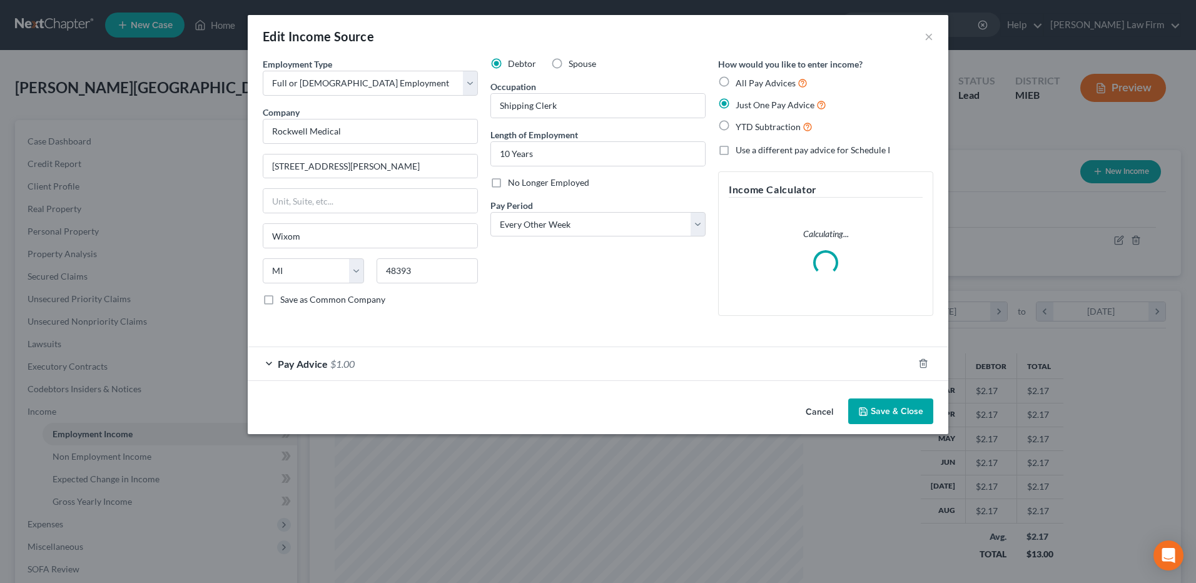
click at [531, 357] on div "Employment Type * Select Full or Part Time Employment Self Employment Company *…" at bounding box center [598, 226] width 701 height 336
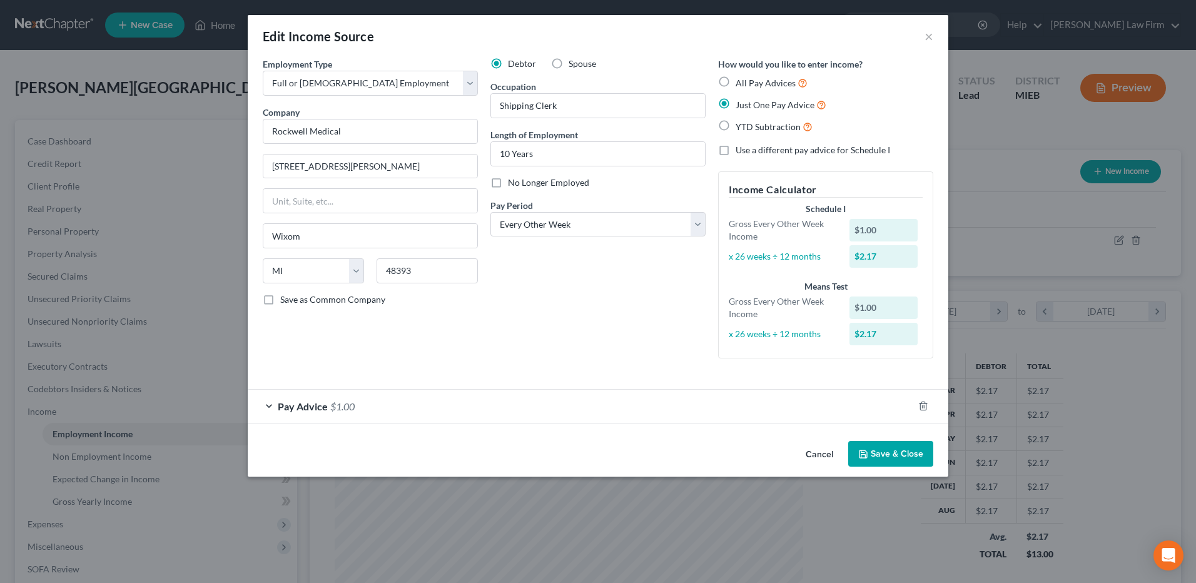
click at [495, 357] on div "Pay Advice $1.00" at bounding box center [598, 406] width 701 height 34
click at [494, 357] on div "Pay Advice $1.00" at bounding box center [581, 406] width 666 height 33
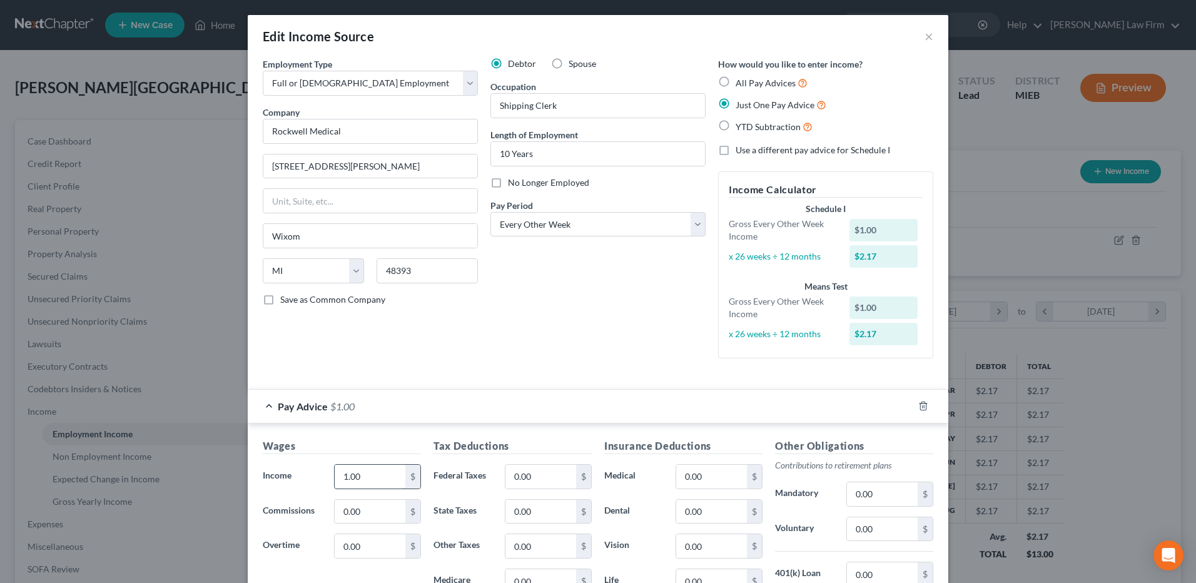
click at [359, 357] on input "1.00" at bounding box center [370, 477] width 71 height 24
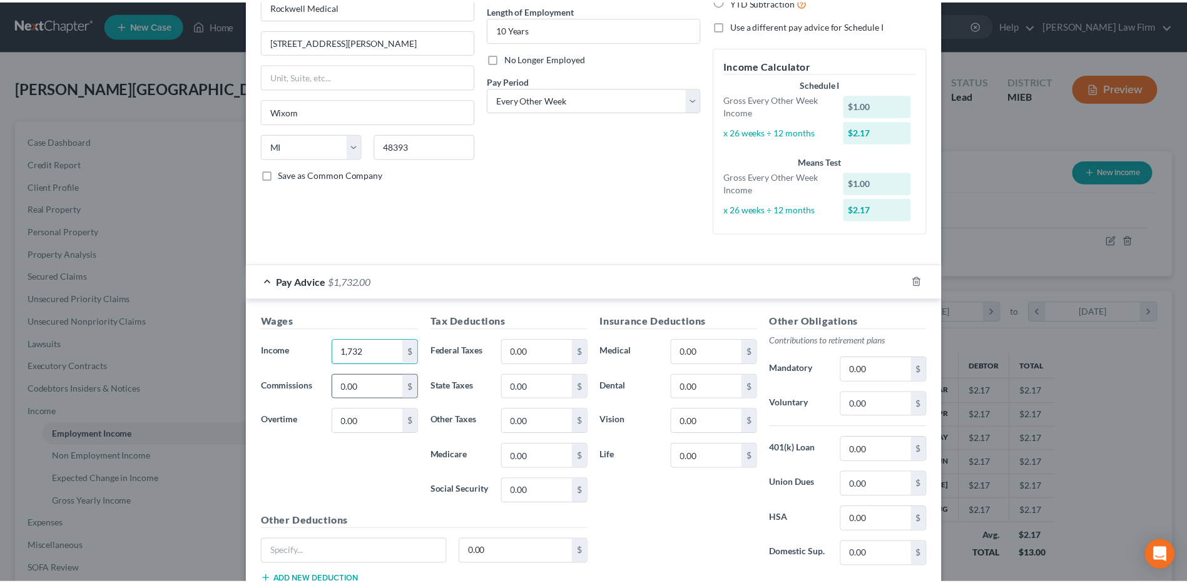
scroll to position [198, 0]
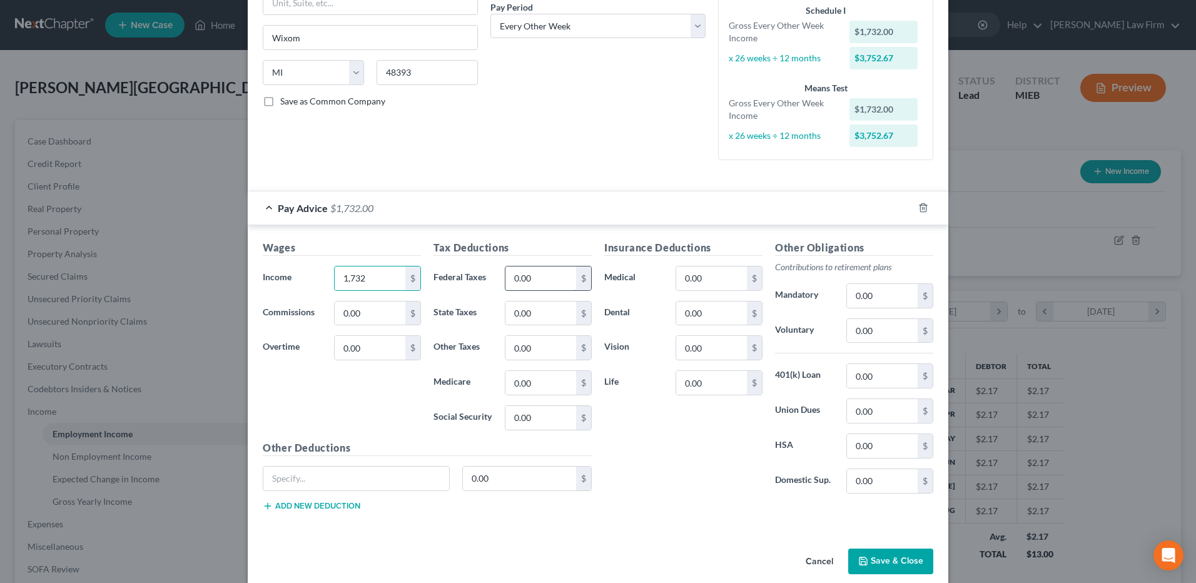
click at [544, 285] on input "0.00" at bounding box center [541, 279] width 71 height 24
click at [530, 357] on input "0.00" at bounding box center [541, 383] width 71 height 24
click at [547, 357] on input "0.00" at bounding box center [541, 418] width 71 height 24
click at [531, 317] on input "0.00" at bounding box center [541, 314] width 71 height 24
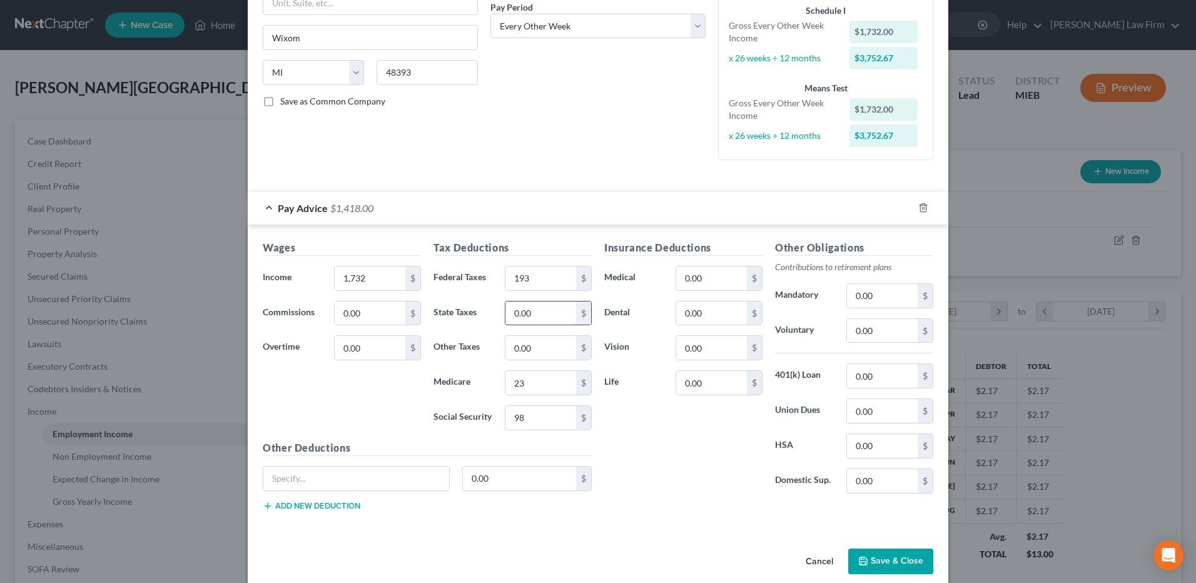
click at [531, 317] on input "0.00" at bounding box center [541, 314] width 71 height 24
click at [795, 336] on input "0.00" at bounding box center [882, 331] width 71 height 24
click at [795, 357] on input "0.00" at bounding box center [882, 376] width 71 height 24
click at [713, 279] on input "0.00" at bounding box center [711, 279] width 71 height 24
click at [795, 357] on input "0.00" at bounding box center [882, 446] width 71 height 24
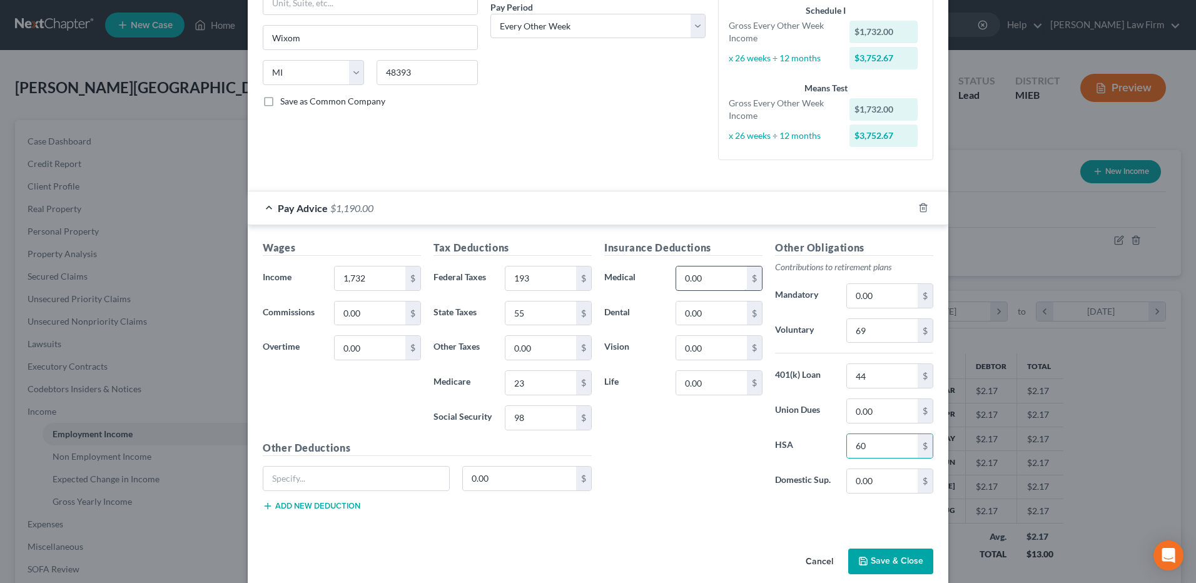
click at [704, 271] on input "0.00" at bounding box center [711, 279] width 71 height 24
click at [795, 357] on button "Save & Close" at bounding box center [890, 562] width 85 height 26
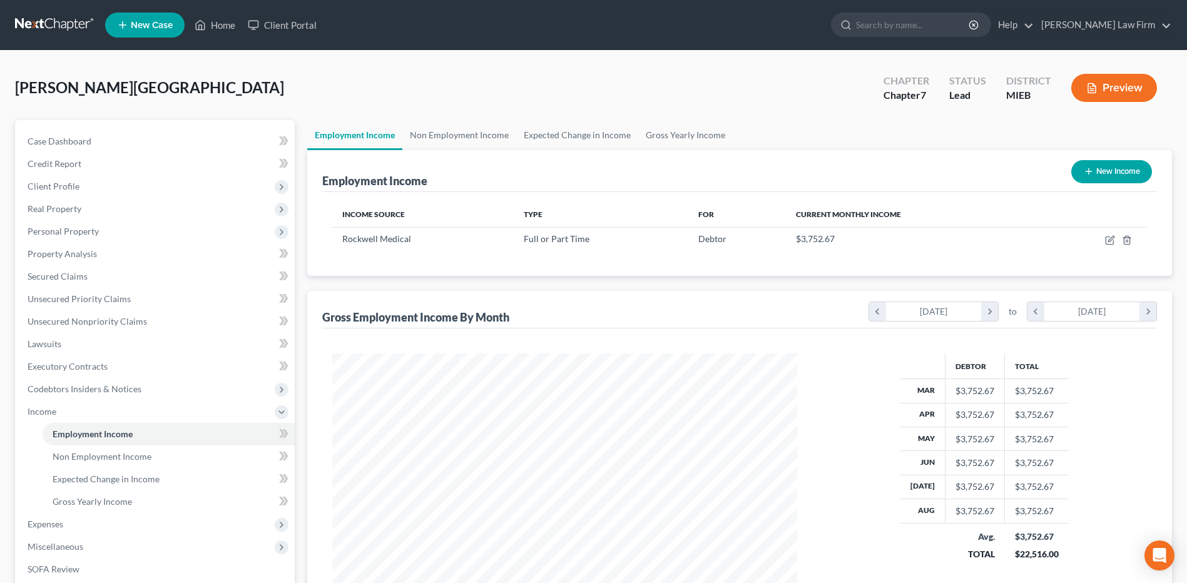
scroll to position [172, 0]
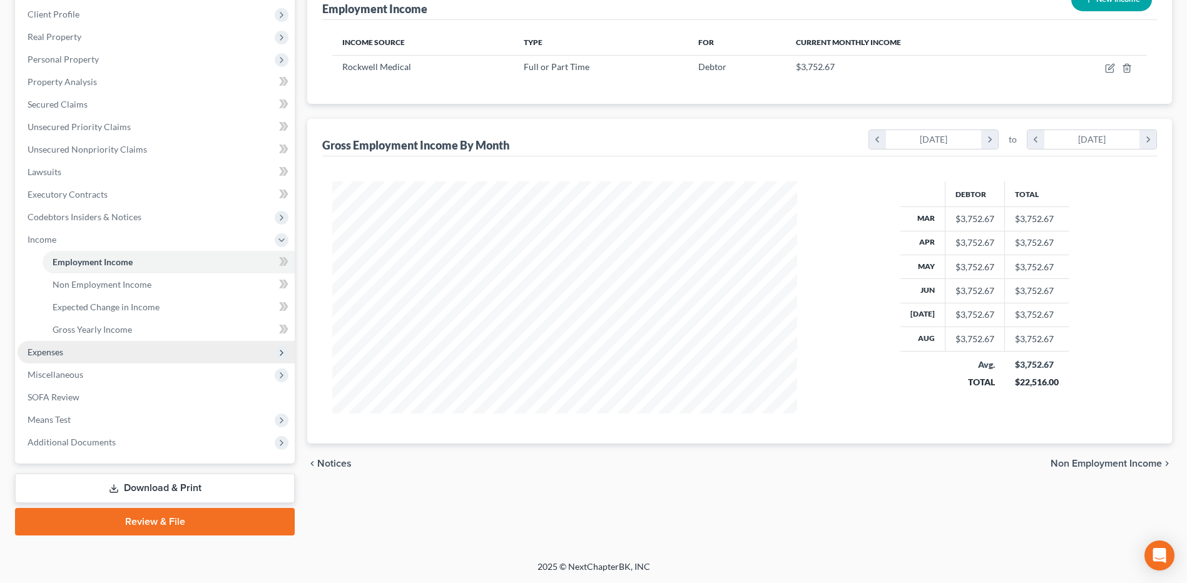
click at [103, 352] on span "Expenses" at bounding box center [156, 352] width 277 height 23
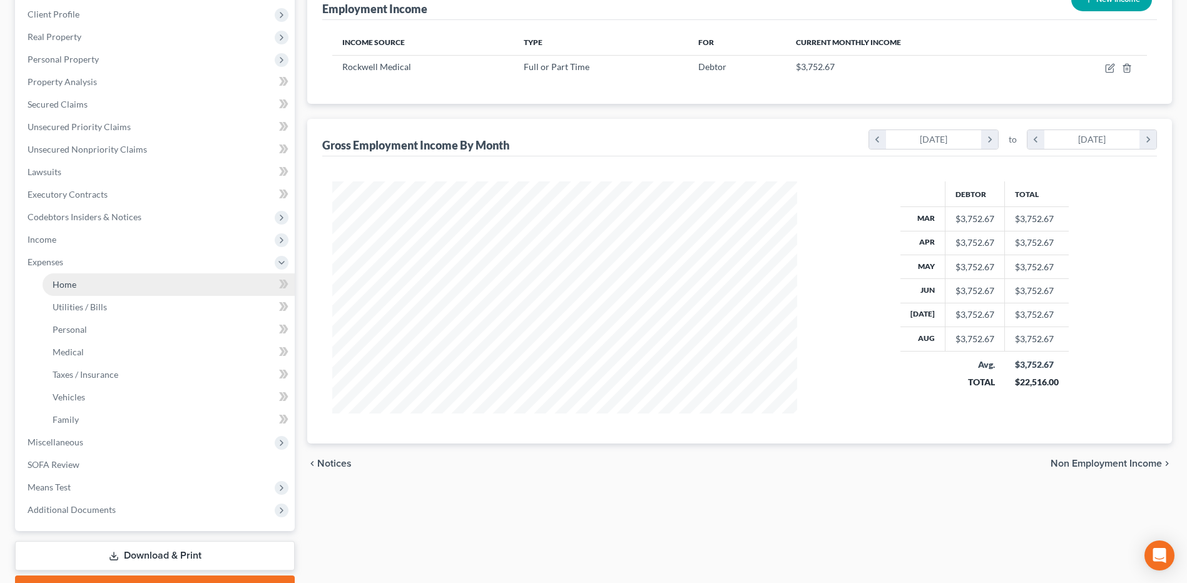
click at [113, 280] on link "Home" at bounding box center [169, 284] width 252 height 23
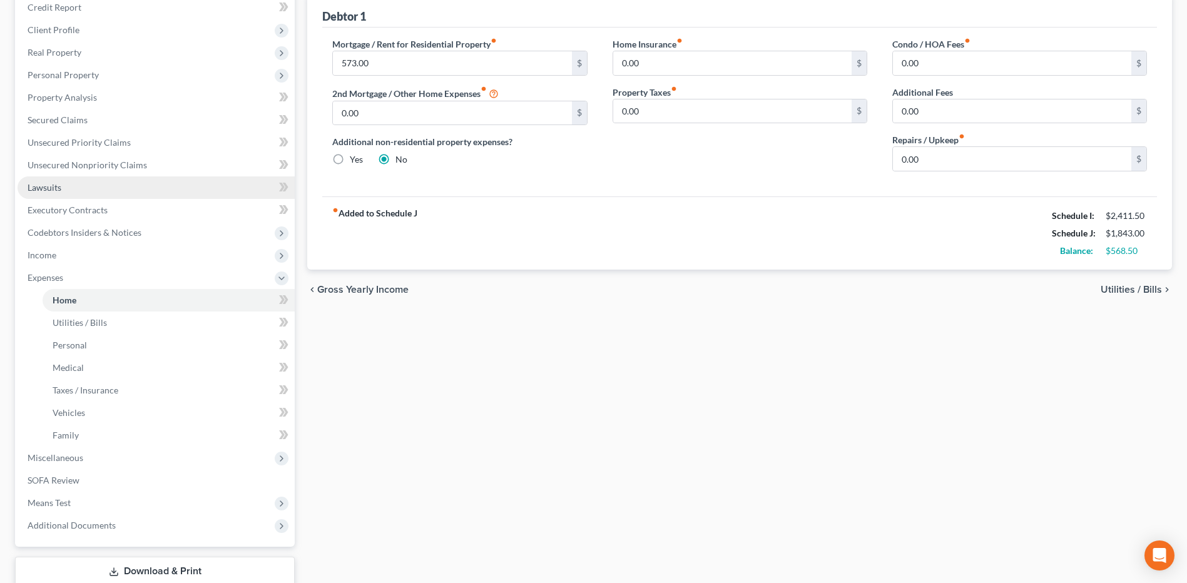
scroll to position [240, 0]
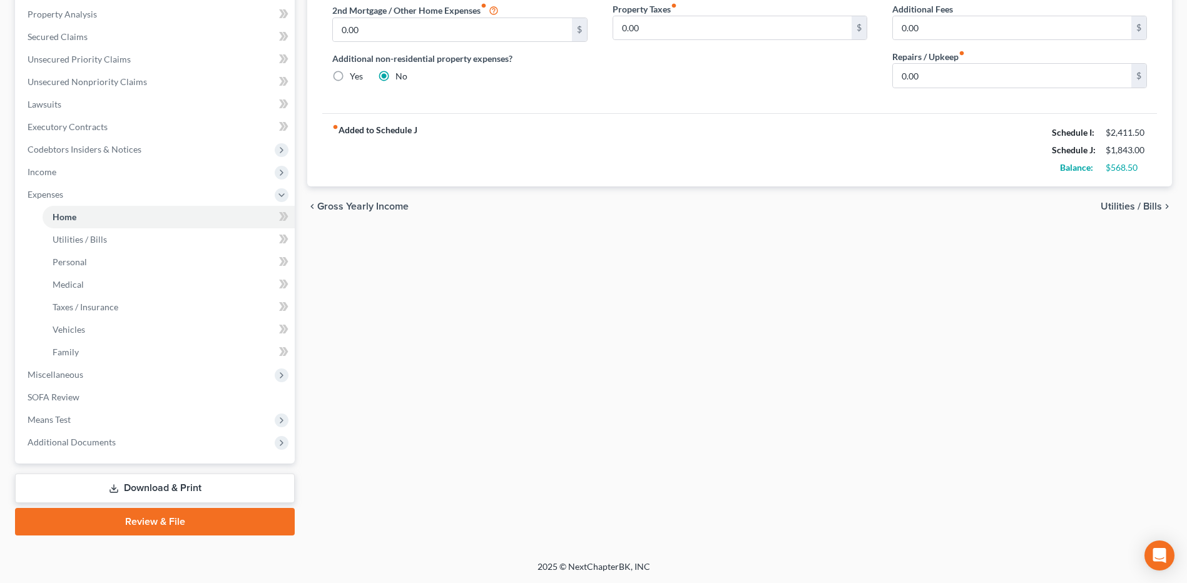
click at [178, 357] on link "Download & Print" at bounding box center [155, 488] width 280 height 29
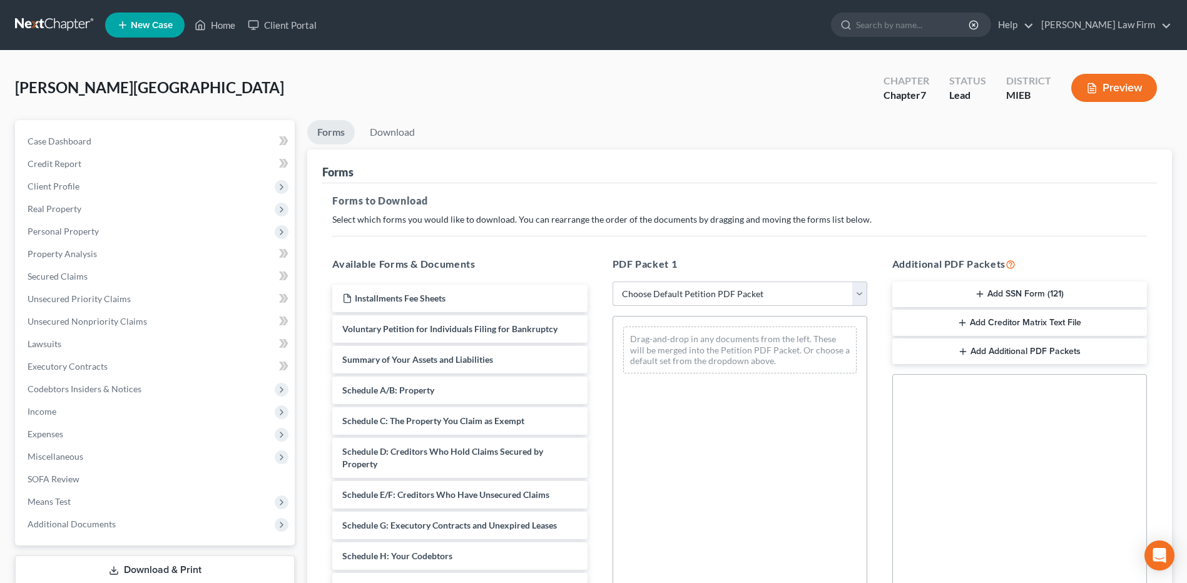
click at [685, 295] on select "Choose Default Petition PDF Packet Complete Bankruptcy Petition (all forms and …" at bounding box center [740, 294] width 255 height 25
click at [613, 282] on select "Choose Default Petition PDF Packet Complete Bankruptcy Petition (all forms and …" at bounding box center [740, 294] width 255 height 25
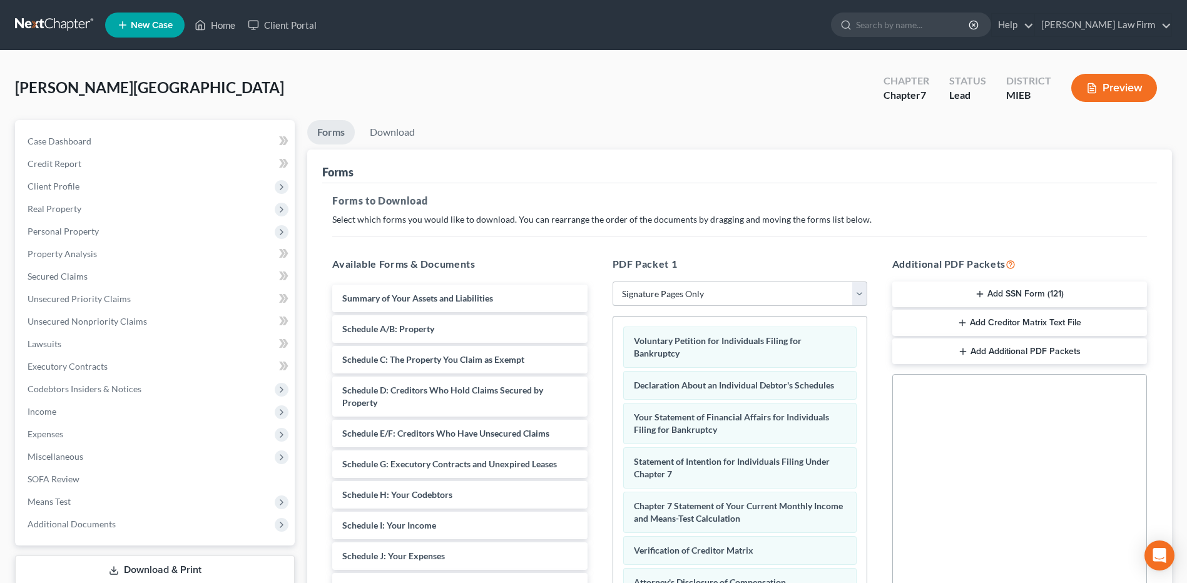
scroll to position [190, 0]
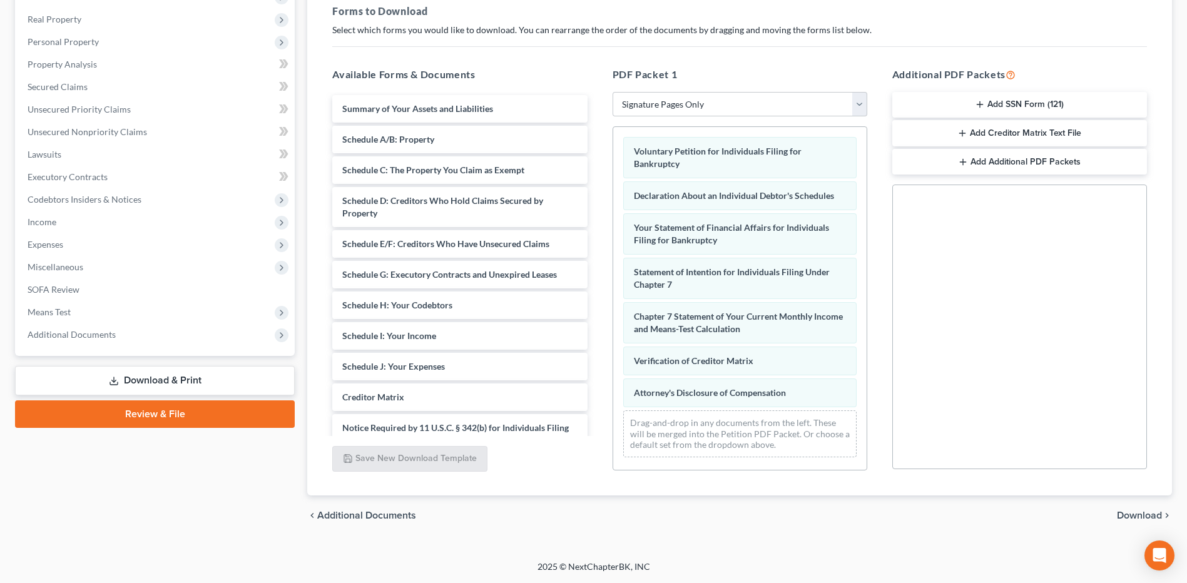
click at [795, 357] on span "Download" at bounding box center [1139, 516] width 45 height 10
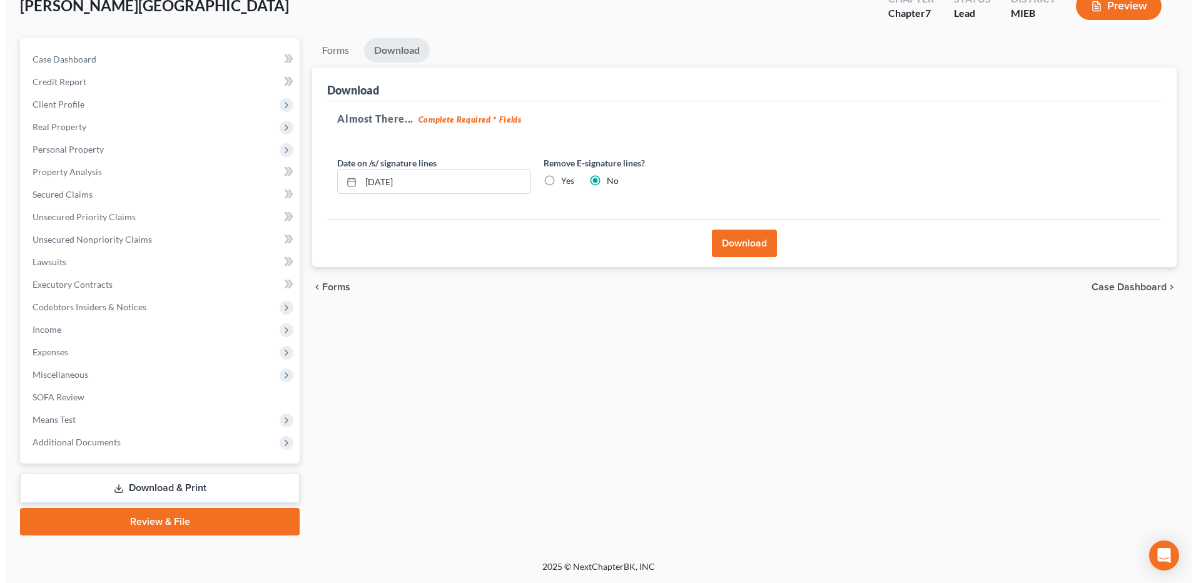
scroll to position [0, 0]
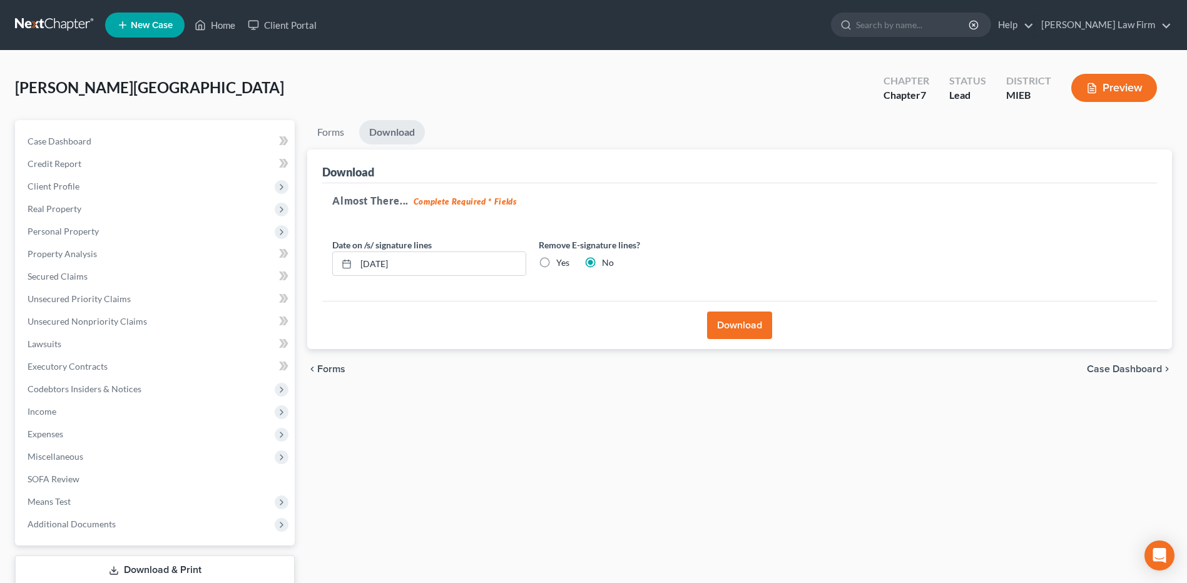
click at [751, 328] on button "Download" at bounding box center [739, 326] width 65 height 28
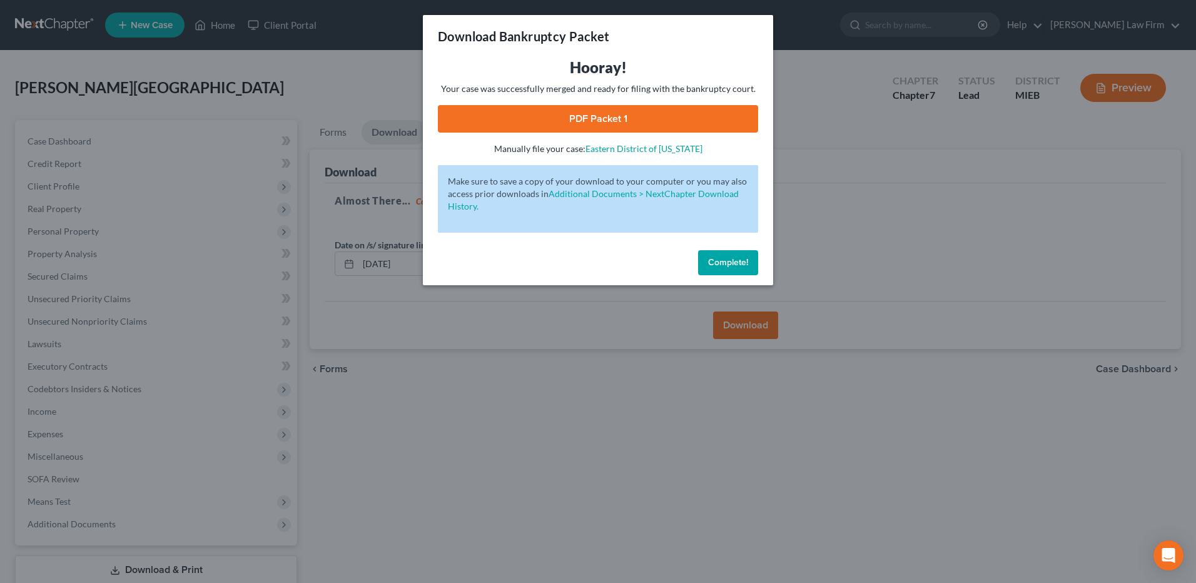
click at [619, 119] on link "PDF Packet 1" at bounding box center [598, 119] width 320 height 28
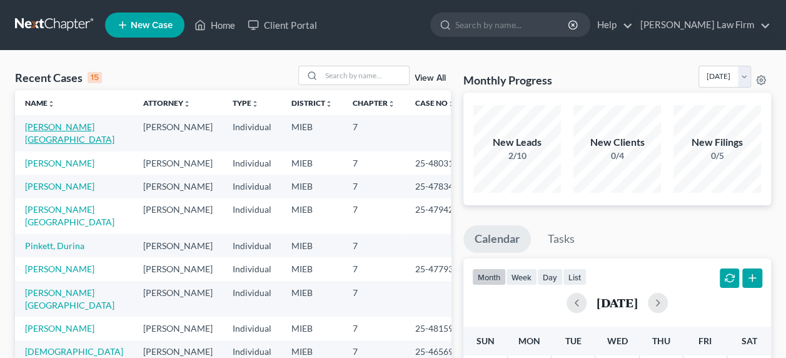
click at [58, 128] on link "Erwin, Kerry" at bounding box center [69, 132] width 89 height 23
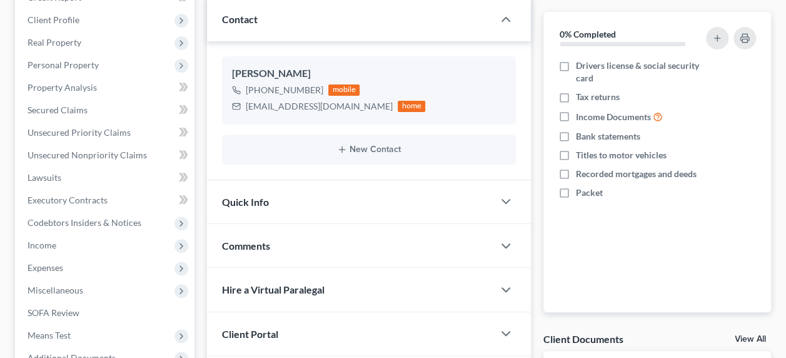
scroll to position [208, 0]
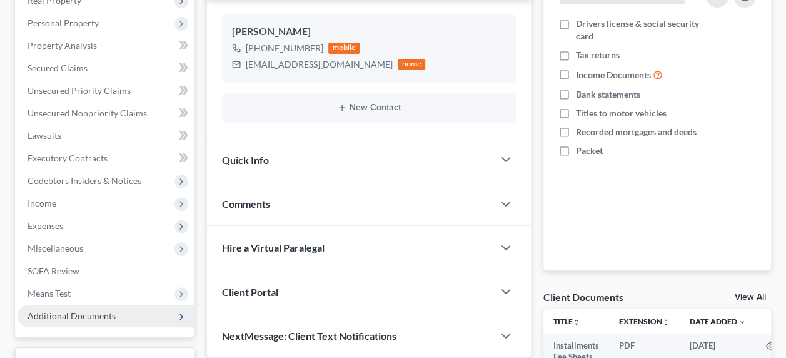
click at [118, 312] on span "Additional Documents" at bounding box center [106, 316] width 177 height 23
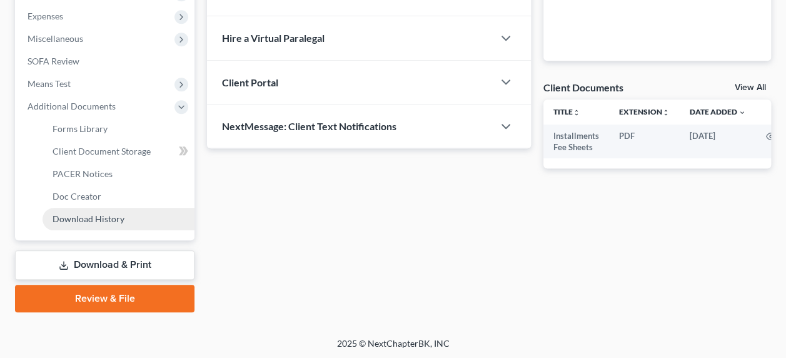
click at [115, 218] on span "Download History" at bounding box center [89, 218] width 72 height 11
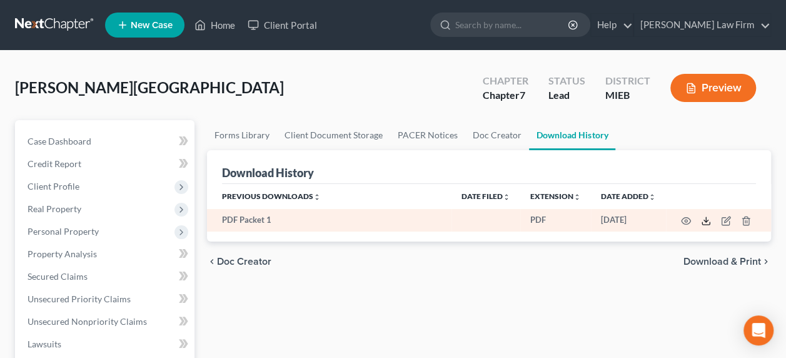
click at [706, 217] on line at bounding box center [706, 219] width 0 height 5
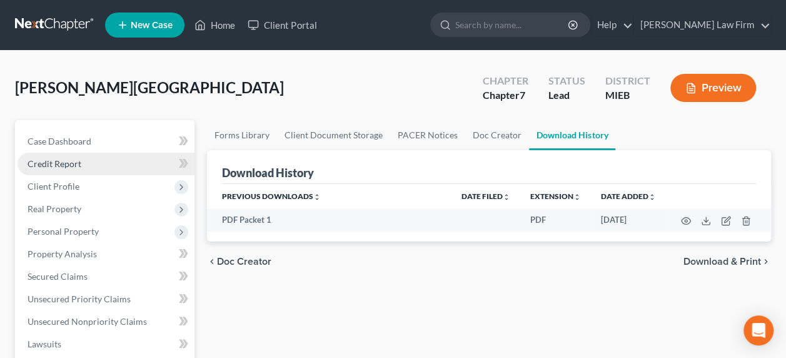
click at [72, 165] on span "Credit Report" at bounding box center [55, 163] width 54 height 11
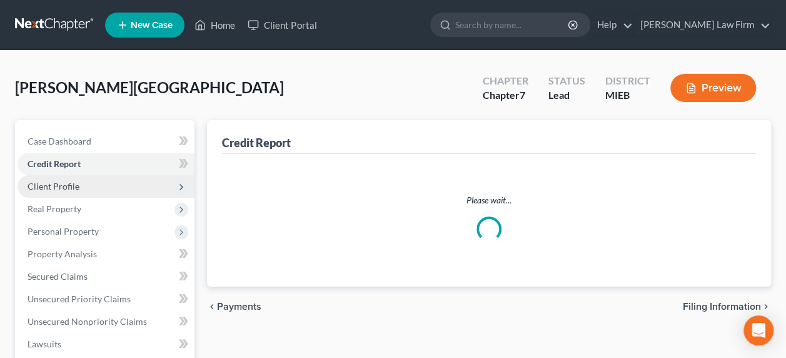
click at [54, 186] on span "Client Profile" at bounding box center [54, 186] width 52 height 11
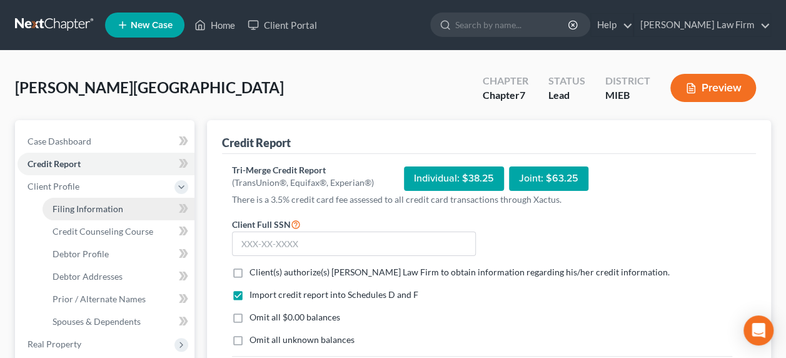
click at [83, 205] on span "Filing Information" at bounding box center [88, 208] width 71 height 11
select select "1"
select select "0"
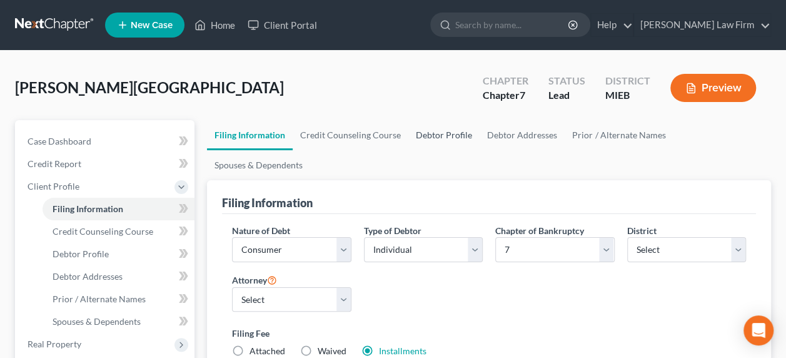
click at [443, 128] on link "Debtor Profile" at bounding box center [444, 135] width 71 height 30
select select "0"
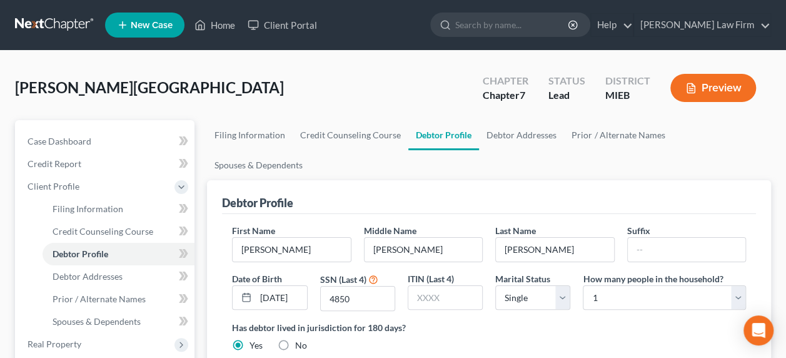
scroll to position [10, 0]
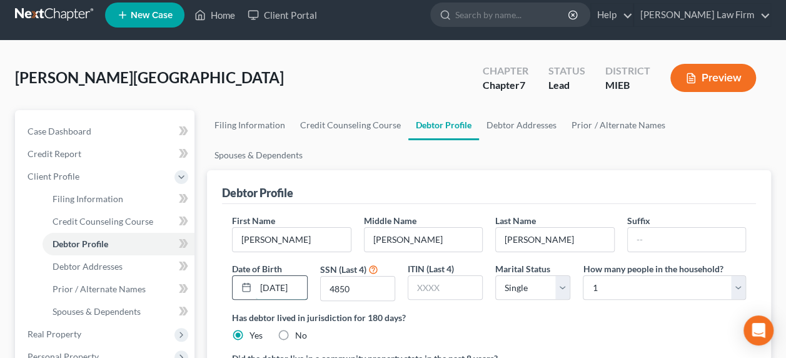
click at [299, 276] on input "01/26/1984" at bounding box center [281, 288] width 51 height 24
click at [309, 262] on div "Date of Birth 01/26/1984" at bounding box center [270, 281] width 88 height 39
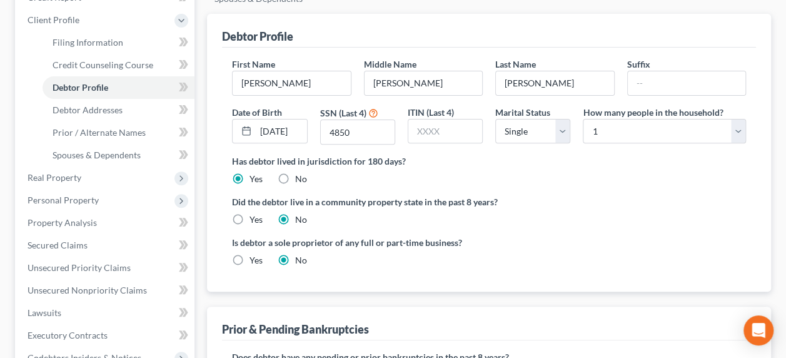
scroll to position [0, 0]
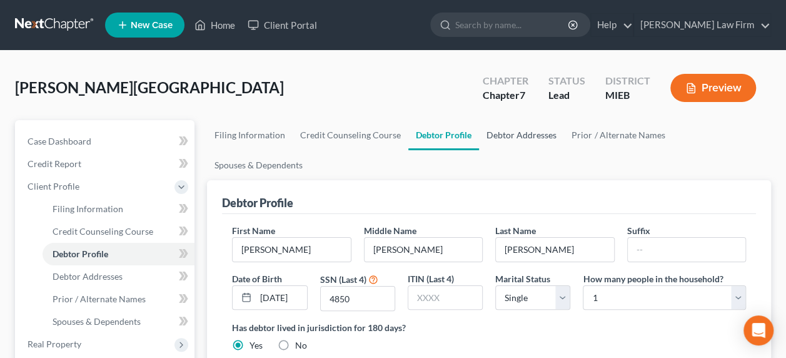
click at [494, 136] on link "Debtor Addresses" at bounding box center [521, 135] width 85 height 30
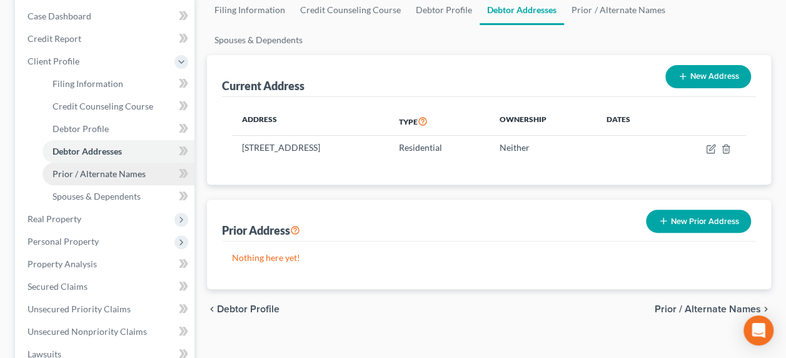
scroll to position [135, 0]
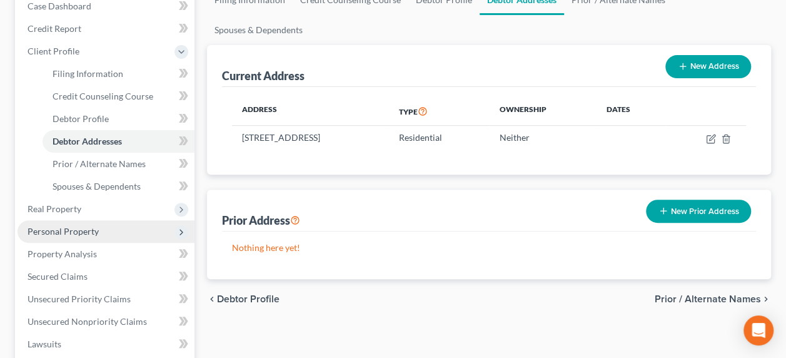
click at [86, 228] on span "Personal Property" at bounding box center [63, 231] width 71 height 11
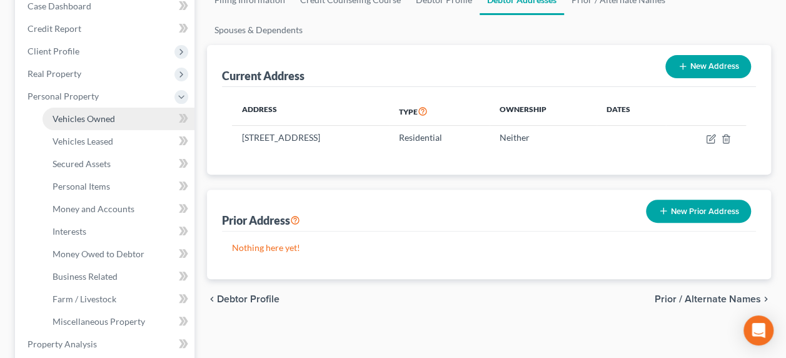
click at [89, 115] on span "Vehicles Owned" at bounding box center [84, 118] width 63 height 11
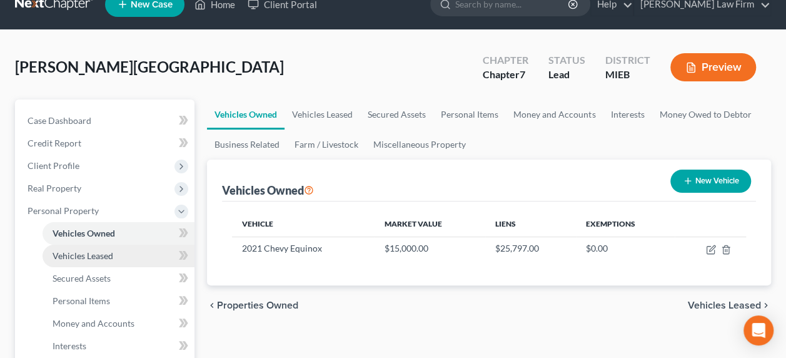
scroll to position [31, 0]
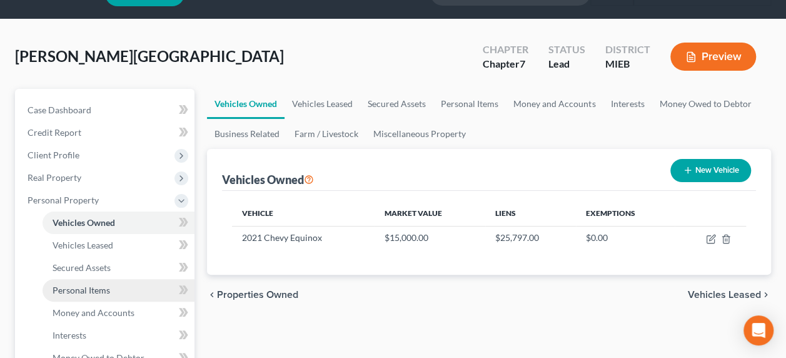
click at [88, 287] on span "Personal Items" at bounding box center [82, 290] width 58 height 11
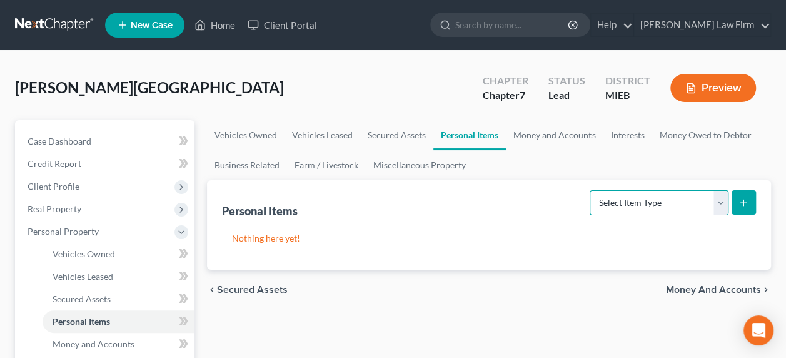
click at [658, 210] on select "Select Item Type Clothing Collectibles Of Value Electronics Firearms Household …" at bounding box center [659, 202] width 139 height 25
select select "clothing"
click at [591, 190] on select "Select Item Type Clothing Collectibles Of Value Electronics Firearms Household …" at bounding box center [659, 202] width 139 height 25
click at [744, 203] on line "submit" at bounding box center [744, 203] width 0 height 6
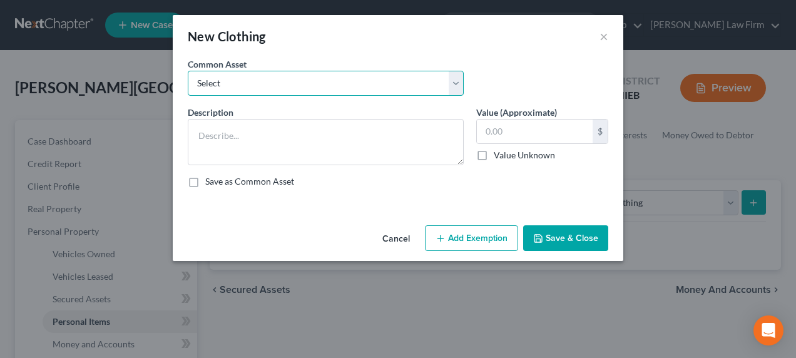
click at [357, 87] on select "Select All clothing belonging to debtor. All clothing belonging to debtor." at bounding box center [326, 83] width 276 height 25
select select "0"
click at [188, 71] on select "Select All clothing belonging to debtor. All clothing belonging to debtor." at bounding box center [326, 83] width 276 height 25
type textarea "All clothing belonging to debtor."
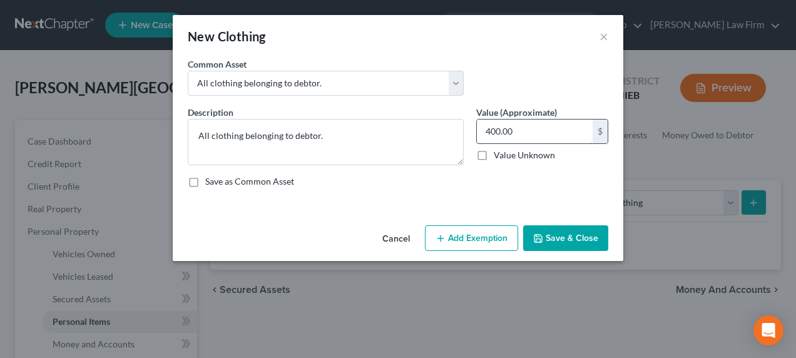
click at [519, 125] on input "400.00" at bounding box center [535, 132] width 116 height 24
type input "150"
click at [483, 235] on button "Add Exemption" at bounding box center [471, 238] width 93 height 26
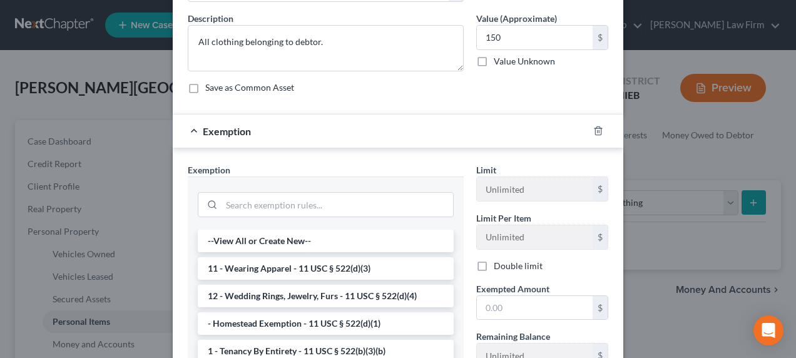
scroll to position [104, 0]
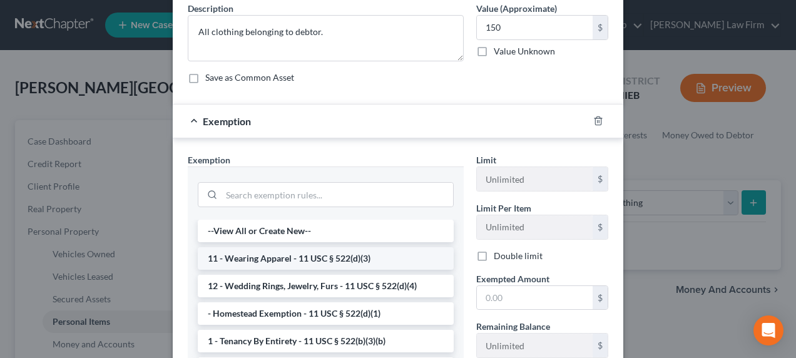
click at [352, 267] on li "11 - Wearing Apparel - 11 USC § 522(d)(3)" at bounding box center [326, 258] width 256 height 23
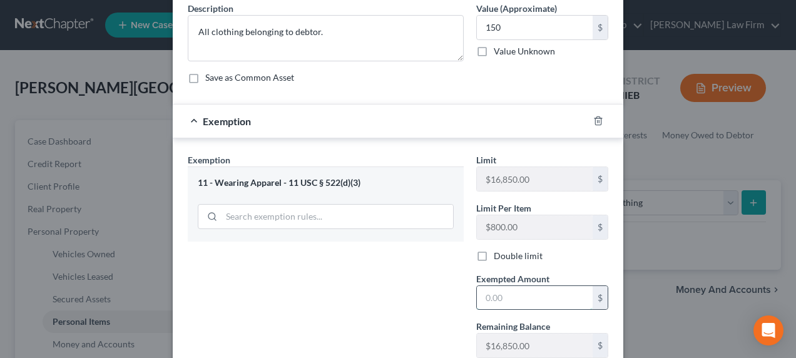
click at [509, 295] on input "text" at bounding box center [535, 298] width 116 height 24
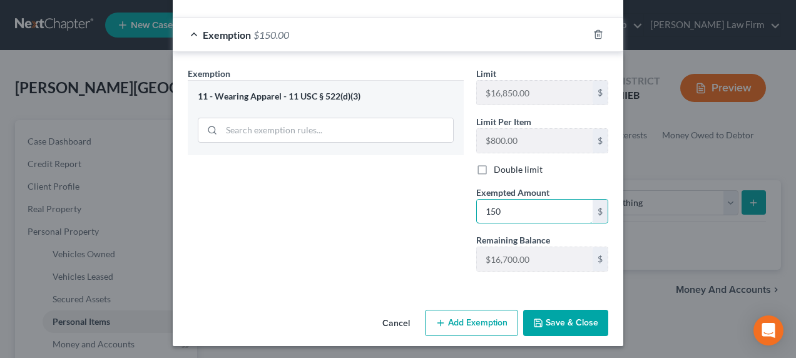
type input "150"
click at [549, 313] on button "Save & Close" at bounding box center [565, 323] width 85 height 26
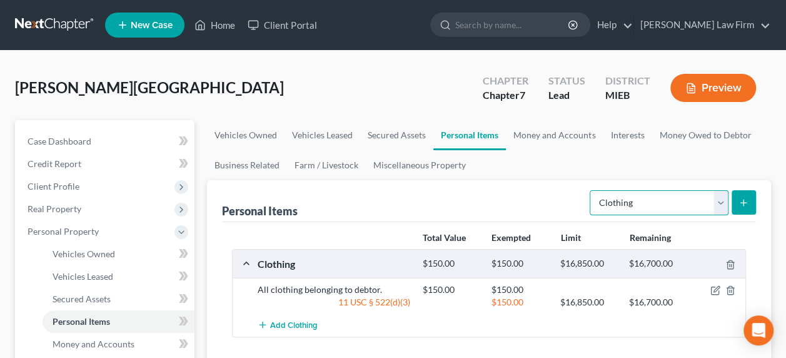
click at [644, 205] on select "Select Item Type Clothing Collectibles Of Value Electronics Firearms Household …" at bounding box center [659, 202] width 139 height 25
select select "electronics"
click at [591, 190] on select "Select Item Type Clothing Collectibles Of Value Electronics Firearms Household …" at bounding box center [659, 202] width 139 height 25
click at [741, 200] on icon "submit" at bounding box center [744, 203] width 10 height 10
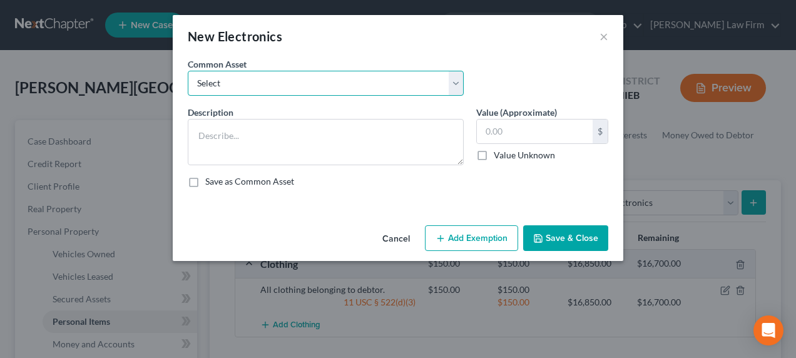
click at [456, 83] on select "Select All electronics in debtor's home including; Televisions, cell phones, an…" at bounding box center [326, 83] width 276 height 25
select select "0"
click at [188, 71] on select "Select All electronics in debtor's home including; Televisions, cell phones, an…" at bounding box center [326, 83] width 276 height 25
type textarea "All electronics in debtor's home including; Televisions, cell phones, and compu…"
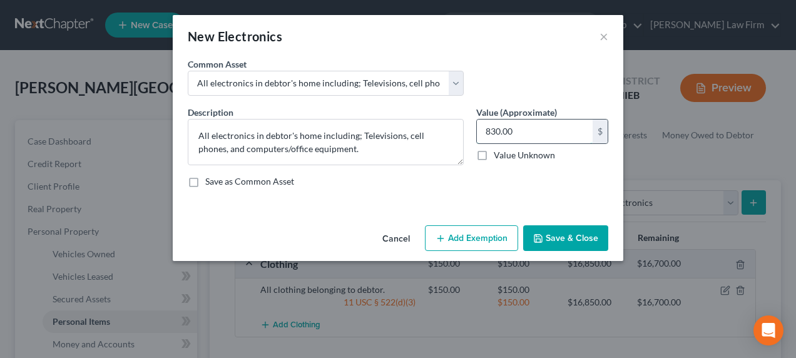
click at [518, 130] on input "830.00" at bounding box center [535, 132] width 116 height 24
type input "100"
click at [497, 232] on button "Add Exemption" at bounding box center [471, 238] width 93 height 26
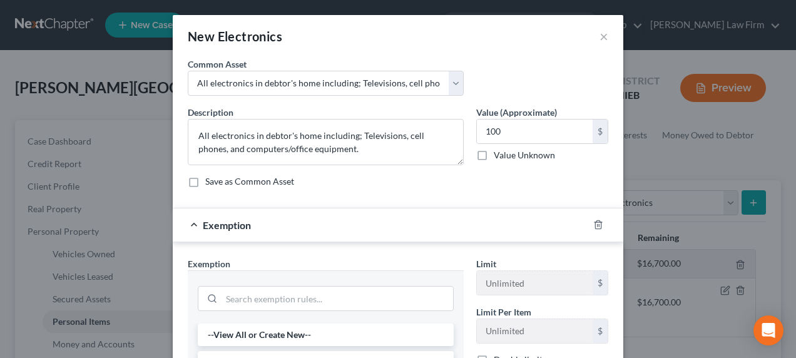
scroll to position [198, 0]
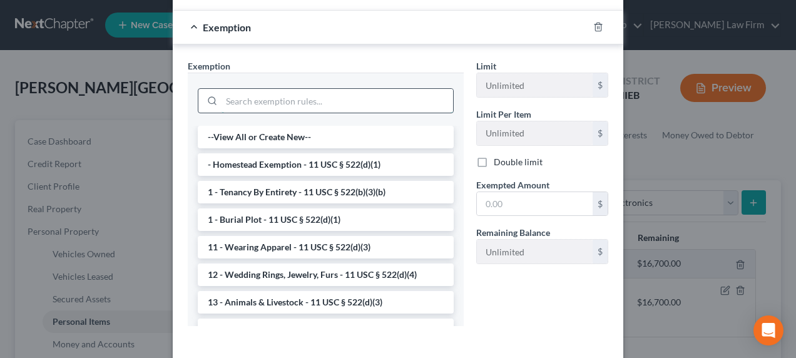
click at [293, 103] on input "search" at bounding box center [337, 101] width 232 height 24
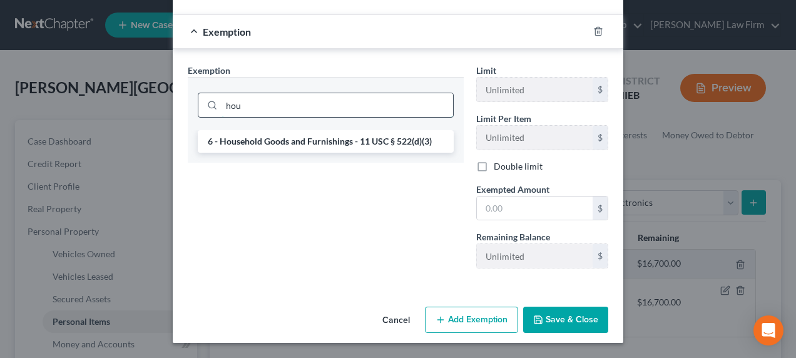
scroll to position [190, 0]
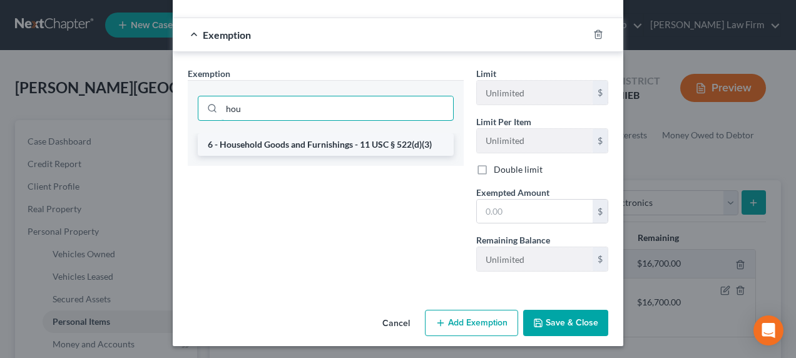
type input "hou"
click at [310, 143] on li "6 - Household Goods and Furnishings - 11 USC § 522(d)(3)" at bounding box center [326, 144] width 256 height 23
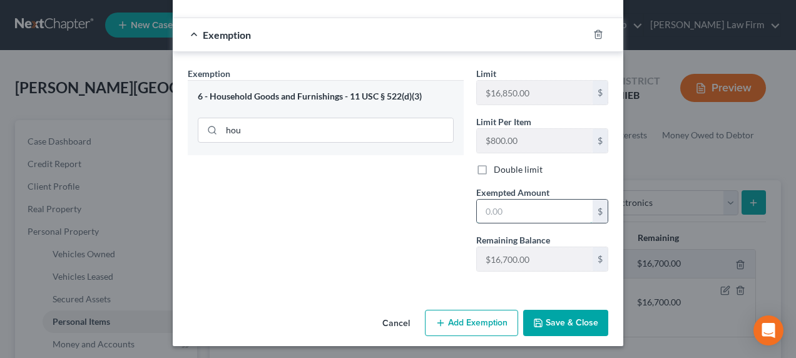
click at [501, 203] on input "text" at bounding box center [535, 212] width 116 height 24
type input "100"
click at [566, 318] on button "Save & Close" at bounding box center [565, 323] width 85 height 26
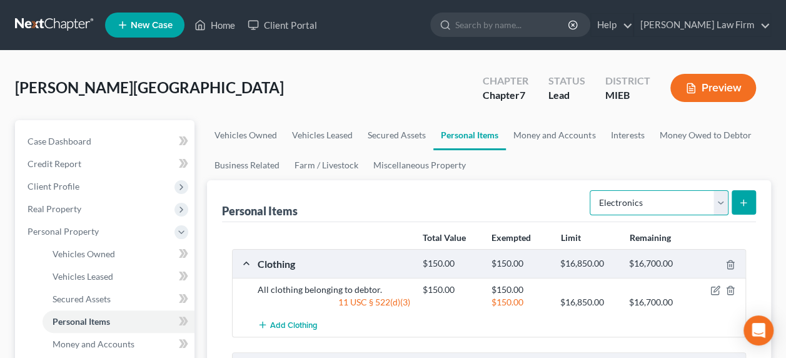
click at [661, 201] on select "Select Item Type Clothing Collectibles Of Value Electronics Firearms Household …" at bounding box center [659, 202] width 139 height 25
select select "household_goods"
click at [591, 190] on select "Select Item Type Clothing Collectibles Of Value Electronics Firearms Household …" at bounding box center [659, 202] width 139 height 25
click at [741, 196] on button "submit" at bounding box center [744, 202] width 24 height 24
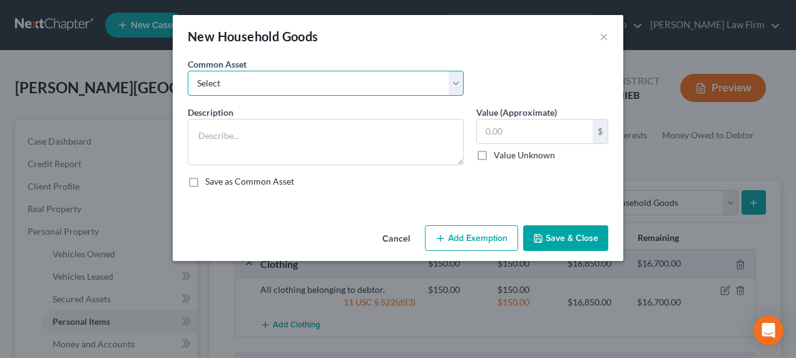
click at [428, 81] on select "Select Kitchen appliances, cookware, silverware All furniture in debtor's home …" at bounding box center [326, 83] width 276 height 25
select select "0"
click at [188, 71] on select "Select Kitchen appliances, cookware, silverware All furniture in debtor's home …" at bounding box center [326, 83] width 276 height 25
type textarea "Kitchen appliances, cookware, silverware"
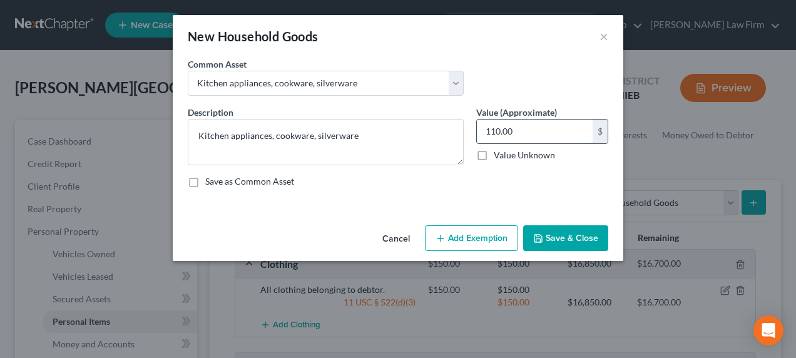
click at [523, 135] on input "110.00" at bounding box center [535, 132] width 116 height 24
type input "50"
click at [460, 242] on button "Add Exemption" at bounding box center [471, 238] width 93 height 26
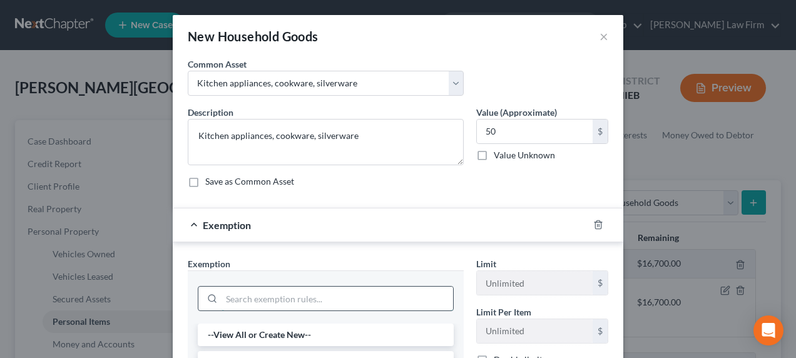
click at [355, 300] on input "search" at bounding box center [337, 299] width 232 height 24
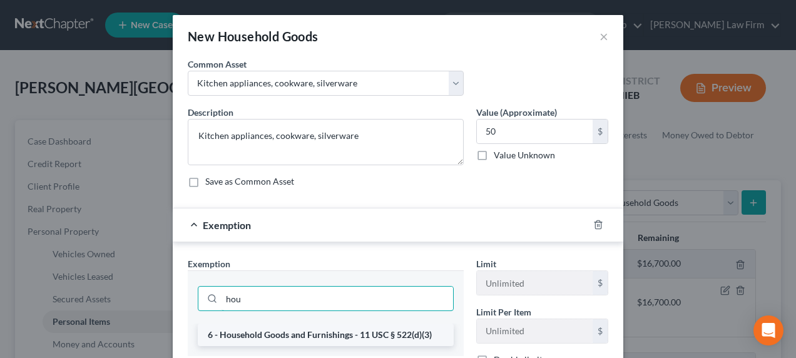
type input "hou"
click at [351, 329] on li "6 - Household Goods and Furnishings - 11 USC § 522(d)(3)" at bounding box center [326, 334] width 256 height 23
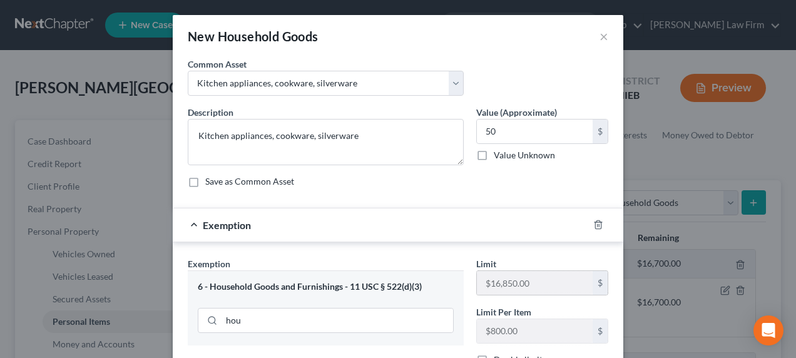
scroll to position [63, 0]
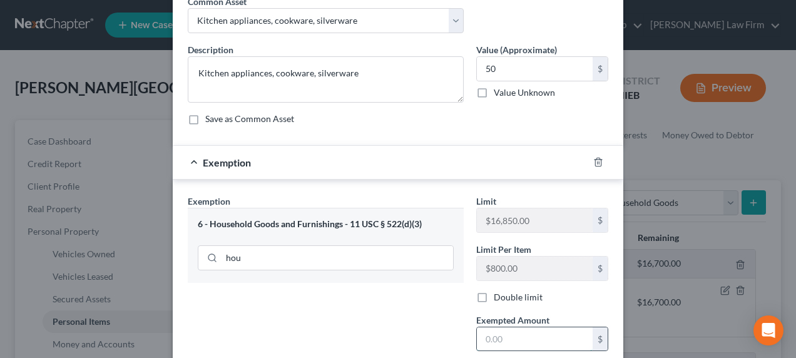
click at [516, 333] on input "text" at bounding box center [535, 339] width 116 height 24
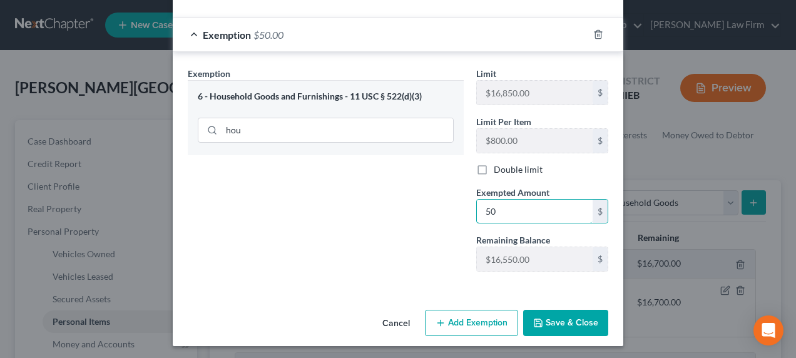
type input "50"
click at [554, 323] on button "Save & Close" at bounding box center [565, 323] width 85 height 26
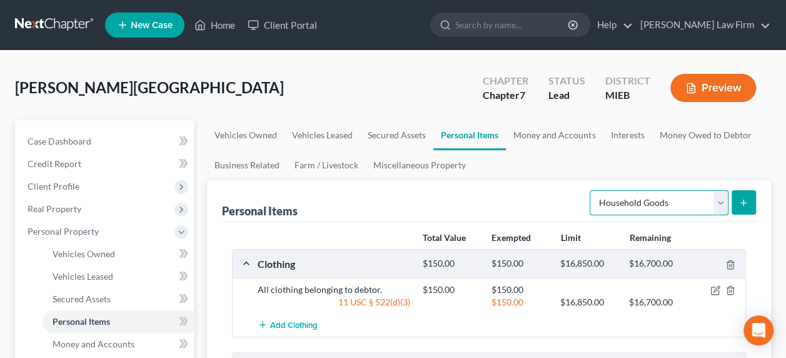
click at [631, 208] on select "Select Item Type Clothing Collectibles Of Value Electronics Firearms Household …" at bounding box center [659, 202] width 139 height 25
click at [591, 190] on select "Select Item Type Clothing Collectibles Of Value Electronics Firearms Household …" at bounding box center [659, 202] width 139 height 25
click at [742, 206] on icon "submit" at bounding box center [744, 203] width 10 height 10
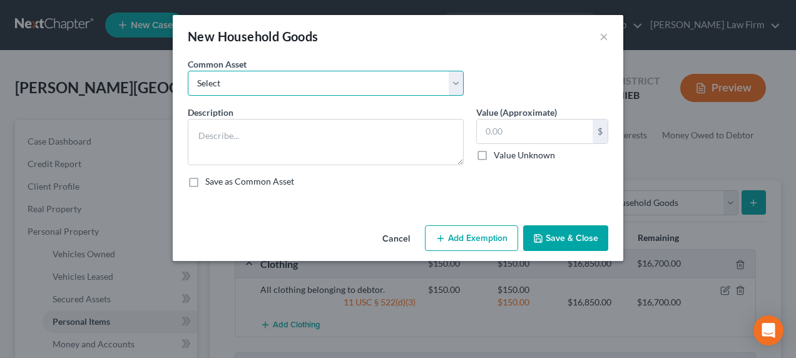
click at [350, 78] on select "Select Kitchen appliances, cookware, silverware All furniture in debtor's home …" at bounding box center [326, 83] width 276 height 25
select select "1"
click at [188, 71] on select "Select Kitchen appliances, cookware, silverware All furniture in debtor's home …" at bounding box center [326, 83] width 276 height 25
type textarea "All furniture in debtor's home including; couches, tables, chairs and bedroom s…"
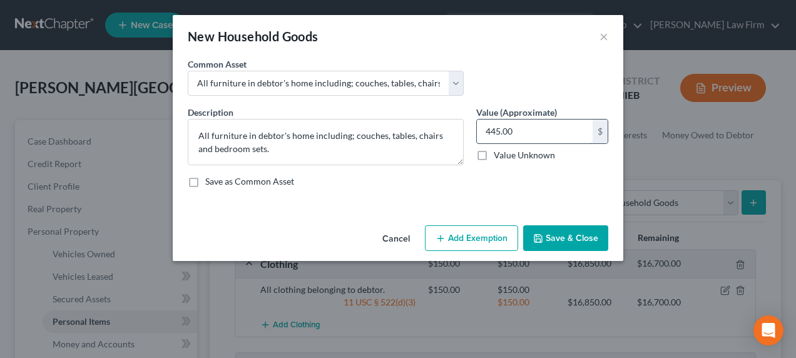
click at [512, 129] on input "445.00" at bounding box center [535, 132] width 116 height 24
type input "150"
click at [474, 237] on button "Add Exemption" at bounding box center [471, 238] width 93 height 26
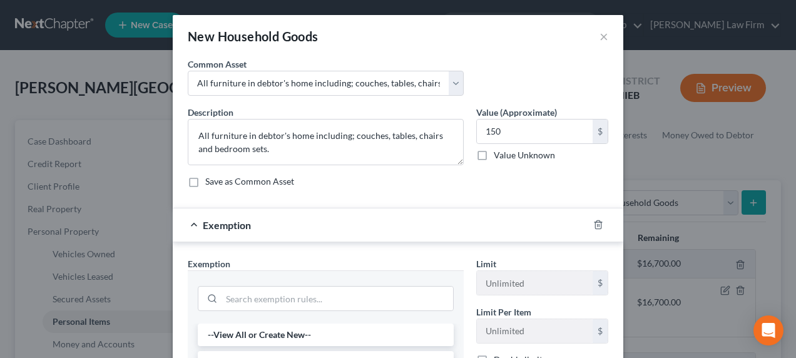
scroll to position [135, 0]
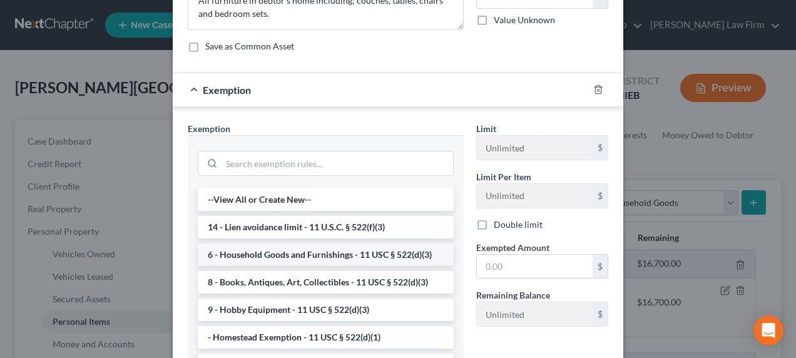
click at [249, 253] on li "6 - Household Goods and Furnishings - 11 USC § 522(d)(3)" at bounding box center [326, 254] width 256 height 23
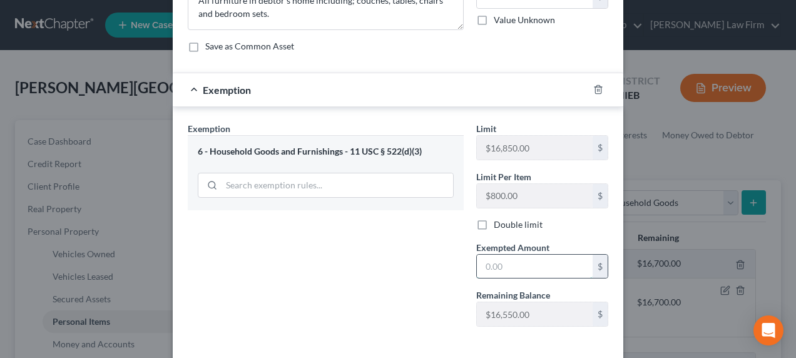
click at [493, 265] on input "text" at bounding box center [535, 267] width 116 height 24
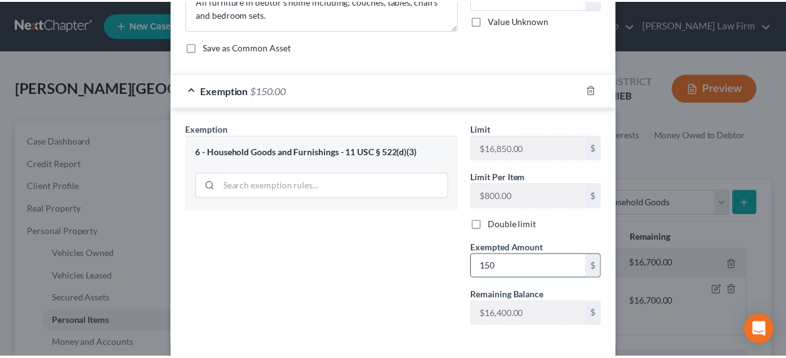
scroll to position [190, 0]
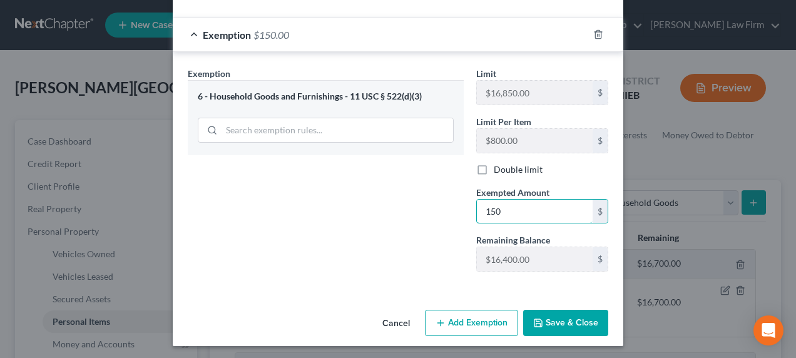
type input "150"
click at [558, 313] on button "Save & Close" at bounding box center [565, 323] width 85 height 26
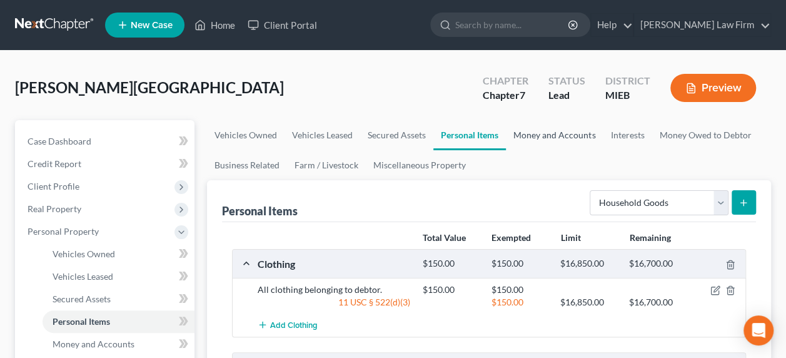
click at [553, 131] on link "Money and Accounts" at bounding box center [554, 135] width 97 height 30
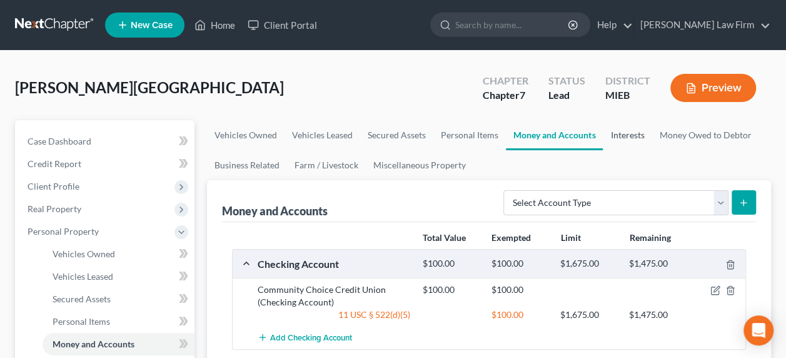
click at [629, 133] on link "Interests" at bounding box center [627, 135] width 49 height 30
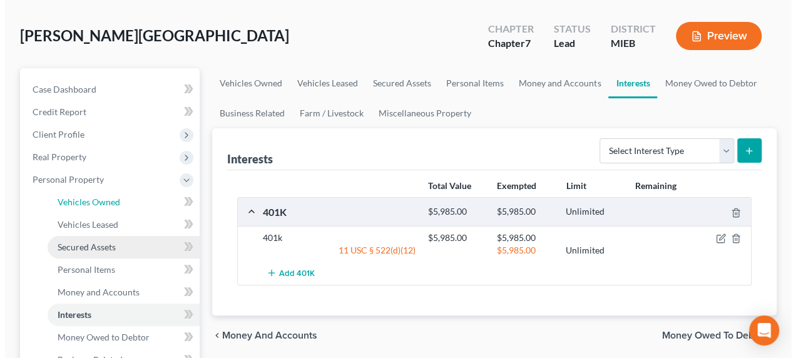
scroll to position [73, 0]
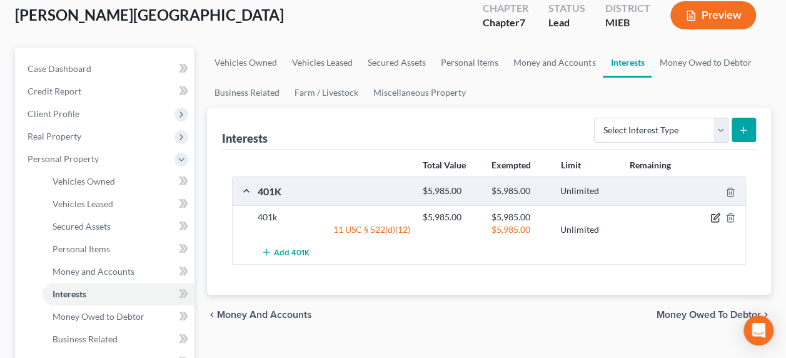
click at [716, 216] on icon "button" at bounding box center [716, 218] width 10 height 10
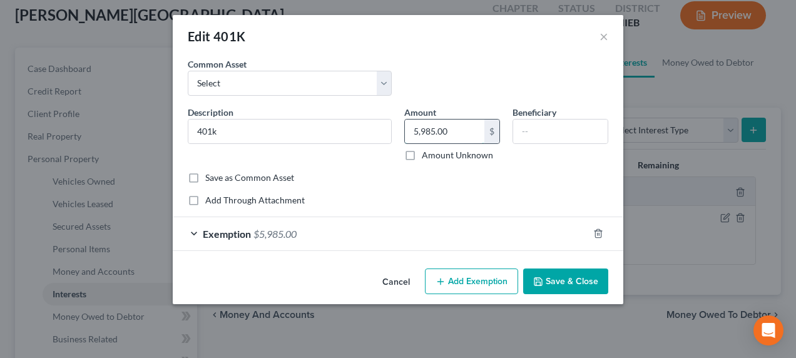
click at [437, 135] on input "5,985.00" at bounding box center [444, 132] width 79 height 24
type input "6,400"
click at [407, 232] on div "Exemption $5,985.00" at bounding box center [380, 233] width 415 height 33
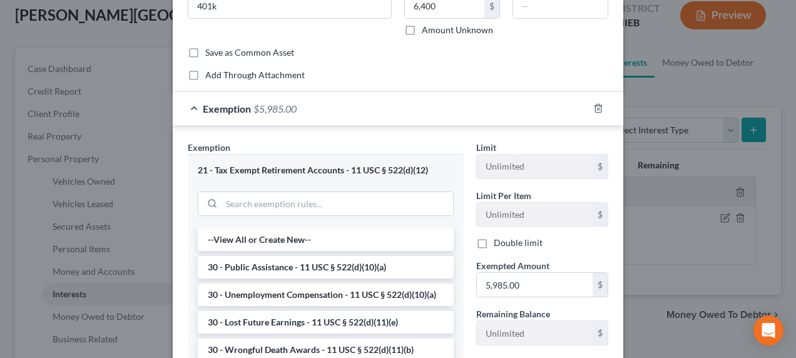
scroll to position [146, 0]
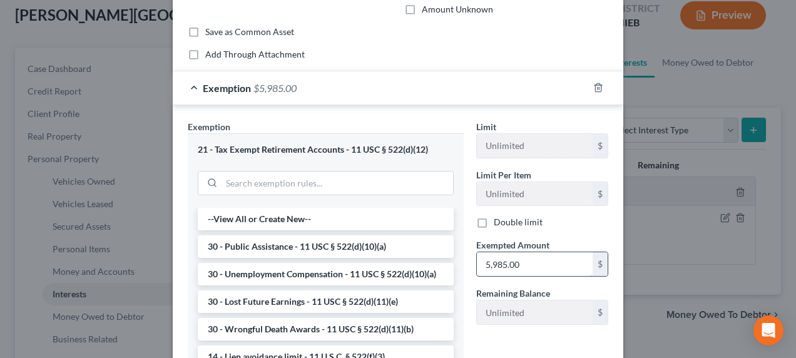
click at [504, 258] on input "5,985.00" at bounding box center [535, 264] width 116 height 24
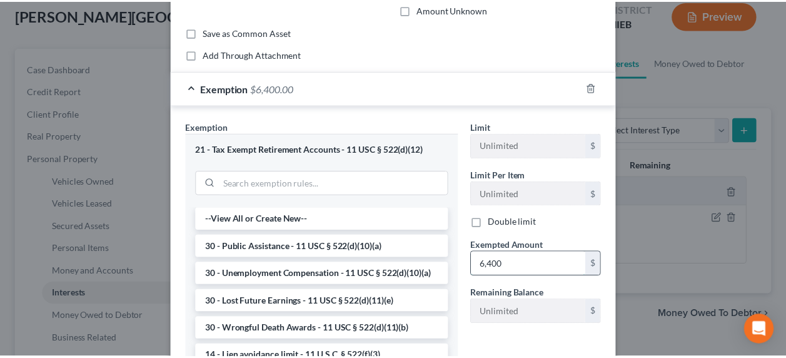
scroll to position [283, 0]
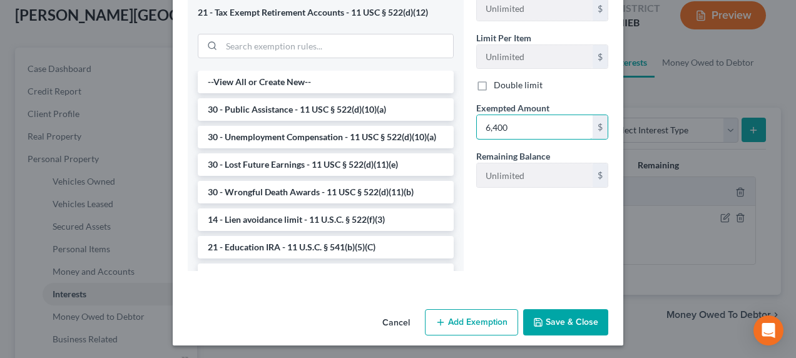
type input "6,400"
click at [564, 315] on button "Save & Close" at bounding box center [565, 322] width 85 height 26
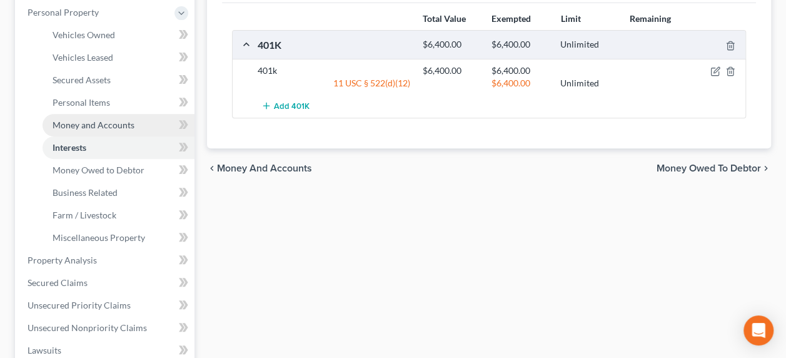
scroll to position [250, 0]
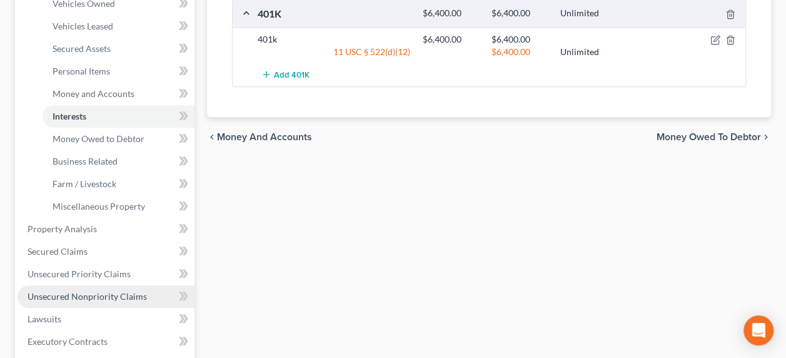
click at [96, 292] on span "Unsecured Nonpriority Claims" at bounding box center [88, 296] width 120 height 11
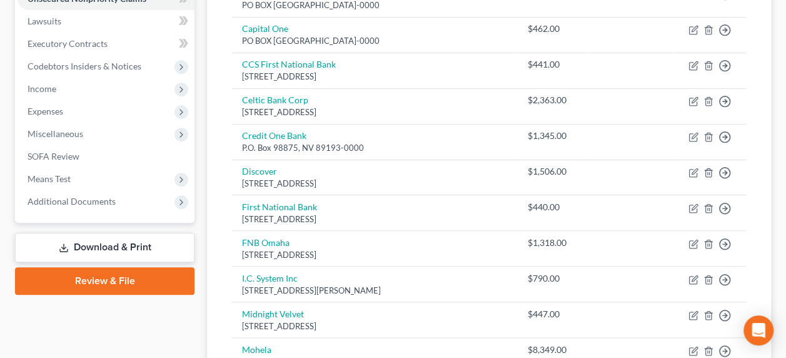
scroll to position [260, 0]
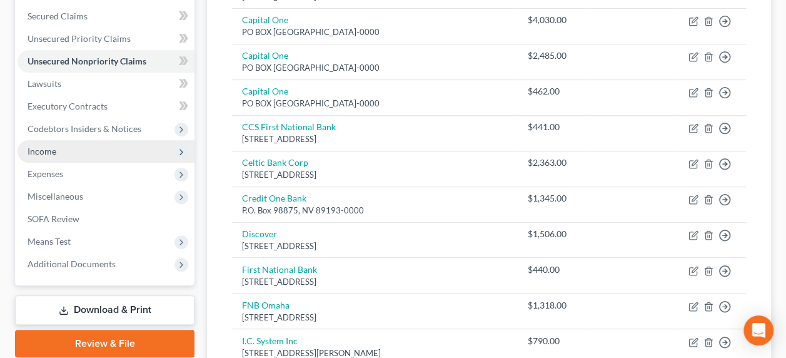
click at [64, 151] on span "Income" at bounding box center [106, 151] width 177 height 23
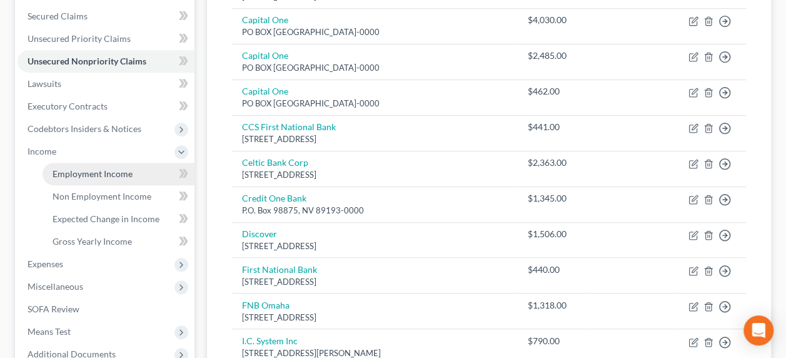
click at [78, 169] on span "Employment Income" at bounding box center [93, 173] width 80 height 11
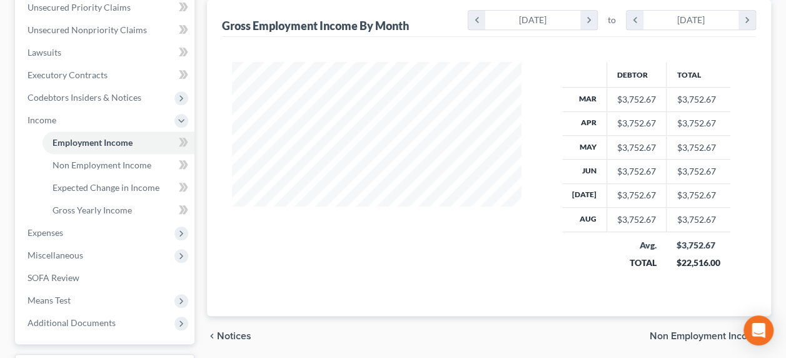
scroll to position [313, 0]
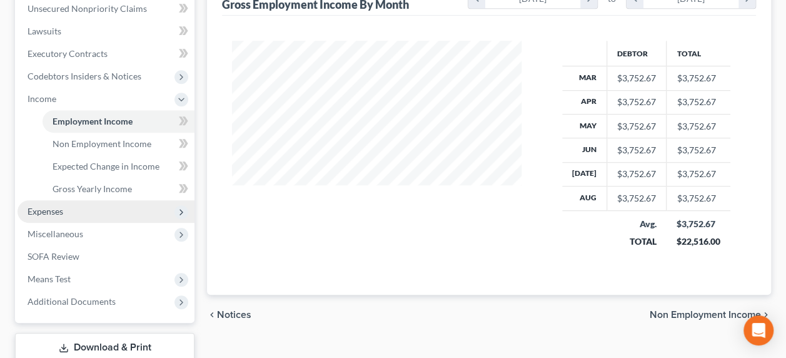
click at [96, 210] on span "Expenses" at bounding box center [106, 211] width 177 height 23
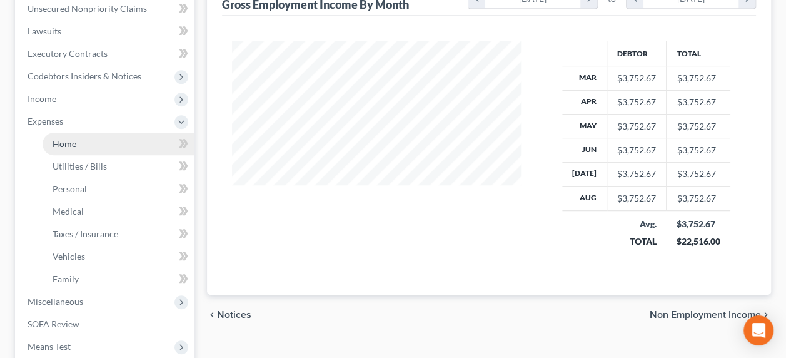
click at [83, 148] on link "Home" at bounding box center [119, 144] width 152 height 23
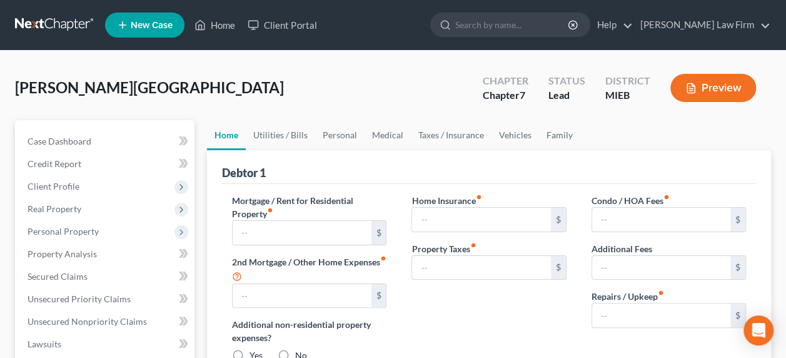
type input "573.00"
type input "0.00"
radio input "true"
type input "0.00"
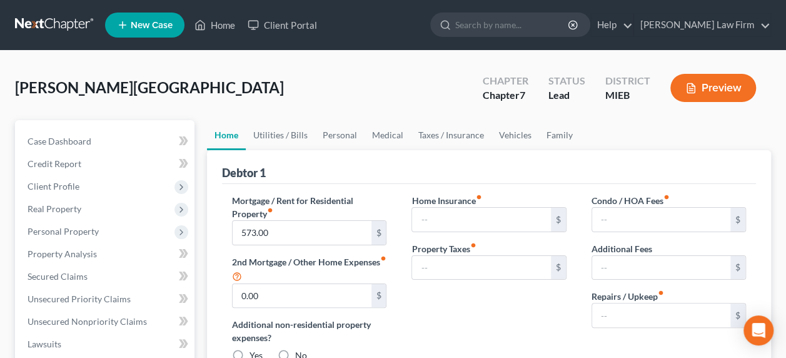
type input "0.00"
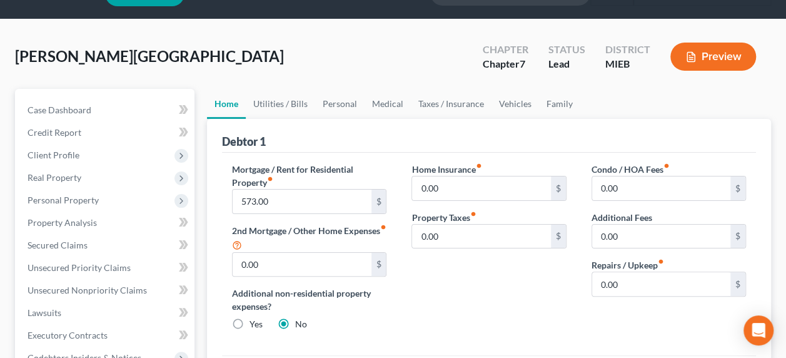
scroll to position [10, 0]
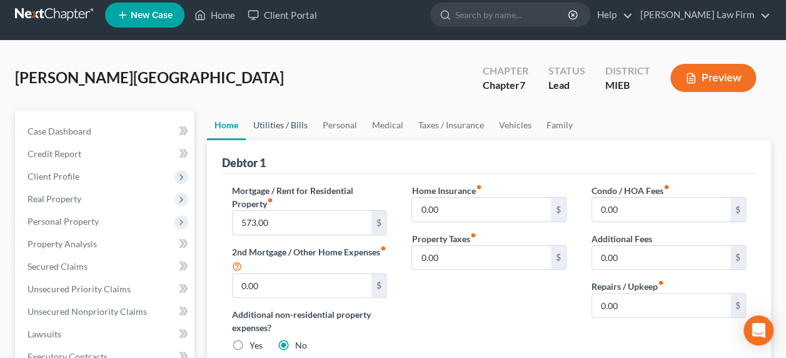
click at [284, 126] on link "Utilities / Bills" at bounding box center [280, 125] width 69 height 30
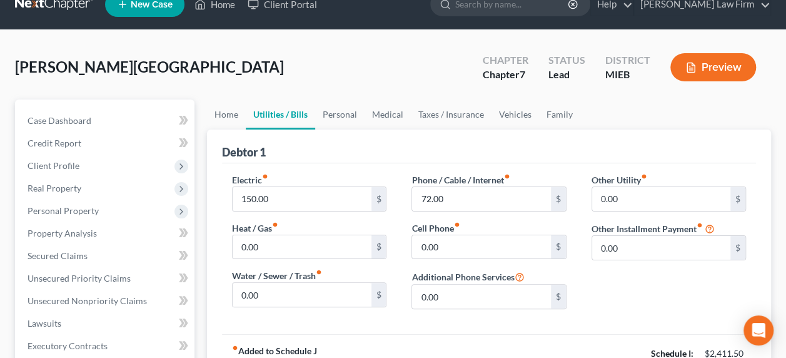
scroll to position [31, 0]
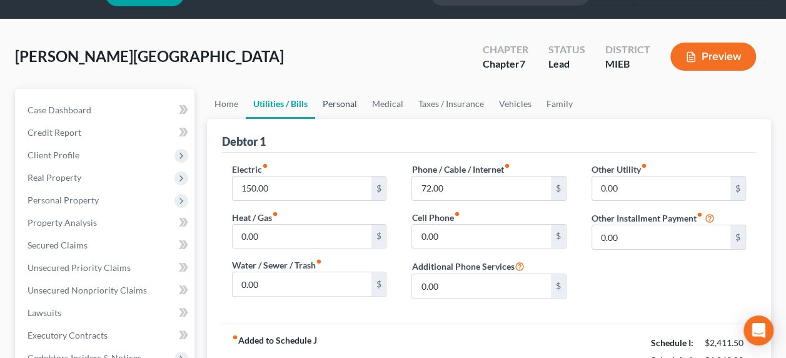
click at [333, 106] on link "Personal" at bounding box center [339, 104] width 49 height 30
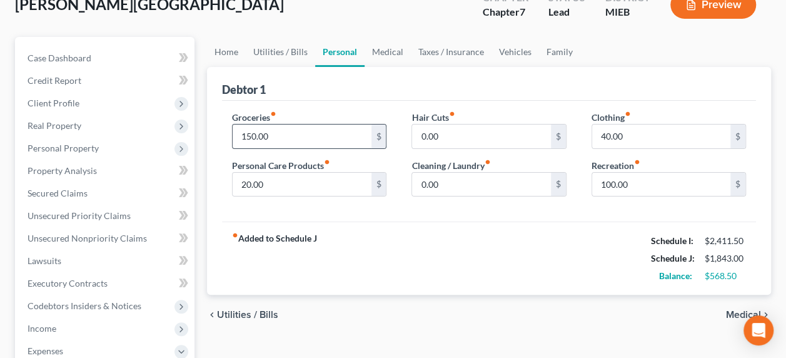
scroll to position [94, 0]
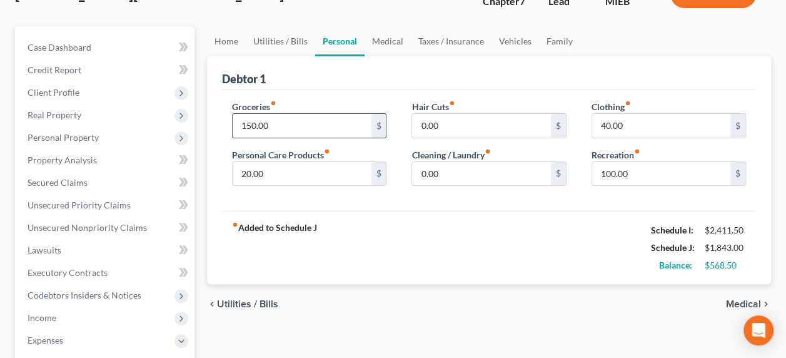
click at [272, 126] on input "150.00" at bounding box center [302, 126] width 138 height 24
type input "400"
click at [283, 165] on input "20.00" at bounding box center [302, 174] width 138 height 24
click at [453, 171] on input "0.00" at bounding box center [481, 174] width 138 height 24
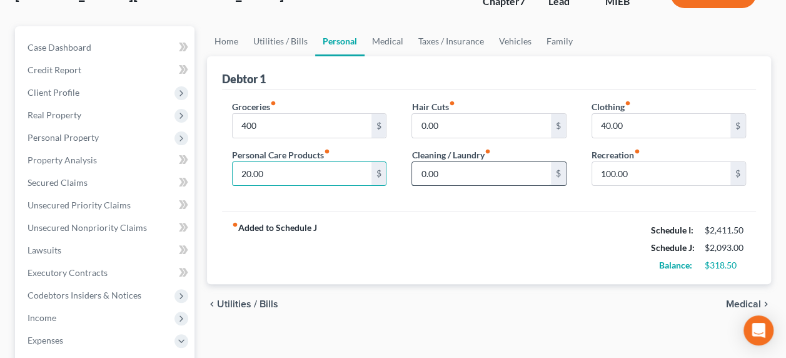
click at [453, 171] on input "0.00" at bounding box center [481, 174] width 138 height 24
type input "50"
click at [456, 121] on input "0.00" at bounding box center [481, 126] width 138 height 24
type input "30"
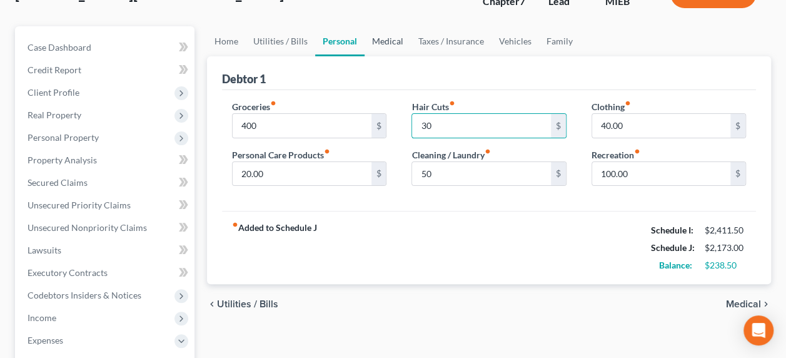
click at [385, 43] on link "Medical" at bounding box center [388, 41] width 46 height 30
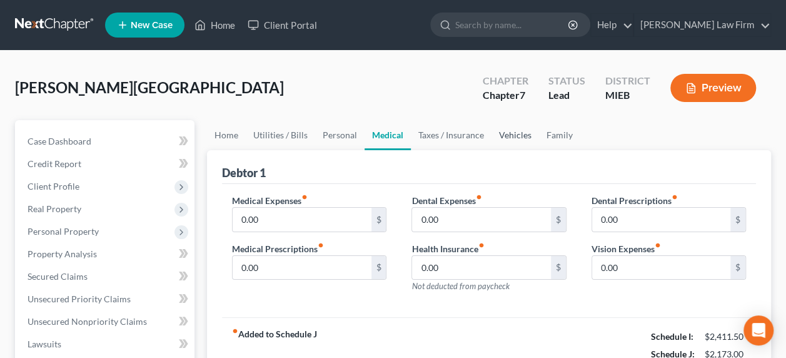
click at [512, 137] on link "Vehicles" at bounding box center [516, 135] width 48 height 30
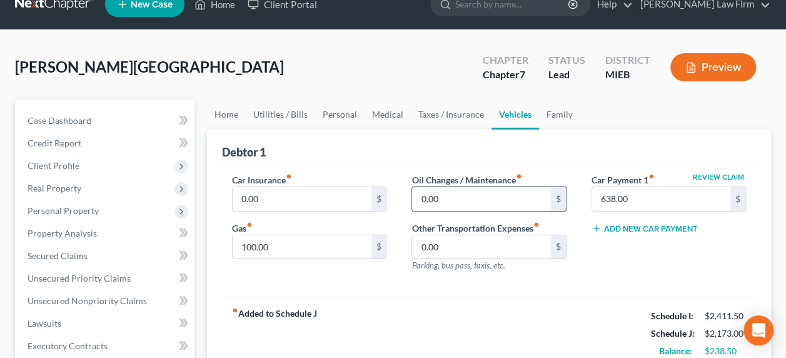
scroll to position [41, 0]
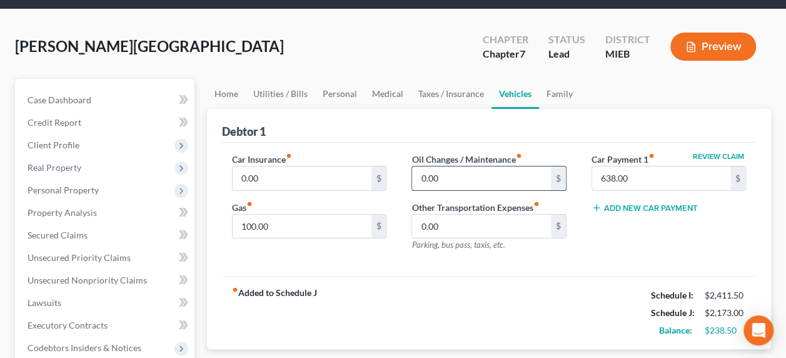
click at [461, 176] on input "0.00" at bounding box center [481, 178] width 138 height 24
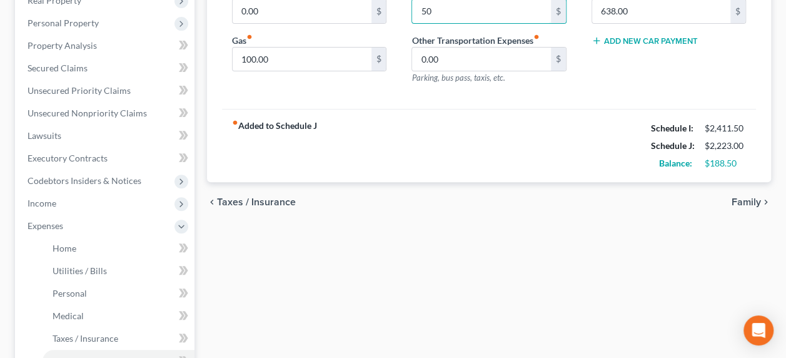
scroll to position [385, 0]
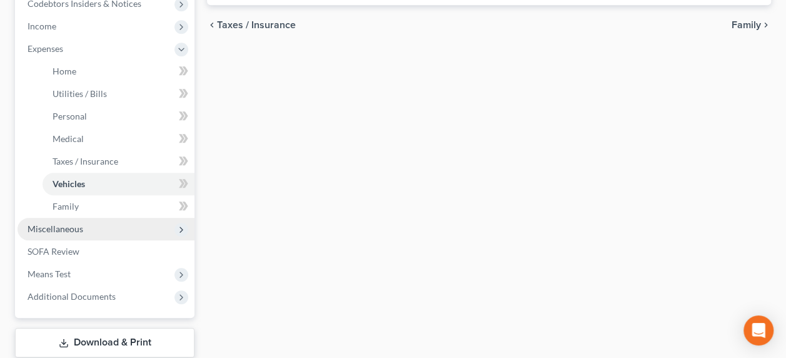
click at [86, 228] on span "Miscellaneous" at bounding box center [106, 229] width 177 height 23
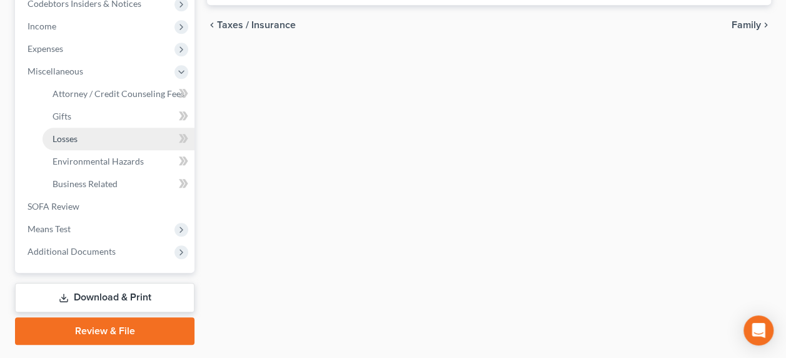
scroll to position [0, 0]
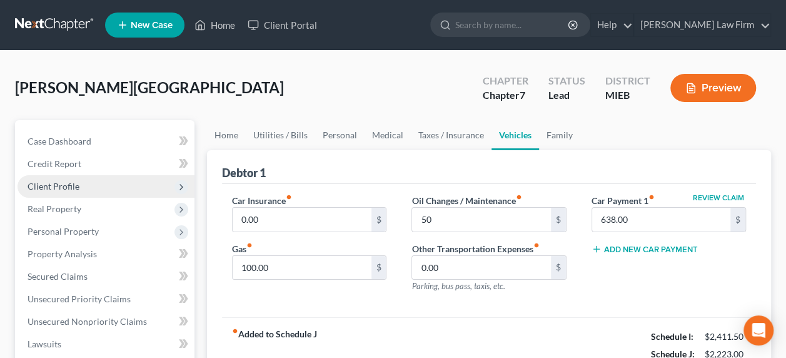
click at [56, 181] on span "Client Profile" at bounding box center [54, 186] width 52 height 11
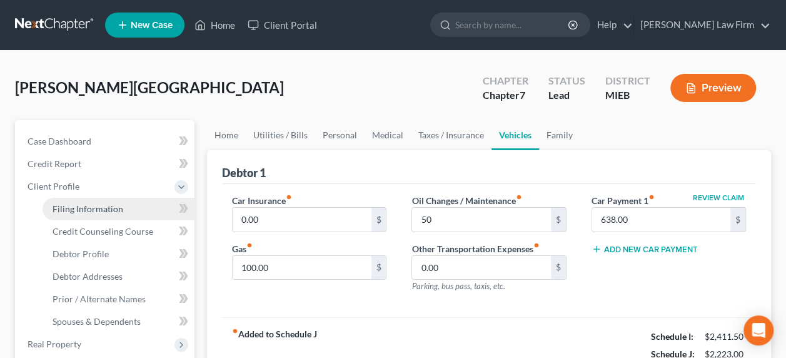
click at [104, 206] on span "Filing Information" at bounding box center [88, 208] width 71 height 11
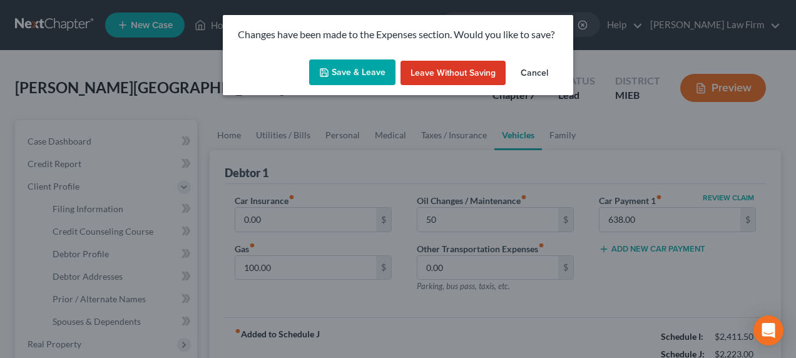
click at [329, 79] on button "Save & Leave" at bounding box center [352, 72] width 86 height 26
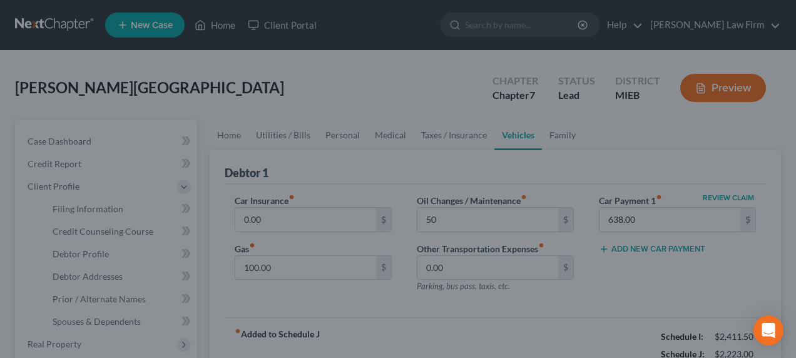
type input "50.00"
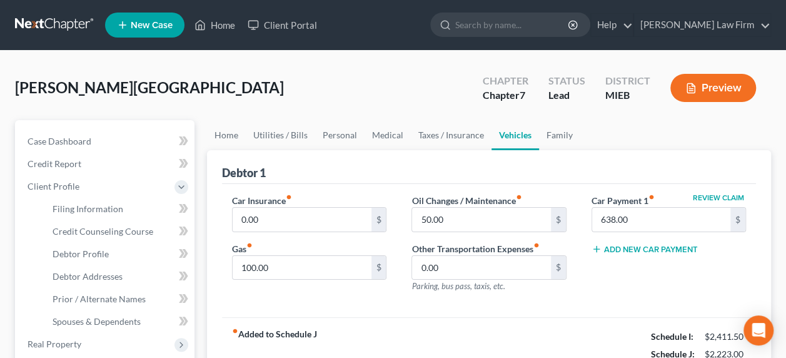
select select "1"
select select "0"
select select "40"
select select "0"
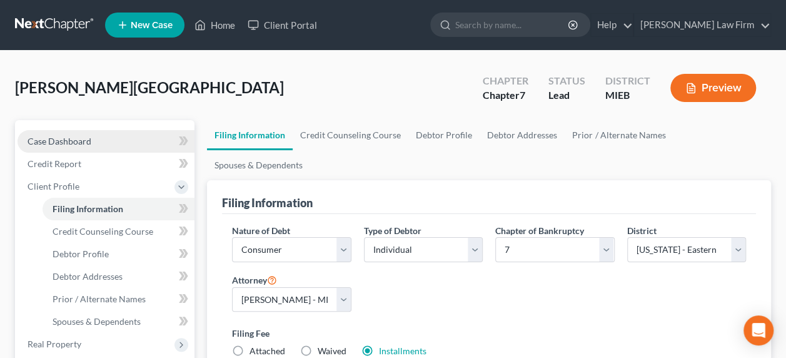
click at [67, 146] on link "Case Dashboard" at bounding box center [106, 141] width 177 height 23
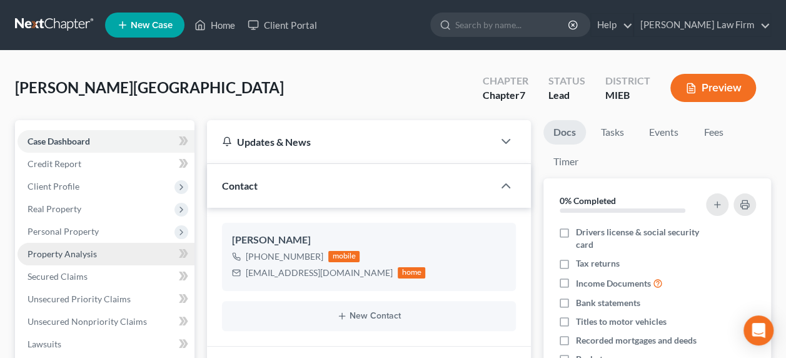
scroll to position [305, 0]
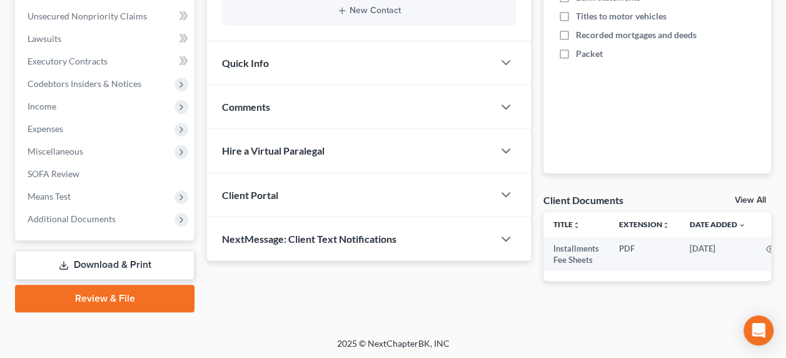
click at [99, 262] on link "Download & Print" at bounding box center [105, 264] width 180 height 29
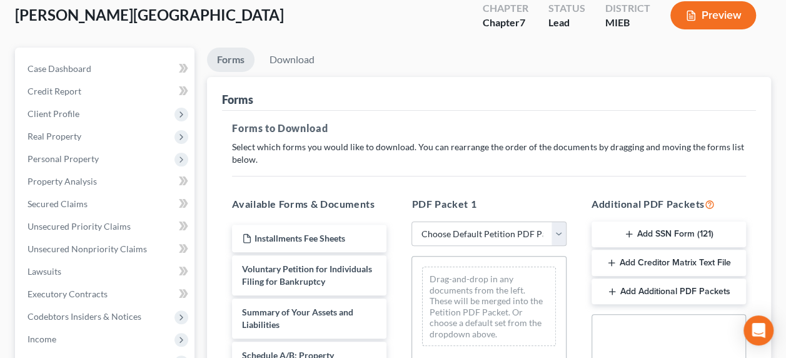
scroll to position [94, 0]
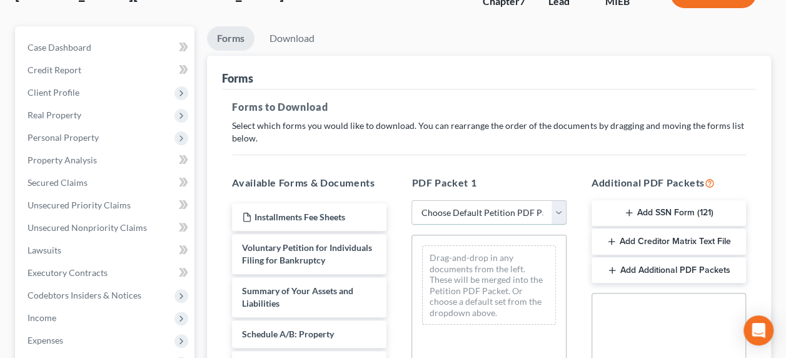
click at [561, 211] on select "Choose Default Petition PDF Packet Complete Bankruptcy Petition (all forms and …" at bounding box center [489, 212] width 155 height 25
select select "0"
click at [412, 200] on select "Choose Default Petition PDF Packet Complete Bankruptcy Petition (all forms and …" at bounding box center [489, 212] width 155 height 25
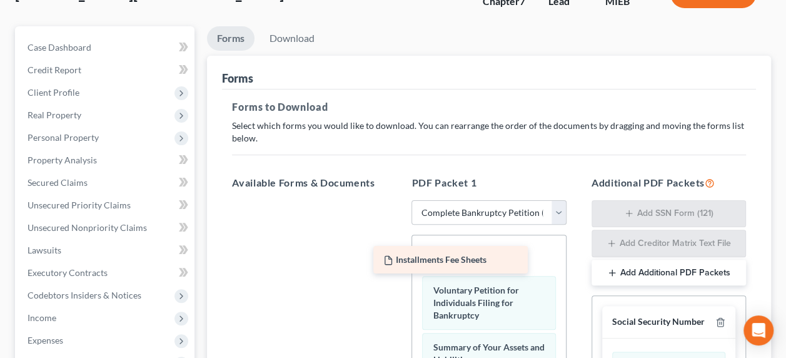
drag, startPoint x: 338, startPoint y: 219, endPoint x: 487, endPoint y: 263, distance: 155.2
click at [397, 200] on div "Installments Fee Sheets Installments Fee Sheets" at bounding box center [309, 200] width 175 height 0
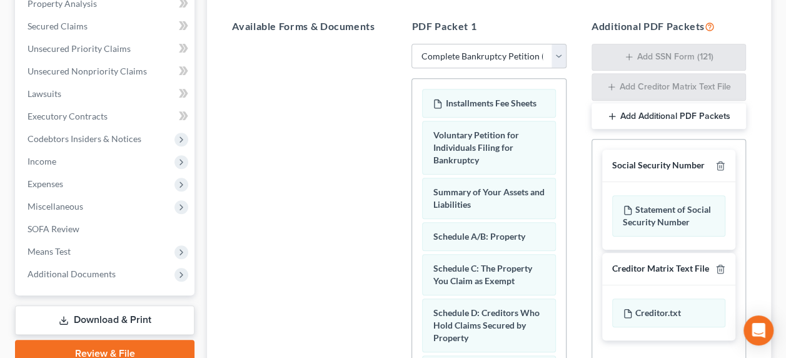
scroll to position [427, 0]
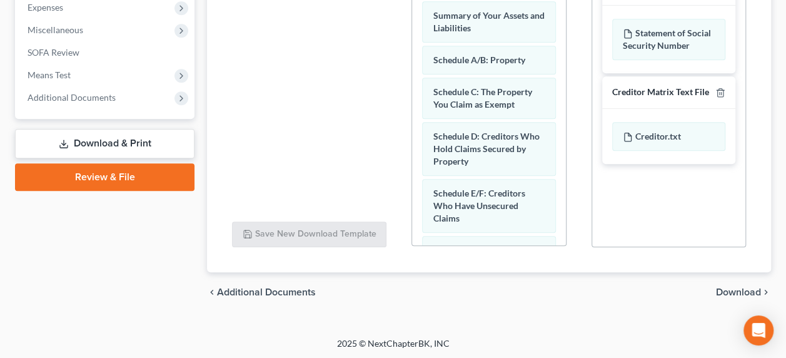
click at [732, 291] on span "Download" at bounding box center [738, 292] width 45 height 10
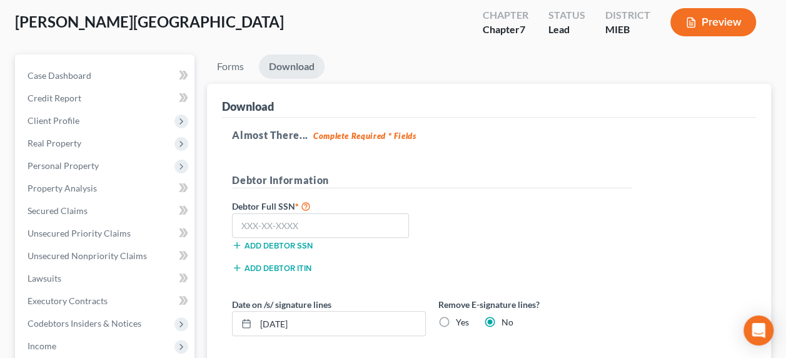
scroll to position [0, 0]
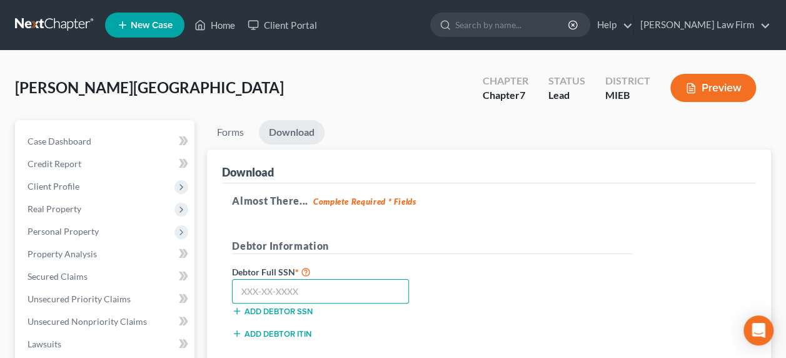
click at [337, 290] on input "text" at bounding box center [320, 291] width 177 height 25
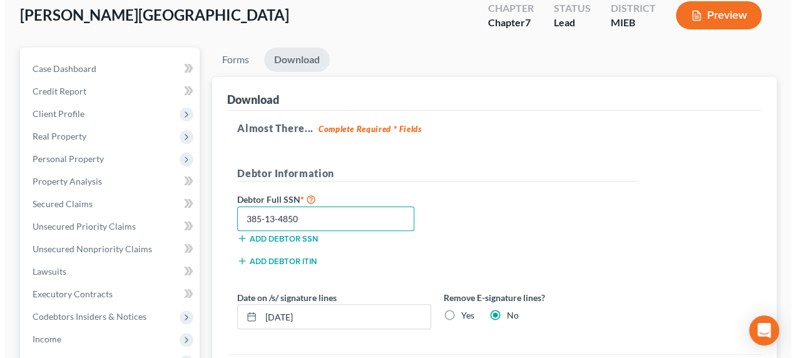
scroll to position [146, 0]
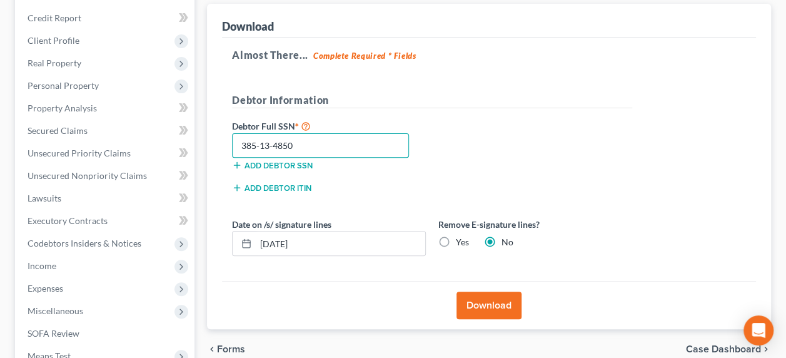
type input "385-13-4850"
click at [497, 298] on button "Download" at bounding box center [489, 306] width 65 height 28
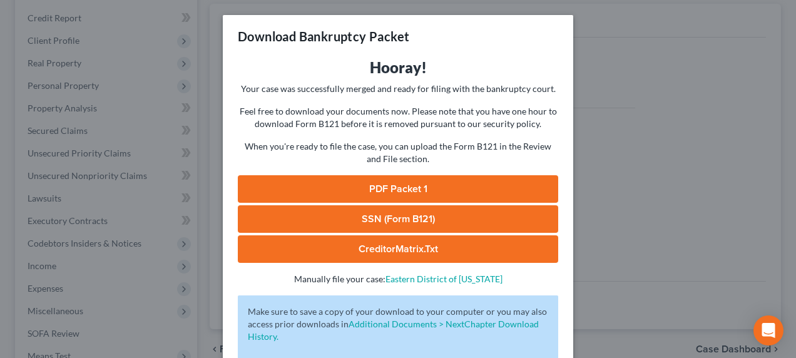
click at [382, 190] on link "PDF Packet 1" at bounding box center [398, 189] width 320 height 28
click at [368, 214] on link "SSN (Form B121)" at bounding box center [398, 219] width 320 height 28
